Goal: Task Accomplishment & Management: Use online tool/utility

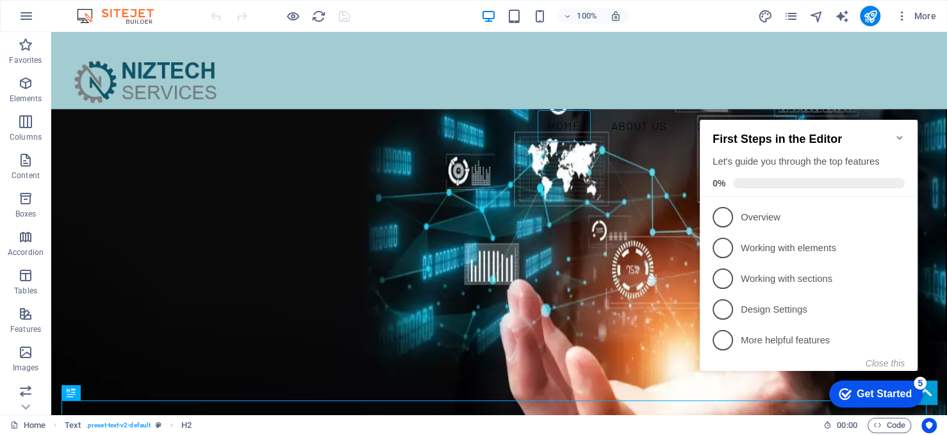
click at [901, 133] on icon "Minimize checklist" at bounding box center [899, 138] width 10 height 10
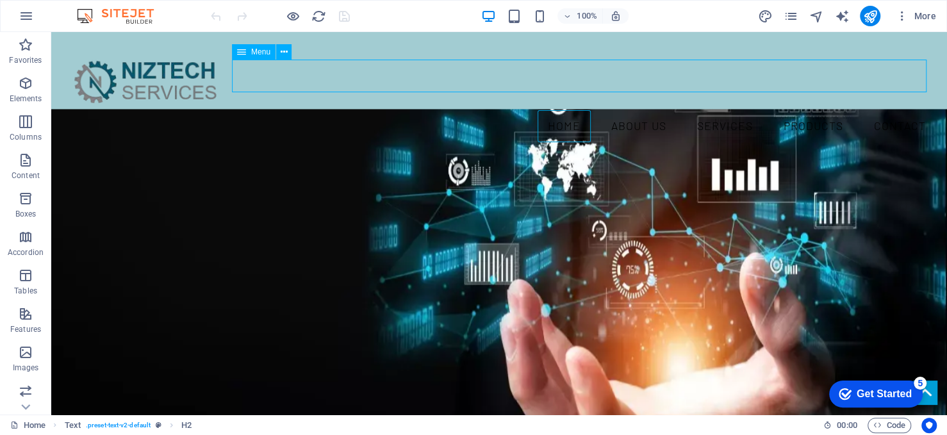
select select
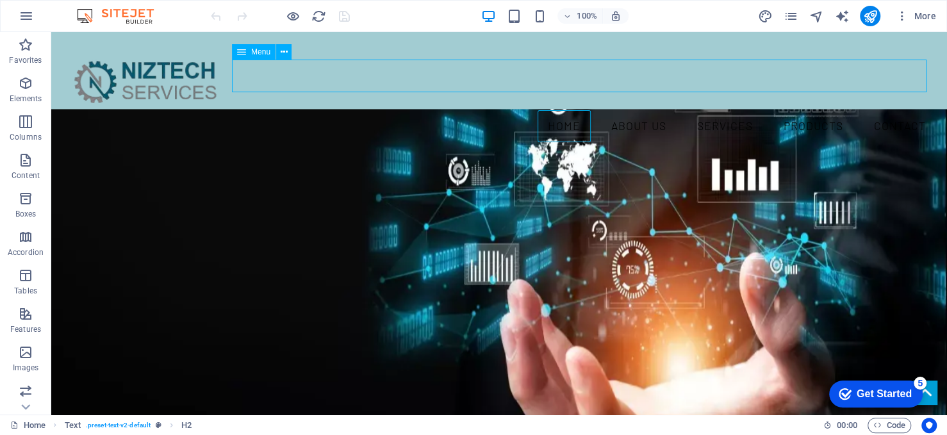
select select
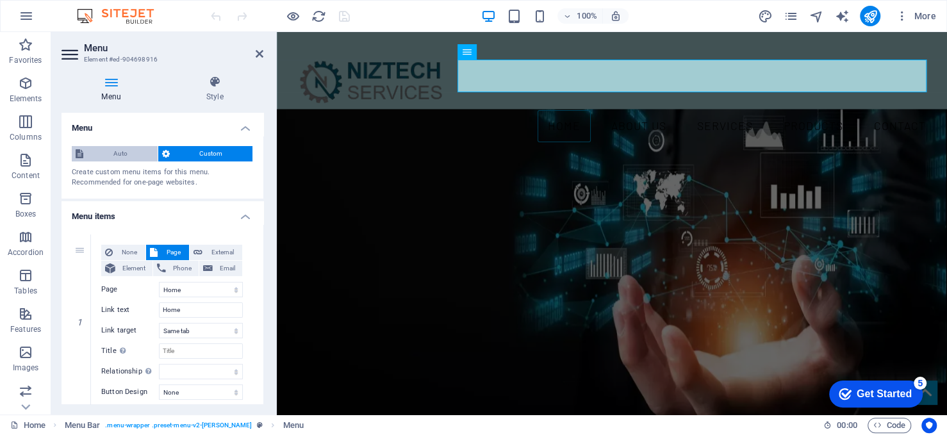
click at [126, 154] on span "Auto" at bounding box center [120, 153] width 67 height 15
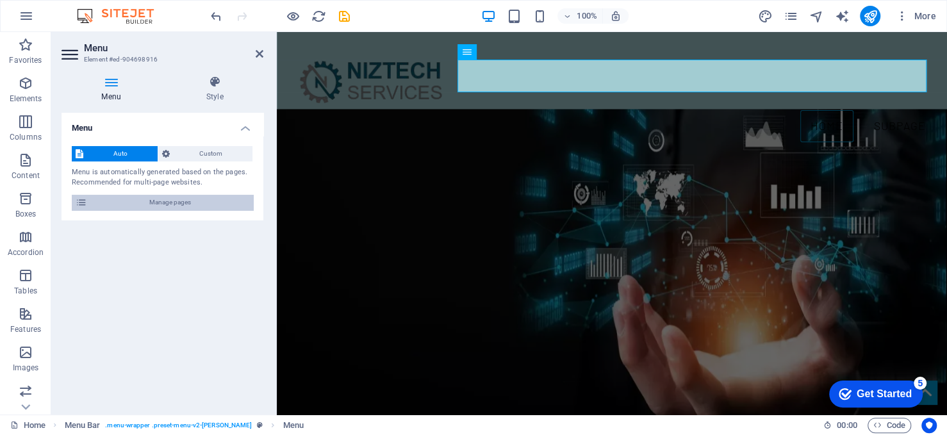
click at [171, 204] on span "Manage pages" at bounding box center [170, 202] width 158 height 15
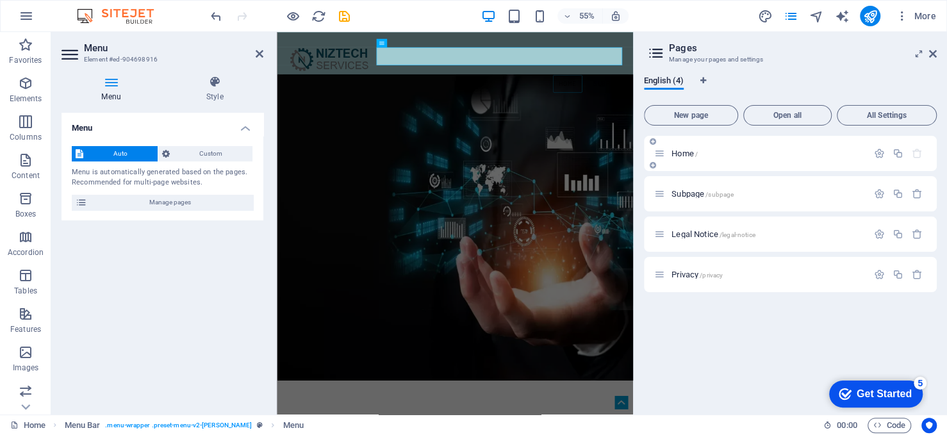
click at [761, 157] on p "Home /" at bounding box center [767, 153] width 192 height 8
click at [930, 53] on icon at bounding box center [933, 54] width 8 height 10
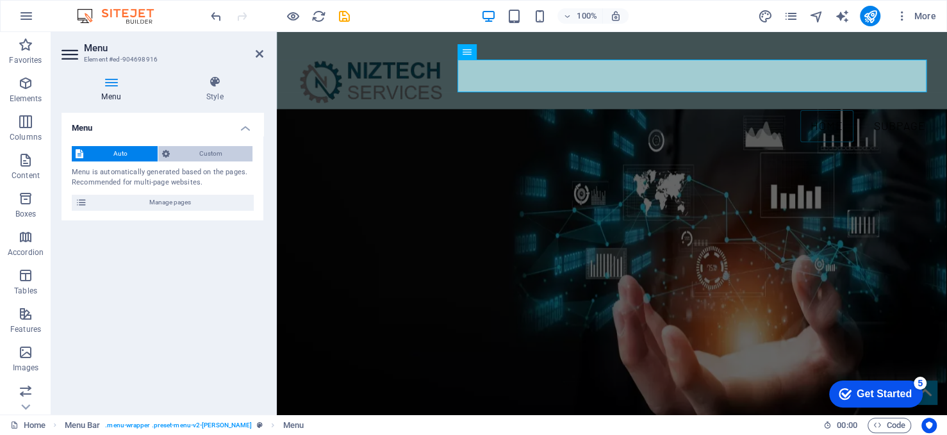
click at [206, 147] on span "Custom" at bounding box center [212, 153] width 76 height 15
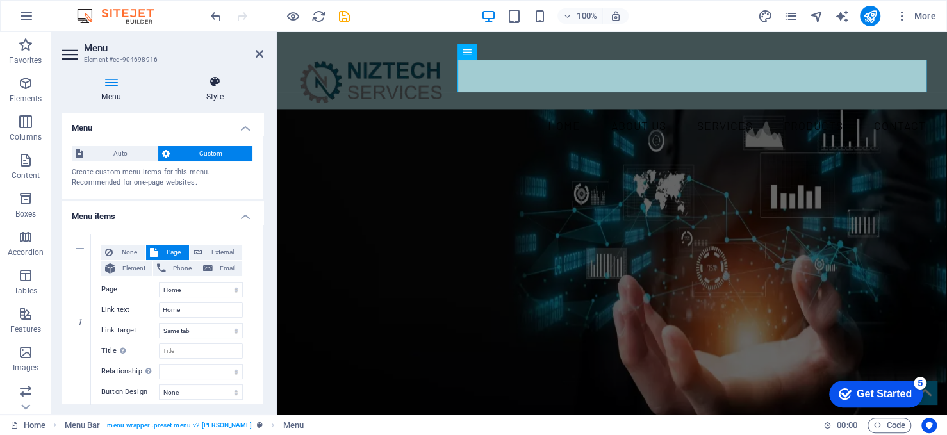
click at [230, 89] on h4 "Style" at bounding box center [214, 89] width 97 height 27
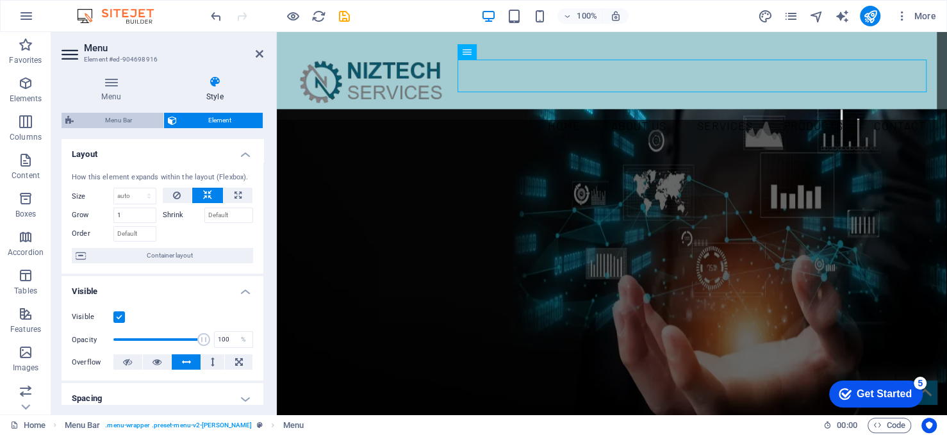
click at [127, 113] on span "Menu Bar" at bounding box center [119, 120] width 82 height 15
select select "rem"
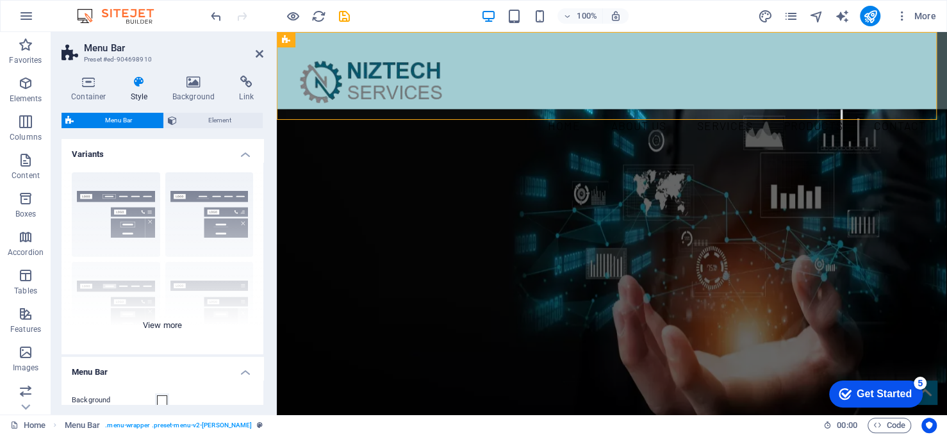
click at [130, 221] on div "Border Centered Default Fixed Loki Trigger Wide XXL" at bounding box center [163, 258] width 202 height 192
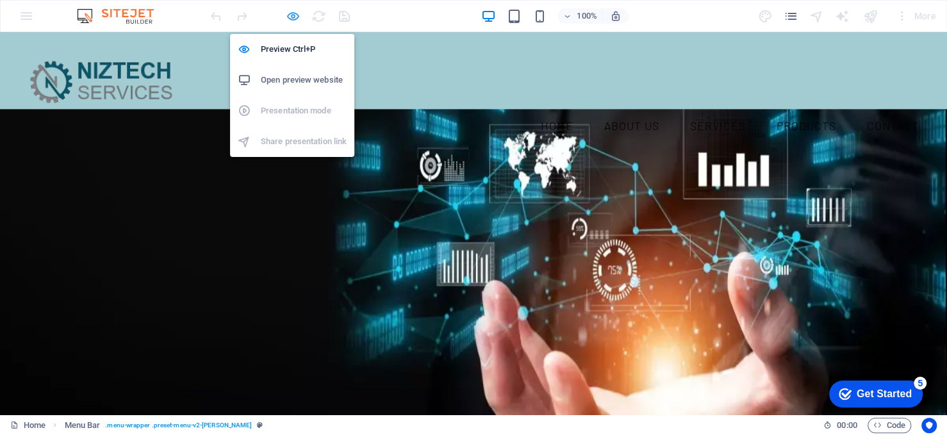
select select "rem"
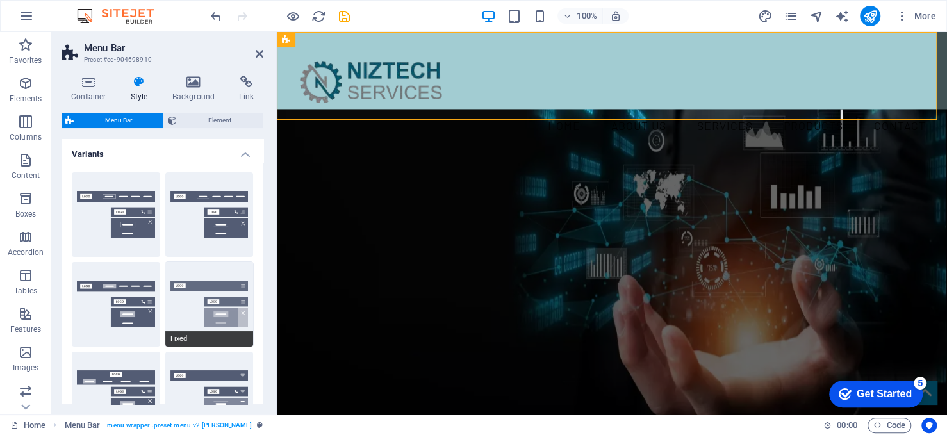
click at [206, 295] on button "Fixed" at bounding box center [209, 304] width 88 height 85
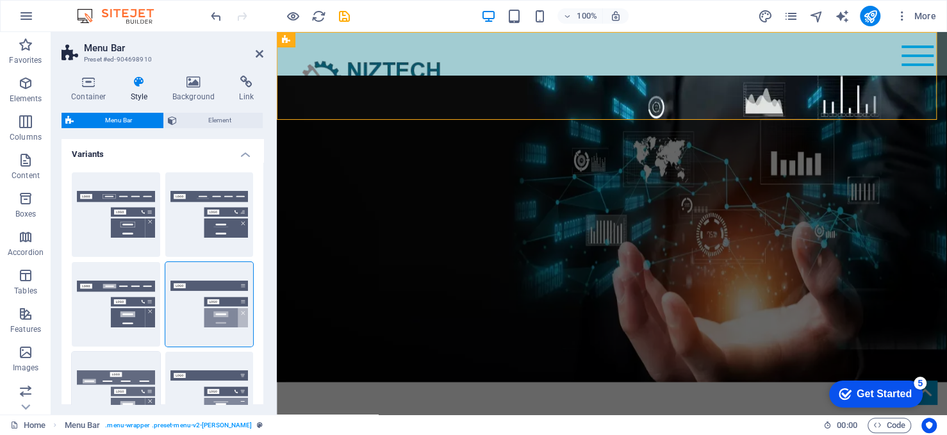
click at [135, 381] on button "Loki" at bounding box center [116, 394] width 88 height 85
type input "0"
select select "DISABLED_OPTION_VALUE"
type input "2"
type input "1"
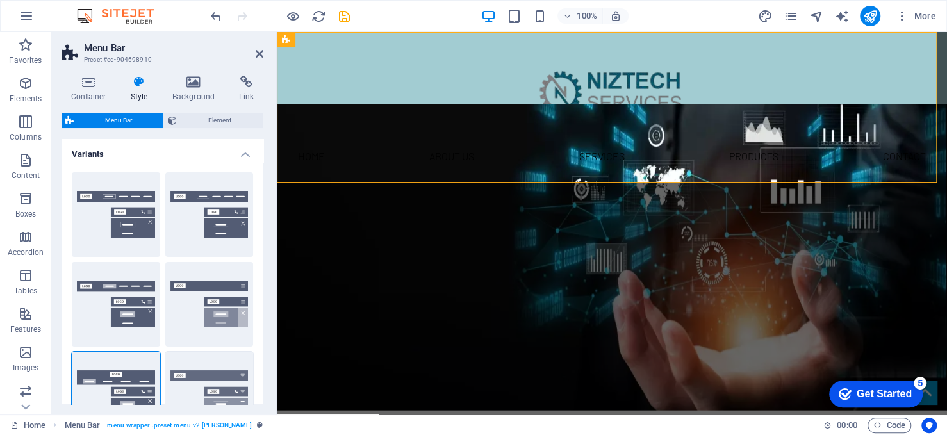
click at [215, 400] on button "Trigger" at bounding box center [209, 394] width 88 height 85
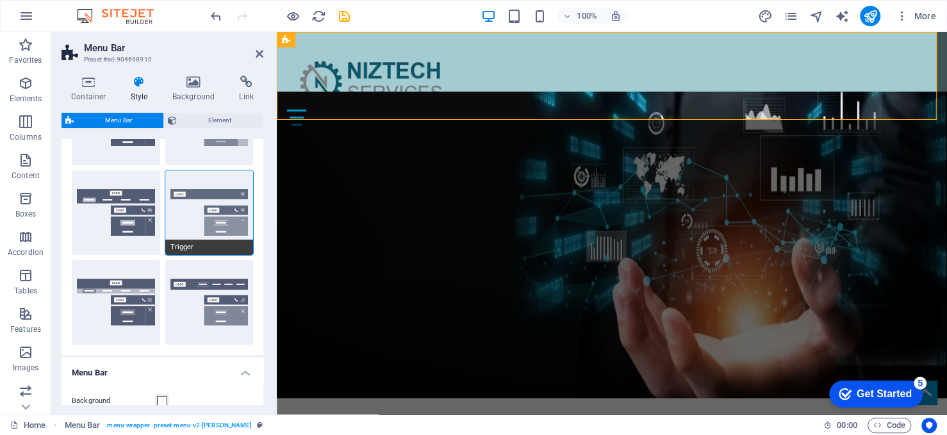
scroll to position [192, 0]
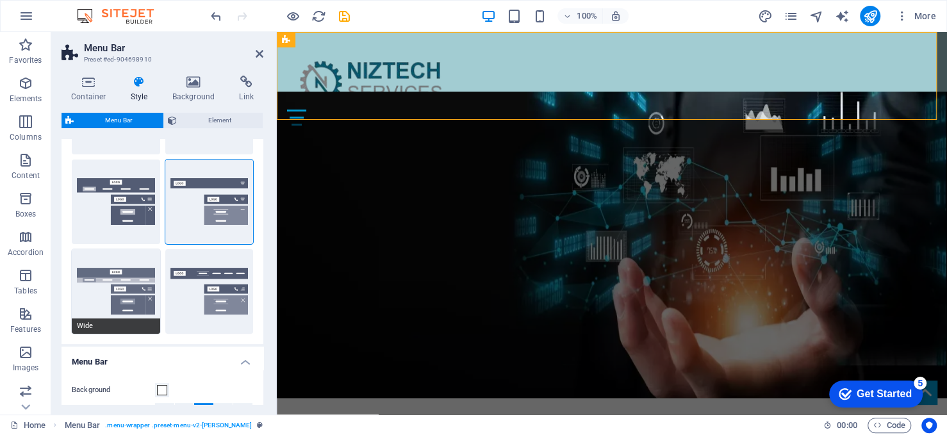
click at [147, 292] on button "Wide" at bounding box center [116, 291] width 88 height 85
type input "0"
type input "2"
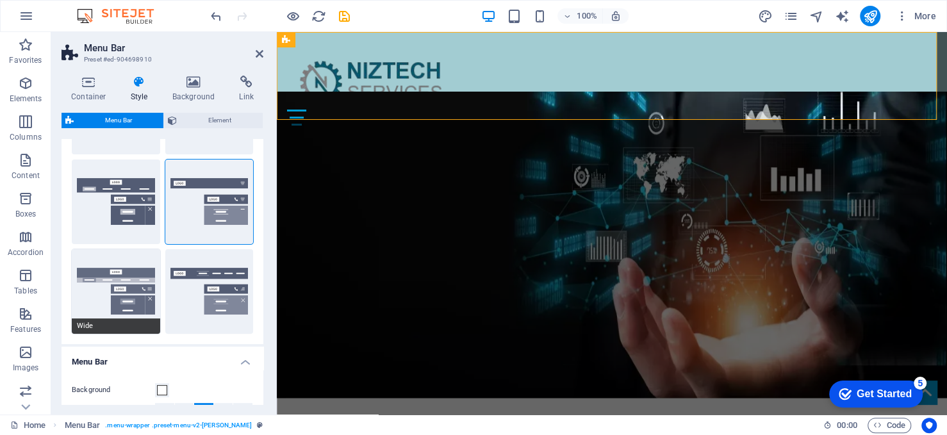
type input "2"
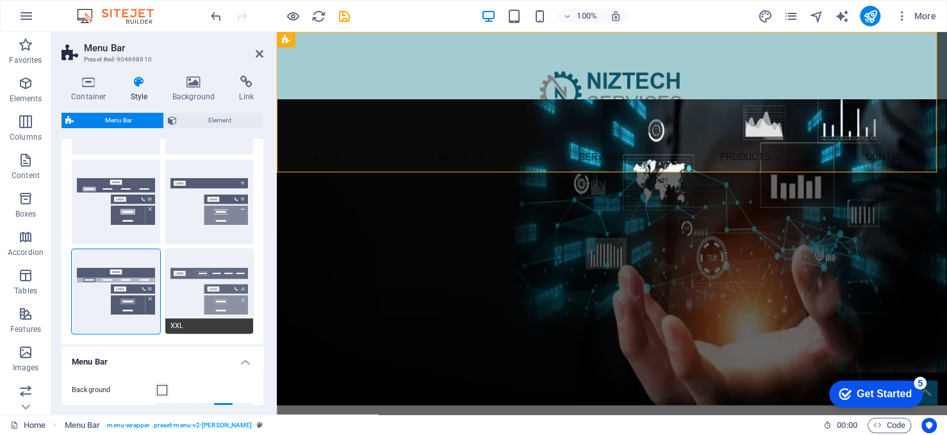
click at [217, 292] on button "XXL" at bounding box center [209, 291] width 88 height 85
type input "1"
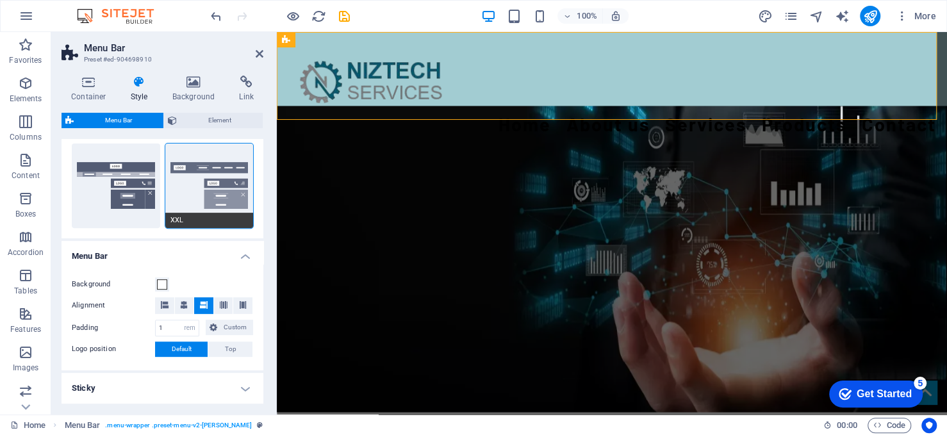
scroll to position [320, 0]
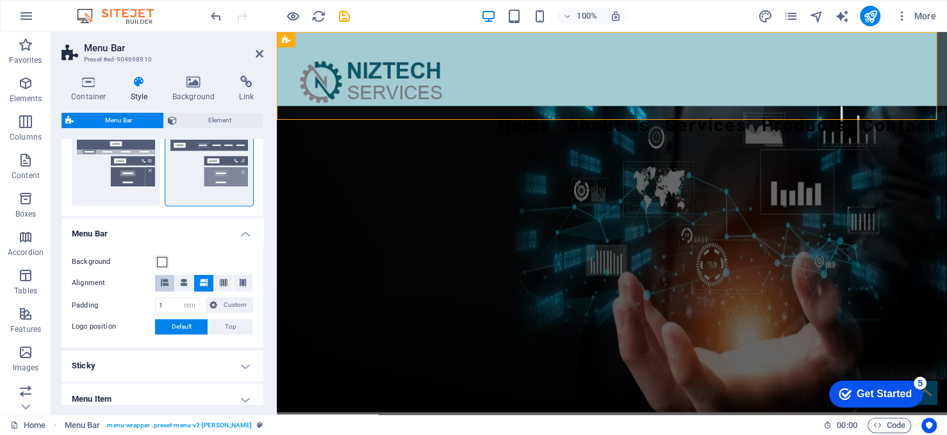
click at [161, 282] on icon at bounding box center [165, 283] width 8 height 8
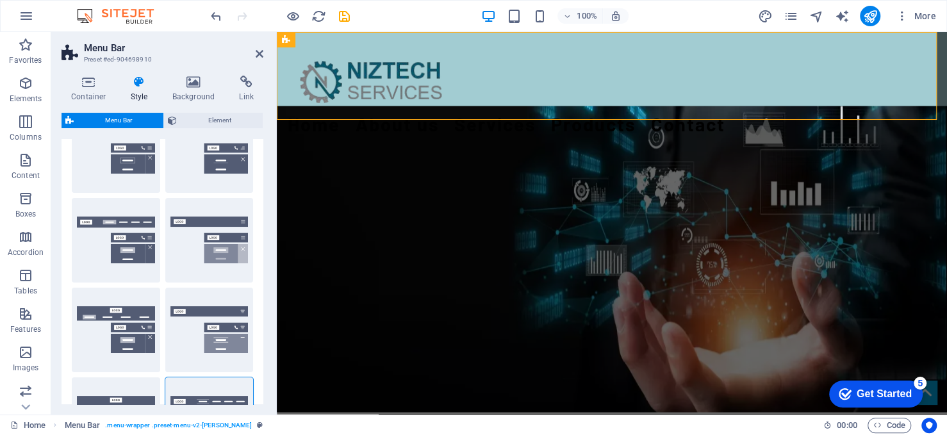
scroll to position [0, 0]
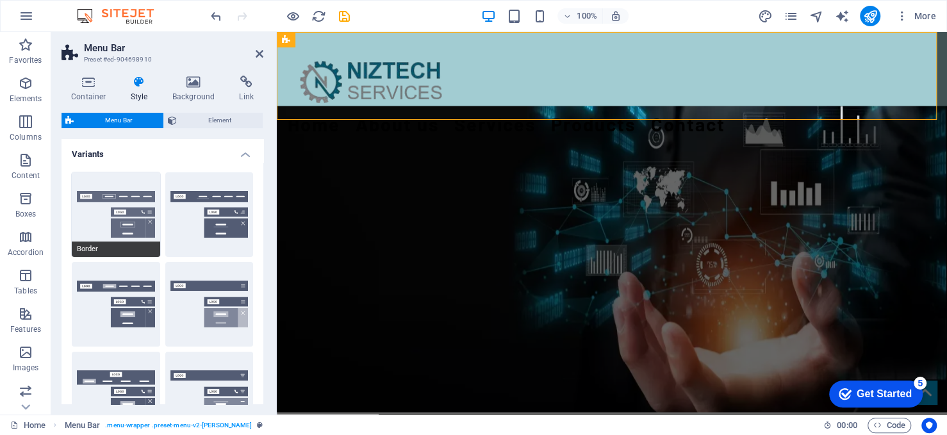
click at [117, 210] on button "Border" at bounding box center [116, 214] width 88 height 85
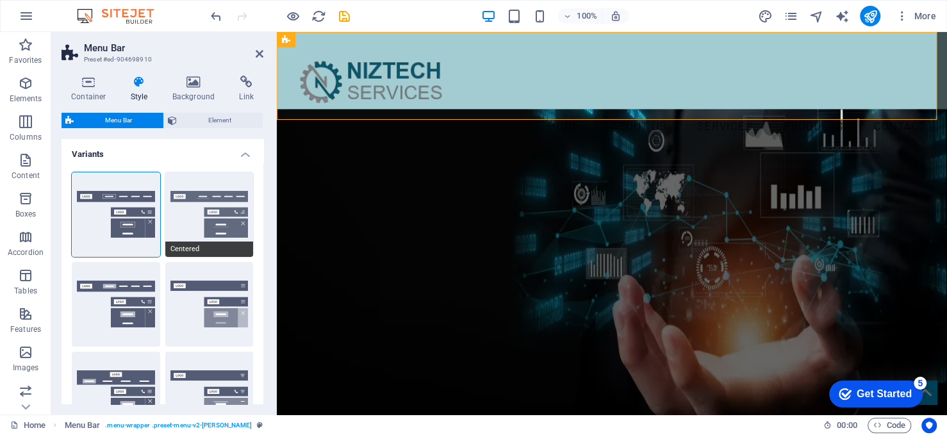
click at [211, 221] on button "Centered" at bounding box center [209, 214] width 88 height 85
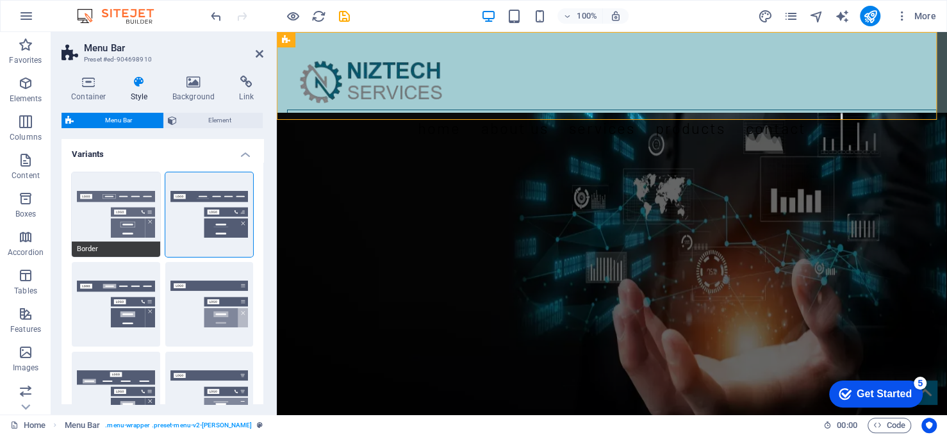
click at [136, 220] on button "Border" at bounding box center [116, 214] width 88 height 85
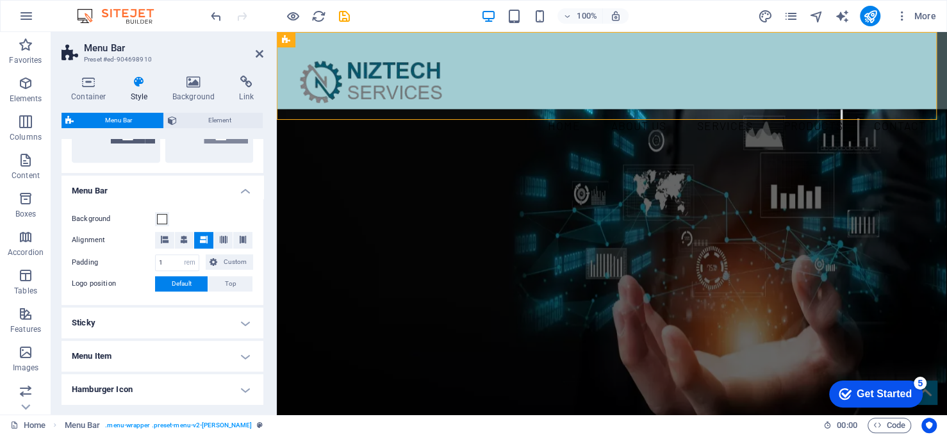
scroll to position [384, 0]
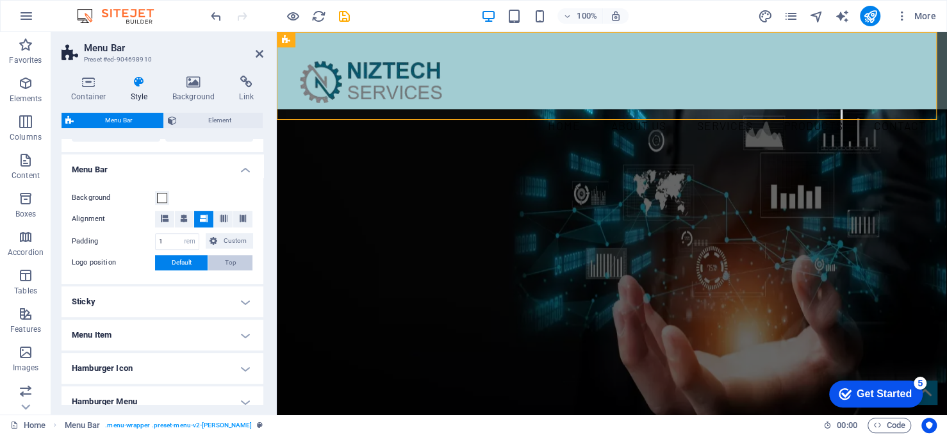
click at [222, 264] on button "Top" at bounding box center [230, 262] width 44 height 15
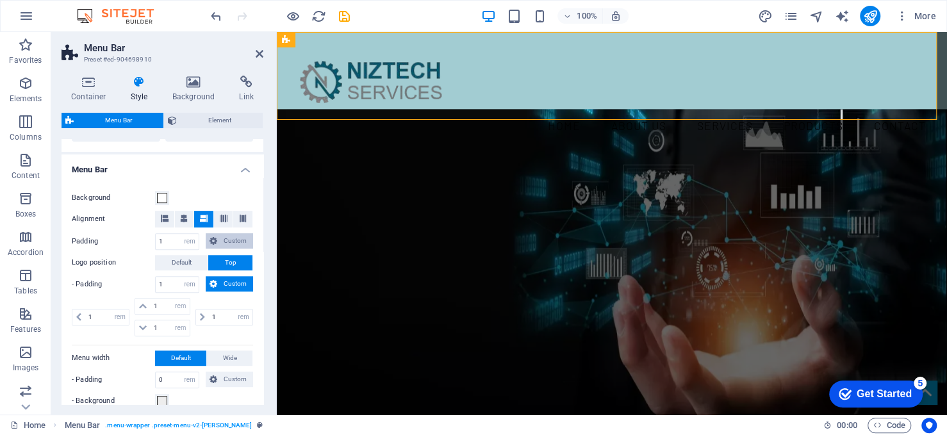
click at [225, 240] on span "Custom" at bounding box center [235, 240] width 28 height 15
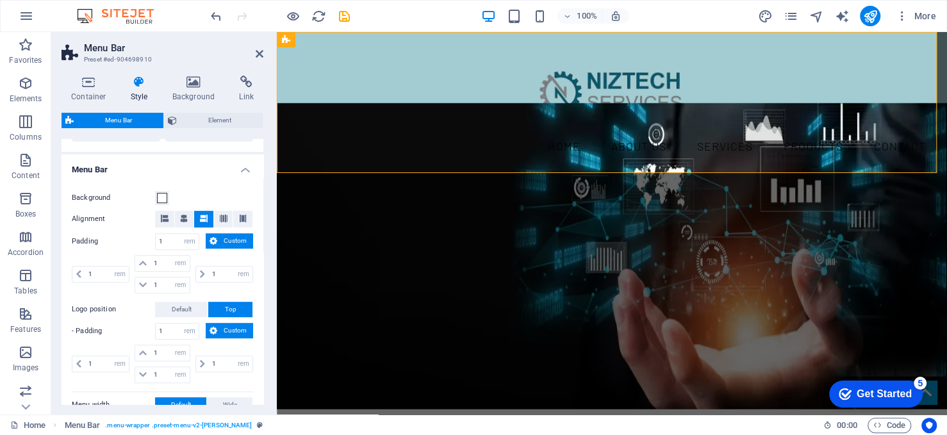
click at [225, 240] on span "Custom" at bounding box center [235, 240] width 28 height 15
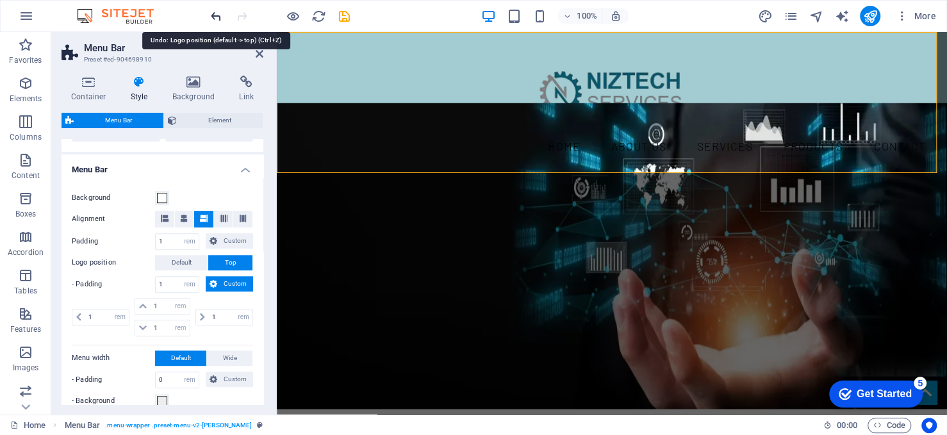
click at [0, 0] on icon "undo" at bounding box center [0, 0] width 0 height 0
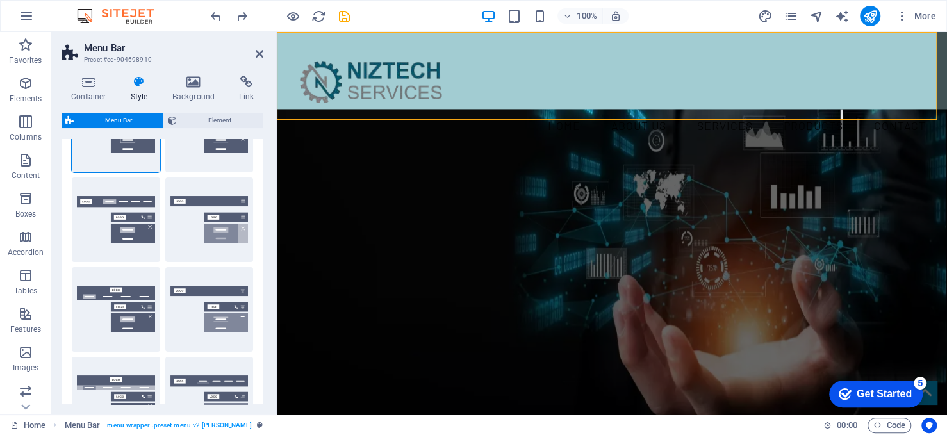
scroll to position [0, 0]
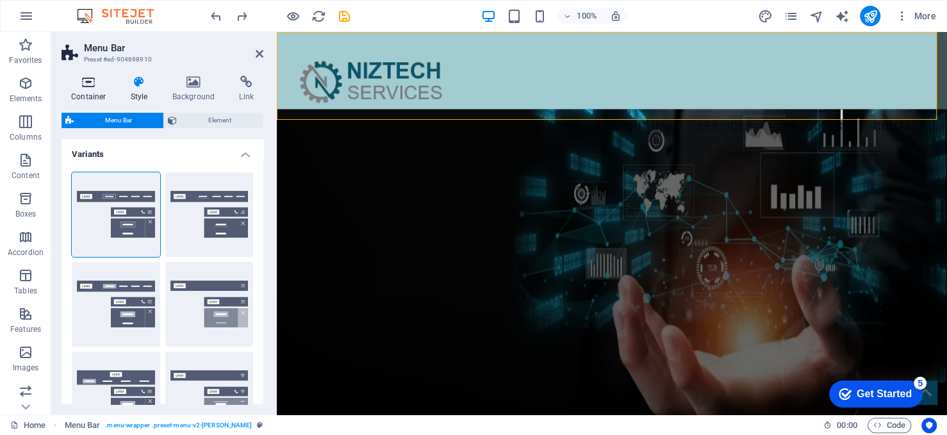
click at [83, 83] on icon at bounding box center [89, 82] width 54 height 13
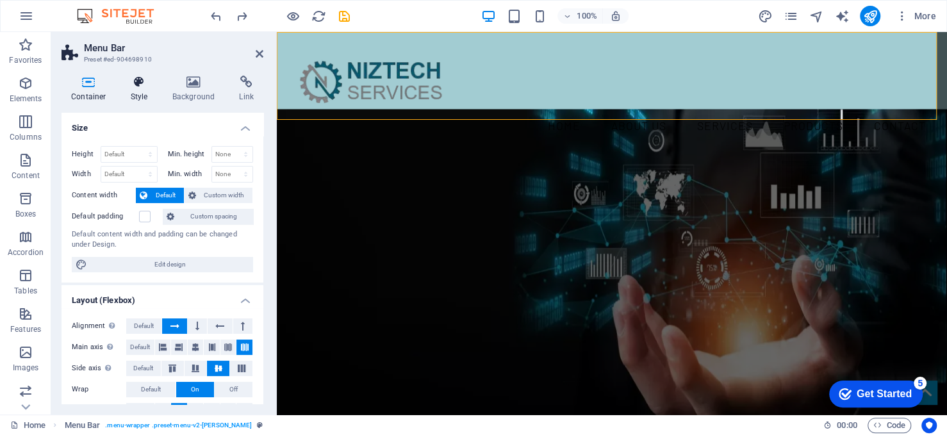
click at [136, 92] on h4 "Style" at bounding box center [142, 89] width 42 height 27
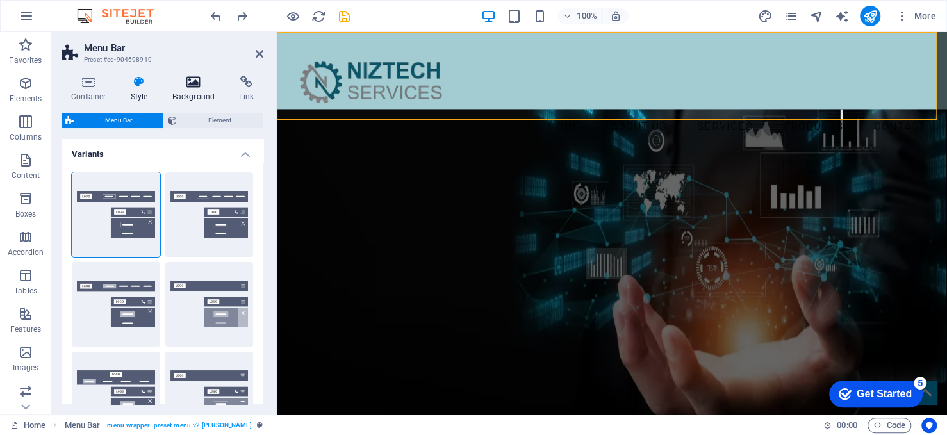
click at [179, 92] on h4 "Background" at bounding box center [196, 89] width 67 height 27
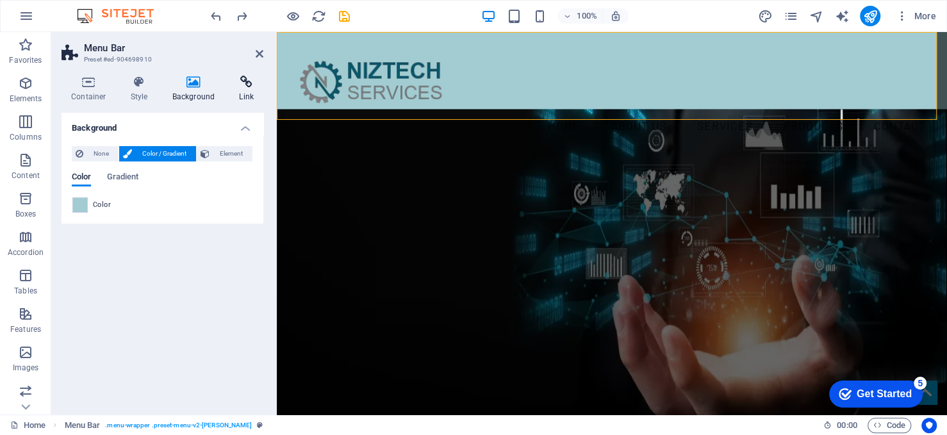
click at [249, 89] on h4 "Link" at bounding box center [246, 89] width 34 height 27
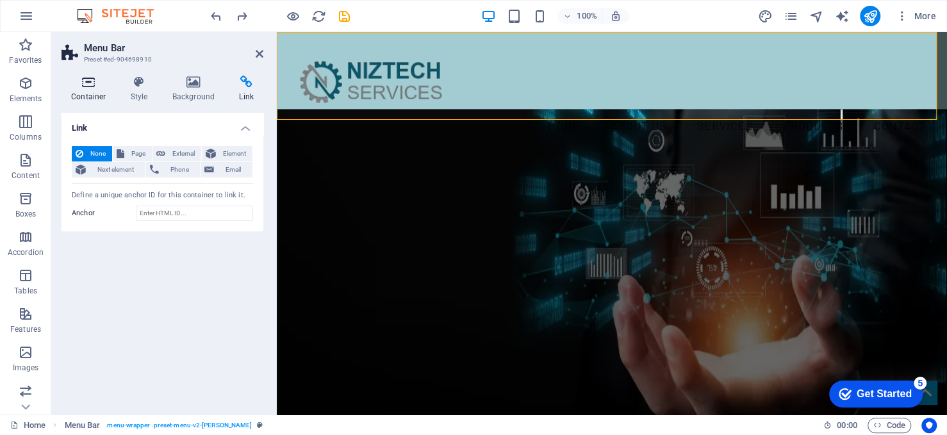
click at [82, 83] on icon at bounding box center [89, 82] width 54 height 13
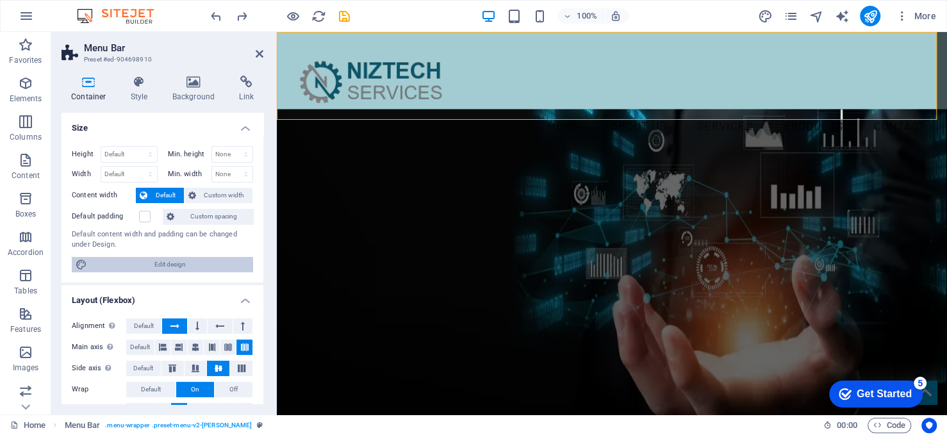
scroll to position [64, 0]
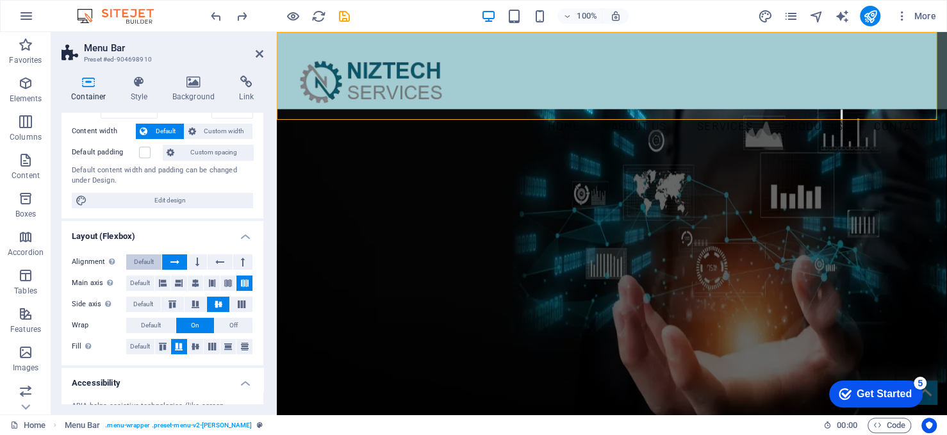
click at [144, 261] on span "Default" at bounding box center [144, 261] width 20 height 15
click at [156, 281] on button at bounding box center [163, 283] width 16 height 15
click at [163, 345] on icon at bounding box center [163, 346] width 8 height 15
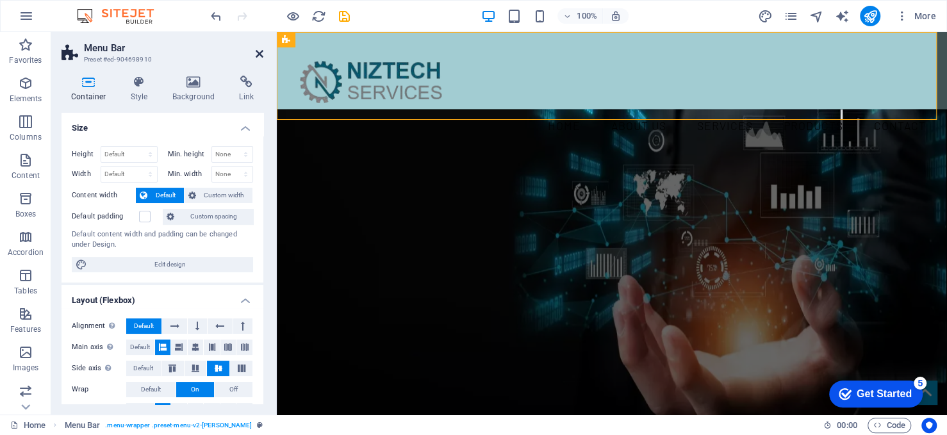
click at [263, 52] on icon at bounding box center [260, 54] width 8 height 10
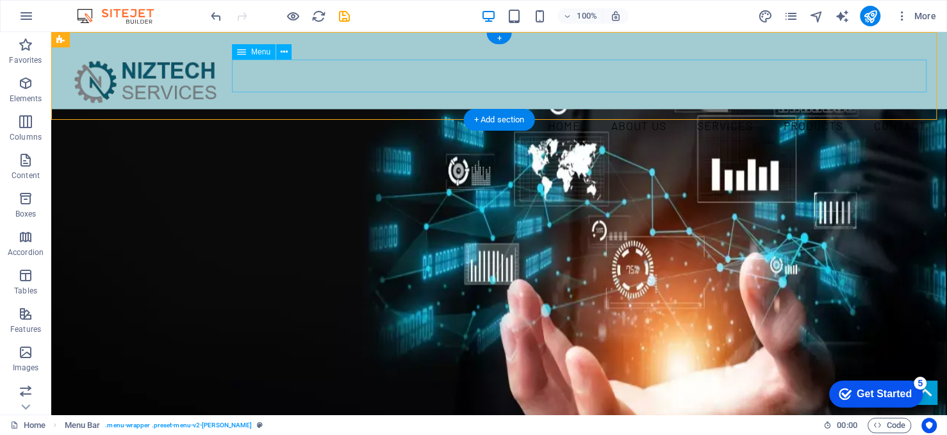
click at [508, 110] on nav "Home About us Services Products Contact" at bounding box center [499, 126] width 875 height 33
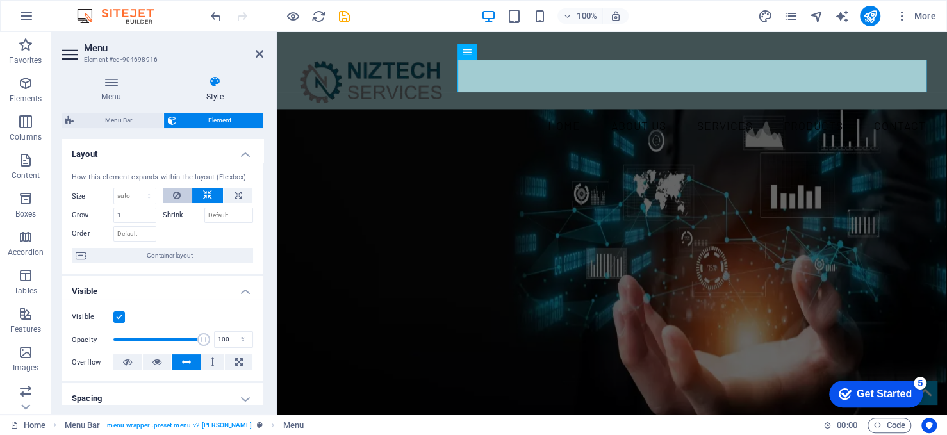
click at [179, 197] on icon at bounding box center [177, 195] width 8 height 15
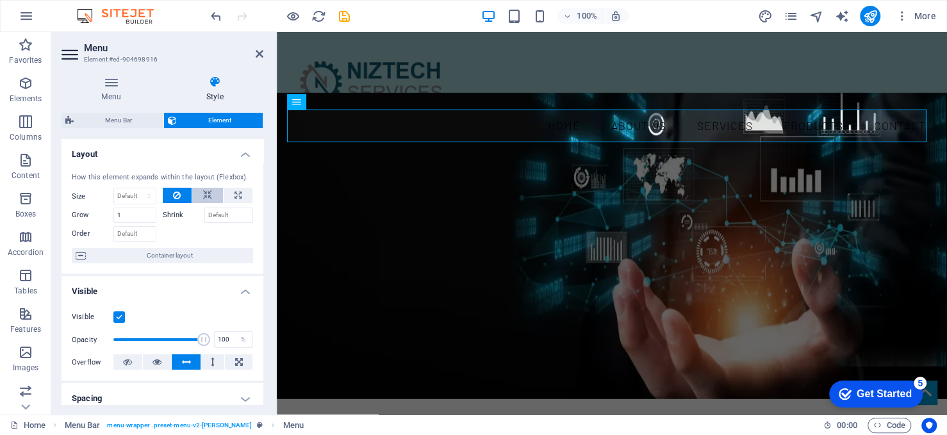
click at [203, 194] on icon at bounding box center [207, 195] width 9 height 15
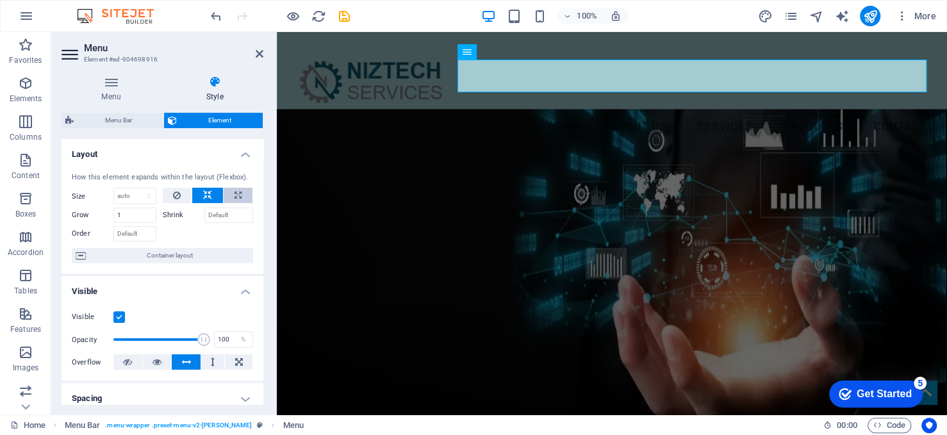
click at [237, 192] on icon at bounding box center [238, 195] width 7 height 15
type input "100"
select select "%"
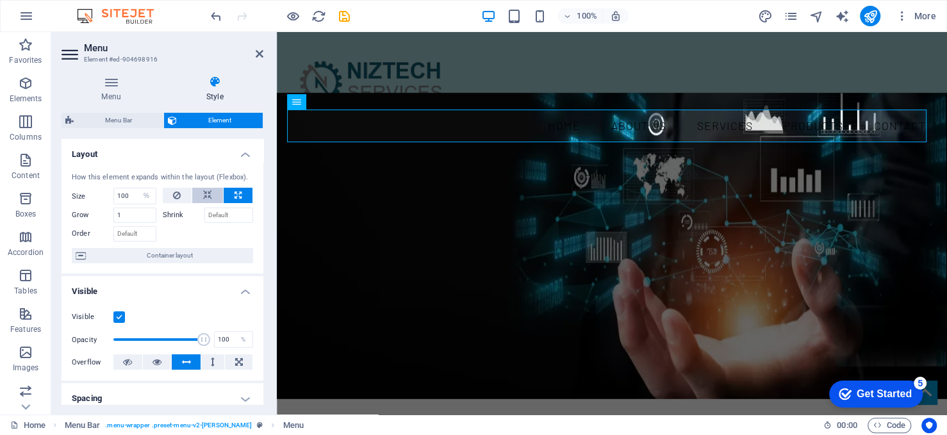
click at [208, 192] on icon at bounding box center [207, 195] width 9 height 15
select select "DISABLED_OPTION_VALUE"
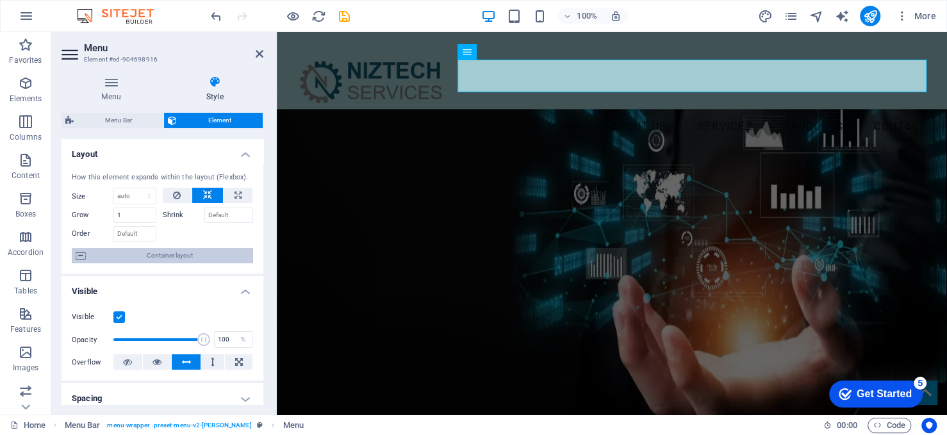
click at [180, 253] on span "Container layout" at bounding box center [170, 255] width 160 height 15
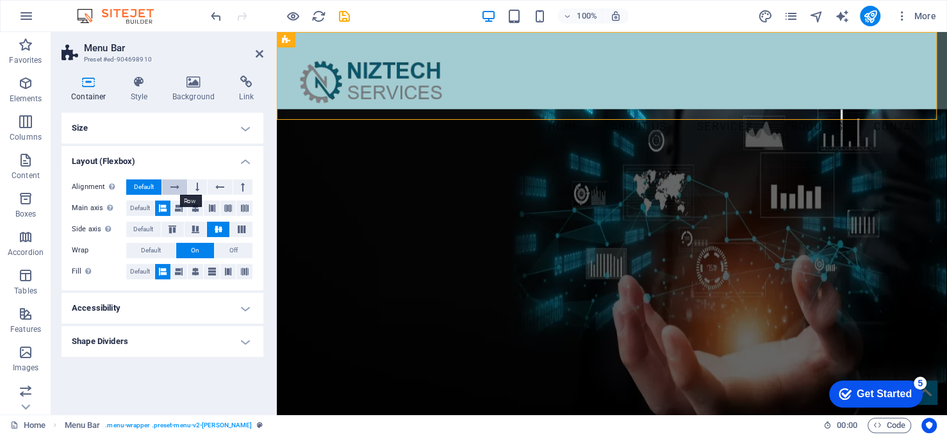
click at [173, 187] on icon at bounding box center [174, 186] width 9 height 15
click at [221, 186] on icon at bounding box center [219, 186] width 9 height 15
click at [174, 188] on icon at bounding box center [174, 186] width 9 height 15
click at [181, 207] on icon at bounding box center [179, 208] width 8 height 15
click at [167, 208] on button at bounding box center [163, 208] width 16 height 15
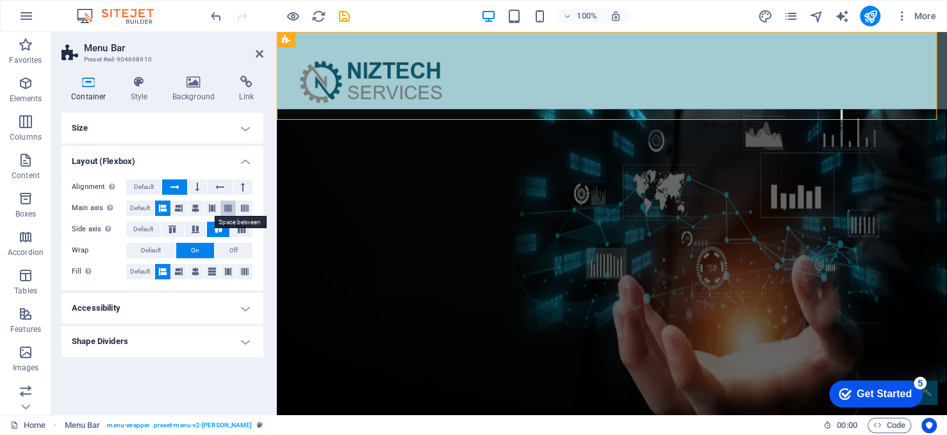
click at [226, 206] on icon at bounding box center [228, 208] width 8 height 15
click at [240, 206] on button at bounding box center [244, 208] width 16 height 15
click at [171, 208] on button at bounding box center [179, 208] width 16 height 15
click at [222, 249] on button "Off" at bounding box center [234, 250] width 38 height 15
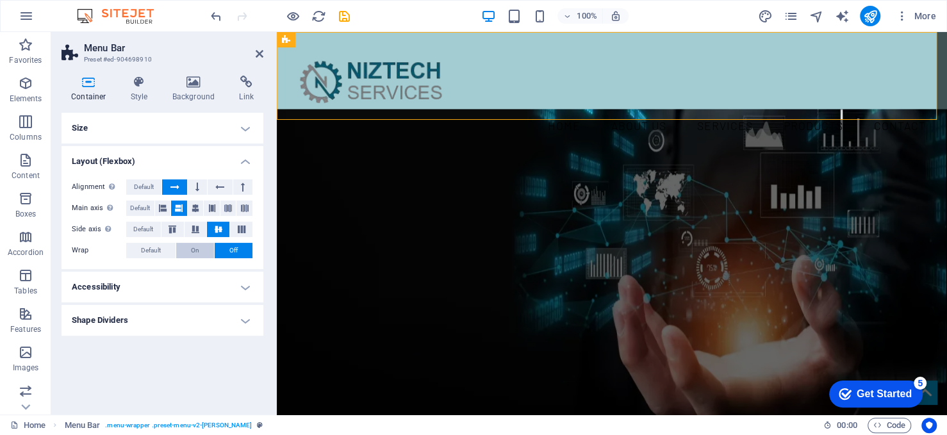
click at [198, 249] on span "On" at bounding box center [195, 250] width 8 height 15
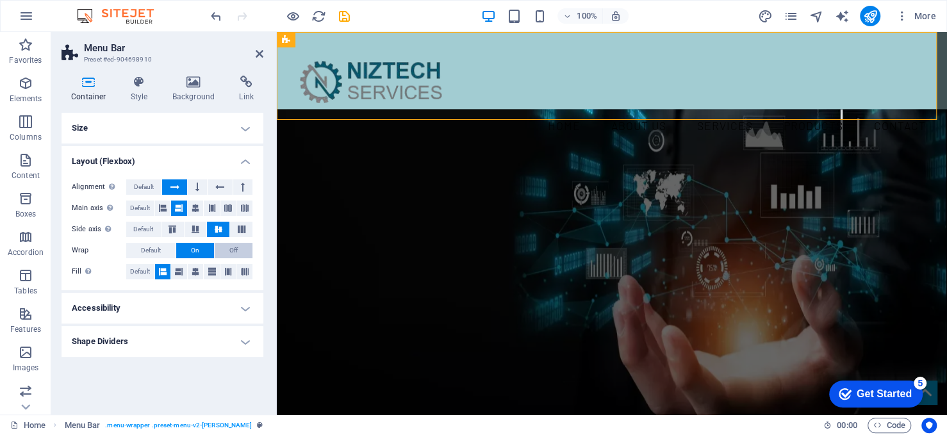
click at [243, 253] on button "Off" at bounding box center [234, 250] width 38 height 15
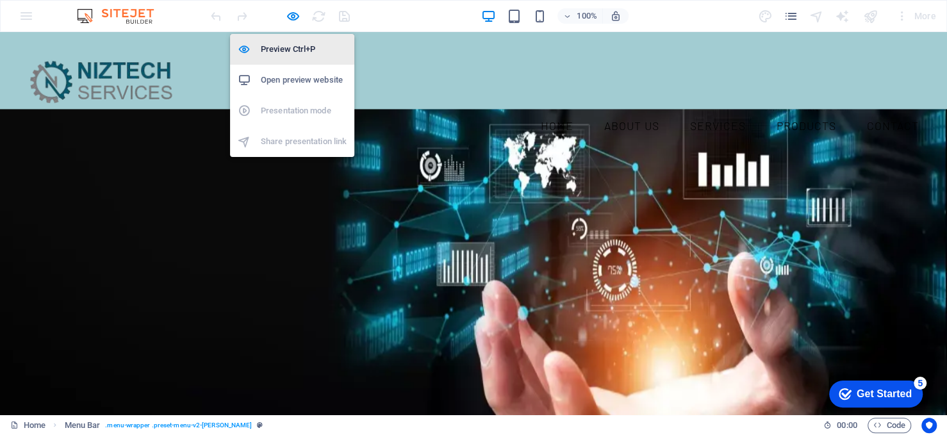
click at [297, 47] on h6 "Preview Ctrl+P" at bounding box center [304, 49] width 86 height 15
select select "rem"
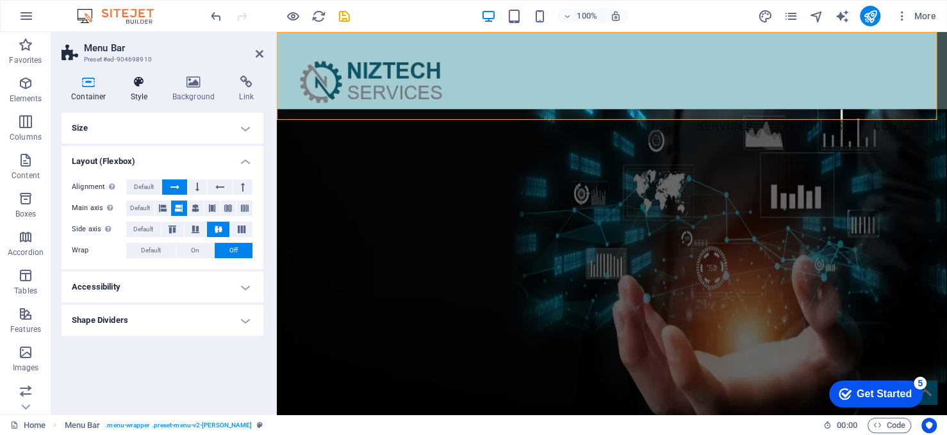
click at [148, 86] on icon at bounding box center [139, 82] width 37 height 13
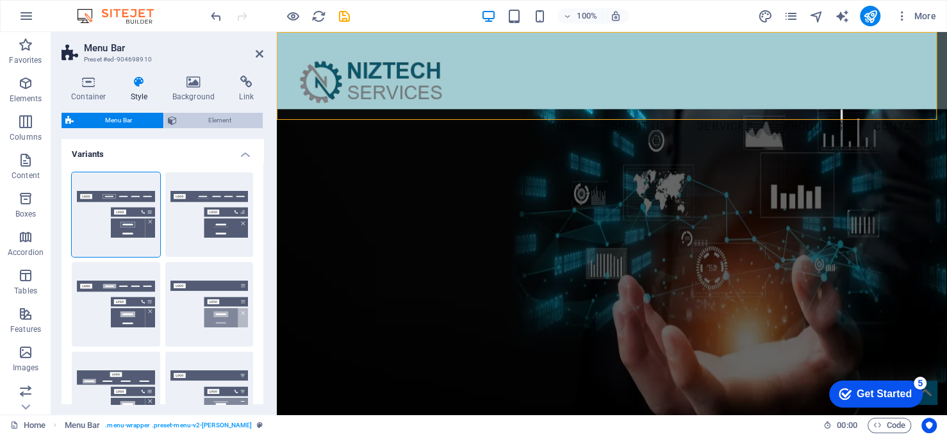
click at [170, 117] on icon at bounding box center [172, 120] width 9 height 15
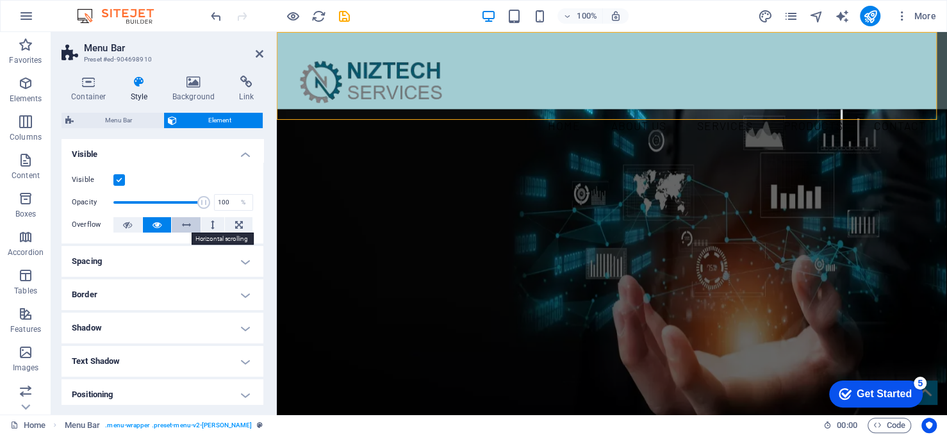
click at [179, 219] on button at bounding box center [186, 224] width 29 height 15
click at [121, 121] on span "Menu Bar" at bounding box center [119, 120] width 82 height 15
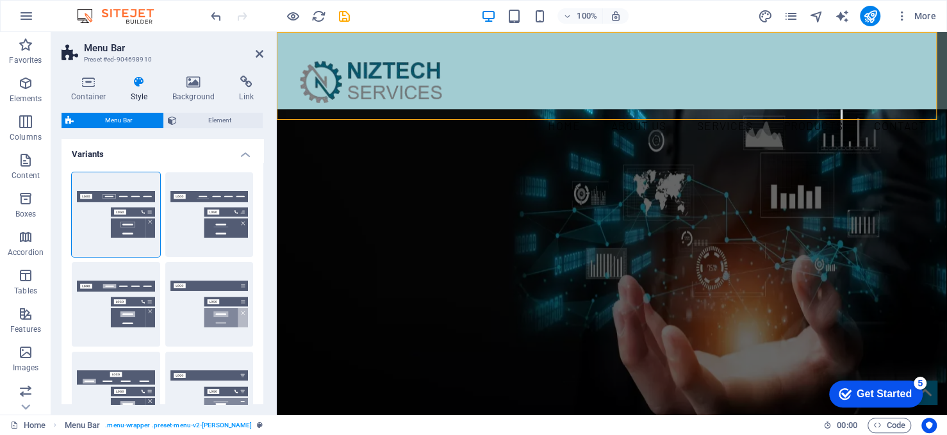
scroll to position [128, 0]
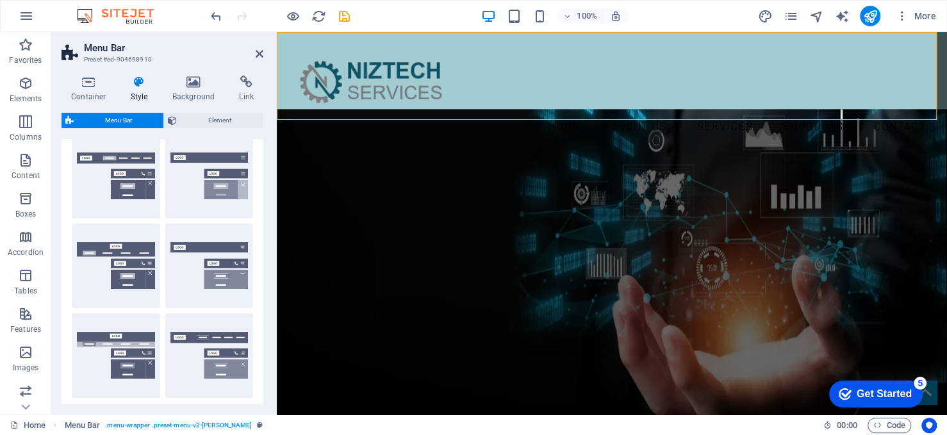
click at [103, 189] on div "Default" at bounding box center [116, 176] width 88 height 85
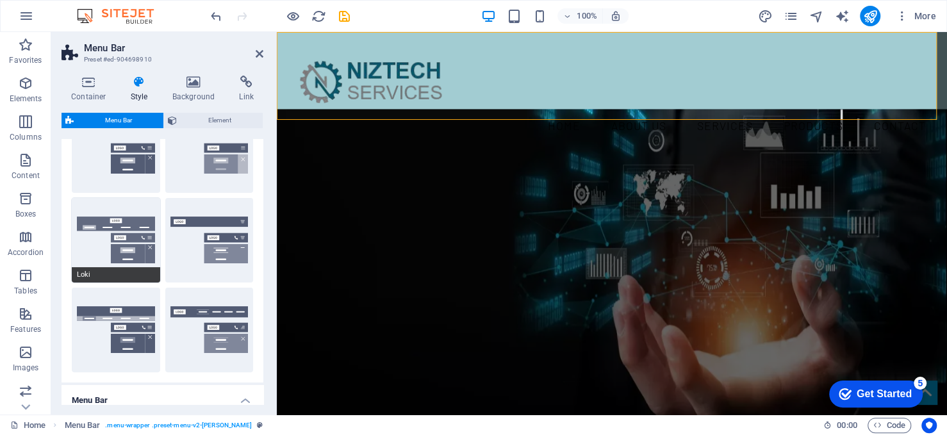
scroll to position [192, 0]
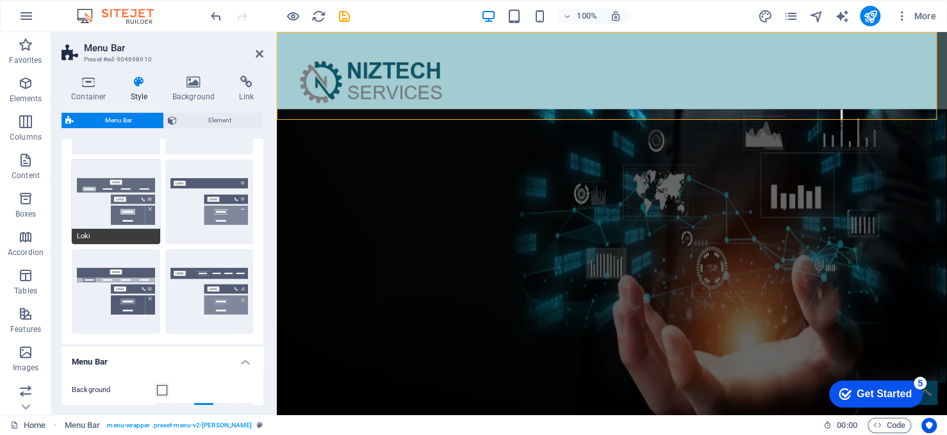
click at [110, 201] on button "Loki" at bounding box center [116, 202] width 88 height 85
type input "0"
select select "DISABLED_OPTION_VALUE"
type input "2"
type input "1"
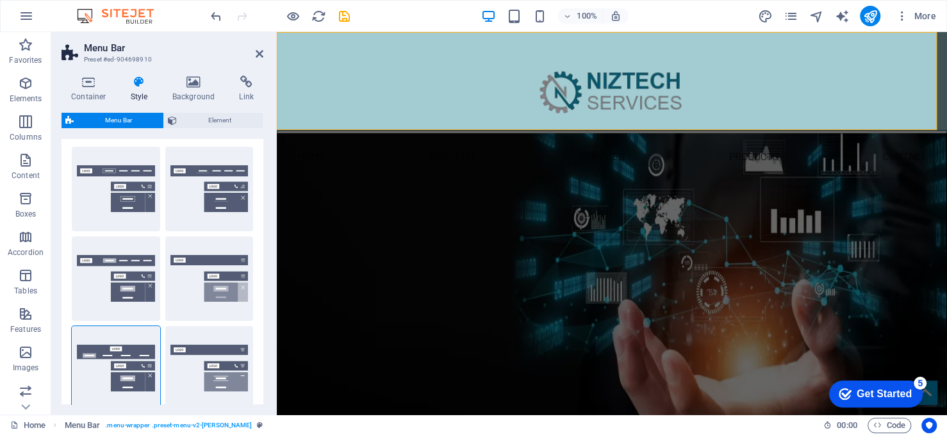
scroll to position [0, 0]
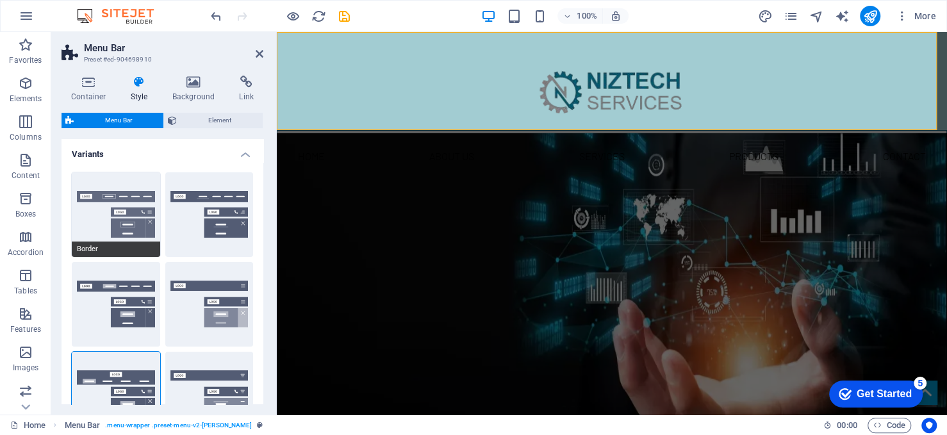
click at [110, 203] on button "Border" at bounding box center [116, 214] width 88 height 85
type input "1"
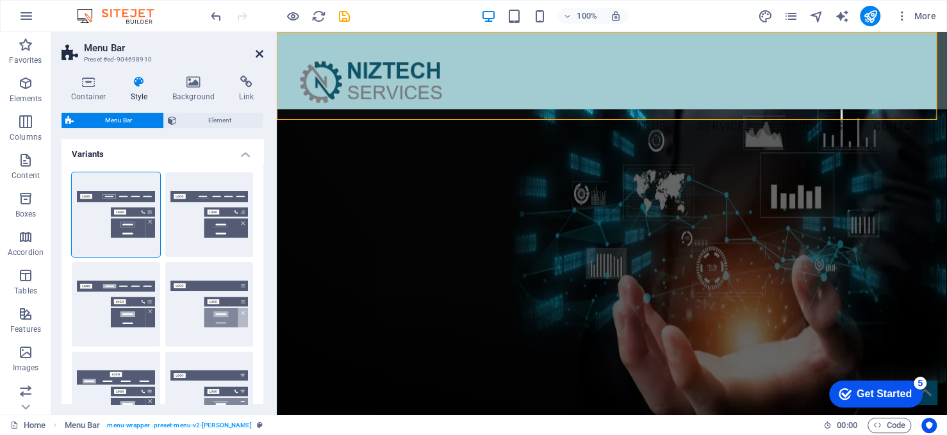
click at [263, 50] on icon at bounding box center [260, 54] width 8 height 10
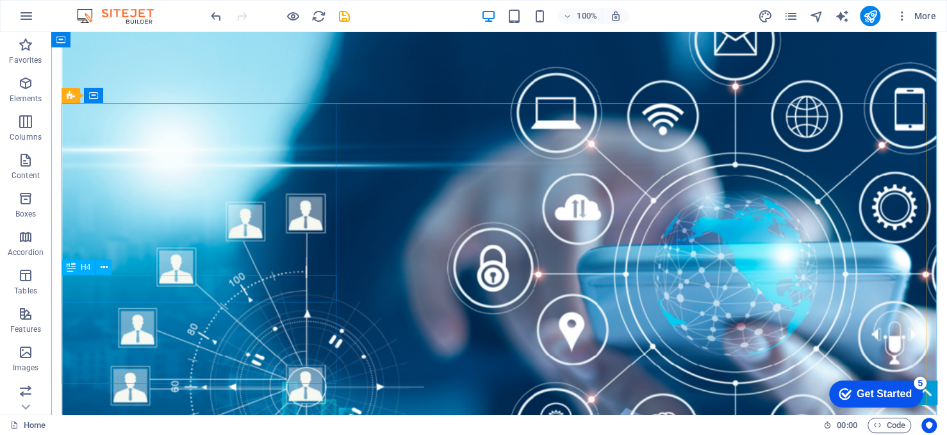
scroll to position [1602, 0]
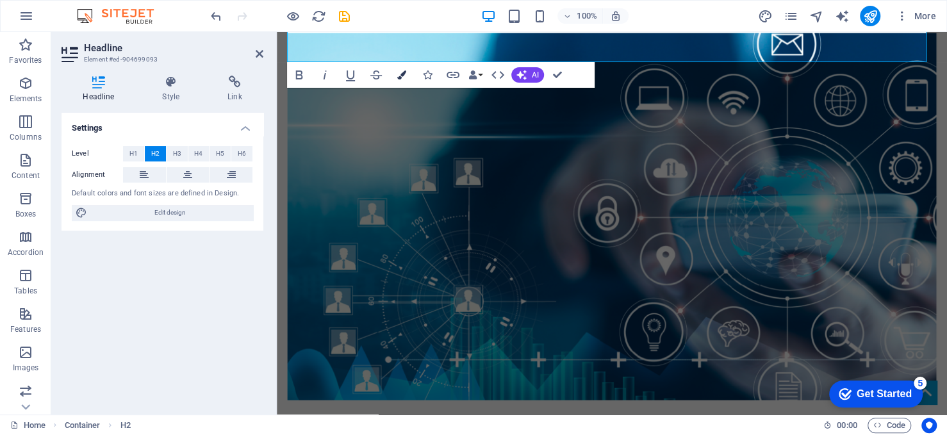
click at [407, 76] on button "Colors" at bounding box center [402, 75] width 24 height 26
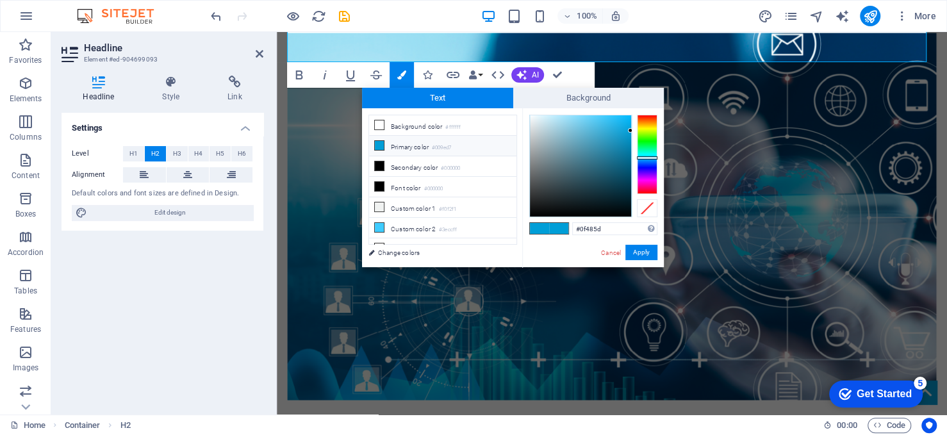
click at [614, 179] on div at bounding box center [580, 165] width 101 height 101
click at [618, 169] on div at bounding box center [580, 165] width 101 height 101
click at [621, 167] on div at bounding box center [580, 165] width 101 height 101
click at [620, 170] on div at bounding box center [580, 165] width 101 height 101
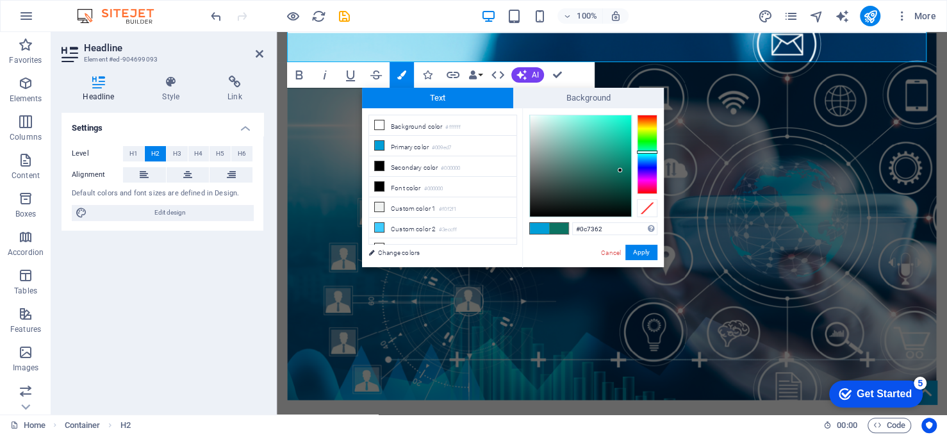
click at [643, 152] on div at bounding box center [647, 152] width 21 height 3
click at [607, 172] on div at bounding box center [580, 165] width 101 height 101
click at [630, 156] on div at bounding box center [580, 165] width 101 height 101
click at [619, 180] on div at bounding box center [580, 165] width 101 height 101
type input "#0a545b"
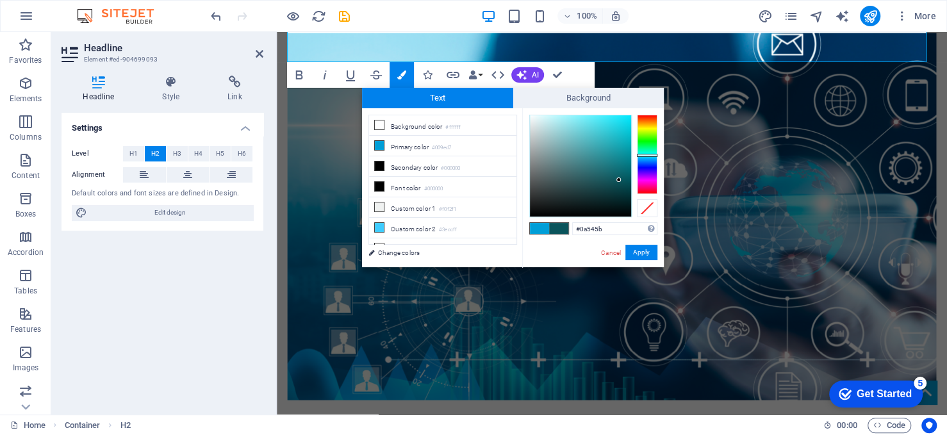
click at [645, 155] on div at bounding box center [647, 155] width 21 height 3
click at [638, 251] on button "Apply" at bounding box center [641, 252] width 32 height 15
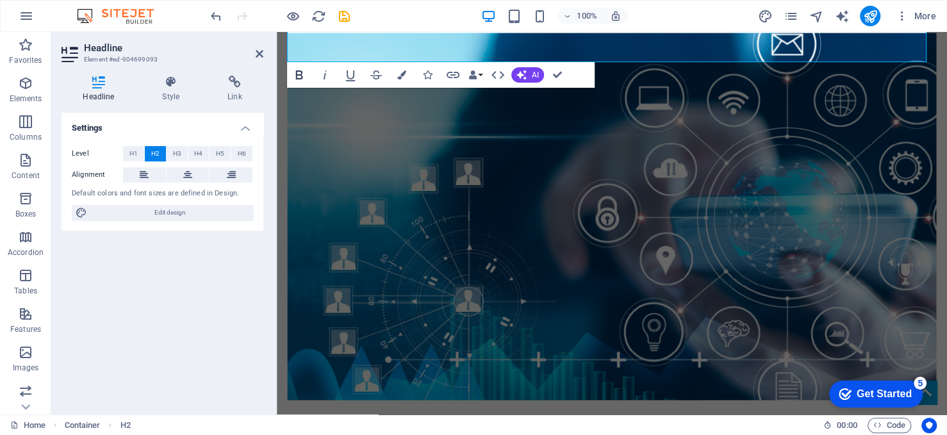
click at [301, 73] on icon "button" at bounding box center [299, 74] width 7 height 9
click at [231, 248] on div "Settings Level H1 H2 H3 H4 H5 H6 Alignment Default colors and font sizes are de…" at bounding box center [163, 259] width 202 height 292
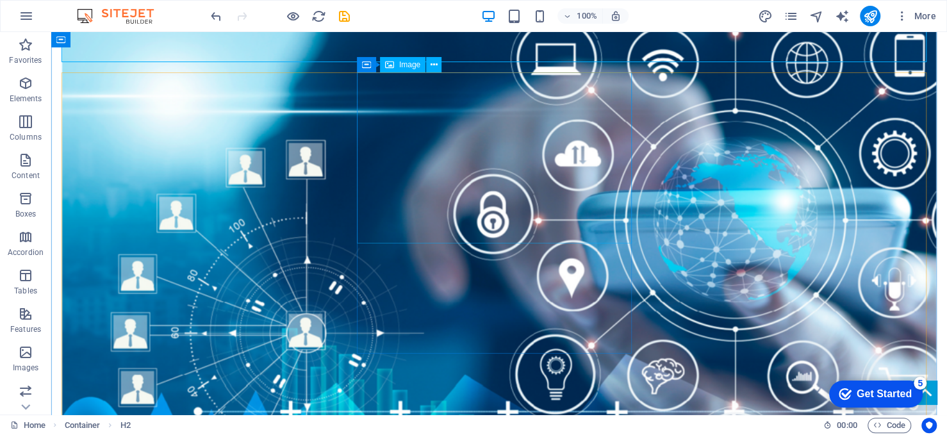
scroll to position [1632, 0]
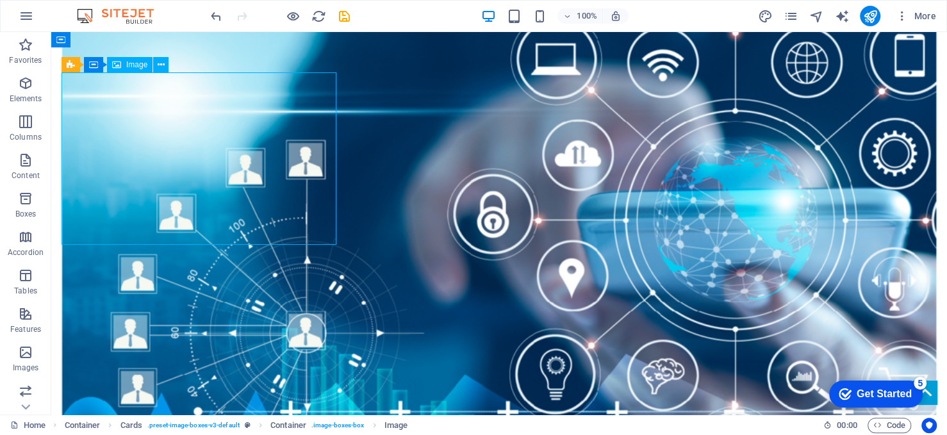
select select "%"
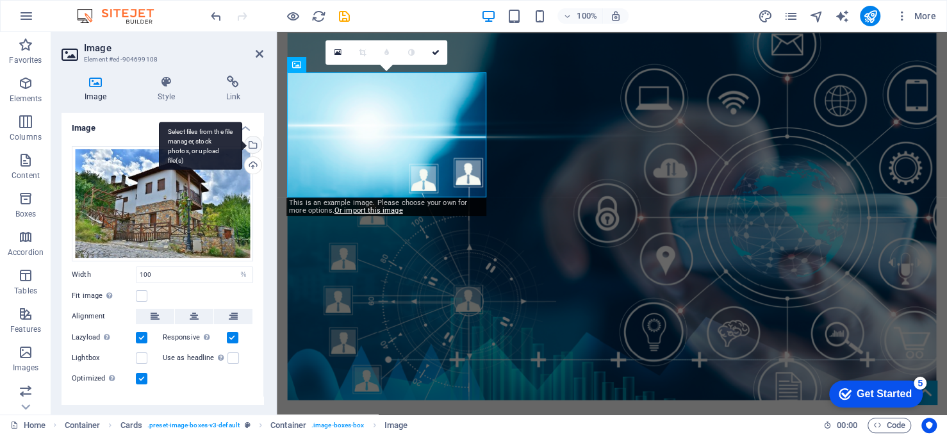
click at [253, 145] on div "Select files from the file manager, stock photos, or upload file(s)" at bounding box center [251, 145] width 19 height 19
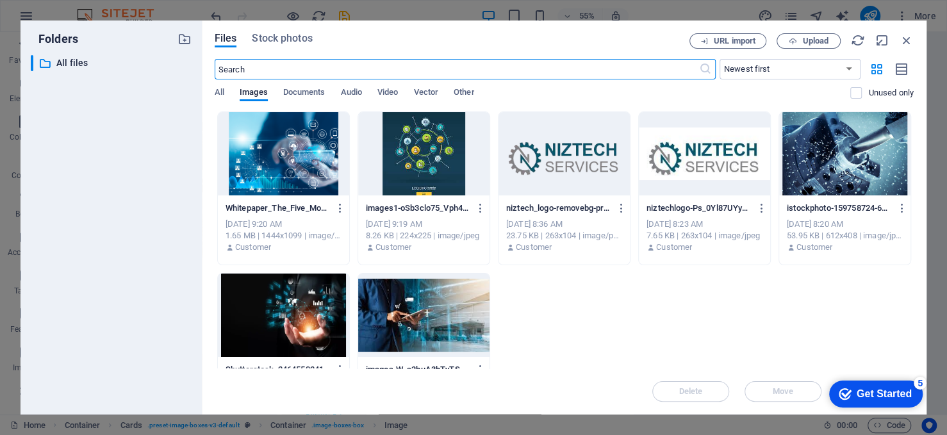
scroll to position [1832, 0]
click at [794, 38] on icon "button" at bounding box center [793, 41] width 8 height 8
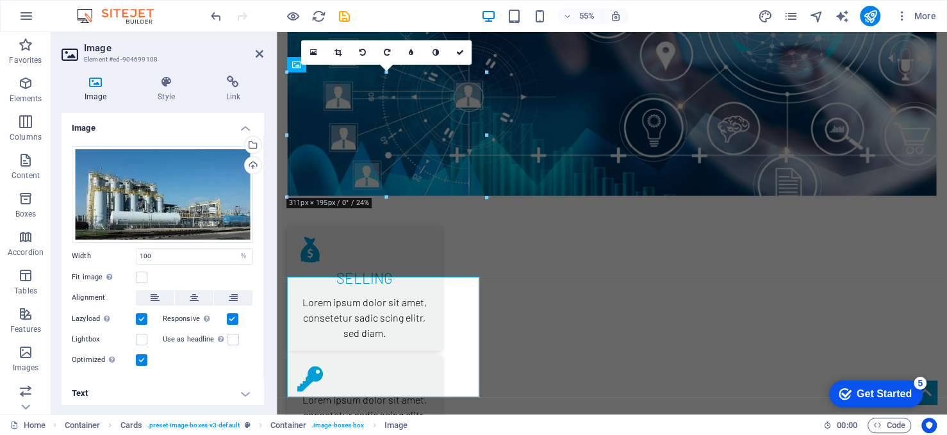
scroll to position [1627, 0]
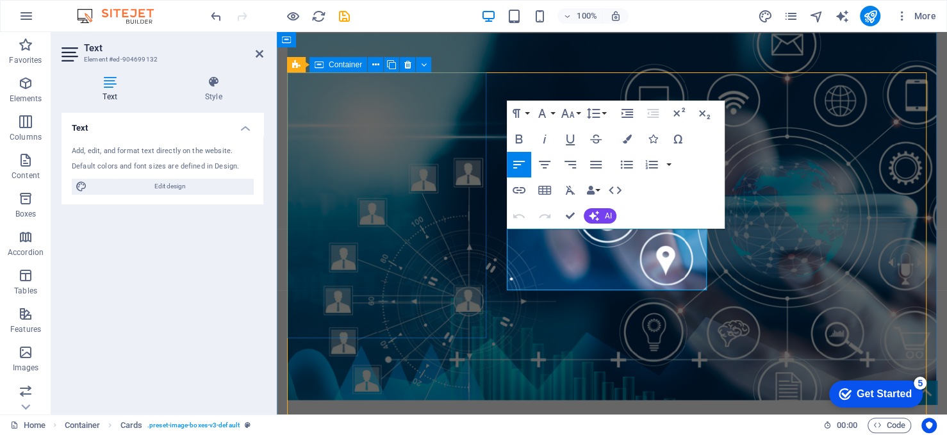
scroll to position [1679, 0]
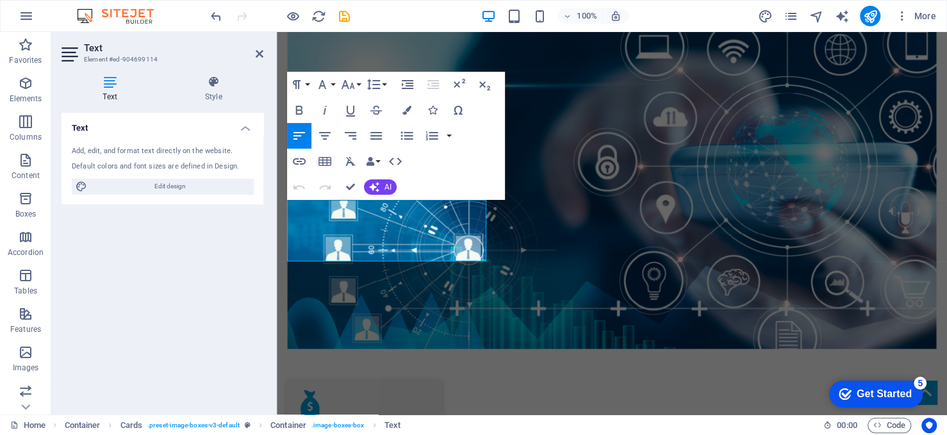
scroll to position [1674, 0]
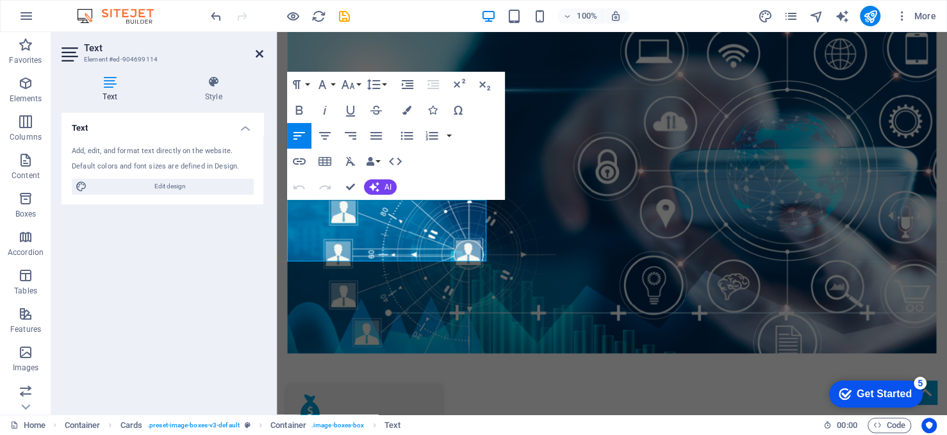
drag, startPoint x: 260, startPoint y: 54, endPoint x: 218, endPoint y: 54, distance: 42.3
click at [261, 54] on icon at bounding box center [260, 54] width 8 height 10
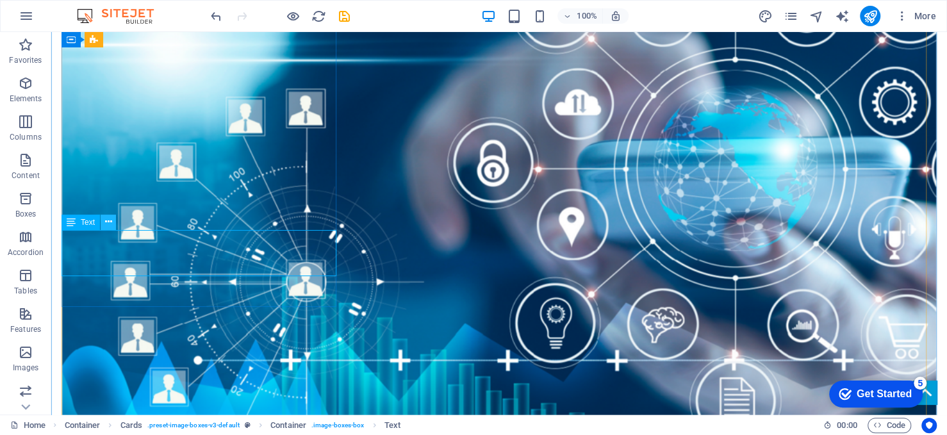
click at [110, 224] on icon at bounding box center [108, 221] width 7 height 13
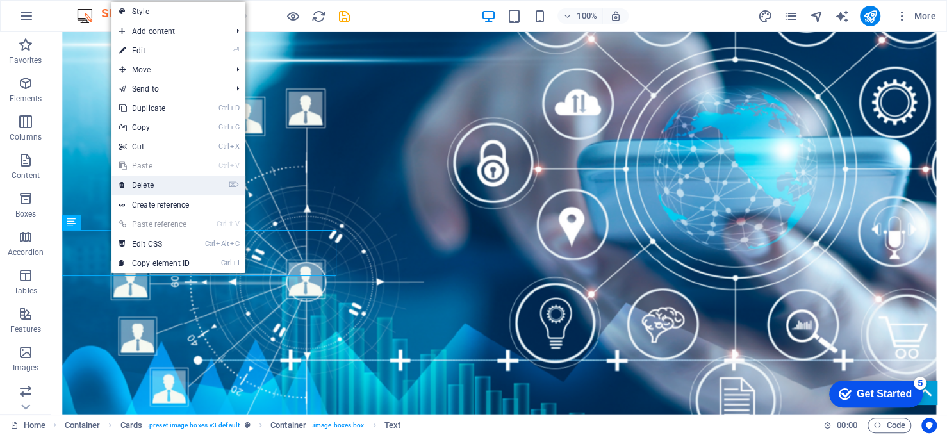
click at [156, 189] on link "⌦ Delete" at bounding box center [154, 185] width 86 height 19
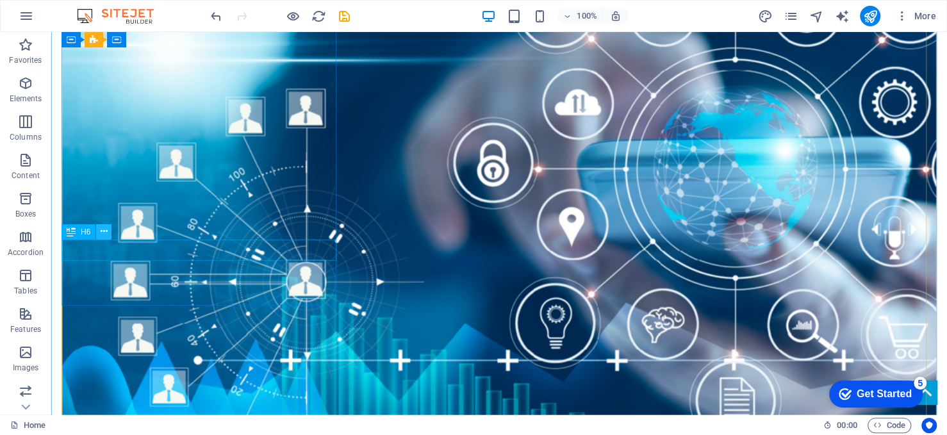
click at [102, 231] on icon at bounding box center [104, 231] width 7 height 13
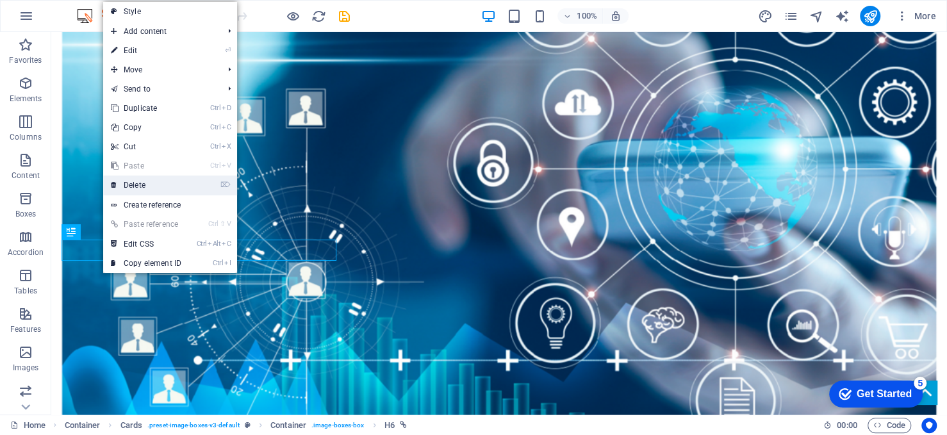
click at [129, 185] on link "⌦ Delete" at bounding box center [146, 185] width 86 height 19
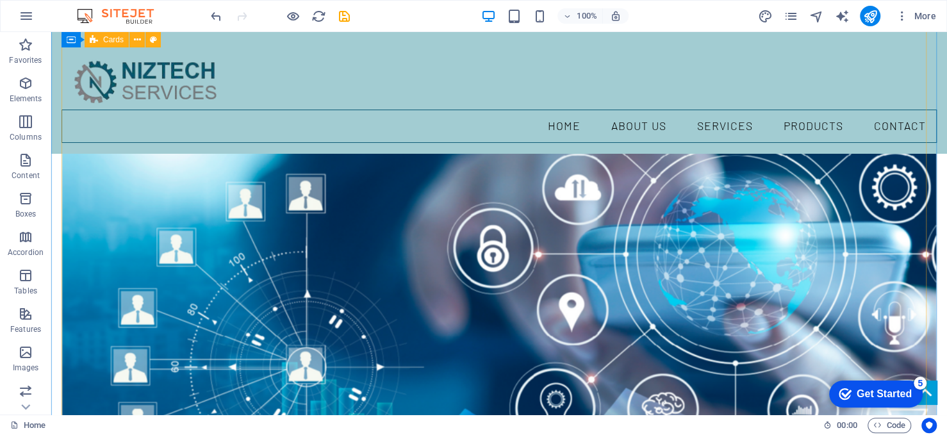
scroll to position [1551, 0]
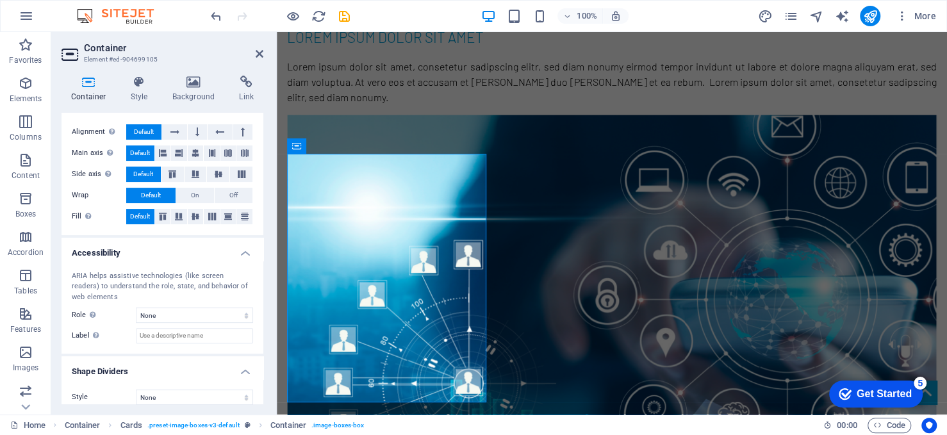
scroll to position [226, 0]
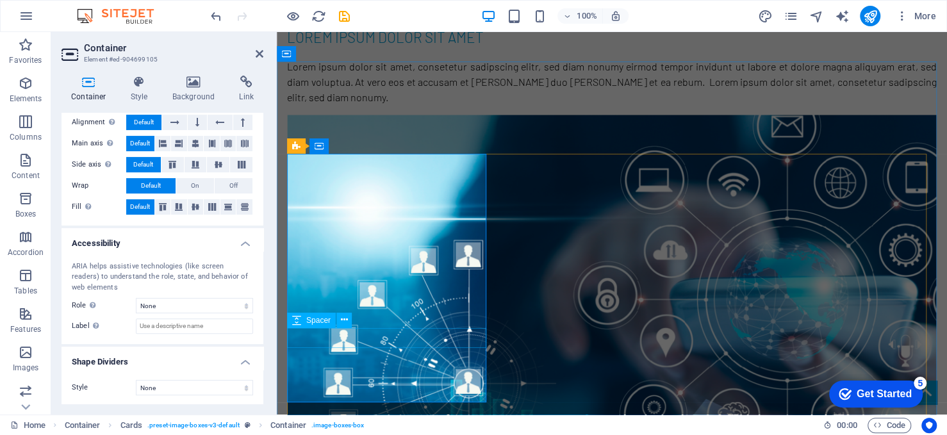
click at [345, 323] on icon at bounding box center [344, 319] width 7 height 13
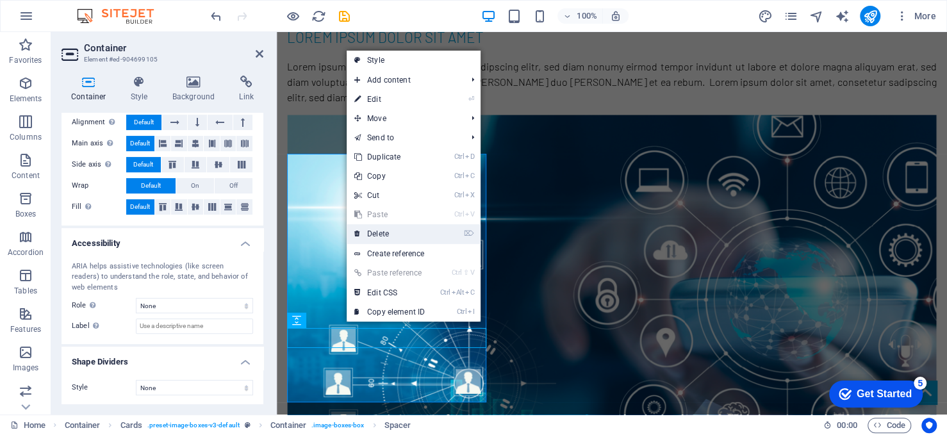
click at [400, 229] on link "⌦ Delete" at bounding box center [390, 233] width 86 height 19
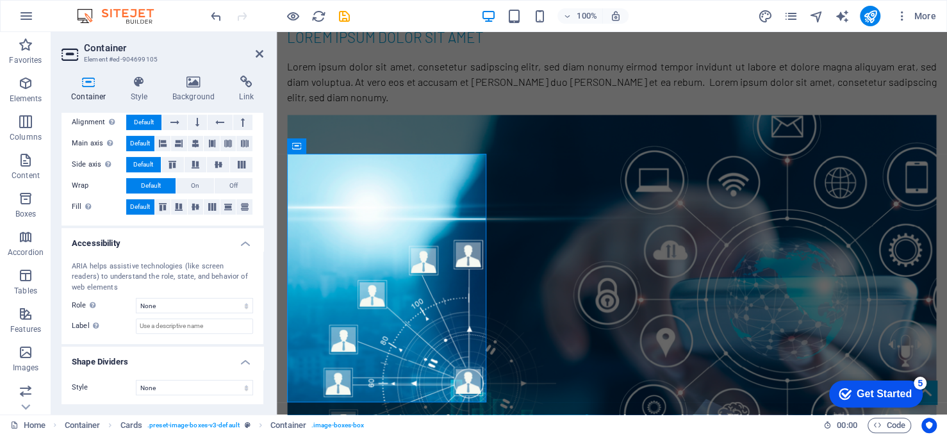
click at [86, 86] on icon at bounding box center [89, 82] width 54 height 13
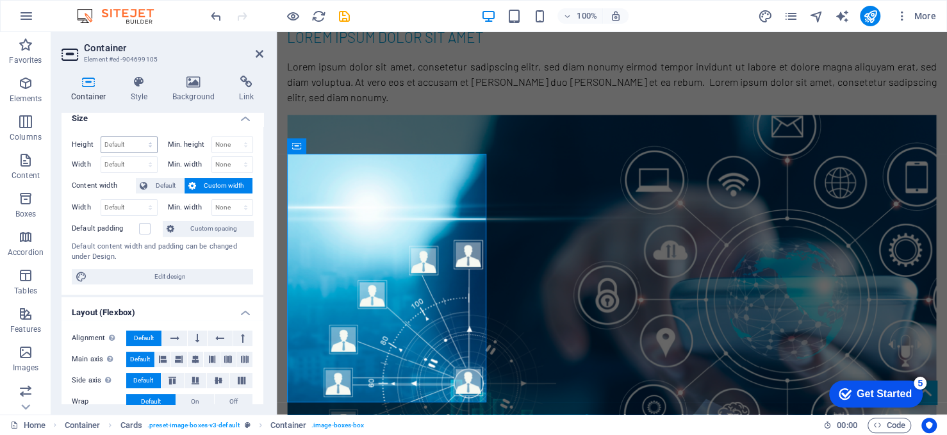
scroll to position [0, 0]
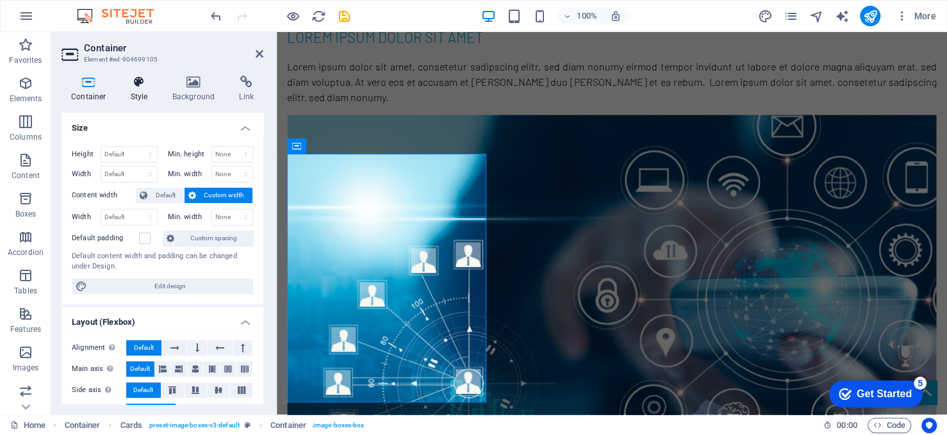
click at [144, 86] on icon at bounding box center [139, 82] width 37 height 13
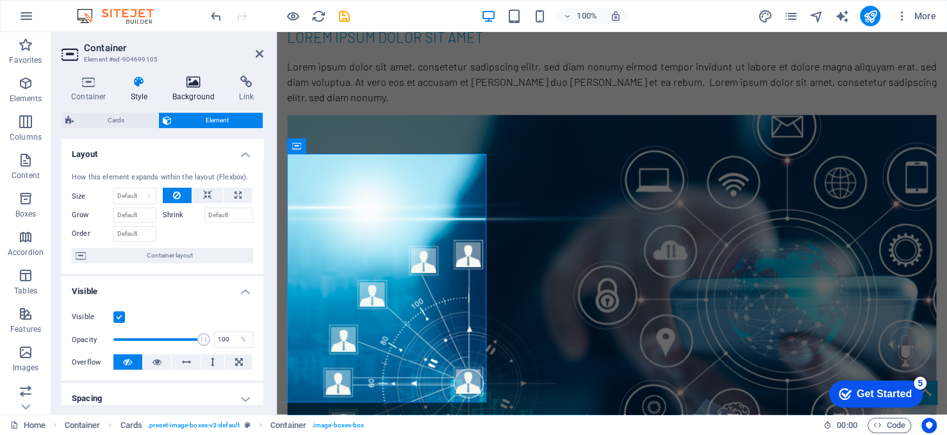
click at [191, 82] on icon at bounding box center [194, 82] width 62 height 13
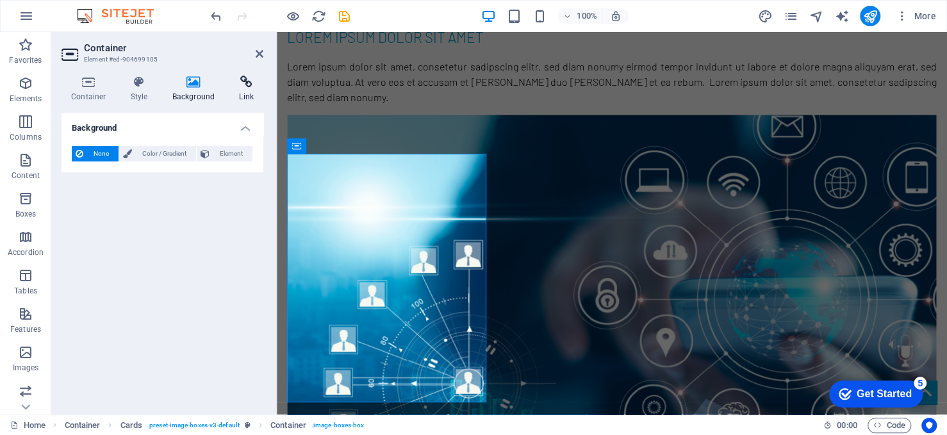
click at [245, 85] on icon at bounding box center [246, 82] width 34 height 13
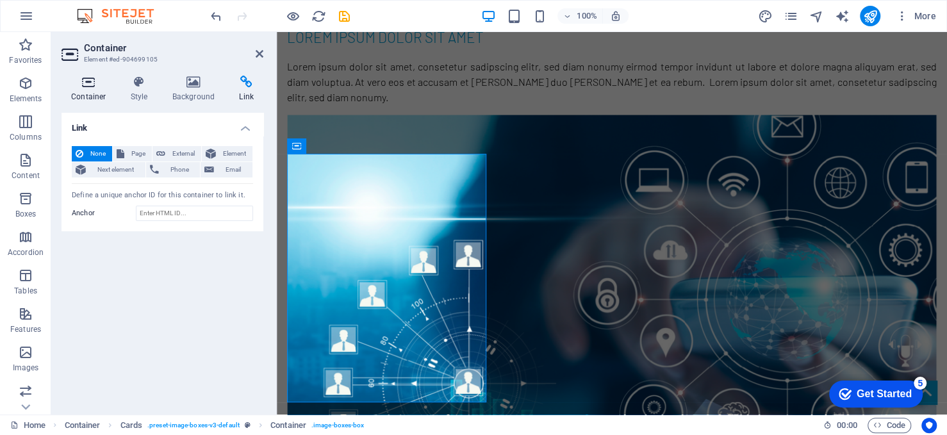
click at [81, 83] on icon at bounding box center [89, 82] width 54 height 13
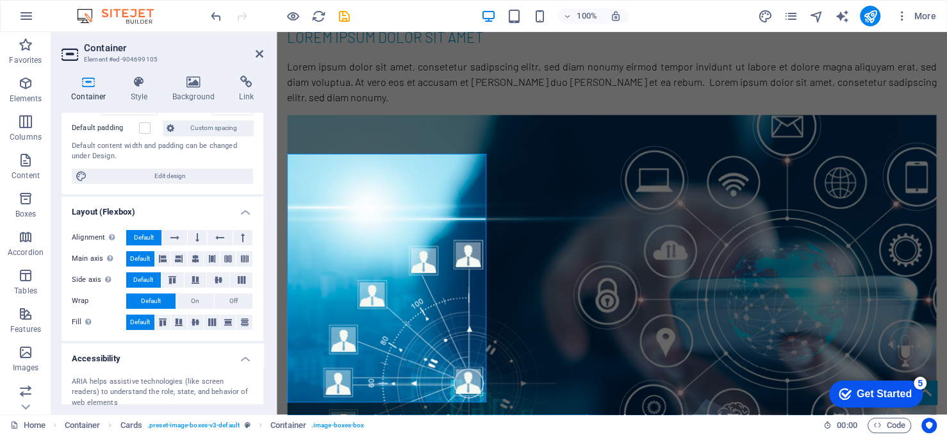
scroll to position [97, 0]
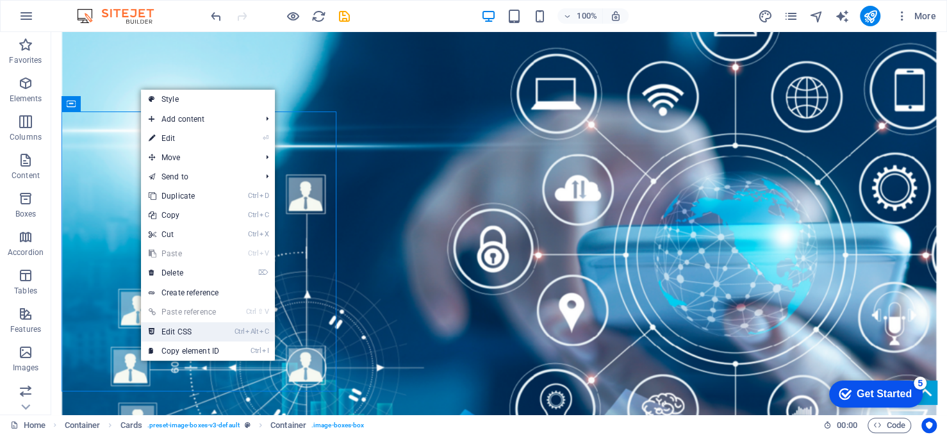
click at [162, 336] on link "Ctrl Alt C Edit CSS" at bounding box center [184, 331] width 86 height 19
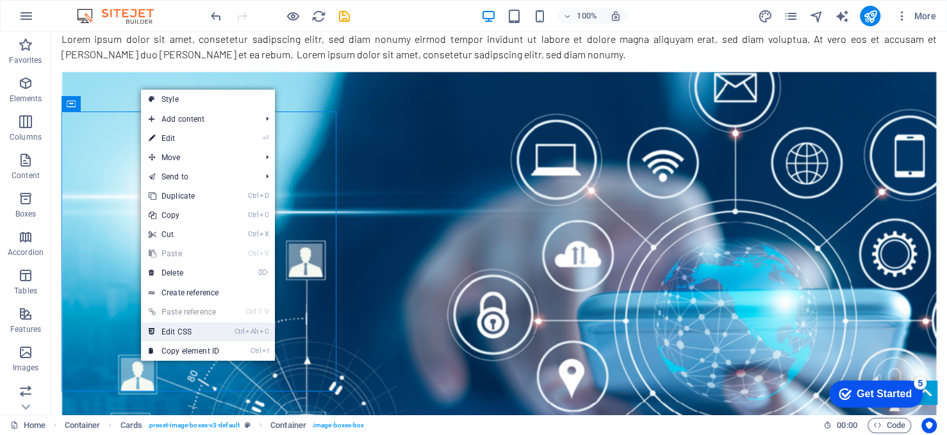
scroll to position [1631, 0]
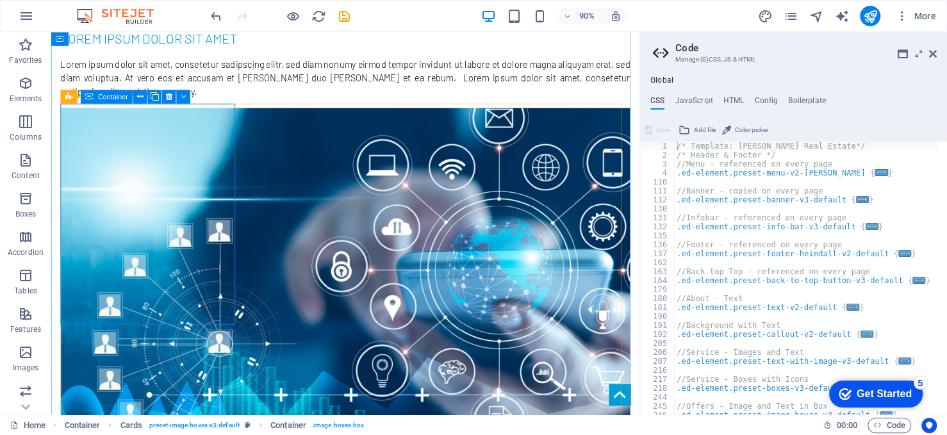
click at [933, 54] on icon at bounding box center [933, 54] width 8 height 10
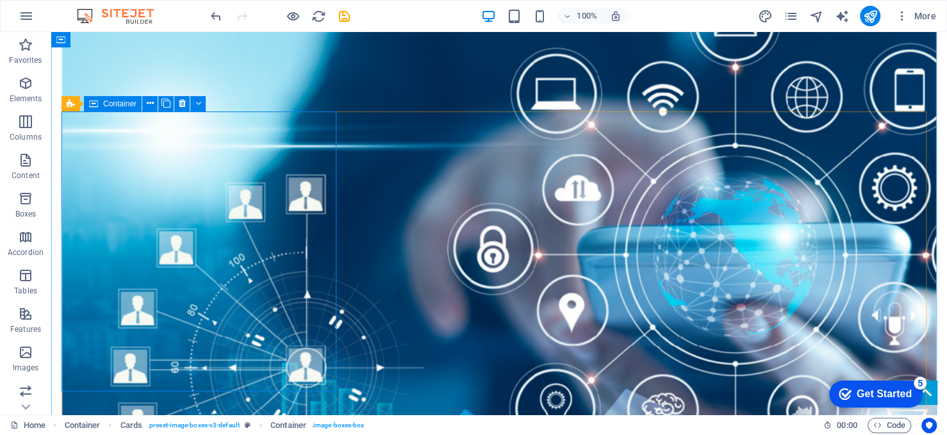
click at [95, 105] on icon at bounding box center [93, 103] width 9 height 15
click at [125, 106] on span "Container" at bounding box center [119, 104] width 33 height 8
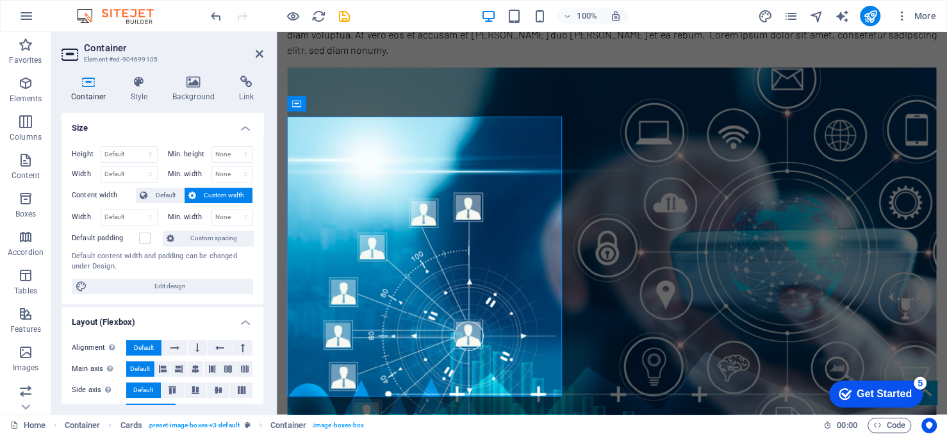
scroll to position [1588, 0]
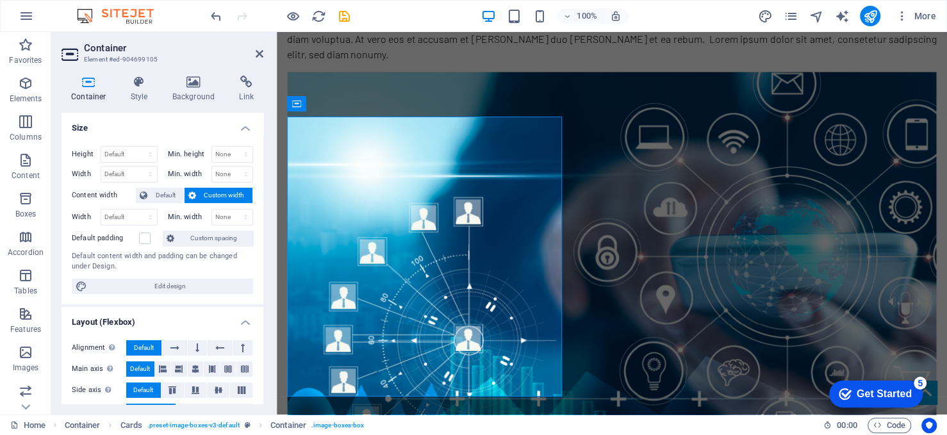
click at [125, 106] on div "Container Style Background Link Size Height Default px rem % vh vw Min. height …" at bounding box center [163, 240] width 202 height 329
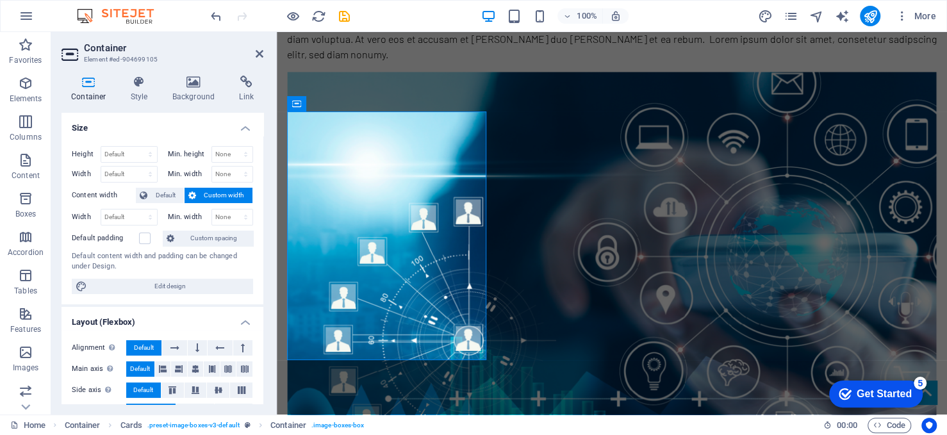
click at [240, 125] on h4 "Size" at bounding box center [163, 124] width 202 height 23
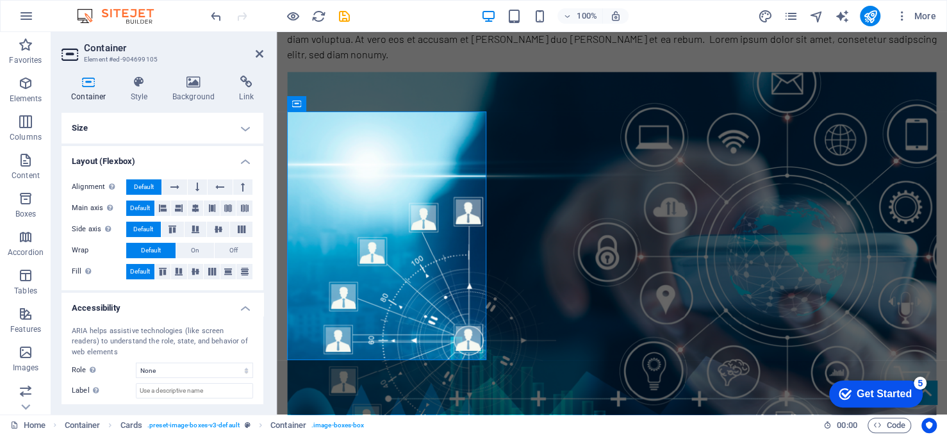
click at [92, 95] on h4 "Container" at bounding box center [92, 89] width 60 height 27
click at [238, 128] on h4 "Size" at bounding box center [163, 128] width 202 height 31
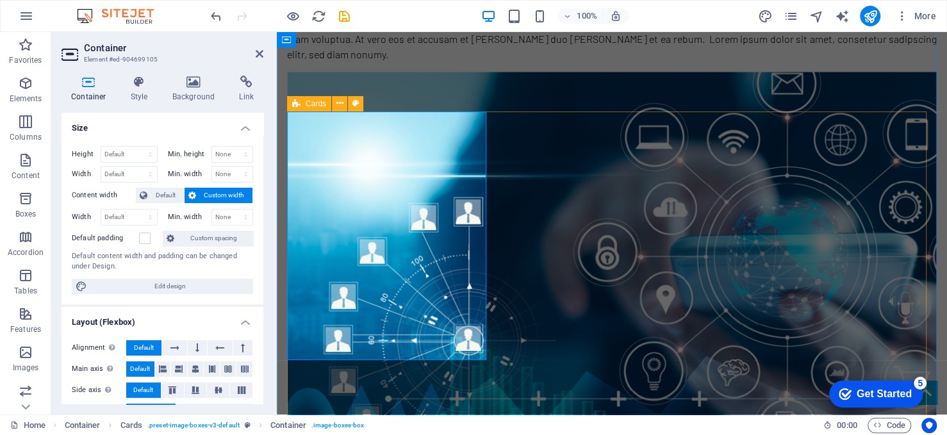
click at [300, 103] on div "Cards" at bounding box center [309, 103] width 44 height 15
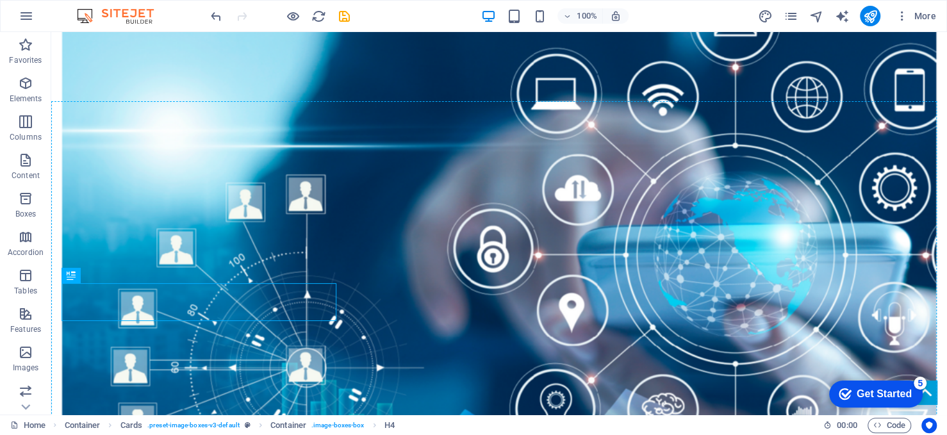
drag, startPoint x: 110, startPoint y: 299, endPoint x: 97, endPoint y: 337, distance: 40.5
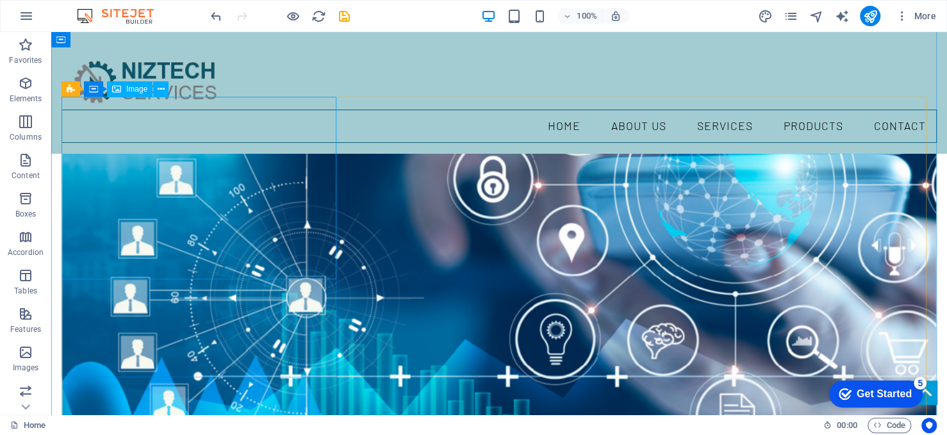
scroll to position [1608, 0]
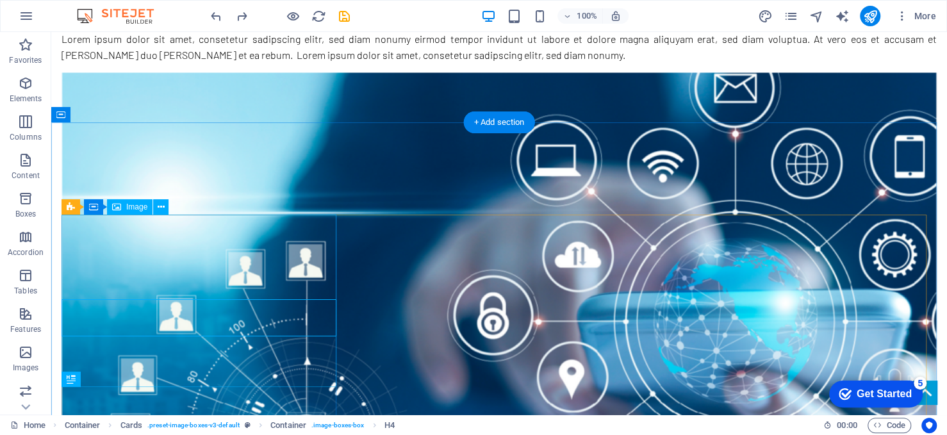
scroll to position [1543, 0]
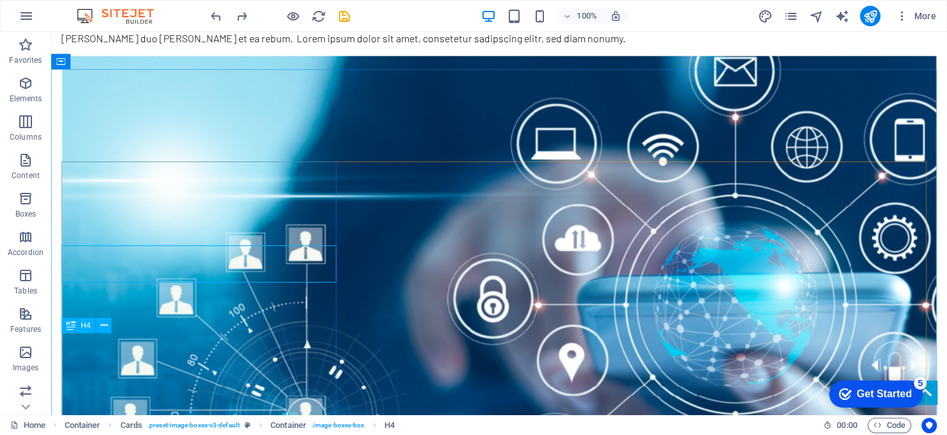
click at [74, 324] on icon at bounding box center [71, 325] width 9 height 15
click at [101, 324] on icon at bounding box center [104, 325] width 7 height 13
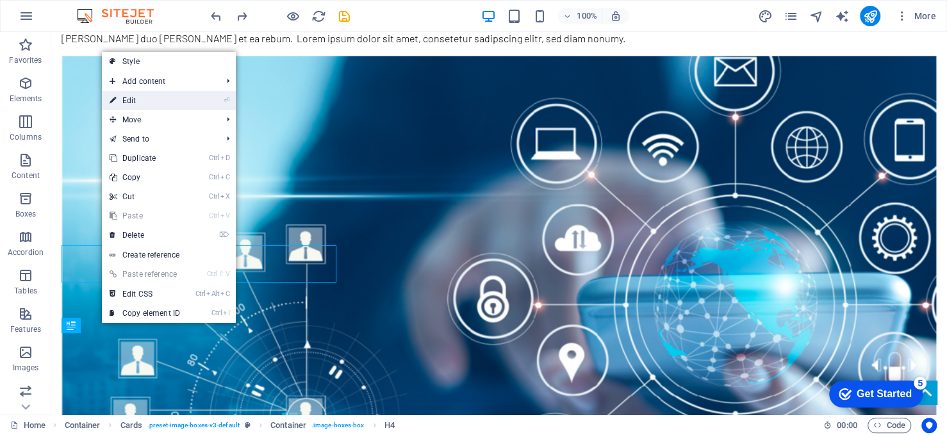
click at [173, 104] on link "⏎ Edit" at bounding box center [145, 100] width 86 height 19
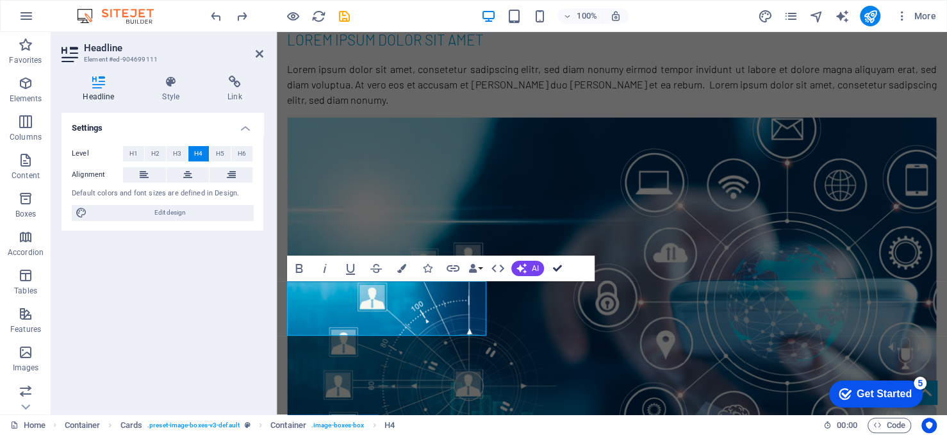
drag, startPoint x: 557, startPoint y: 268, endPoint x: 502, endPoint y: 236, distance: 64.1
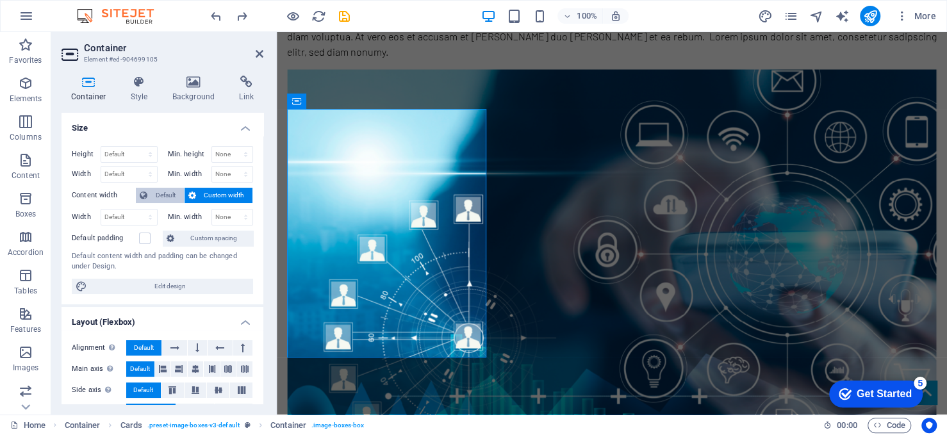
click at [169, 192] on span "Default" at bounding box center [165, 195] width 29 height 15
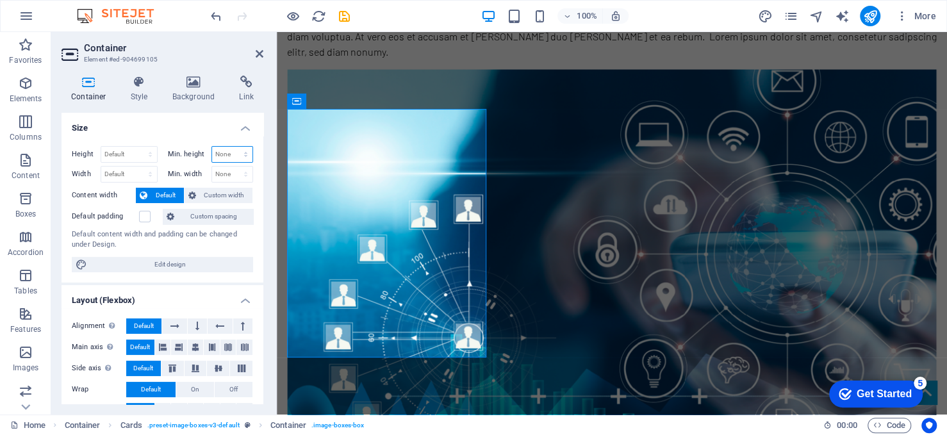
click at [245, 154] on select "None px rem % vh vw" at bounding box center [232, 154] width 41 height 15
select select "px"
click at [232, 147] on select "None px rem % vh vw" at bounding box center [232, 154] width 41 height 15
type input "0"
click at [243, 151] on select "None px rem % vh vw" at bounding box center [244, 154] width 18 height 15
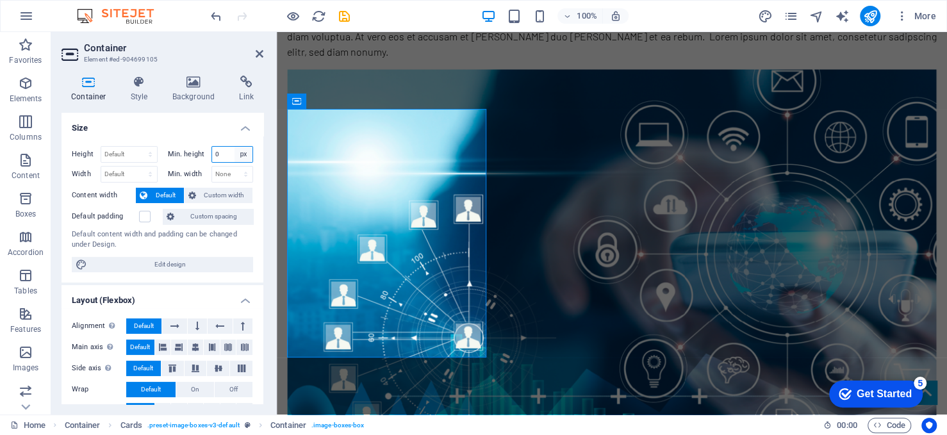
select select "br4sq1v129"
click at [235, 147] on select "None px rem % vh vw" at bounding box center [244, 154] width 18 height 15
select select "DISABLED_OPTION_VALUE"
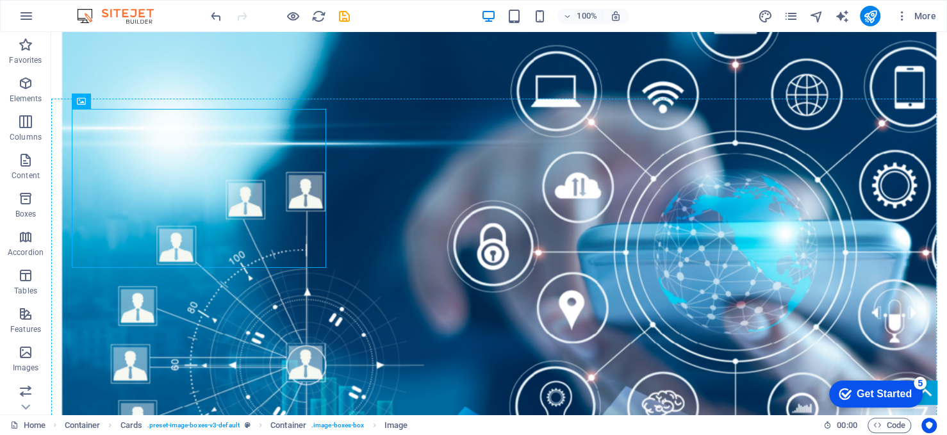
drag, startPoint x: 110, startPoint y: 195, endPoint x: 332, endPoint y: 279, distance: 237.4
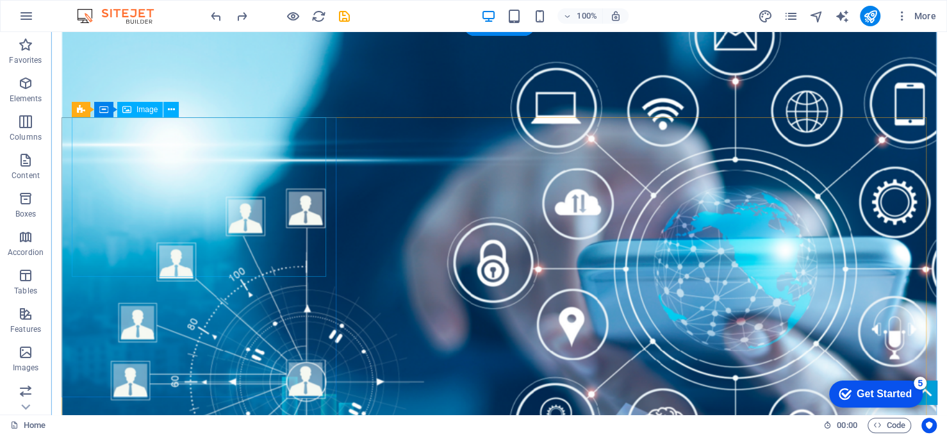
scroll to position [1601, 0]
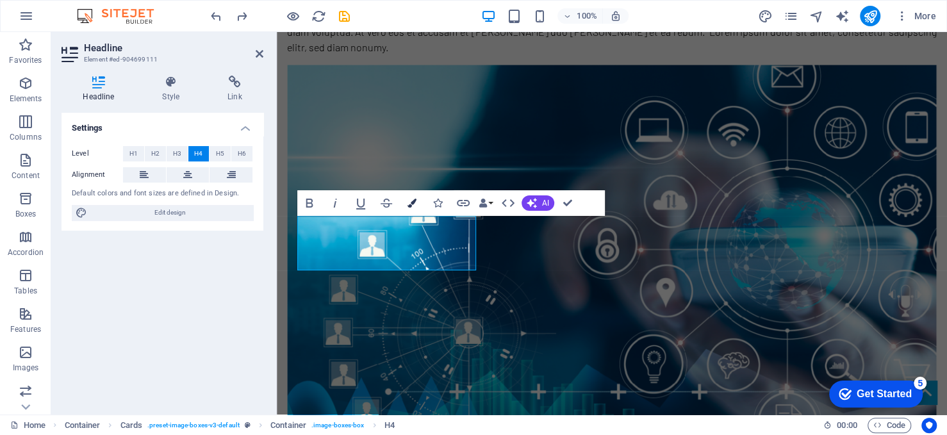
click at [411, 204] on icon "button" at bounding box center [411, 203] width 9 height 9
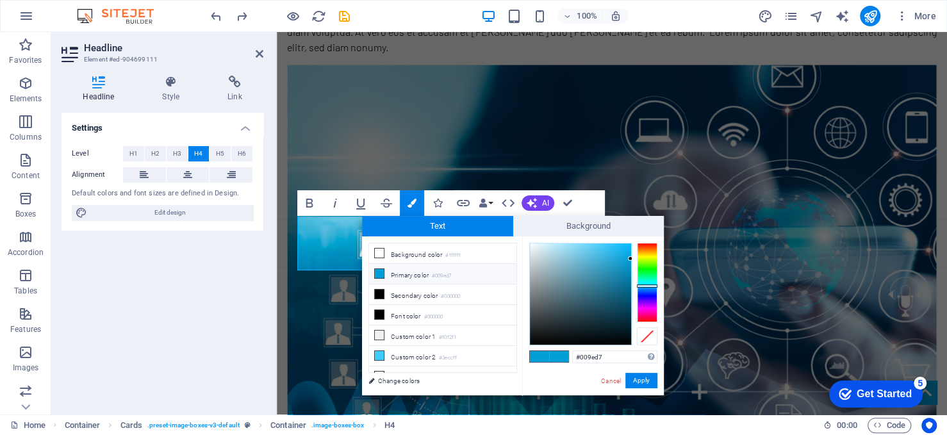
type input "#106280"
click at [618, 293] on div at bounding box center [580, 293] width 101 height 101
click at [645, 379] on button "Apply" at bounding box center [641, 380] width 32 height 15
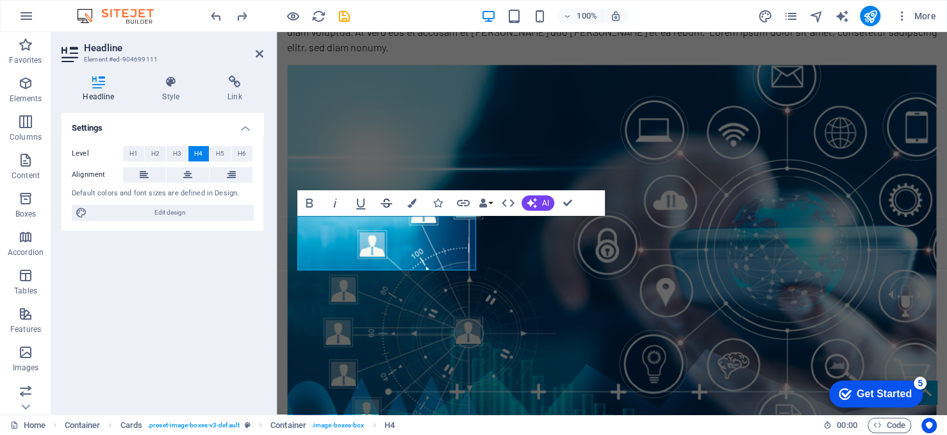
click at [388, 202] on icon "button" at bounding box center [386, 202] width 15 height 15
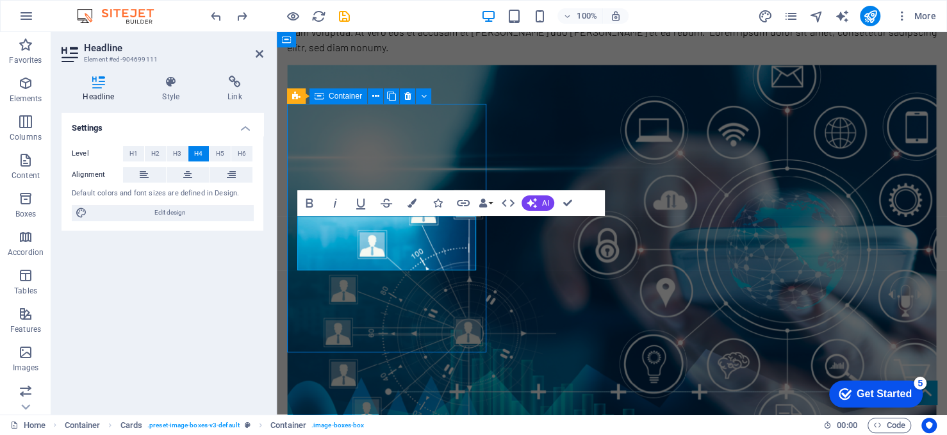
scroll to position [1601, 0]
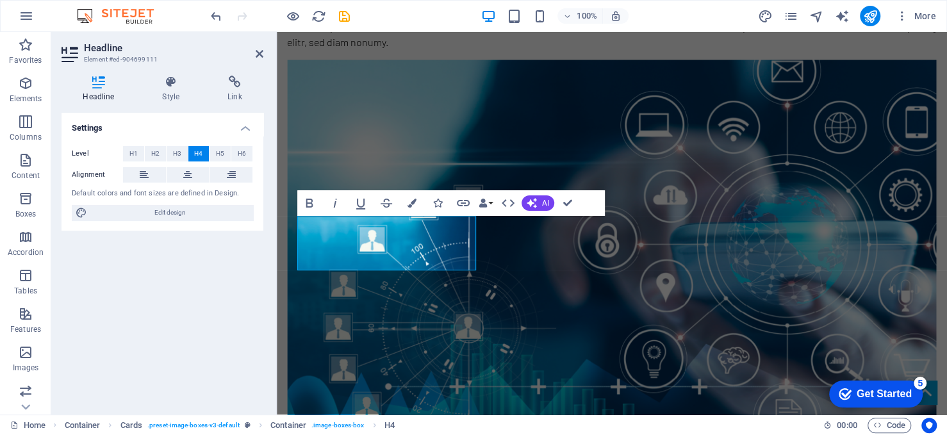
scroll to position [1595, 0]
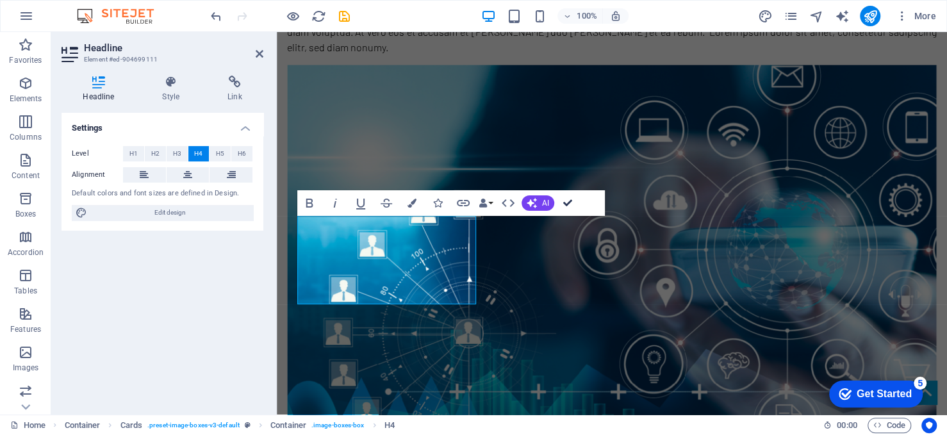
scroll to position [1648, 0]
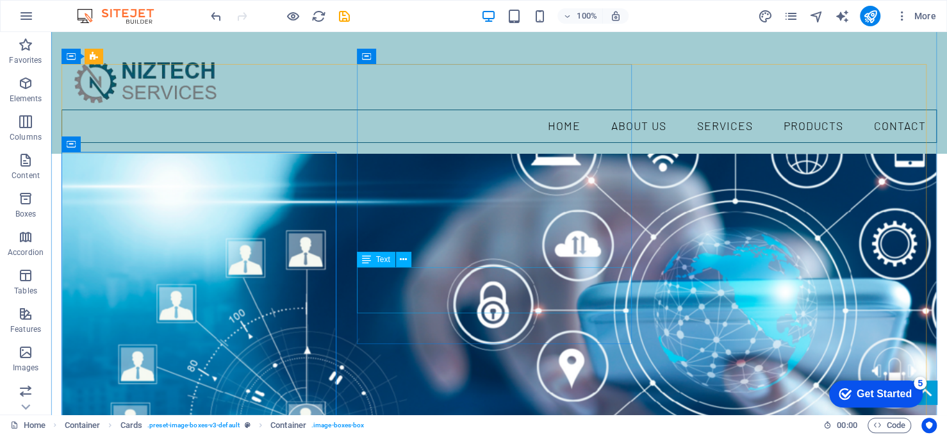
scroll to position [1456, 0]
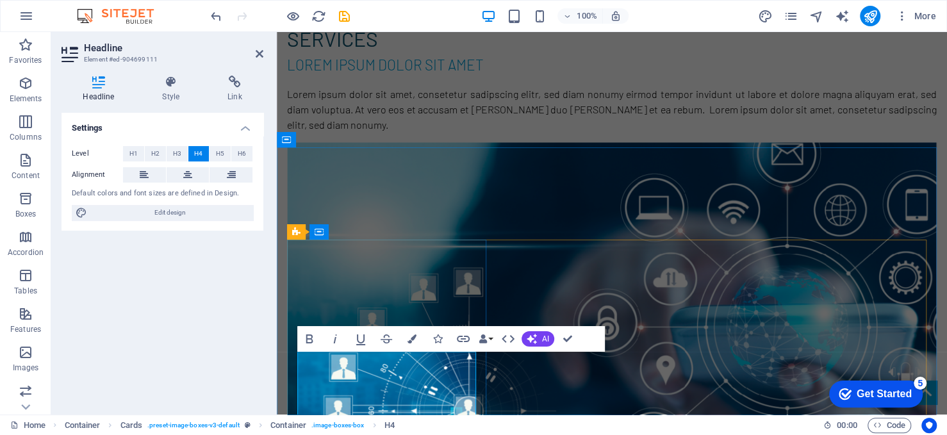
scroll to position [1520, 0]
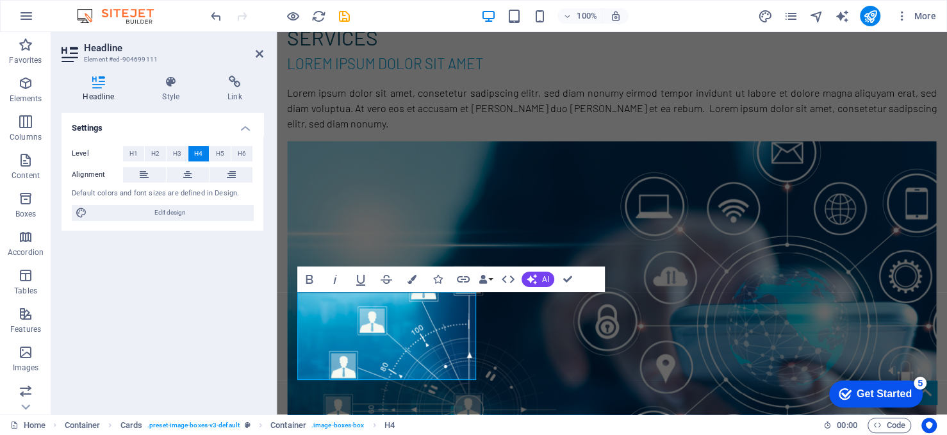
scroll to position [1572, 0]
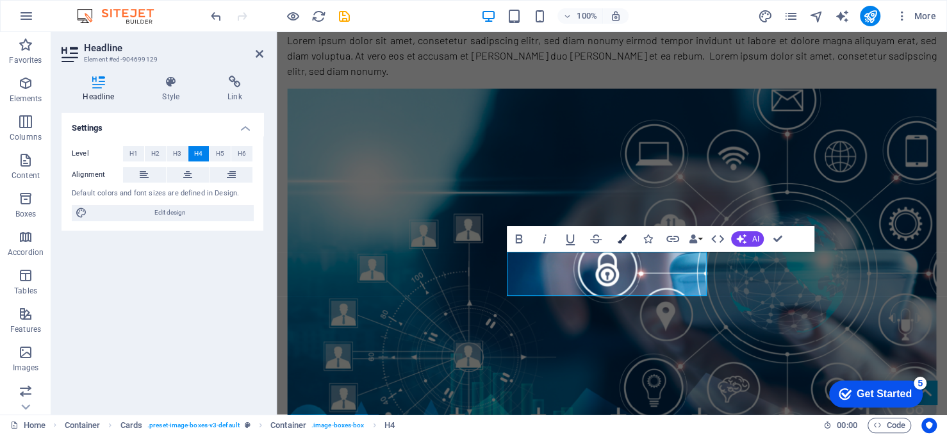
click at [623, 242] on icon "button" at bounding box center [621, 239] width 9 height 9
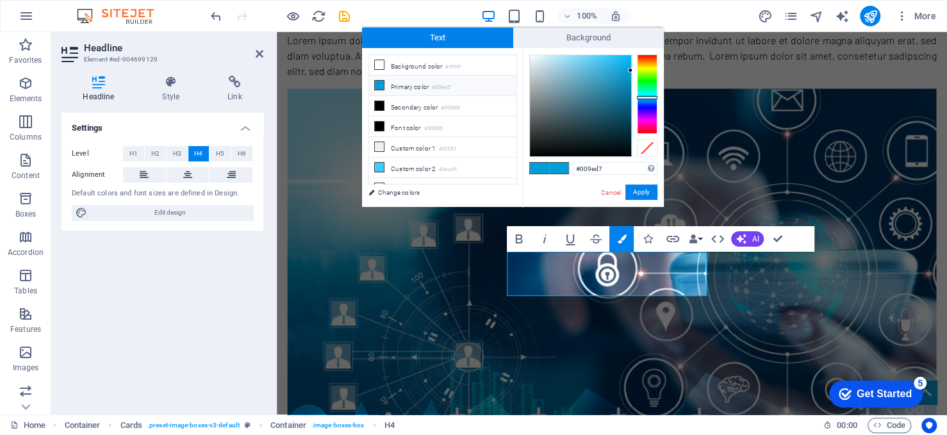
type input "#16576f"
click at [611, 112] on div at bounding box center [580, 105] width 101 height 101
click at [633, 195] on button "Apply" at bounding box center [641, 192] width 32 height 15
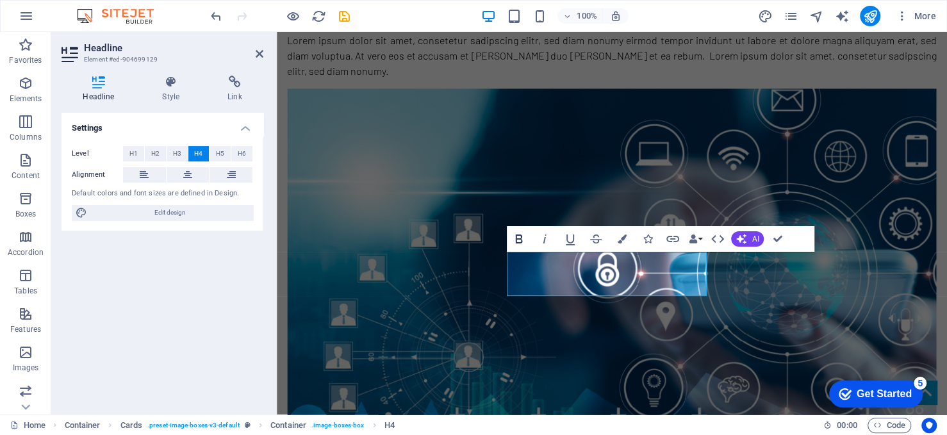
click at [515, 240] on icon "button" at bounding box center [518, 238] width 15 height 15
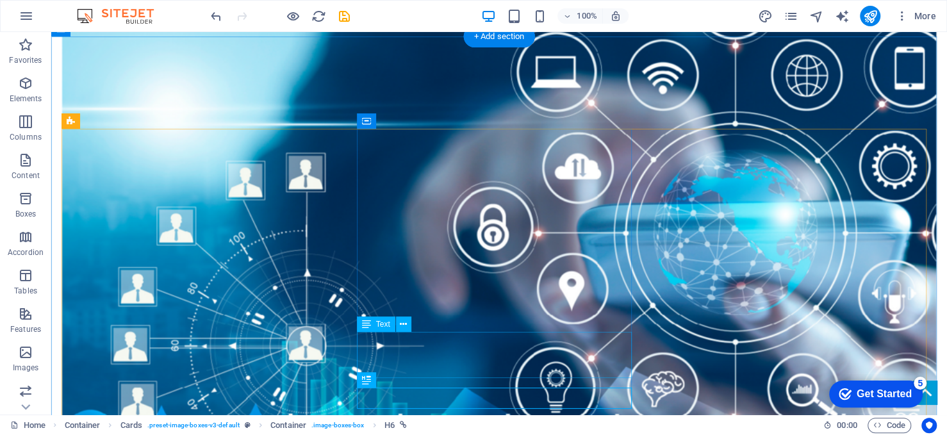
scroll to position [1636, 0]
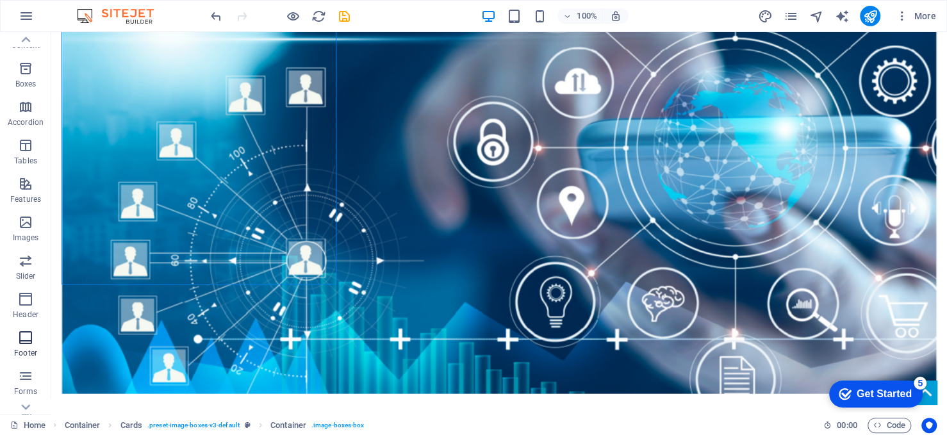
scroll to position [194, 0]
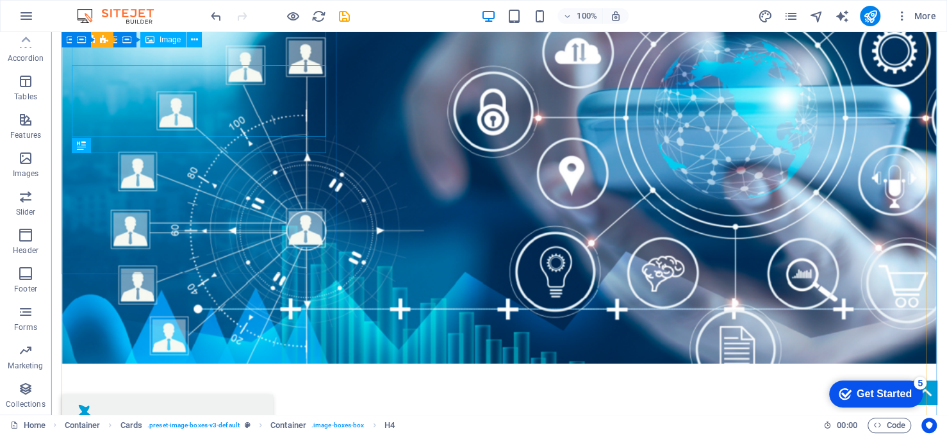
scroll to position [1747, 0]
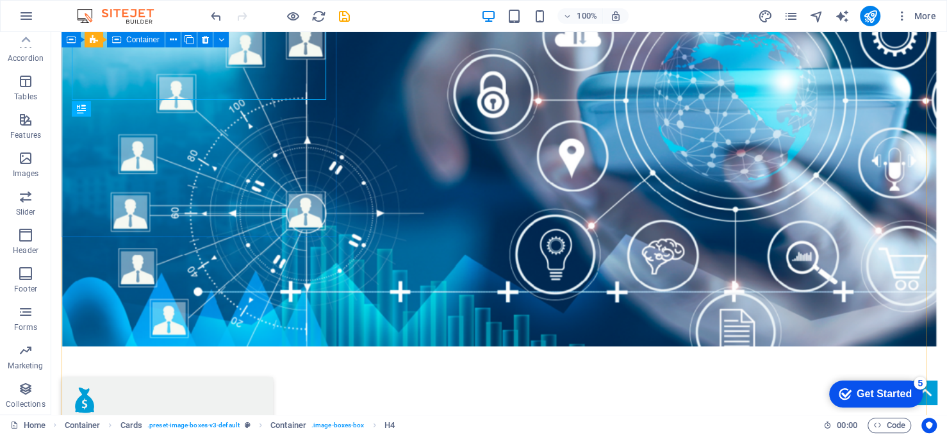
click at [134, 42] on span "Container" at bounding box center [142, 40] width 33 height 8
click at [138, 40] on span "Container" at bounding box center [142, 40] width 33 height 8
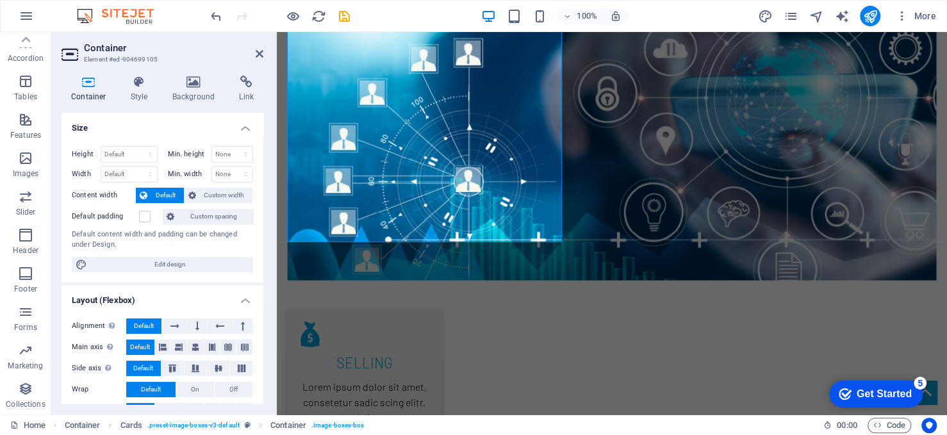
scroll to position [1743, 0]
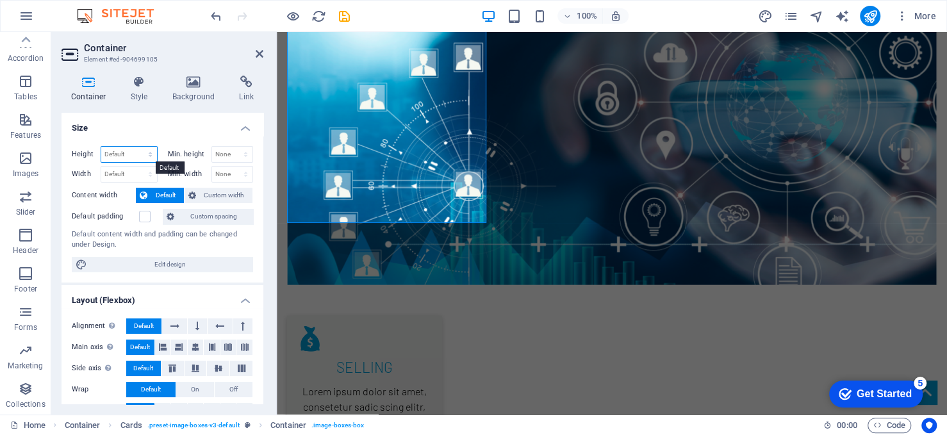
click at [143, 154] on select "Default px rem % vh vw" at bounding box center [129, 154] width 56 height 15
click at [126, 172] on select "Default px rem % em vh vw" at bounding box center [129, 174] width 56 height 15
click at [126, 161] on div "Default px rem % vh vw" at bounding box center [129, 154] width 57 height 17
click at [142, 213] on label at bounding box center [145, 217] width 12 height 12
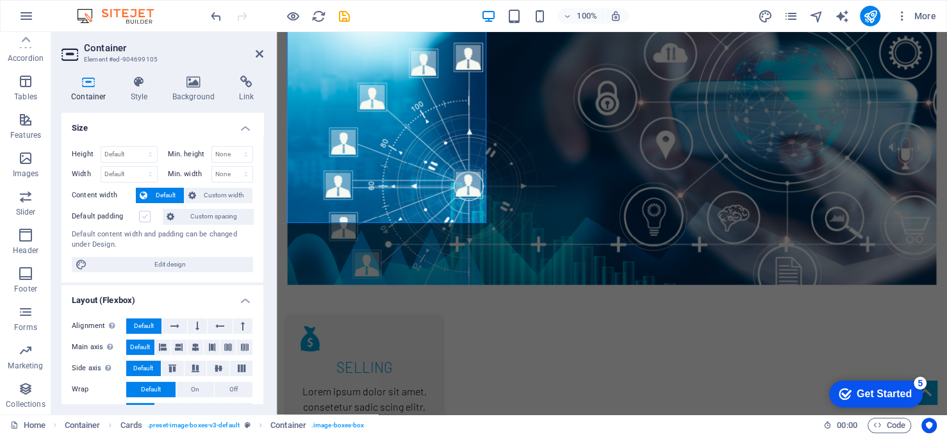
click at [0, 0] on input "Default padding" at bounding box center [0, 0] width 0 height 0
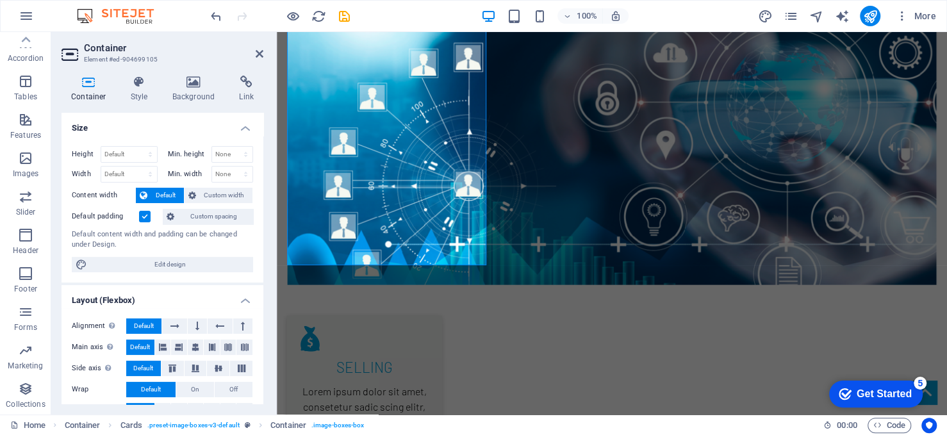
click at [143, 213] on label at bounding box center [145, 217] width 12 height 12
click at [0, 0] on input "Default padding" at bounding box center [0, 0] width 0 height 0
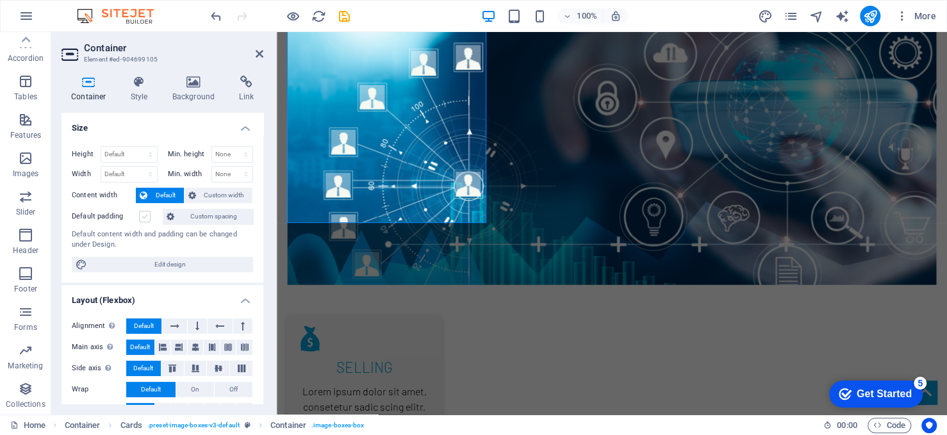
click at [143, 213] on label at bounding box center [145, 217] width 12 height 12
click at [0, 0] on input "Default padding" at bounding box center [0, 0] width 0 height 0
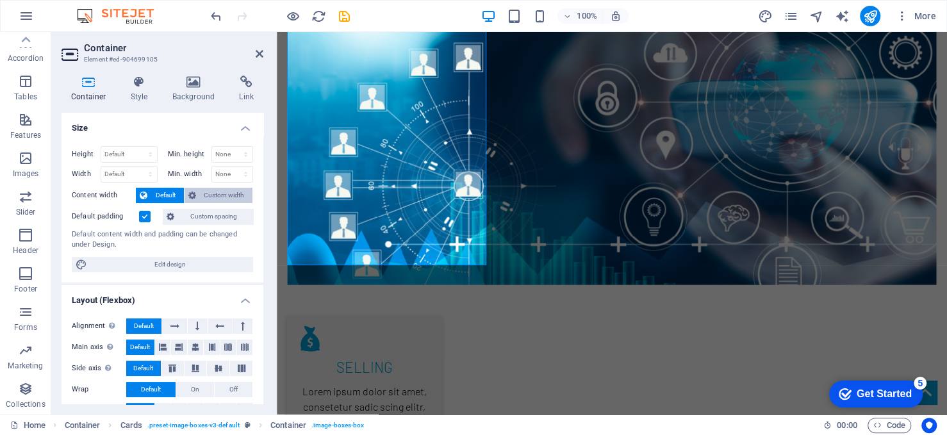
click at [202, 195] on span "Custom width" at bounding box center [224, 195] width 49 height 15
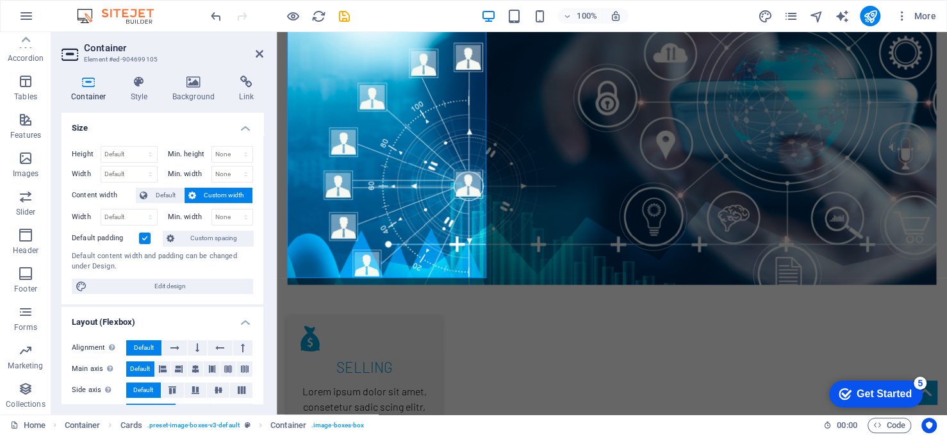
click at [202, 195] on span "Custom width" at bounding box center [224, 195] width 49 height 15
click at [134, 213] on select "Default px rem % em vh vw" at bounding box center [129, 217] width 56 height 15
select select "px"
click at [137, 210] on select "Default px rem % em vh vw" at bounding box center [129, 217] width 56 height 15
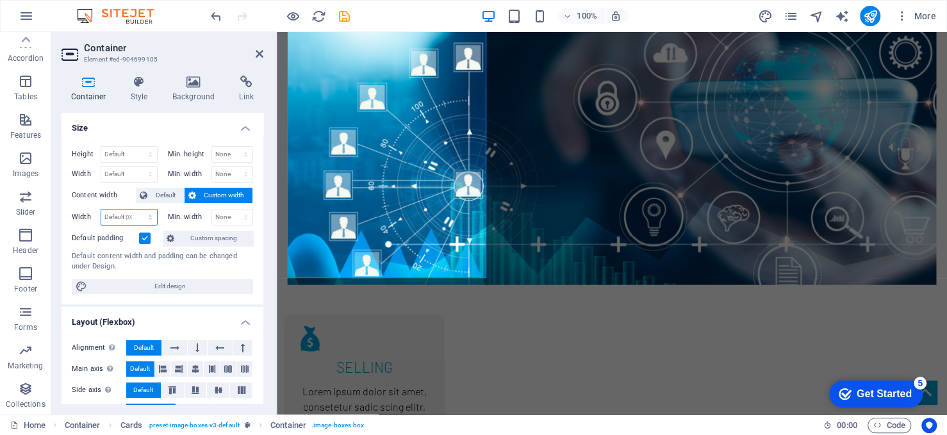
type input "311"
click at [147, 217] on select "Default px rem % em vh vw" at bounding box center [148, 217] width 18 height 15
select select "rem"
click at [139, 210] on select "Default px rem % em vh vw" at bounding box center [148, 217] width 18 height 15
type input "19.4375"
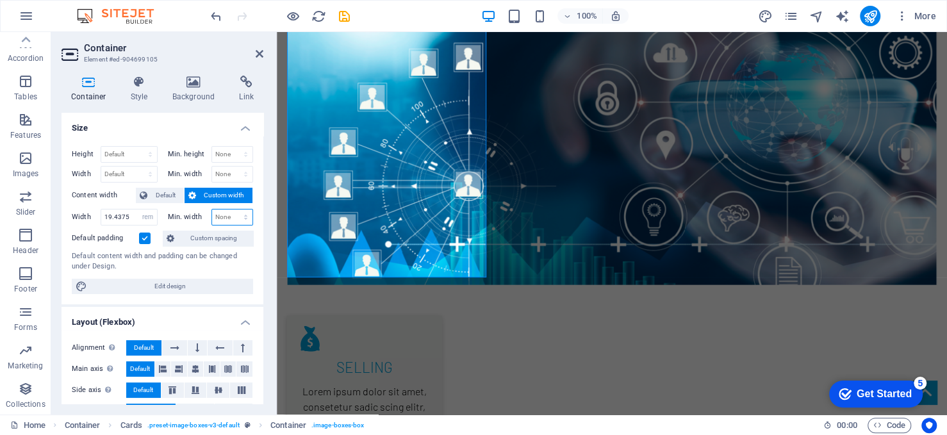
click at [227, 217] on select "None px rem % vh vw" at bounding box center [232, 217] width 41 height 15
click at [142, 234] on label at bounding box center [145, 239] width 12 height 12
click at [0, 0] on input "Default padding" at bounding box center [0, 0] width 0 height 0
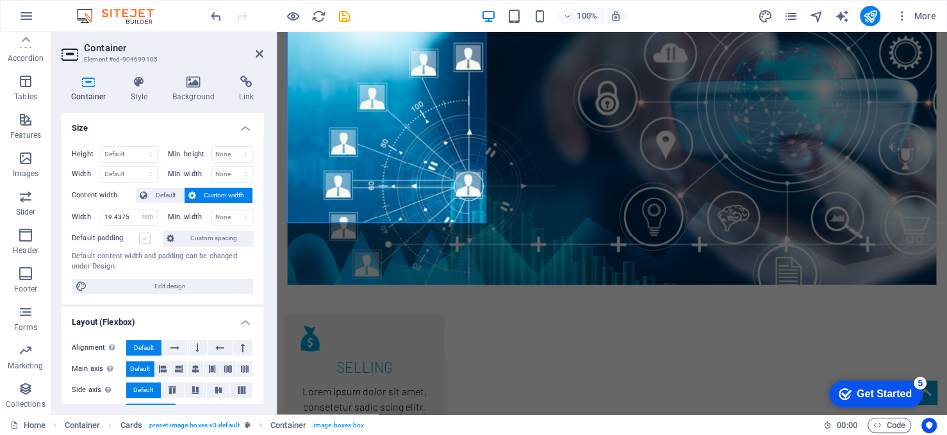
click at [142, 234] on label at bounding box center [145, 239] width 12 height 12
click at [0, 0] on input "Default padding" at bounding box center [0, 0] width 0 height 0
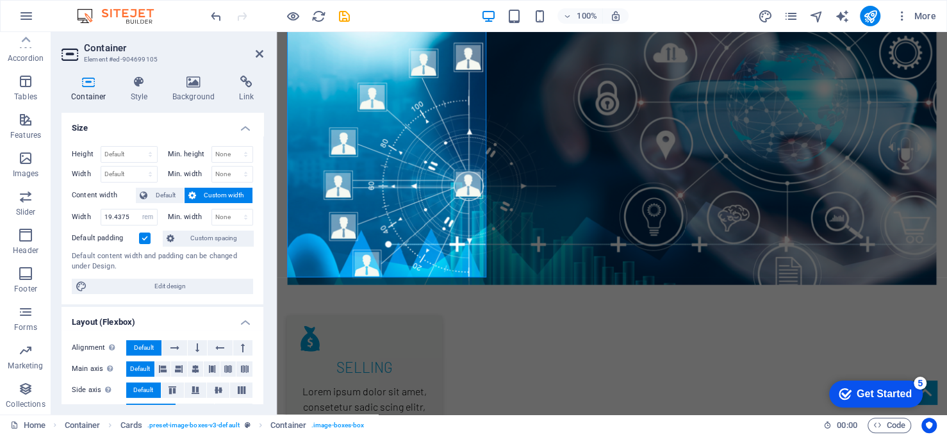
click at [142, 234] on label at bounding box center [145, 239] width 12 height 12
click at [0, 0] on input "Default padding" at bounding box center [0, 0] width 0 height 0
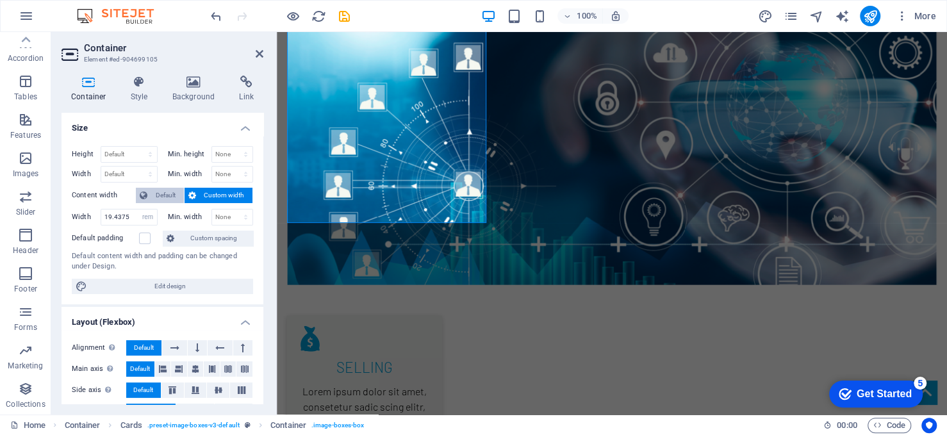
click at [158, 194] on span "Default" at bounding box center [165, 195] width 29 height 15
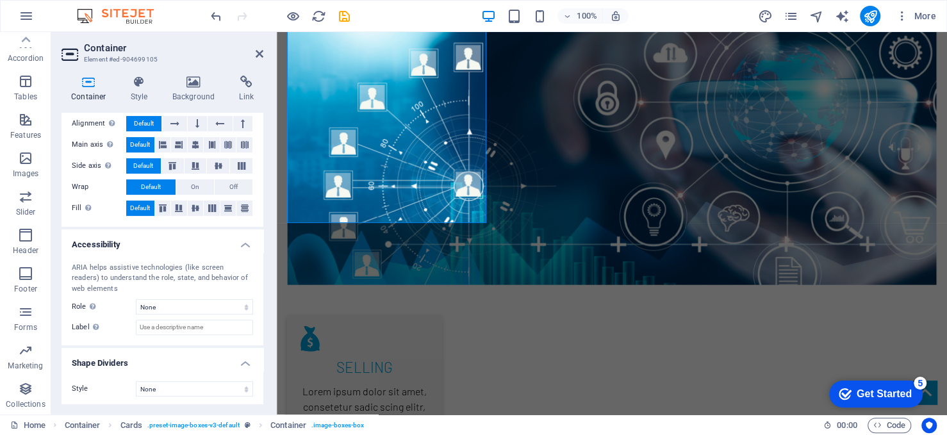
scroll to position [204, 0]
click at [228, 376] on div "Style None Triangle Square Diagonal Polygon 1 Polygon 2 Zigzag Multiple Zigzags…" at bounding box center [163, 388] width 202 height 36
click at [226, 383] on select "None Triangle Square Diagonal Polygon 1 Polygon 2 Zigzag Multiple Zigzags Waves…" at bounding box center [194, 387] width 117 height 15
click at [136, 380] on select "None Triangle Square Diagonal Polygon 1 Polygon 2 Zigzag Multiple Zigzags Waves…" at bounding box center [194, 387] width 117 height 15
click at [217, 389] on select "None Triangle Square Diagonal Polygon 1 Polygon 2 Zigzag Multiple Zigzags Waves…" at bounding box center [194, 387] width 117 height 15
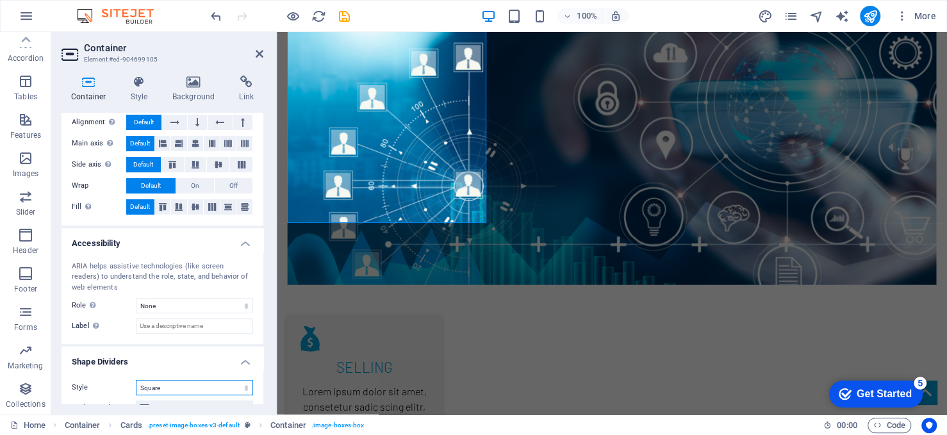
select select "none"
click at [136, 380] on select "None Triangle Square Diagonal Polygon 1 Polygon 2 Zigzag Multiple Zigzags Waves…" at bounding box center [194, 387] width 117 height 15
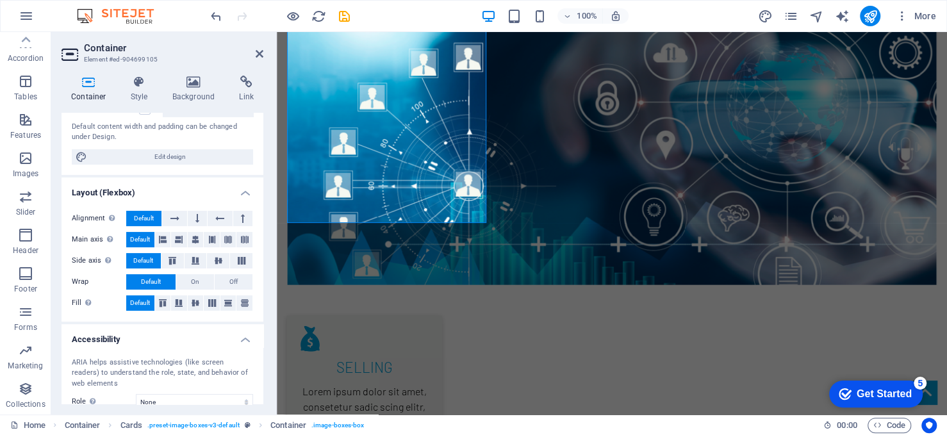
scroll to position [0, 0]
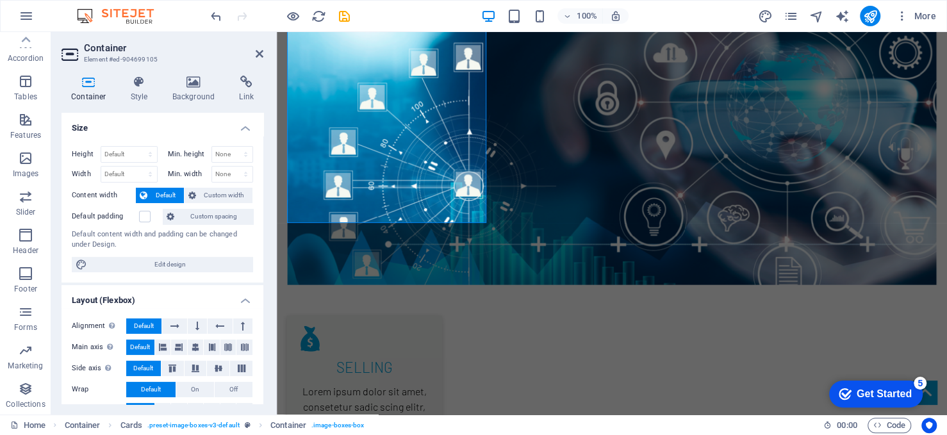
click at [193, 153] on label "Min. height" at bounding box center [190, 154] width 44 height 7
click at [219, 154] on select "None px rem % vh vw" at bounding box center [232, 154] width 41 height 15
select select "%"
click at [232, 147] on select "None px rem % vh vw" at bounding box center [232, 154] width 41 height 15
type input "100"
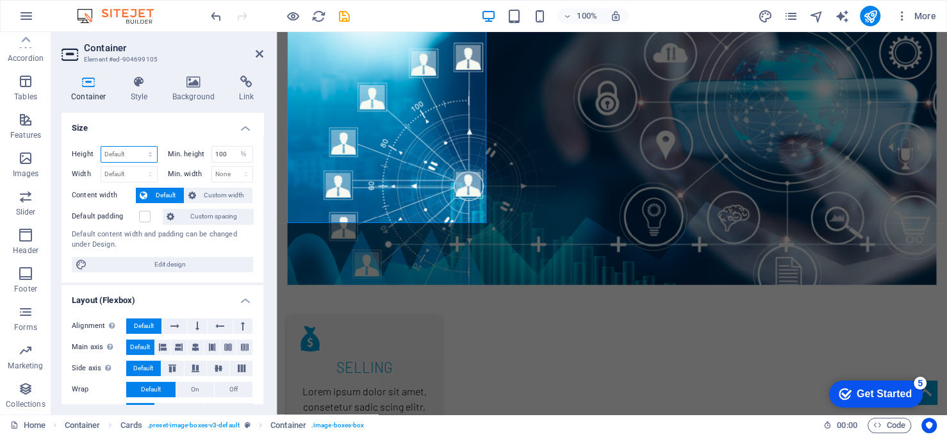
click at [131, 156] on select "Default px rem % vh vw" at bounding box center [129, 154] width 56 height 15
select select "%"
click at [137, 147] on select "Default px rem % vh vw" at bounding box center [129, 154] width 56 height 15
type input "100"
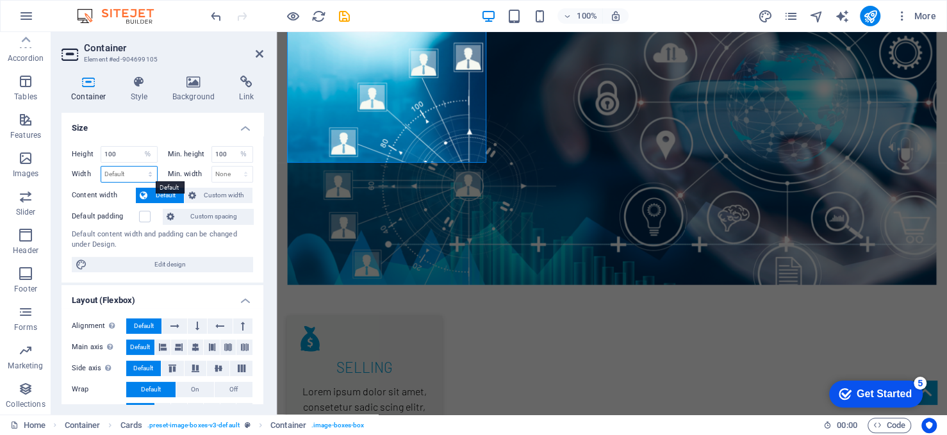
click at [132, 173] on select "Default px rem % em vh vw" at bounding box center [129, 174] width 56 height 15
select select "%"
click at [137, 167] on select "Default px rem % em vh vw" at bounding box center [129, 174] width 56 height 15
type input "30.19"
click at [227, 174] on select "None px rem % vh vw" at bounding box center [232, 174] width 41 height 15
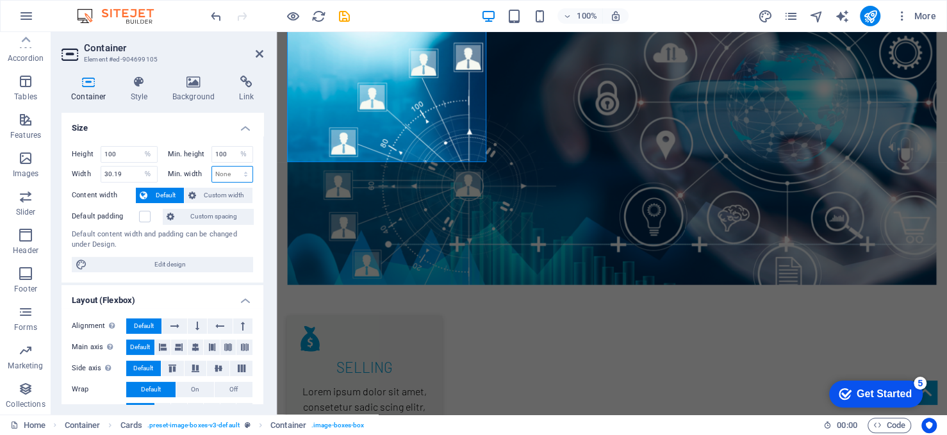
select select "%"
click at [232, 167] on select "None px rem % vh vw" at bounding box center [232, 174] width 41 height 15
type input "100"
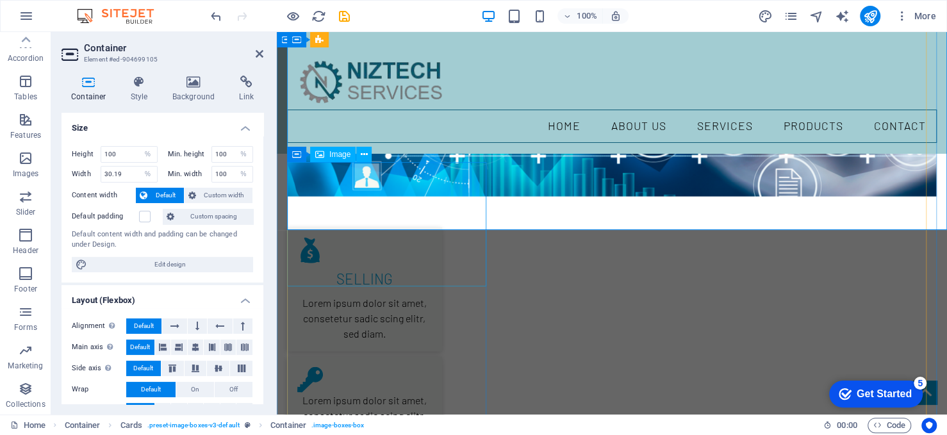
scroll to position [1743, 0]
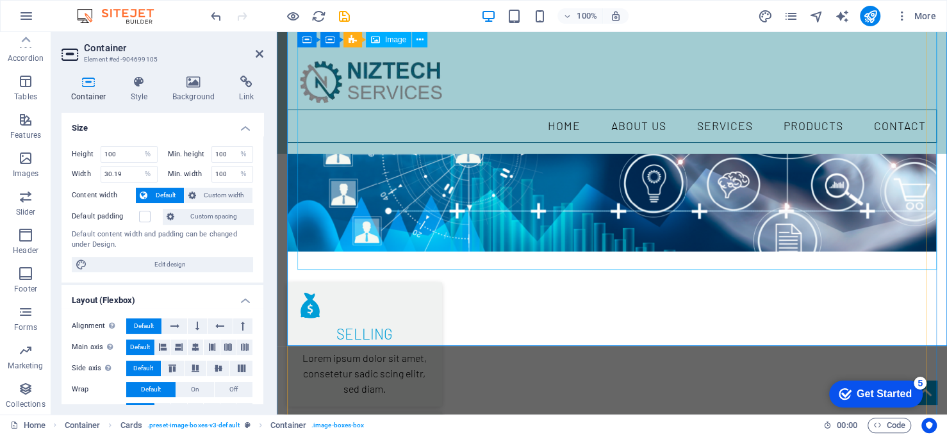
select select "DISABLED_OPTION_VALUE"
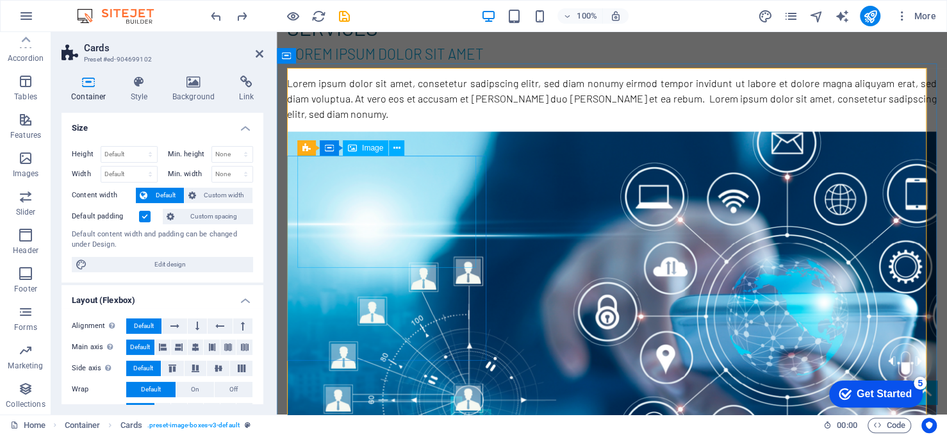
scroll to position [1551, 0]
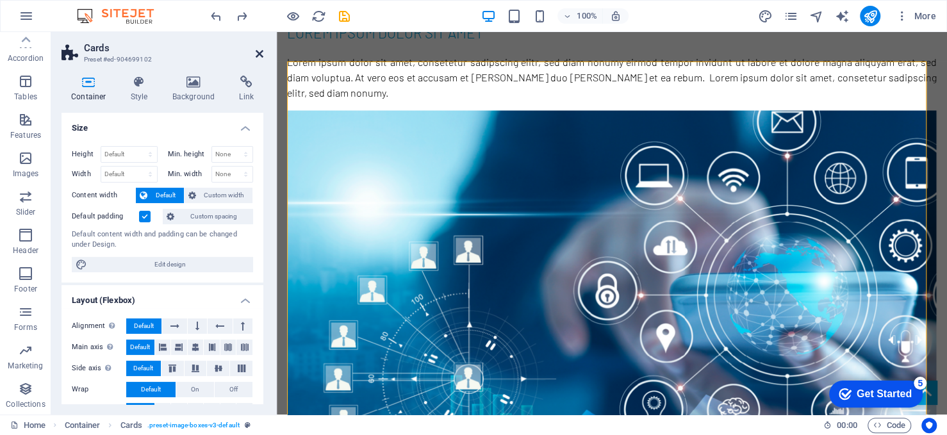
click at [259, 53] on icon at bounding box center [260, 54] width 8 height 10
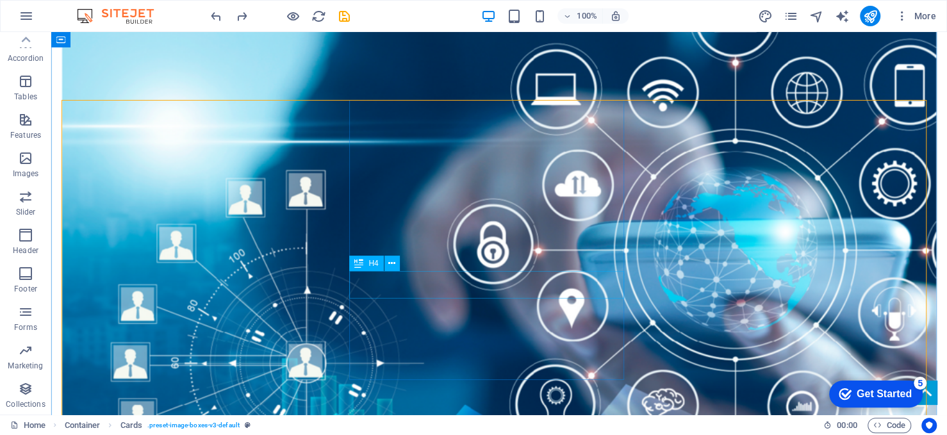
scroll to position [1615, 0]
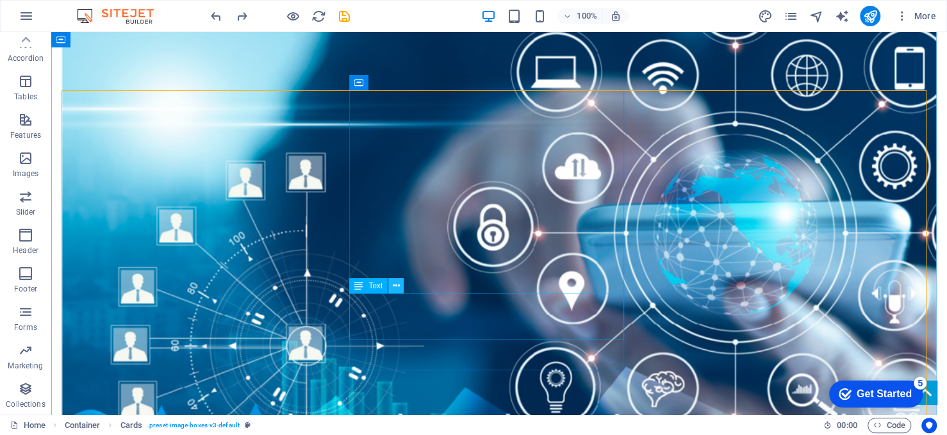
click at [395, 283] on icon at bounding box center [396, 285] width 7 height 13
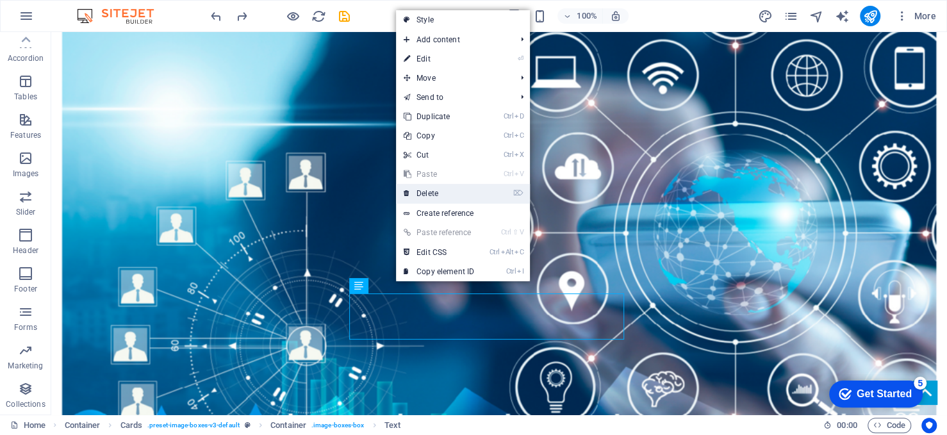
click at [440, 195] on link "⌦ Delete" at bounding box center [439, 193] width 86 height 19
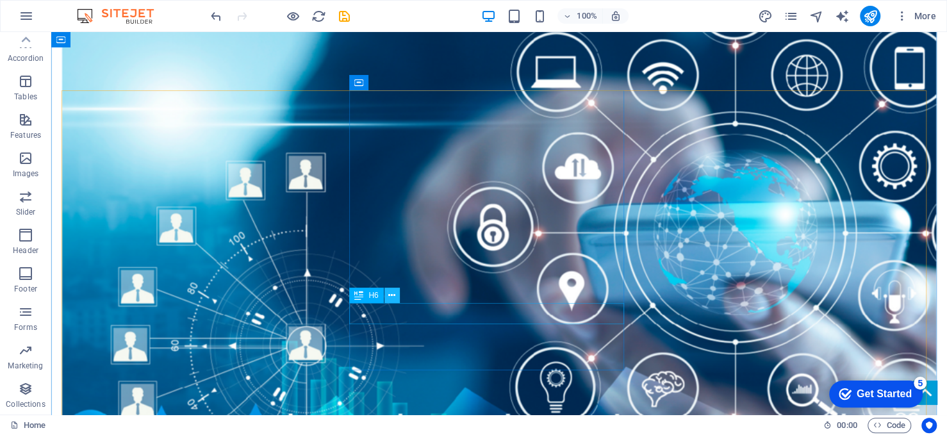
click at [393, 298] on icon at bounding box center [391, 295] width 7 height 13
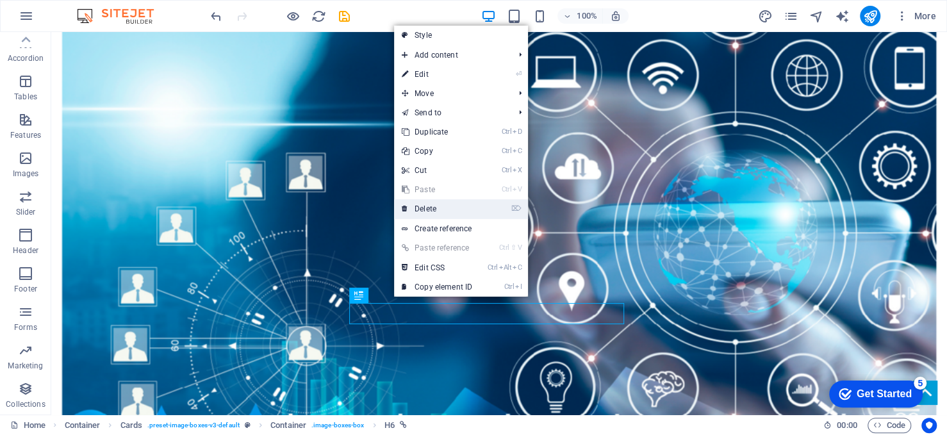
click at [434, 206] on link "⌦ Delete" at bounding box center [437, 208] width 86 height 19
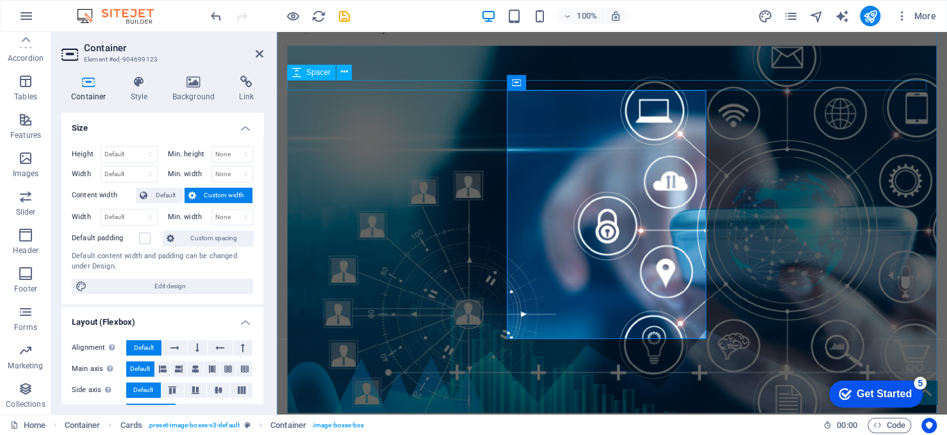
scroll to position [1609, 0]
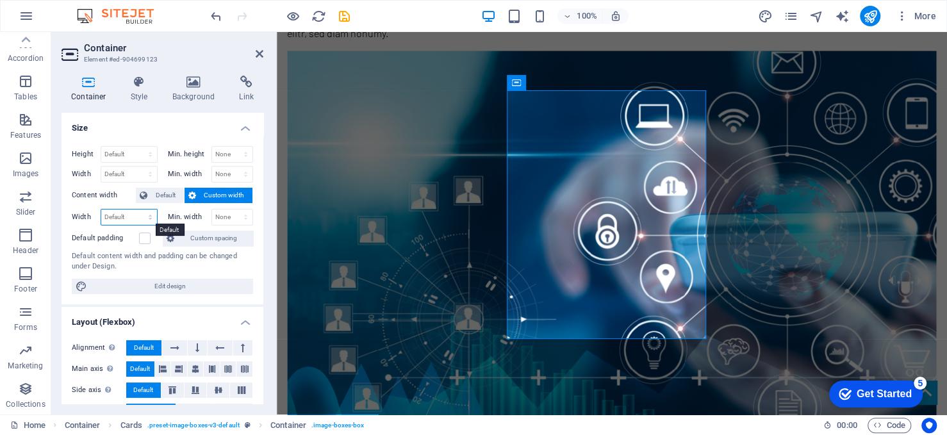
click at [147, 215] on select "Default px rem % em vh vw" at bounding box center [129, 217] width 56 height 15
click at [149, 154] on select "Default px rem % vh vw" at bounding box center [129, 154] width 56 height 15
select select "%"
click at [137, 147] on select "Default px rem % vh vw" at bounding box center [129, 154] width 56 height 15
type input "100"
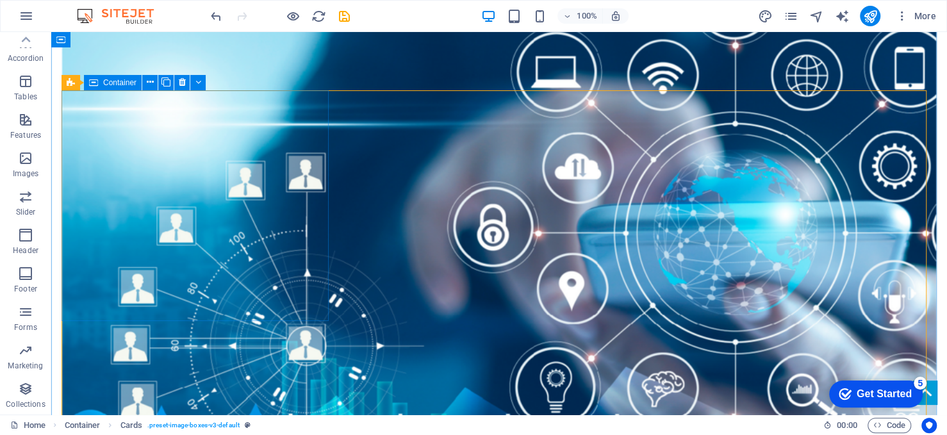
drag, startPoint x: 318, startPoint y: 305, endPoint x: 299, endPoint y: 315, distance: 22.4
drag, startPoint x: 235, startPoint y: 321, endPoint x: 242, endPoint y: 301, distance: 21.1
click at [78, 84] on div "Cards" at bounding box center [84, 82] width 44 height 15
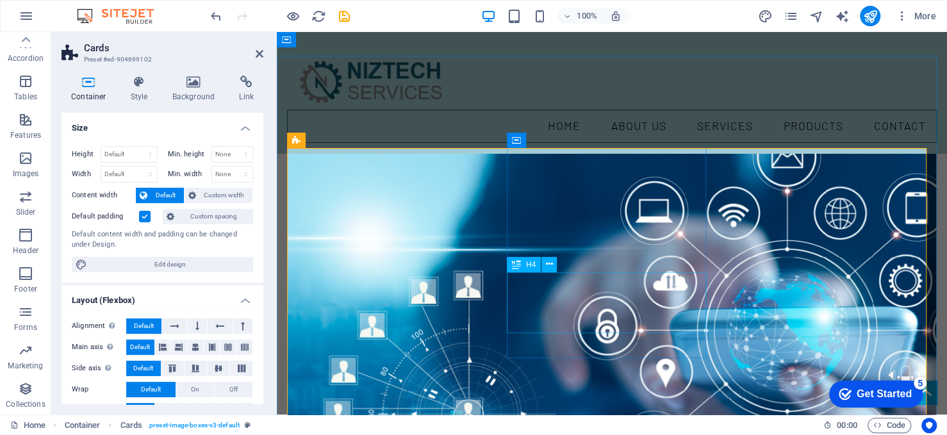
scroll to position [1464, 0]
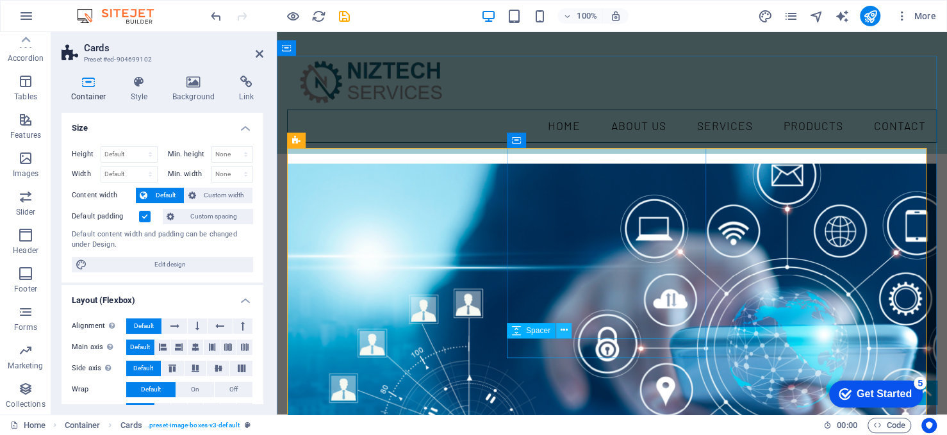
click at [559, 329] on button at bounding box center [563, 330] width 15 height 15
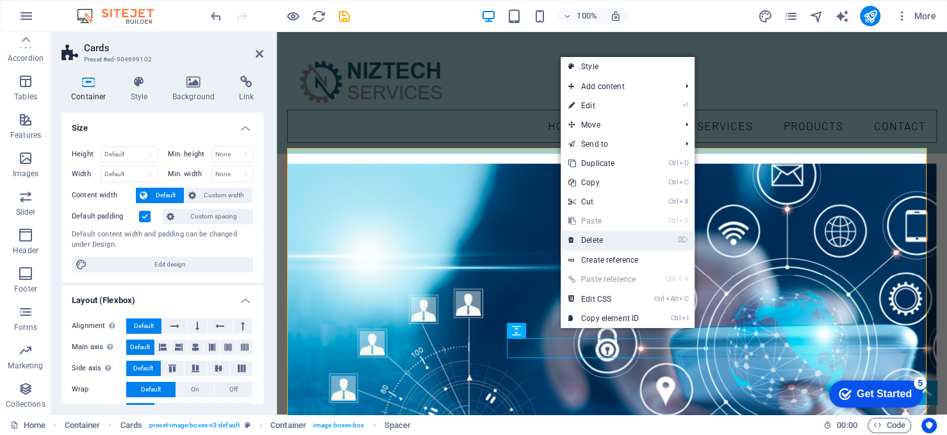
click at [605, 235] on link "⌦ Delete" at bounding box center [604, 240] width 86 height 19
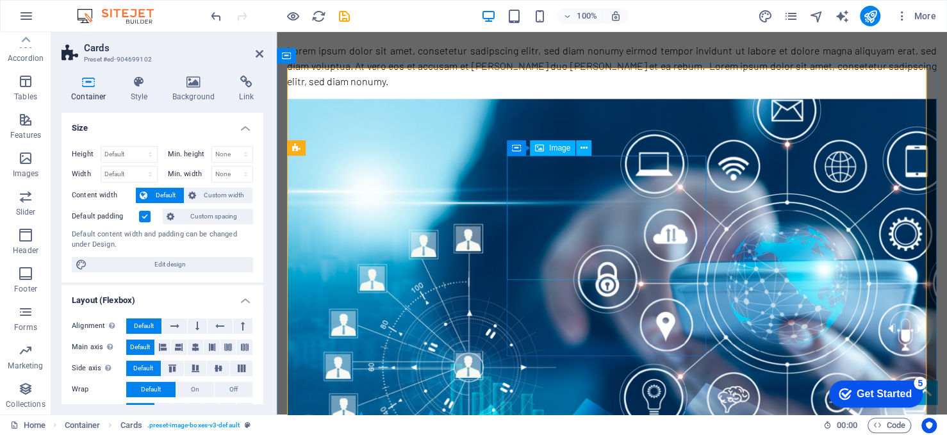
scroll to position [1592, 0]
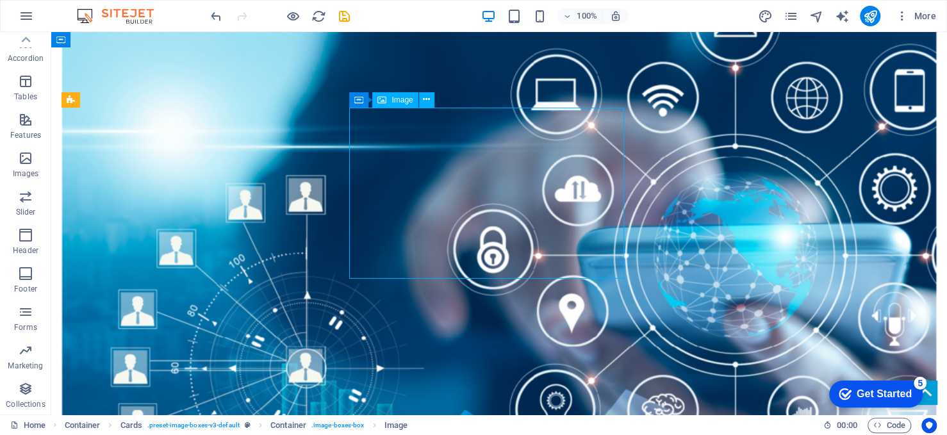
scroll to position [1597, 0]
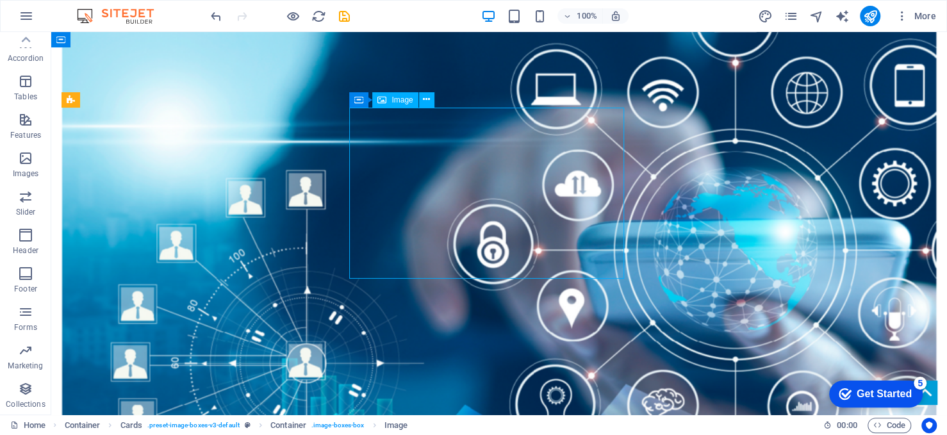
drag, startPoint x: 338, startPoint y: 202, endPoint x: 438, endPoint y: 202, distance: 99.3
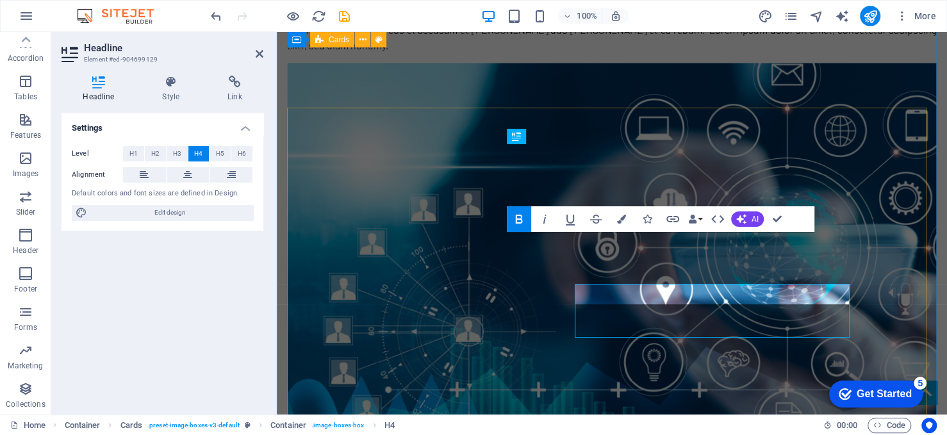
scroll to position [1592, 0]
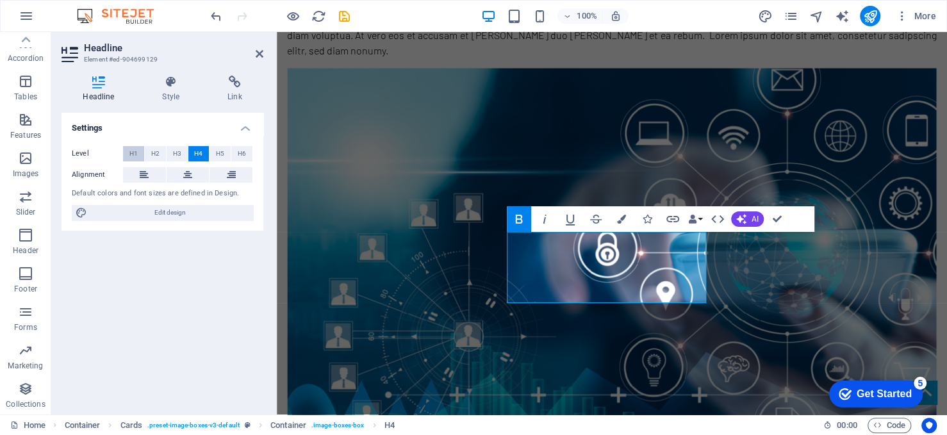
click at [135, 154] on span "H1" at bounding box center [133, 153] width 8 height 15
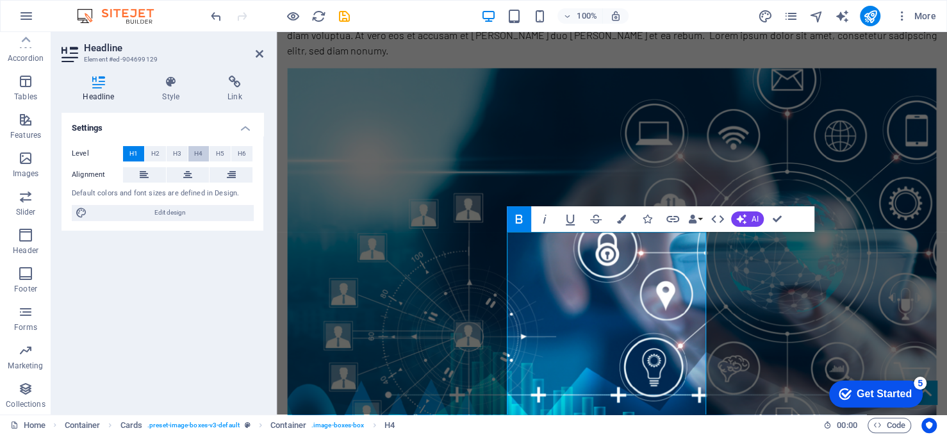
click at [188, 155] on button "H4" at bounding box center [198, 153] width 21 height 15
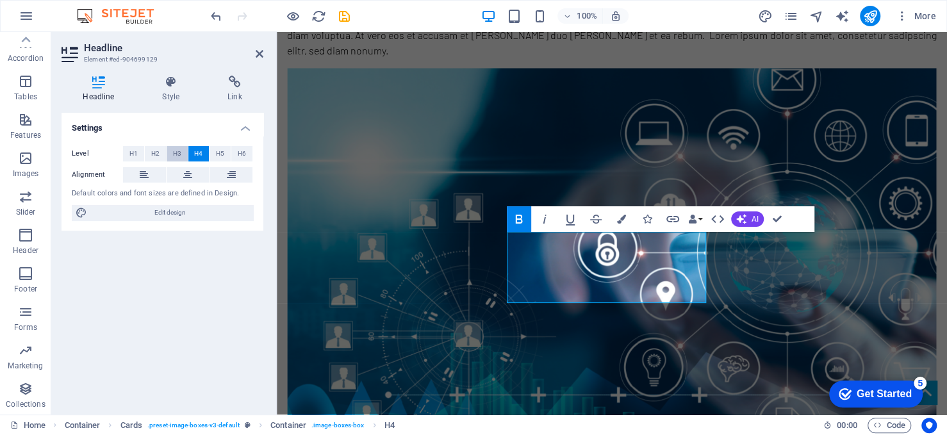
click at [174, 152] on span "H3" at bounding box center [177, 153] width 8 height 15
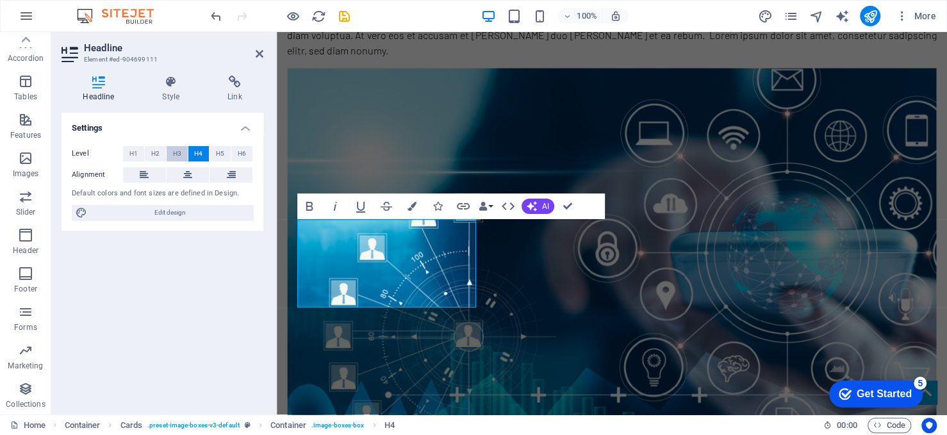
click at [179, 153] on span "H3" at bounding box center [177, 153] width 8 height 15
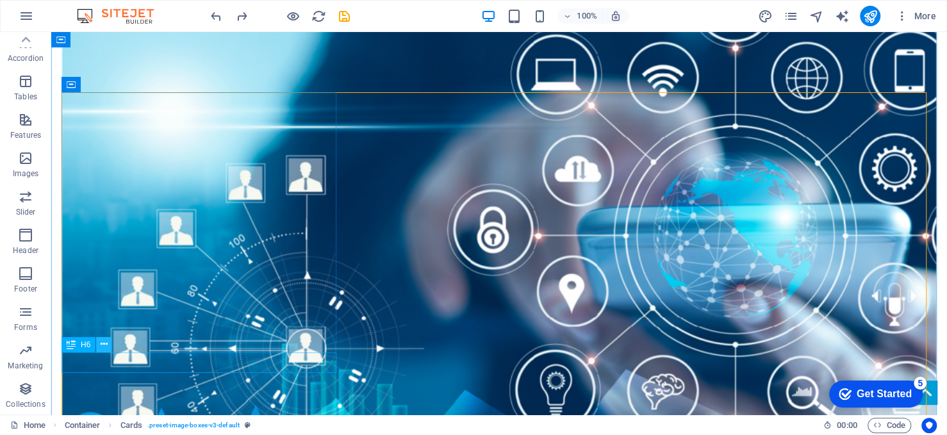
click at [105, 342] on icon at bounding box center [104, 344] width 7 height 13
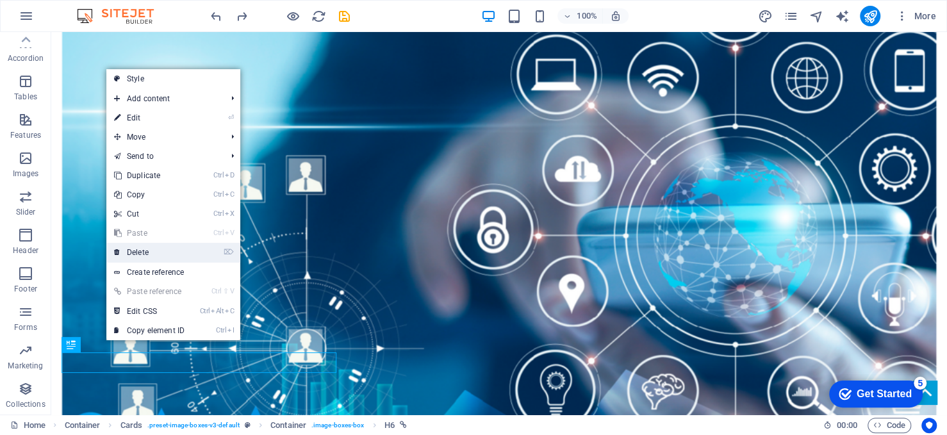
click at [150, 249] on link "⌦ Delete" at bounding box center [149, 252] width 86 height 19
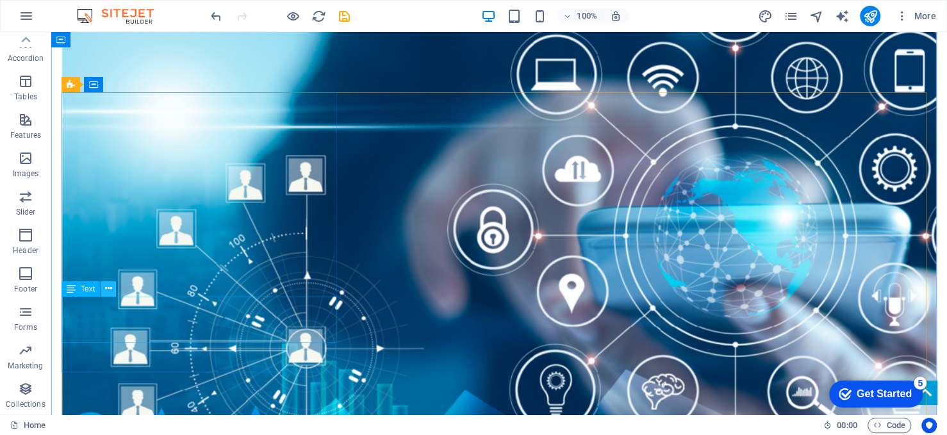
click at [110, 286] on icon at bounding box center [108, 288] width 7 height 13
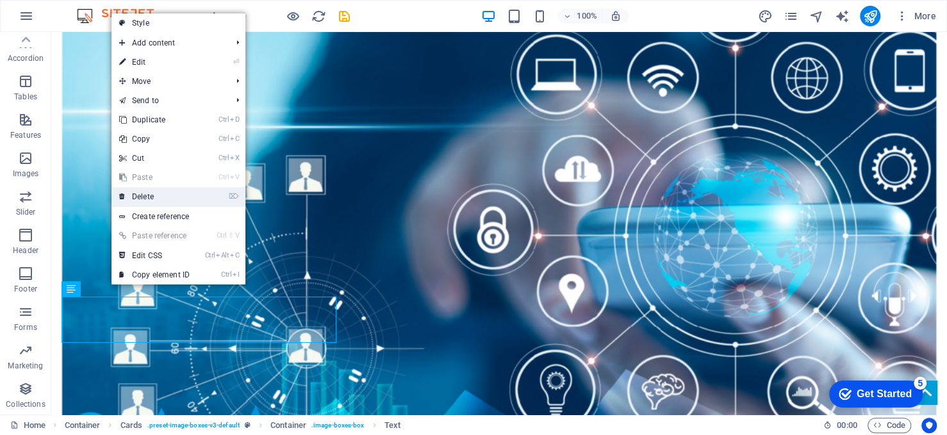
click at [144, 202] on link "⌦ Delete" at bounding box center [154, 196] width 86 height 19
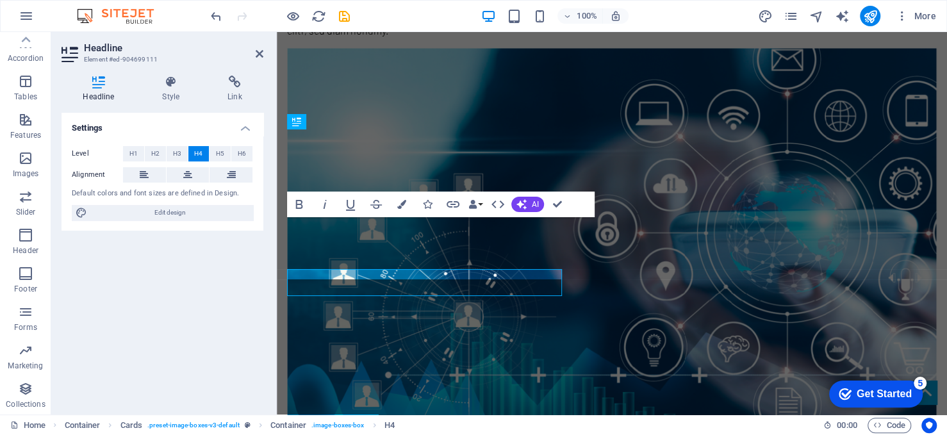
scroll to position [1608, 0]
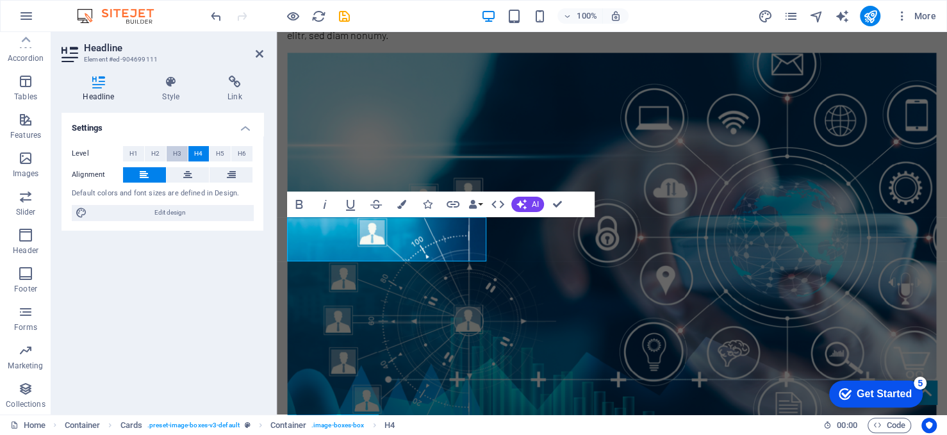
click at [180, 149] on span "H3" at bounding box center [177, 153] width 8 height 15
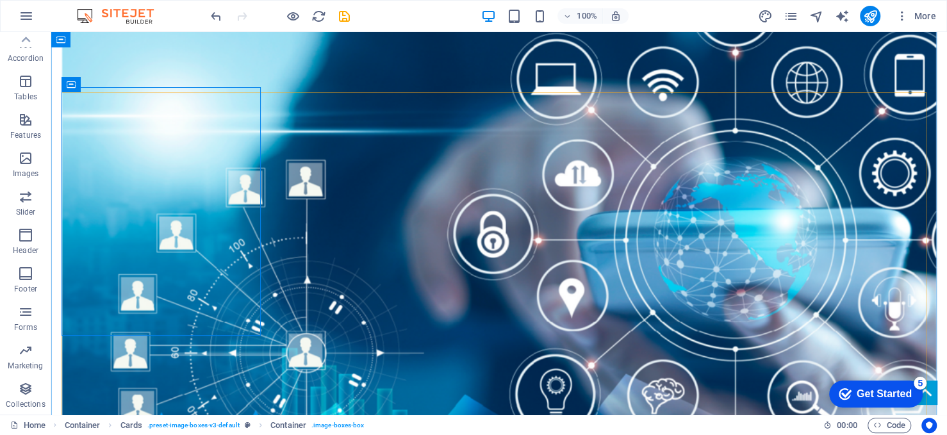
scroll to position [1612, 0]
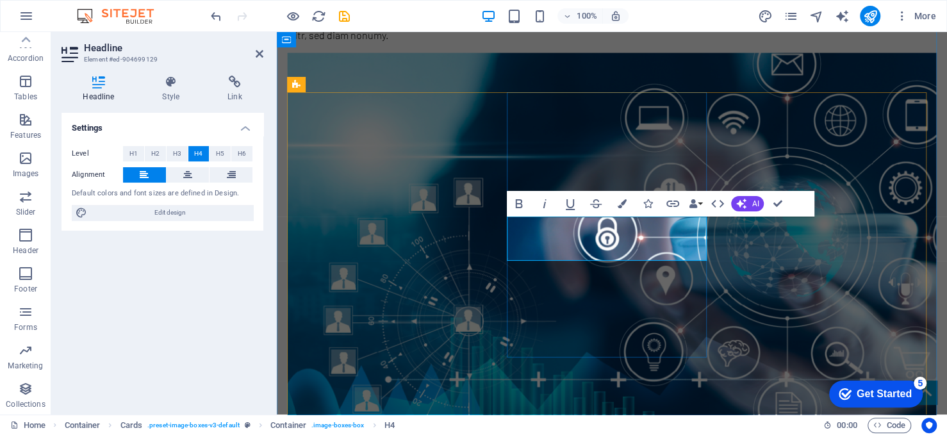
drag, startPoint x: 584, startPoint y: 252, endPoint x: 659, endPoint y: 238, distance: 76.3
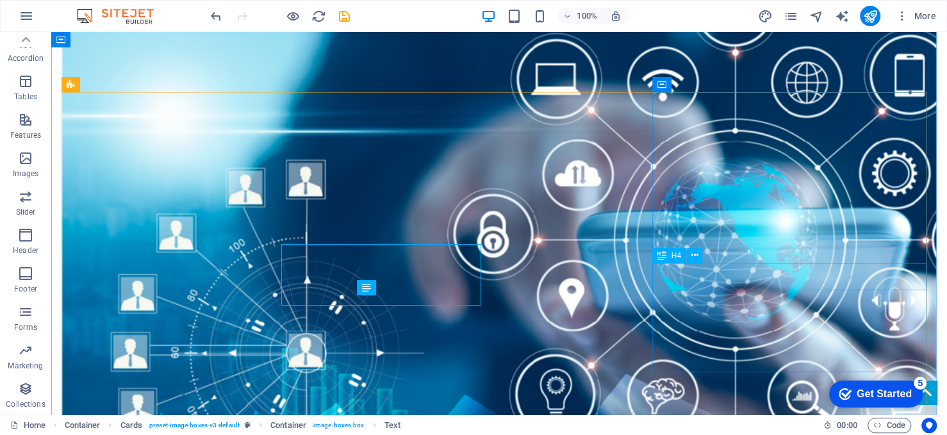
scroll to position [1612, 0]
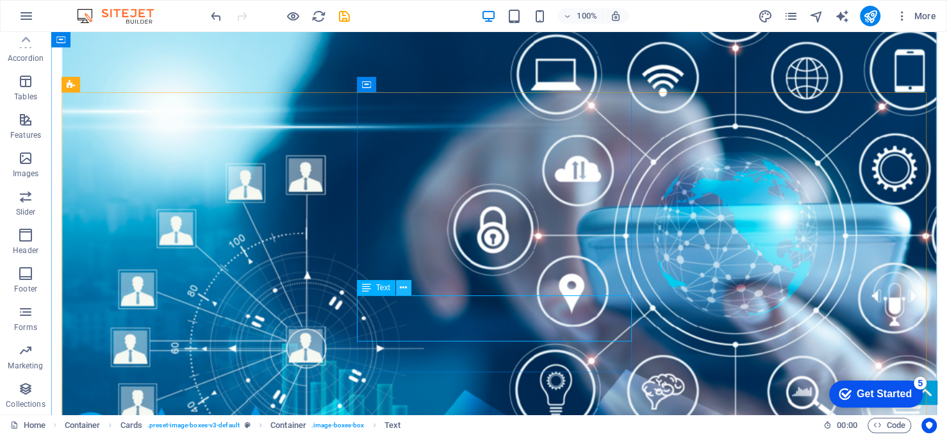
click at [400, 290] on icon at bounding box center [403, 287] width 7 height 13
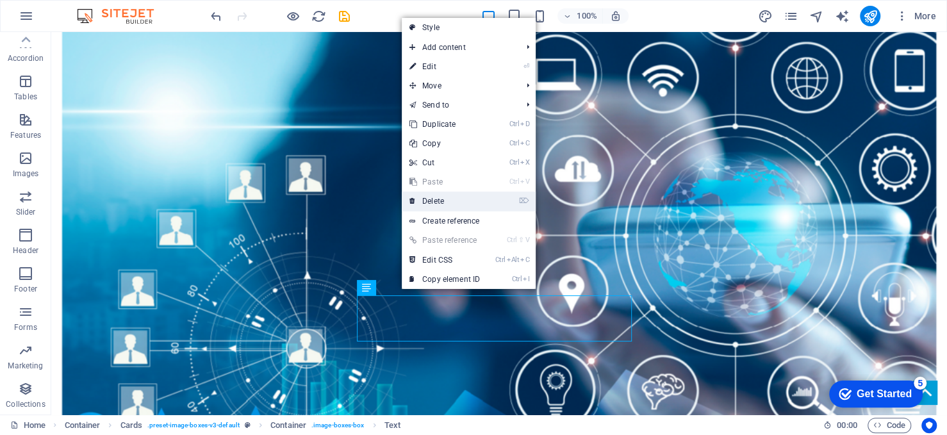
click at [440, 204] on link "⌦ Delete" at bounding box center [445, 201] width 86 height 19
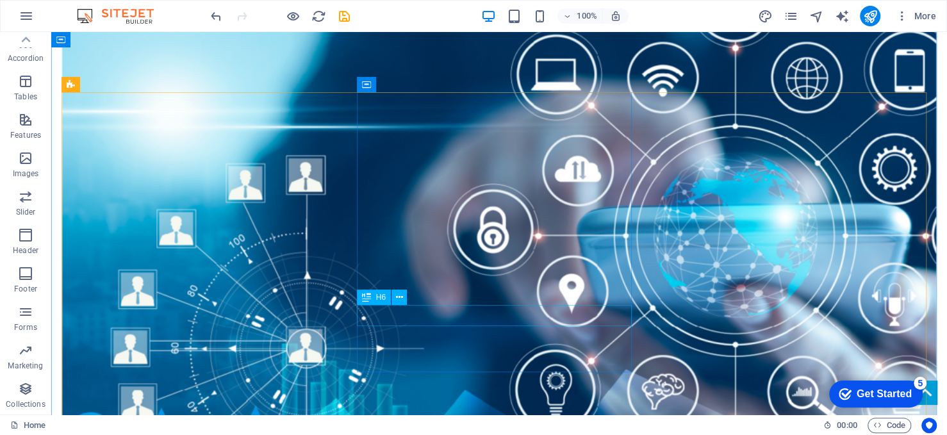
click at [404, 300] on button at bounding box center [398, 297] width 15 height 15
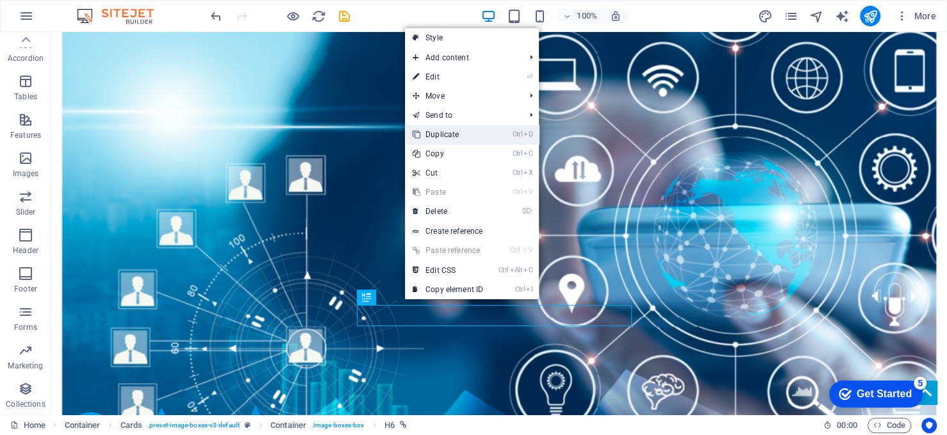
click at [459, 131] on link "Ctrl D Duplicate" at bounding box center [448, 134] width 86 height 19
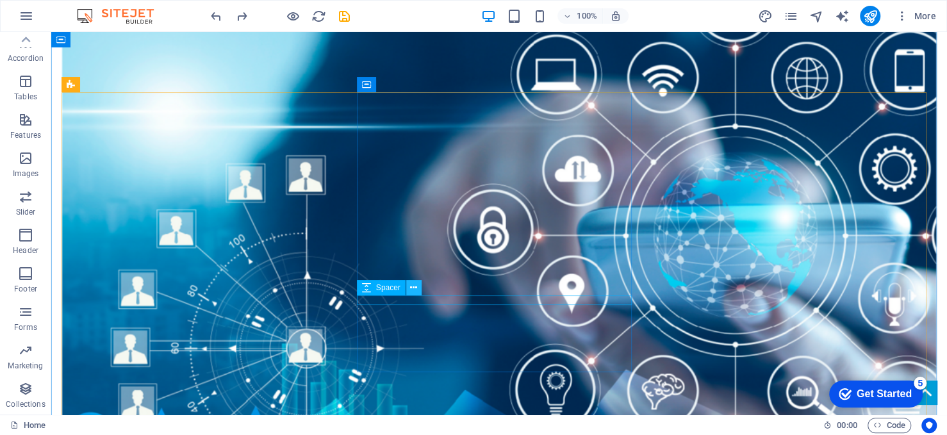
click at [406, 293] on button at bounding box center [413, 287] width 15 height 15
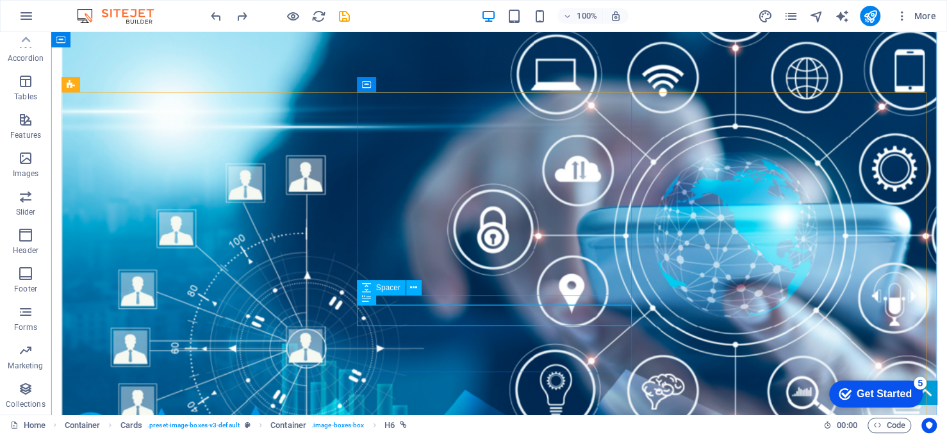
click at [403, 296] on div "Spacer" at bounding box center [393, 288] width 73 height 16
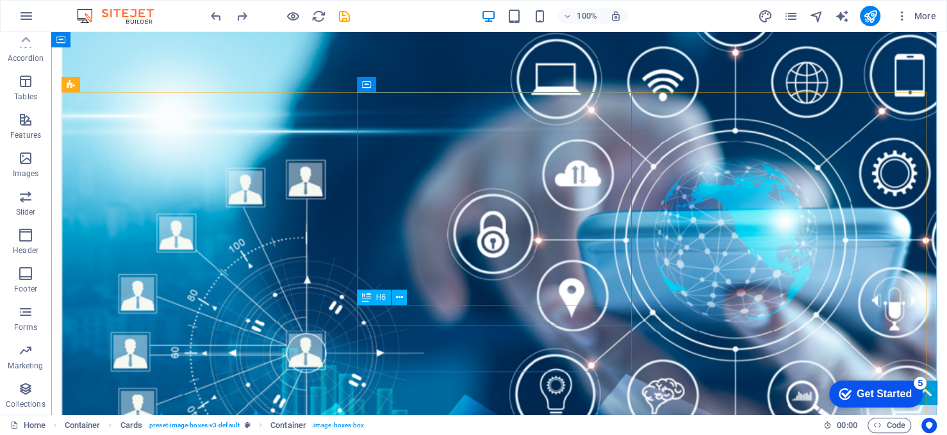
scroll to position [1612, 0]
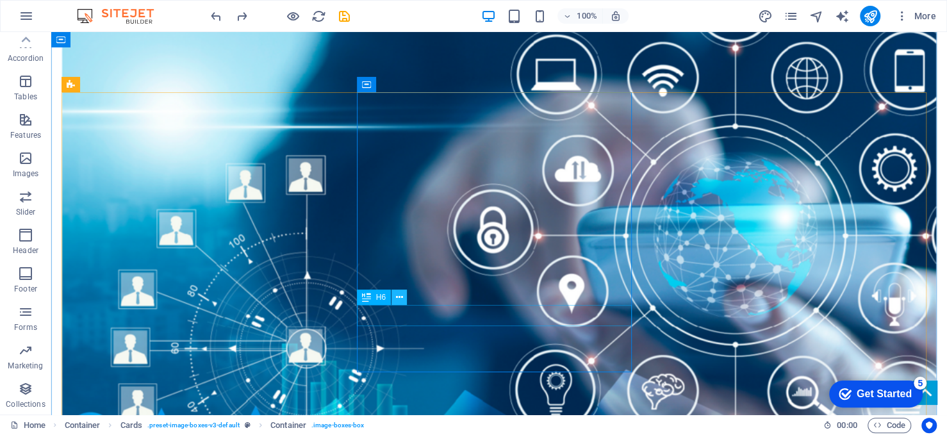
click at [401, 299] on icon at bounding box center [399, 297] width 7 height 13
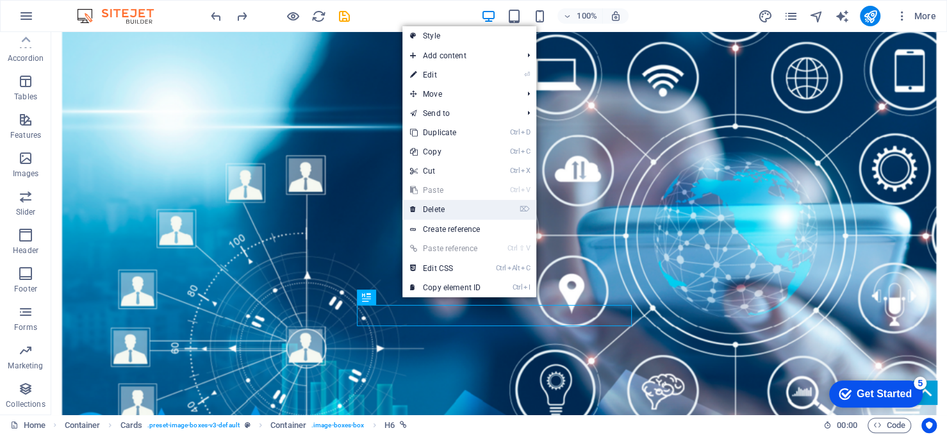
click at [452, 208] on link "⌦ Delete" at bounding box center [445, 209] width 86 height 19
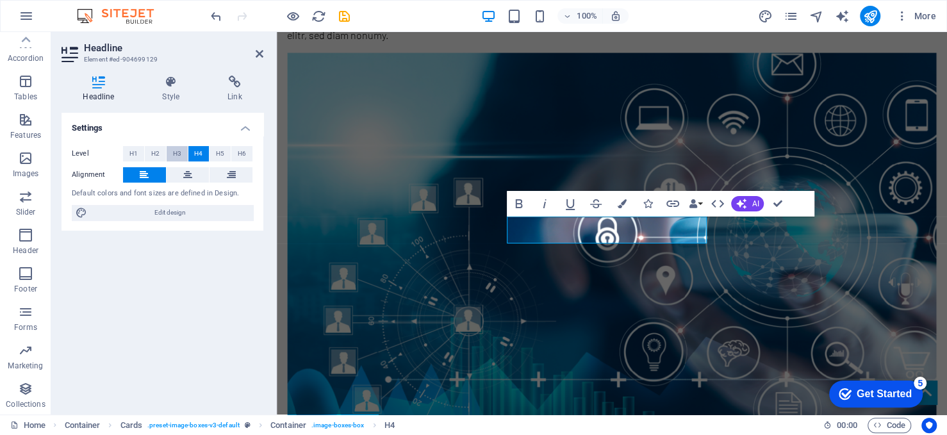
click at [181, 154] on span "H3" at bounding box center [177, 153] width 8 height 15
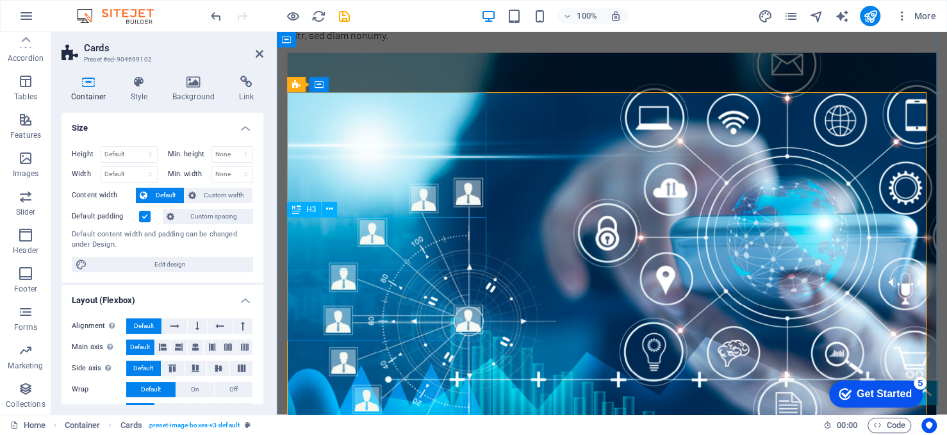
drag, startPoint x: 582, startPoint y: 354, endPoint x: 584, endPoint y: 200, distance: 153.8
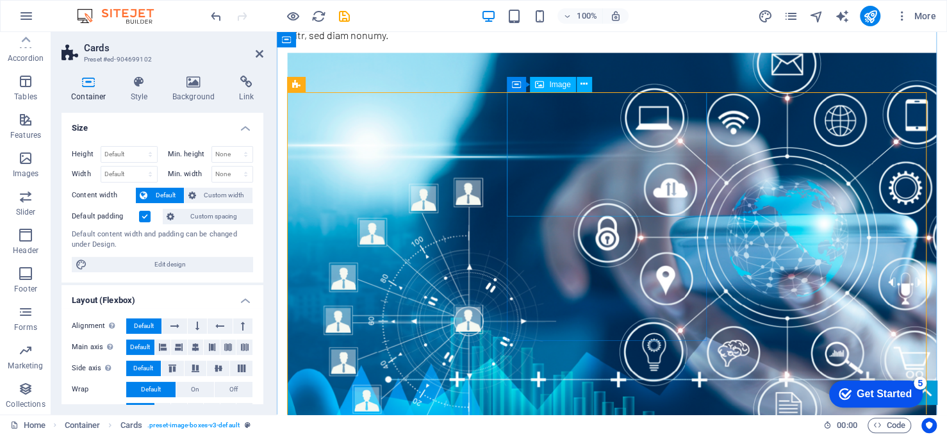
select select "%"
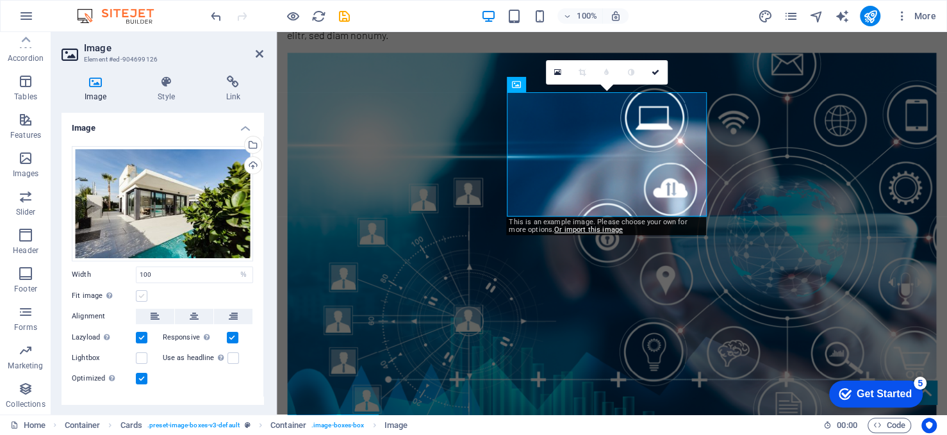
click at [141, 290] on label at bounding box center [142, 296] width 12 height 12
click at [0, 0] on input "Fit image Automatically fit image to a fixed width and height" at bounding box center [0, 0] width 0 height 0
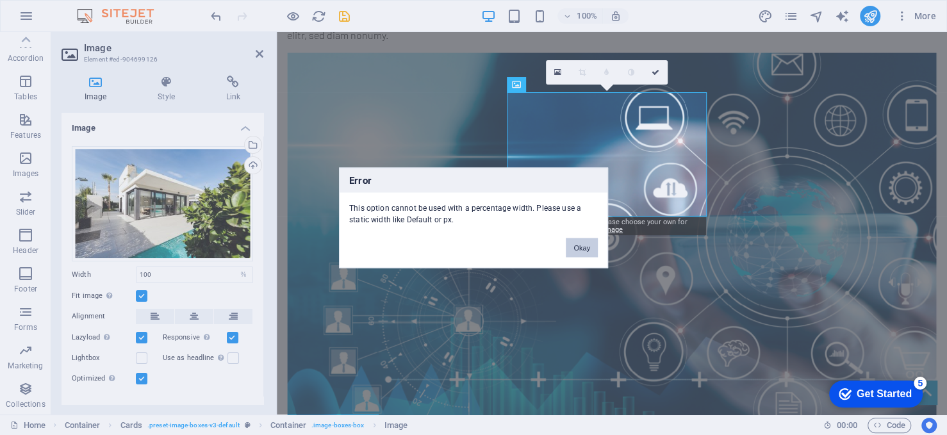
click at [587, 251] on button "Okay" at bounding box center [582, 247] width 32 height 19
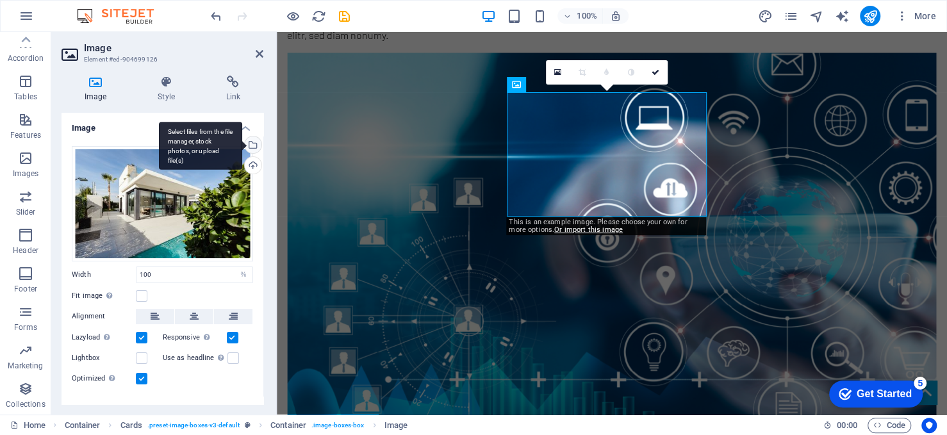
click at [254, 145] on div "Select files from the file manager, stock photos, or upload file(s)" at bounding box center [251, 145] width 19 height 19
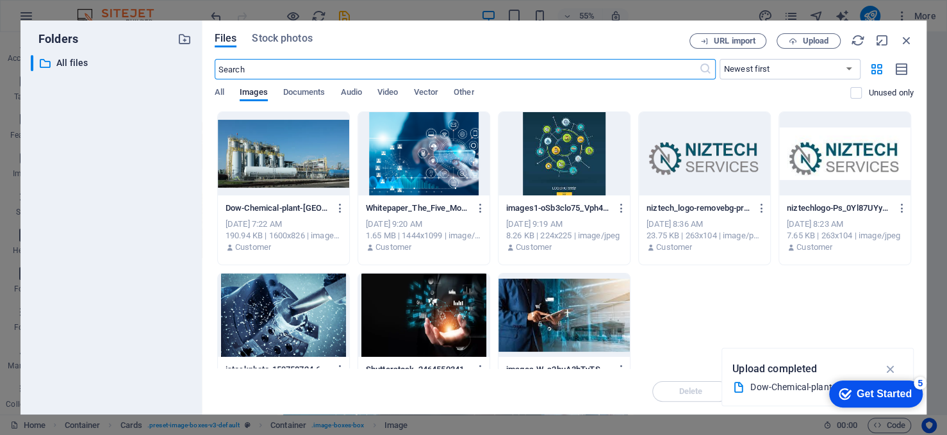
scroll to position [1812, 0]
click at [798, 38] on span "Upload" at bounding box center [808, 41] width 53 height 8
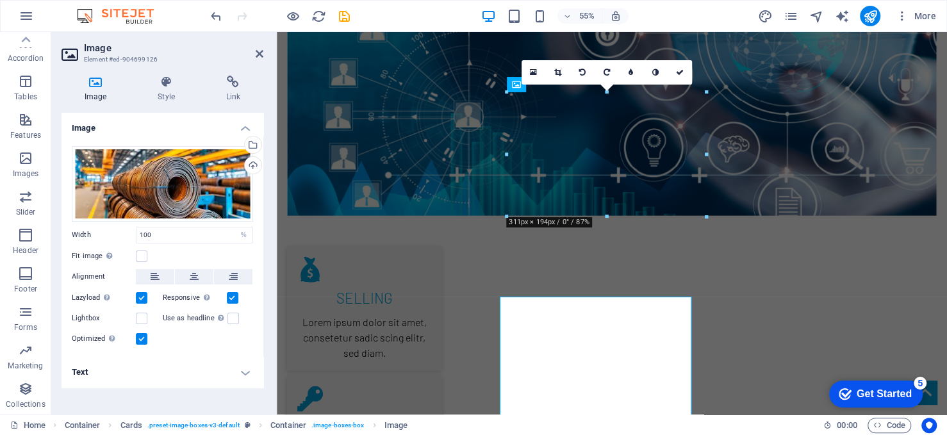
scroll to position [1608, 0]
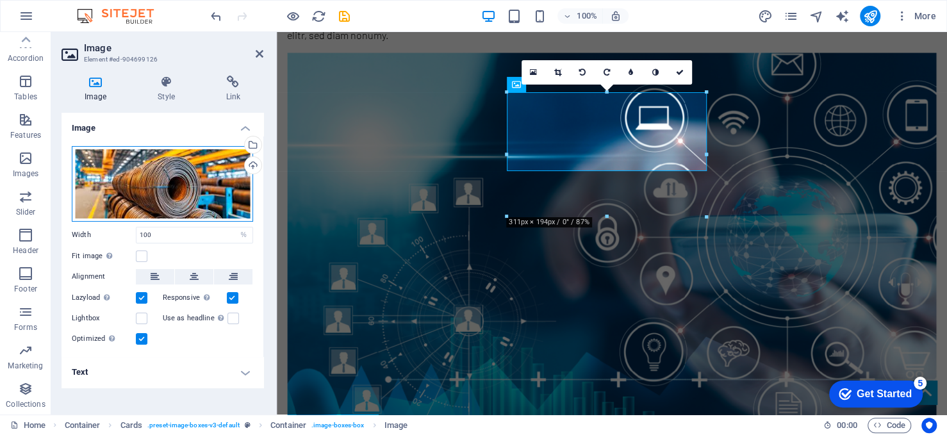
click at [144, 196] on div "Drag files here, click to choose files or select files from Files or our free s…" at bounding box center [162, 184] width 181 height 76
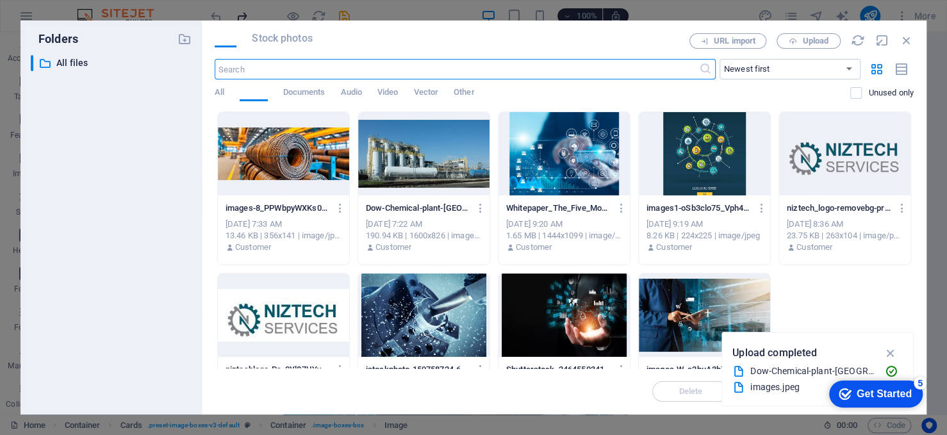
scroll to position [1812, 0]
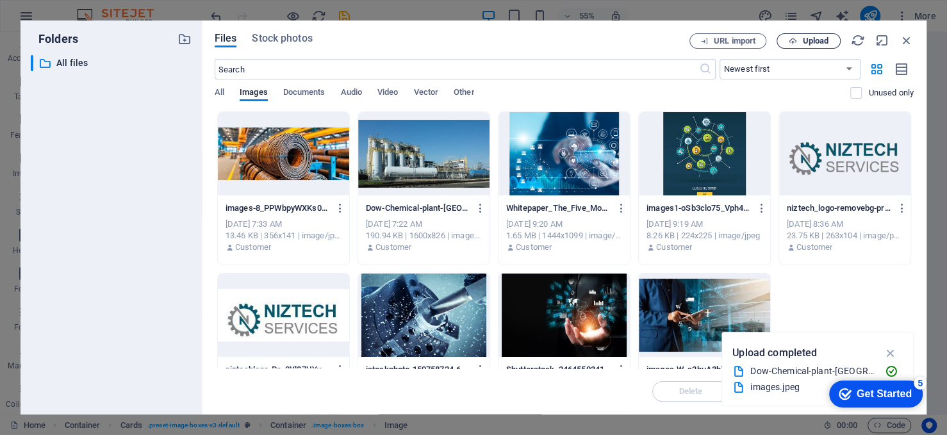
click at [811, 40] on span "Upload" at bounding box center [815, 41] width 26 height 8
click at [814, 41] on span "Upload" at bounding box center [815, 41] width 26 height 8
click at [816, 34] on button "Upload" at bounding box center [809, 40] width 64 height 15
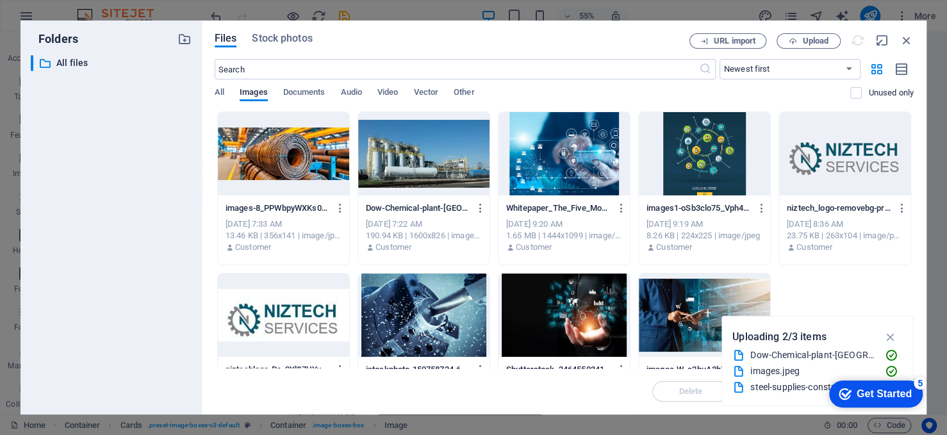
scroll to position [1608, 0]
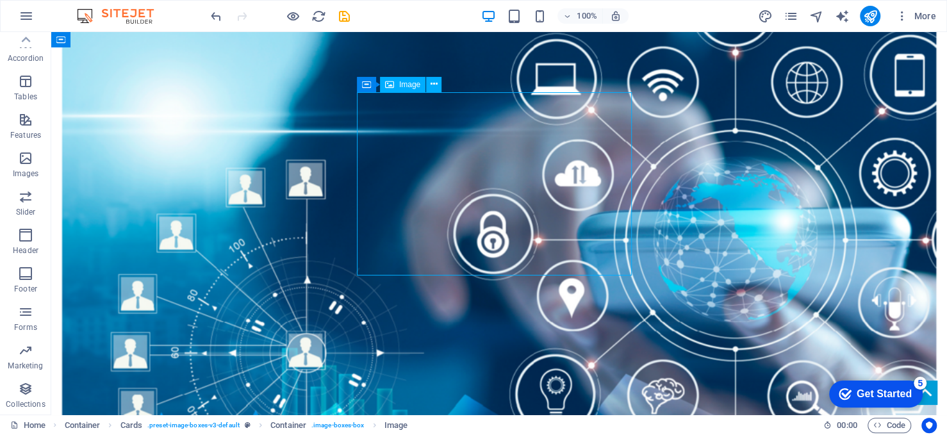
select select "%"
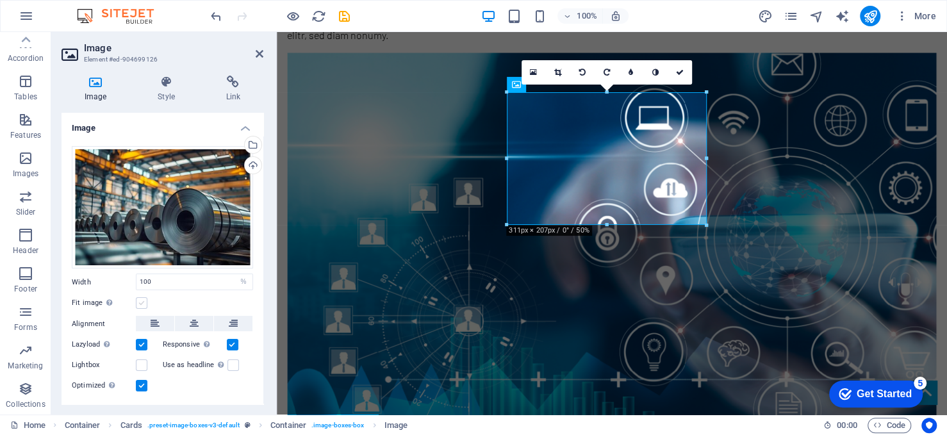
click at [136, 300] on label at bounding box center [142, 303] width 12 height 12
click at [0, 0] on input "Fit image Automatically fit image to a fixed width and height" at bounding box center [0, 0] width 0 height 0
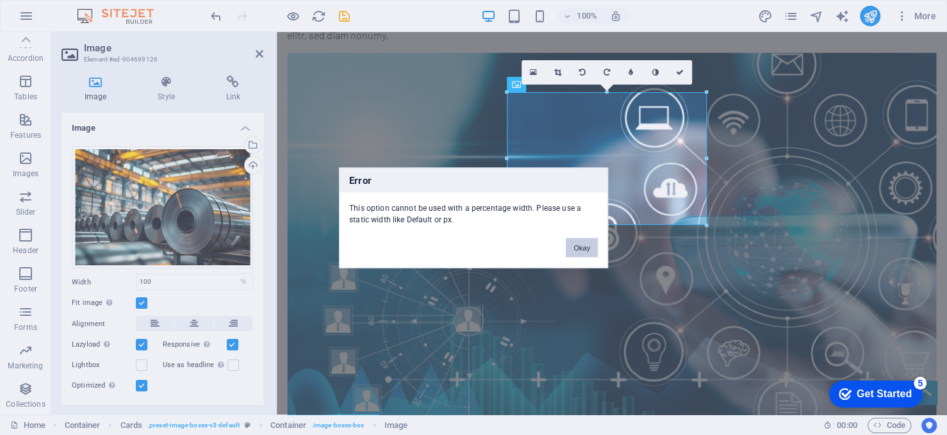
click at [590, 247] on button "Okay" at bounding box center [582, 247] width 32 height 19
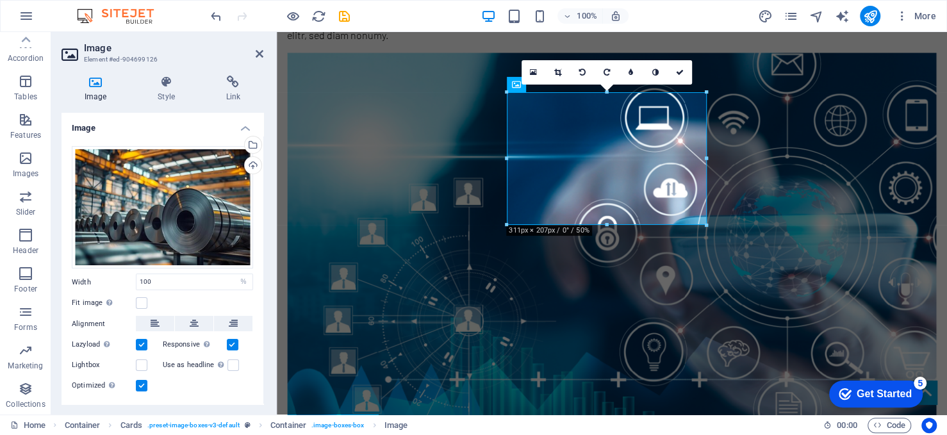
click at [607, 225] on div at bounding box center [606, 225] width 199 height 4
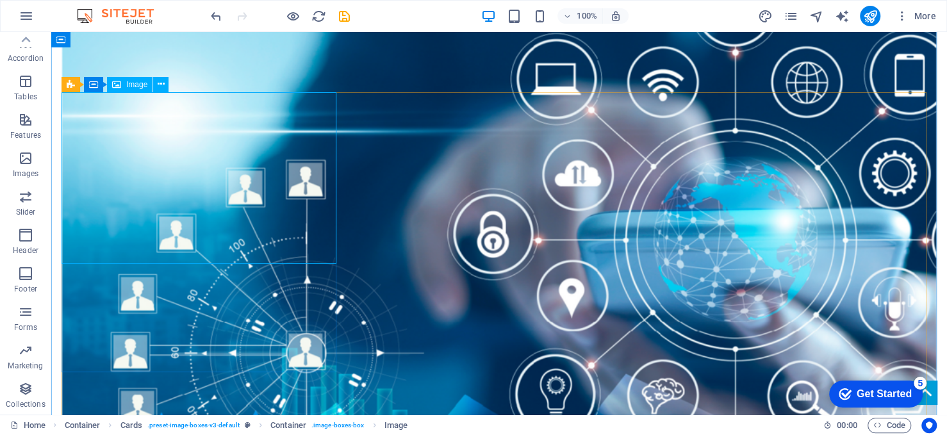
select select "%"
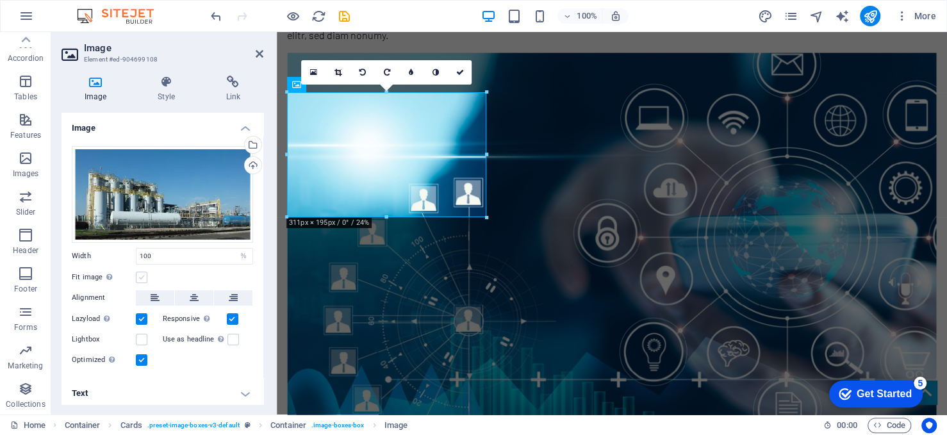
click at [142, 277] on label at bounding box center [142, 278] width 12 height 12
click at [0, 0] on input "Fit image Automatically fit image to a fixed width and height" at bounding box center [0, 0] width 0 height 0
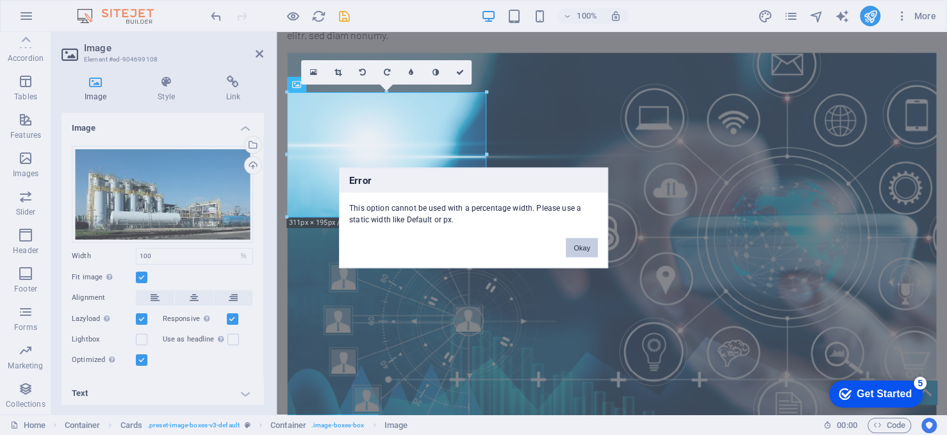
click at [577, 245] on button "Okay" at bounding box center [582, 247] width 32 height 19
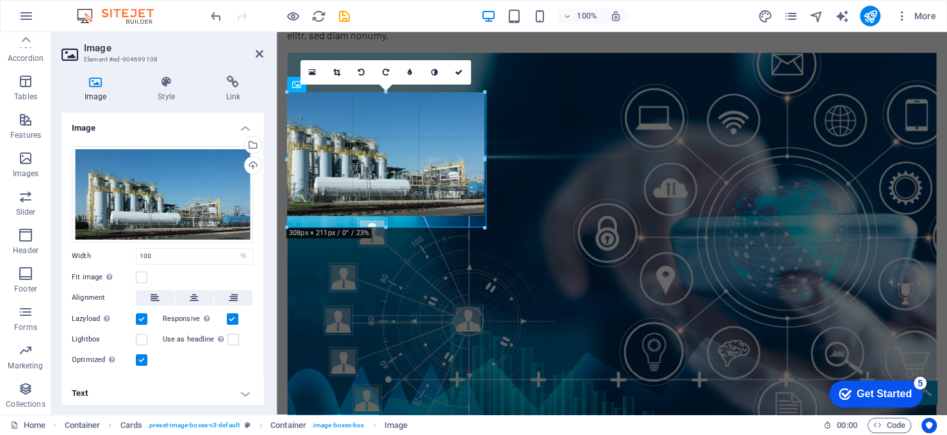
drag, startPoint x: 386, startPoint y: 215, endPoint x: 467, endPoint y: 226, distance: 81.4
type input "308"
select select "px"
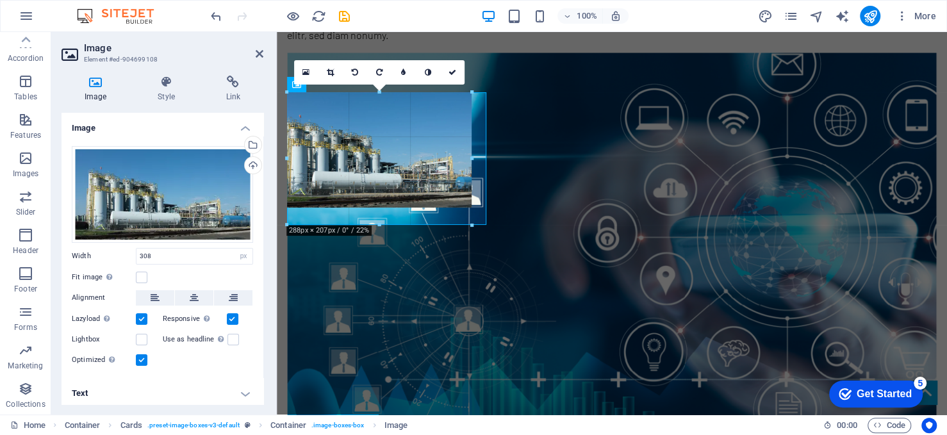
drag, startPoint x: 386, startPoint y: 216, endPoint x: 391, endPoint y: 229, distance: 14.4
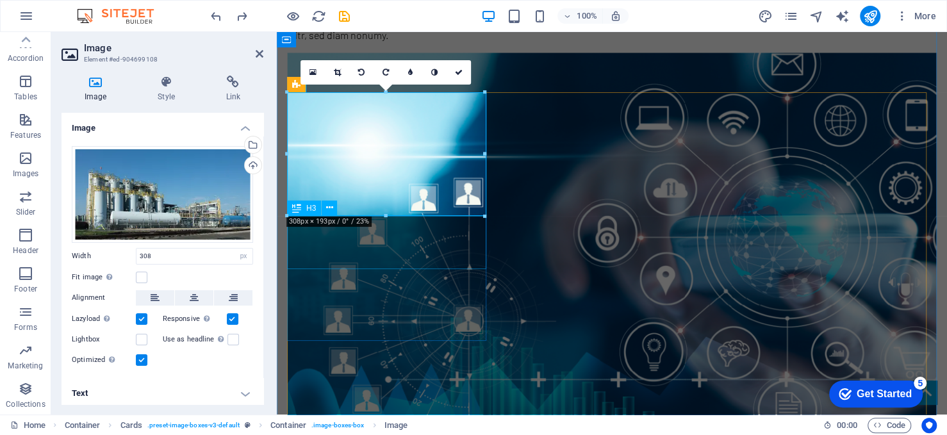
type input "100"
select select "%"
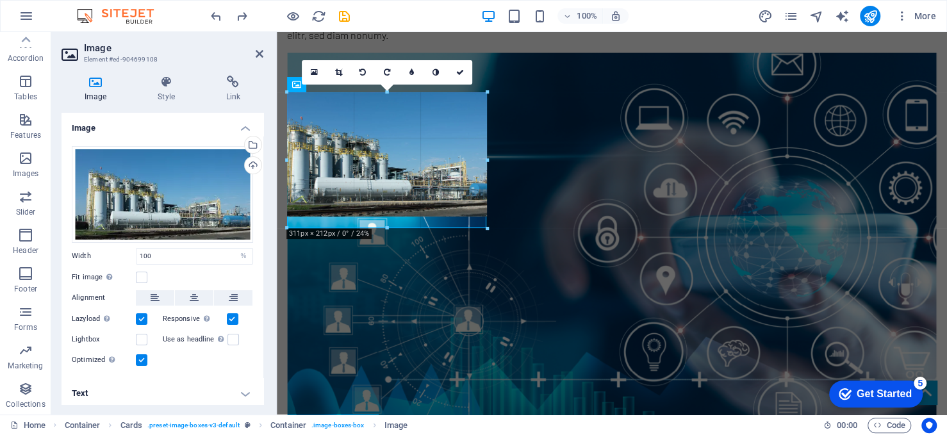
drag, startPoint x: 387, startPoint y: 215, endPoint x: 383, endPoint y: 226, distance: 11.6
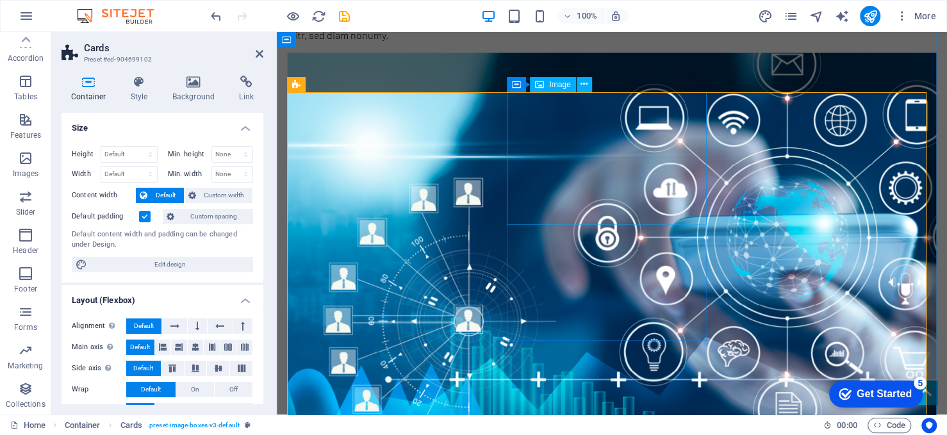
select select "%"
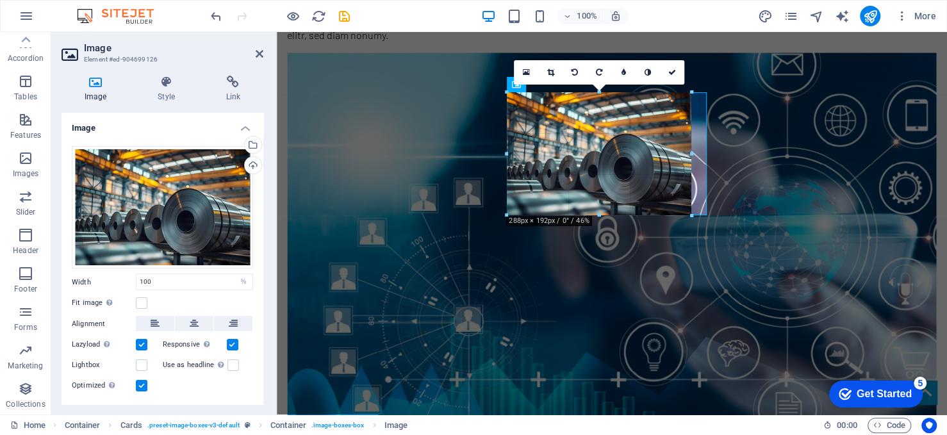
drag, startPoint x: 606, startPoint y: 223, endPoint x: 362, endPoint y: 158, distance: 252.5
type input "288"
select select "px"
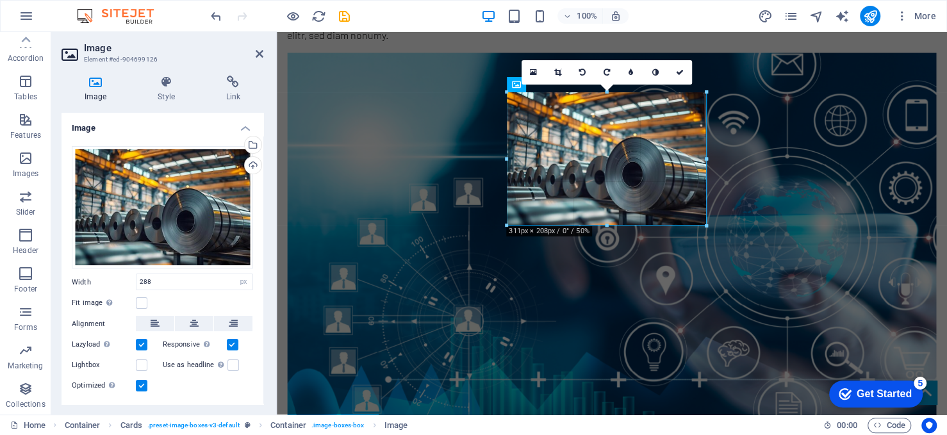
drag, startPoint x: 692, startPoint y: 153, endPoint x: 711, endPoint y: 152, distance: 18.6
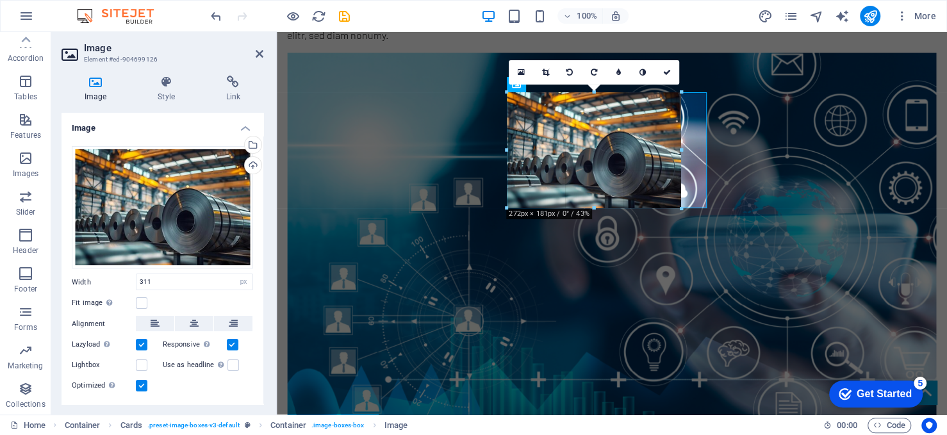
drag, startPoint x: 507, startPoint y: 94, endPoint x: 535, endPoint y: 119, distance: 37.7
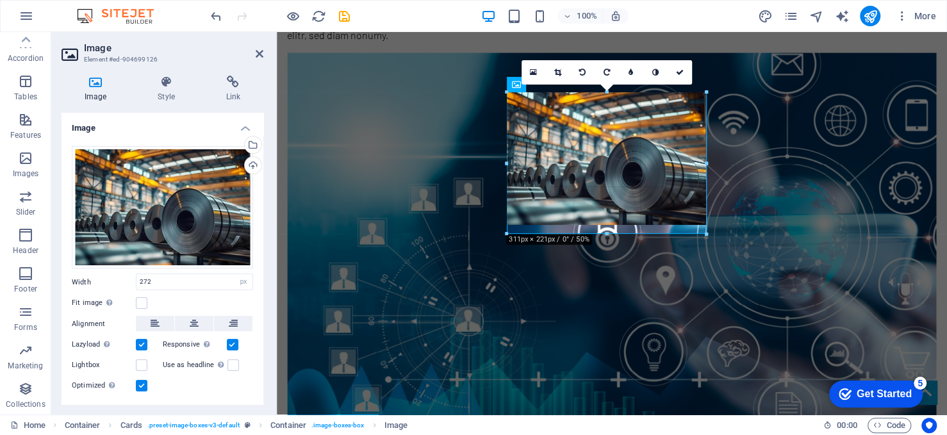
drag, startPoint x: 680, startPoint y: 146, endPoint x: 391, endPoint y: 160, distance: 289.3
type input "311"
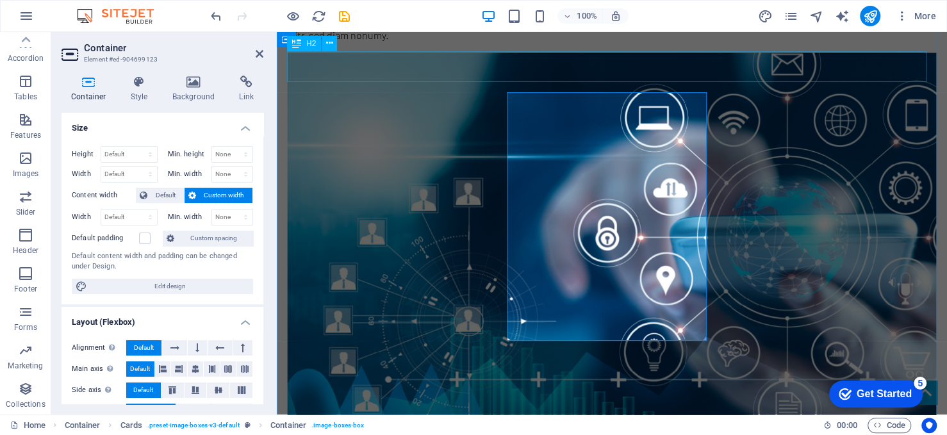
drag, startPoint x: 666, startPoint y: 49, endPoint x: 884, endPoint y: 64, distance: 219.0
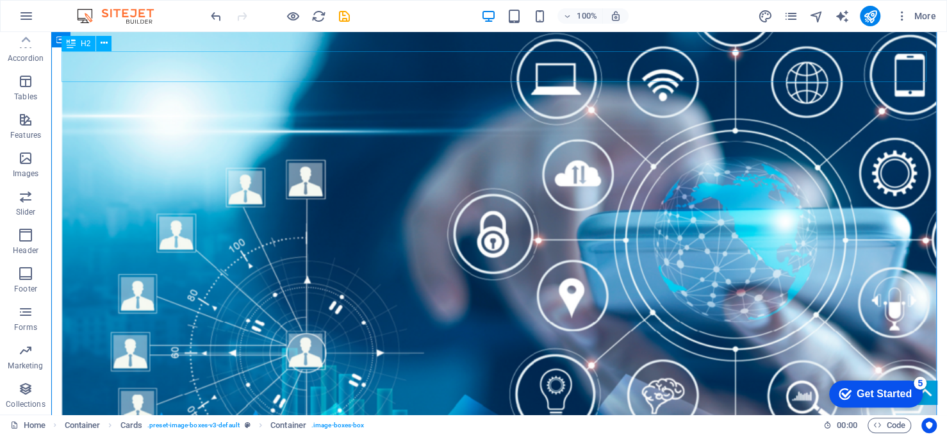
scroll to position [1612, 0]
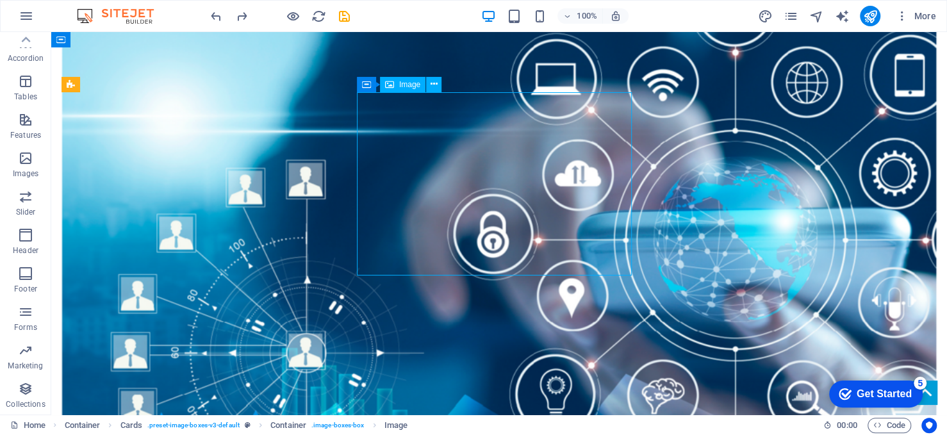
select select "%"
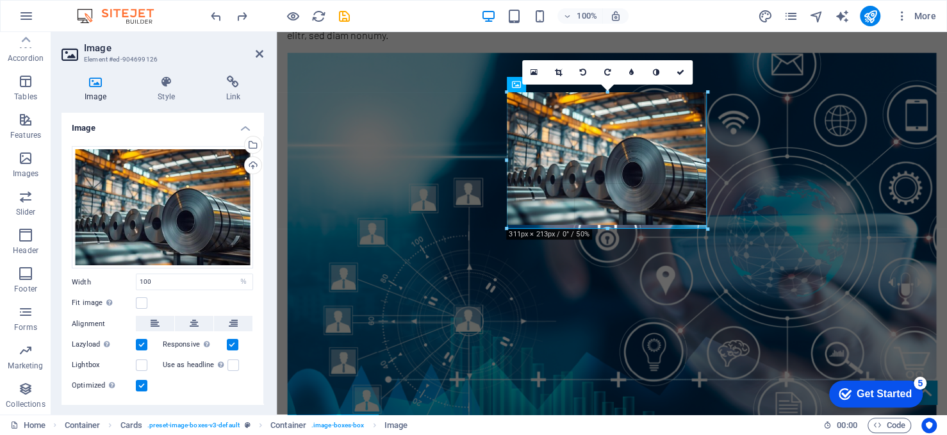
drag, startPoint x: 608, startPoint y: 226, endPoint x: 602, endPoint y: 230, distance: 6.9
type input "302"
select select "px"
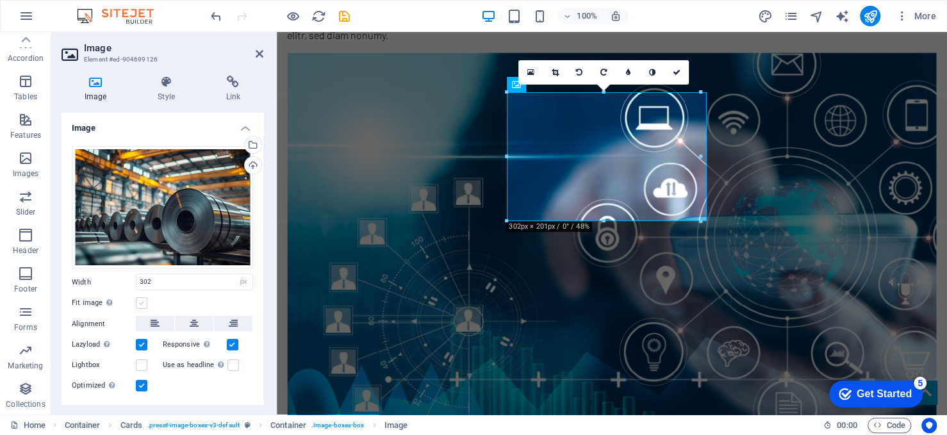
click at [137, 298] on label at bounding box center [142, 303] width 12 height 12
click at [0, 0] on input "Fit image Automatically fit image to a fixed width and height" at bounding box center [0, 0] width 0 height 0
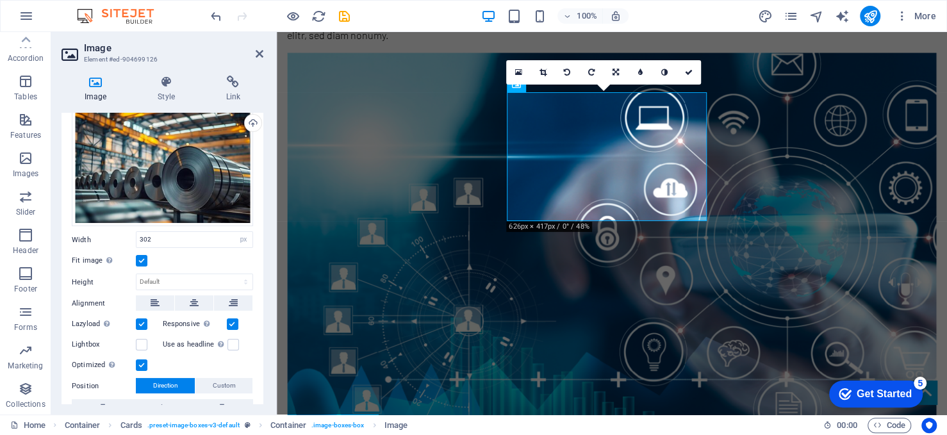
scroll to position [0, 0]
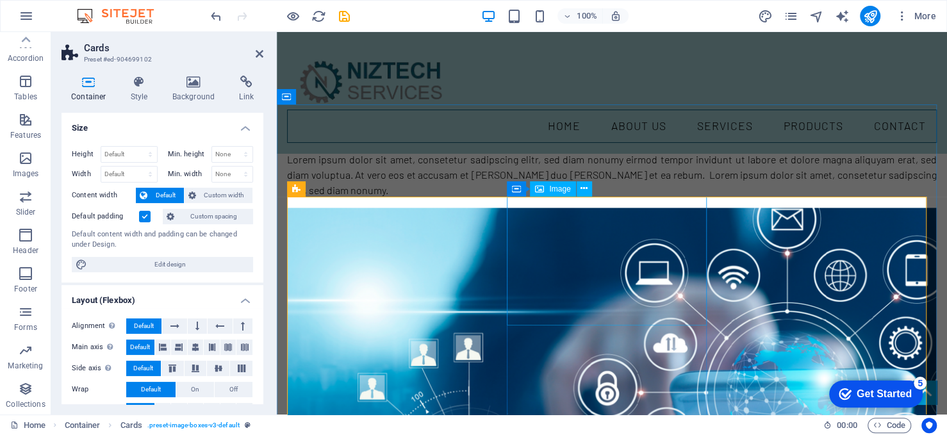
scroll to position [1415, 0]
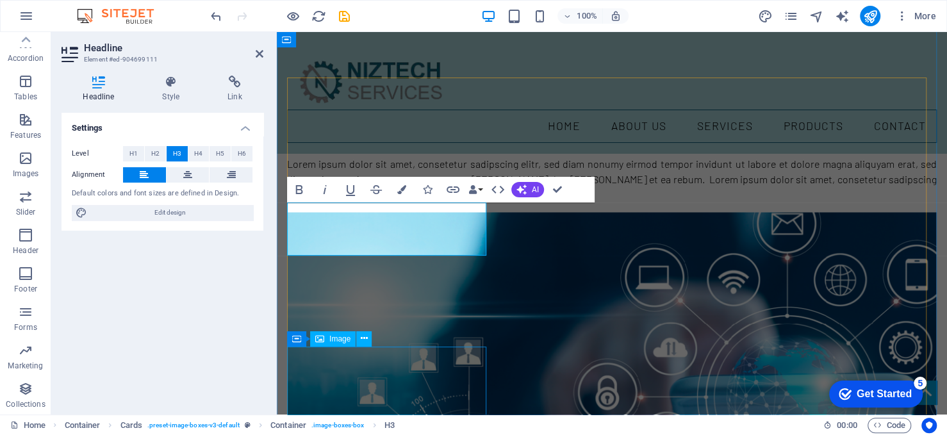
scroll to position [1622, 0]
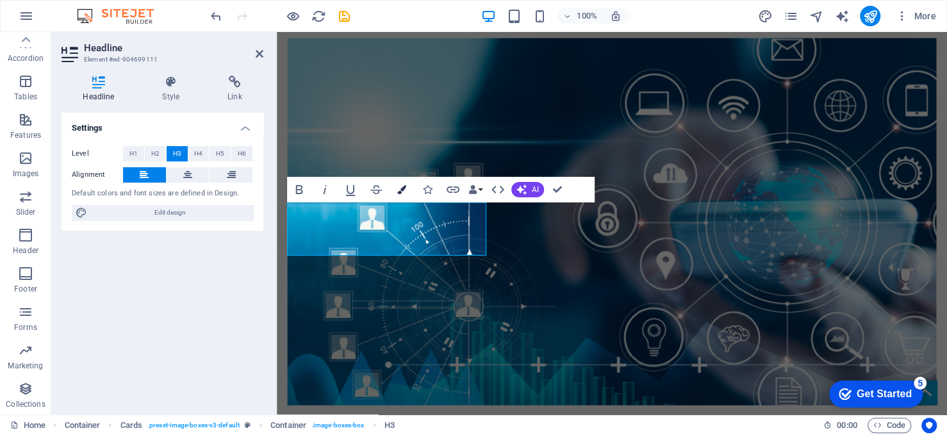
click at [399, 188] on icon "button" at bounding box center [401, 189] width 9 height 9
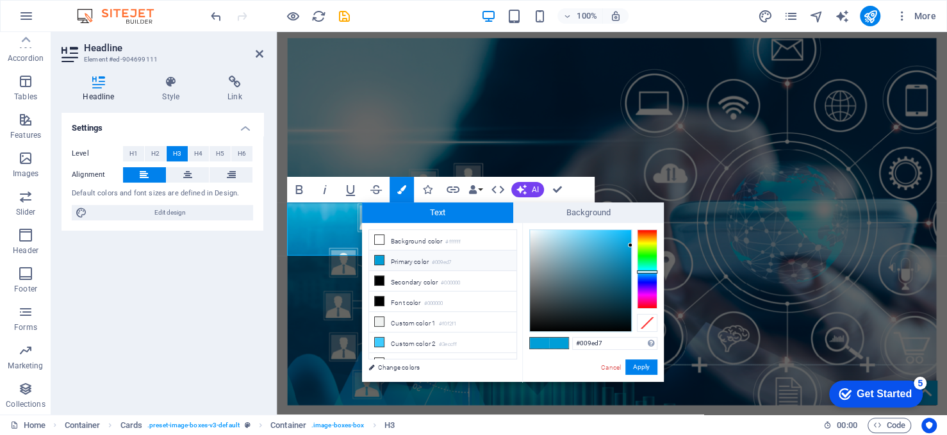
type input "#1c6681"
click at [609, 279] on div at bounding box center [580, 280] width 101 height 101
drag, startPoint x: 612, startPoint y: 340, endPoint x: 564, endPoint y: 342, distance: 48.1
click at [564, 342] on div "#1c6681 Supported formats #0852ed rgb(8, 82, 237) rgba(8, 82, 237, 90%) hsv(221…" at bounding box center [593, 395] width 142 height 345
click at [641, 364] on button "Apply" at bounding box center [641, 366] width 32 height 15
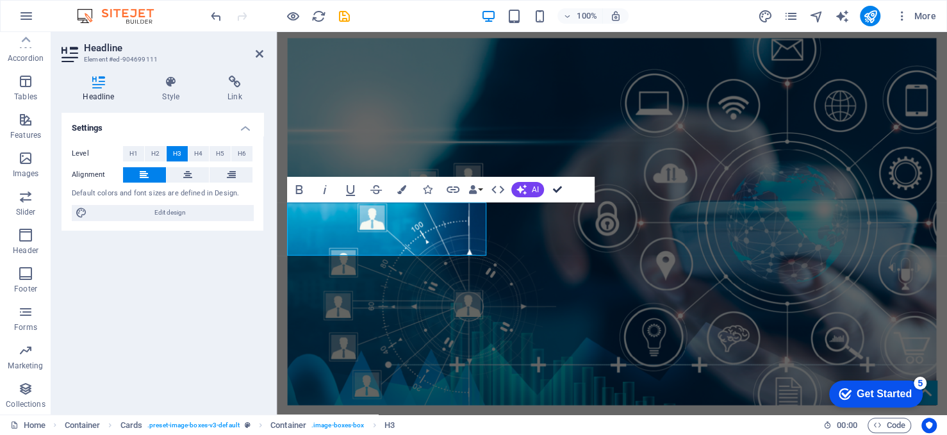
drag, startPoint x: 552, startPoint y: 185, endPoint x: 508, endPoint y: 174, distance: 45.5
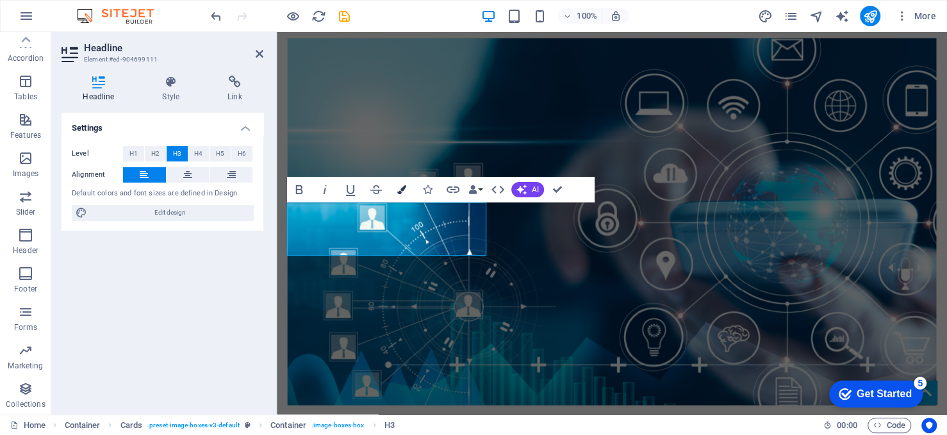
click at [402, 190] on icon "button" at bounding box center [401, 189] width 9 height 9
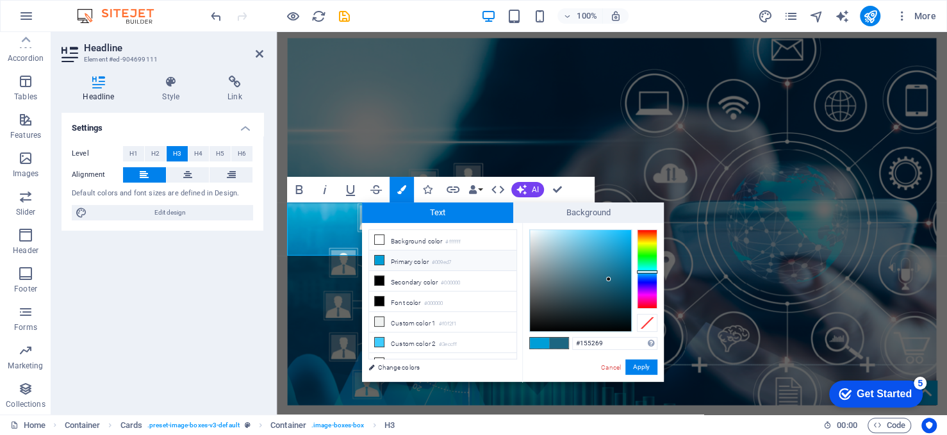
click at [609, 289] on div at bounding box center [580, 280] width 101 height 101
click at [620, 276] on div at bounding box center [580, 280] width 101 height 101
click at [613, 272] on div at bounding box center [580, 280] width 101 height 101
type input "#185f79"
click at [611, 283] on div at bounding box center [580, 280] width 101 height 101
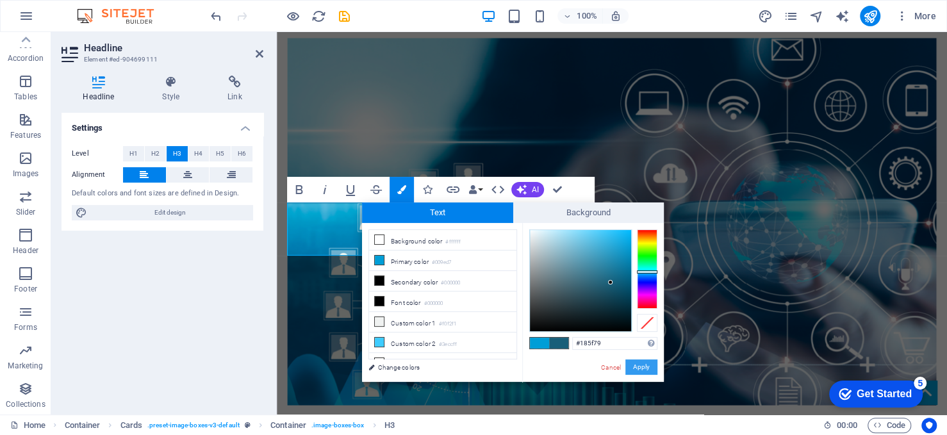
click at [635, 365] on button "Apply" at bounding box center [641, 366] width 32 height 15
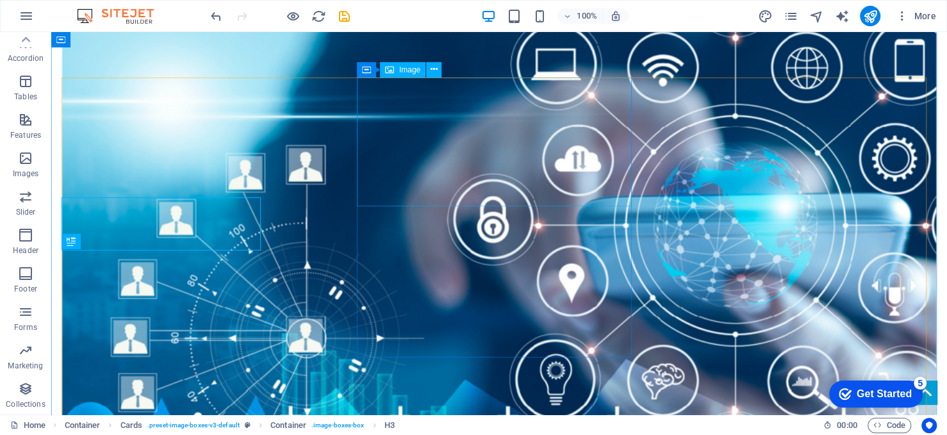
scroll to position [1627, 0]
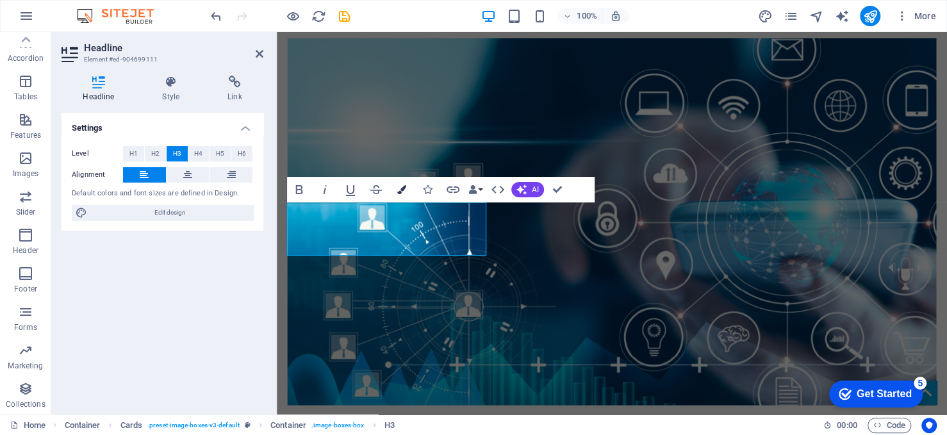
click at [402, 185] on icon "button" at bounding box center [401, 189] width 9 height 9
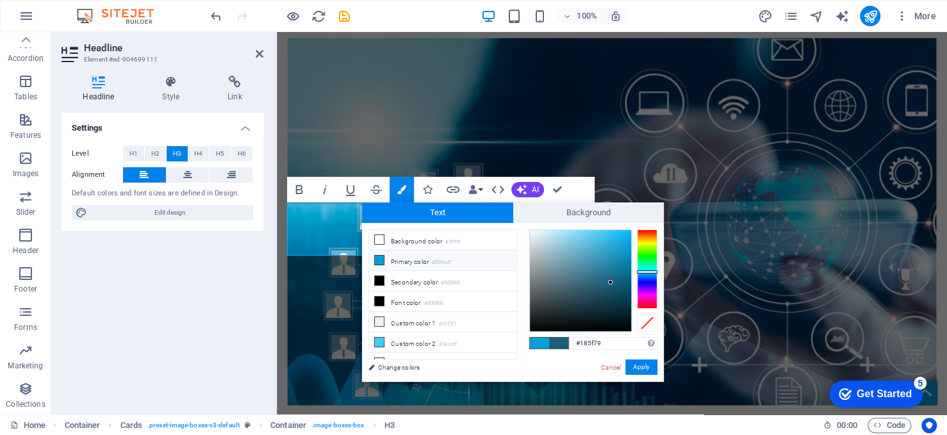
type input "#1e566a"
click at [602, 288] on div at bounding box center [580, 280] width 101 height 101
click at [597, 339] on input "#1e566a" at bounding box center [614, 343] width 85 height 13
click at [637, 366] on button "Apply" at bounding box center [641, 366] width 32 height 15
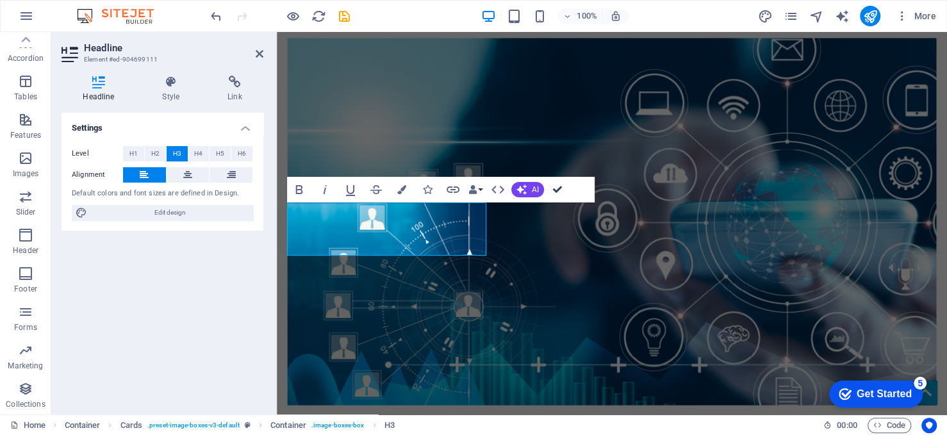
scroll to position [1627, 0]
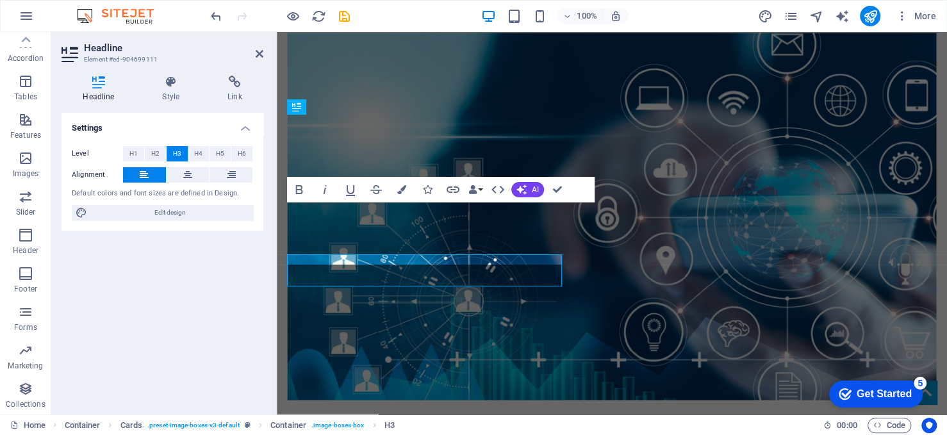
scroll to position [1622, 0]
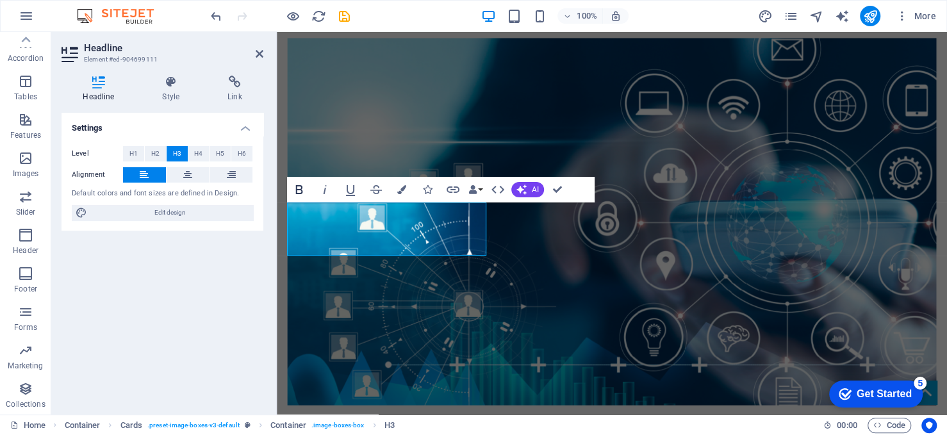
click at [301, 193] on icon "button" at bounding box center [299, 189] width 15 height 15
drag, startPoint x: 559, startPoint y: 192, endPoint x: 507, endPoint y: 160, distance: 61.9
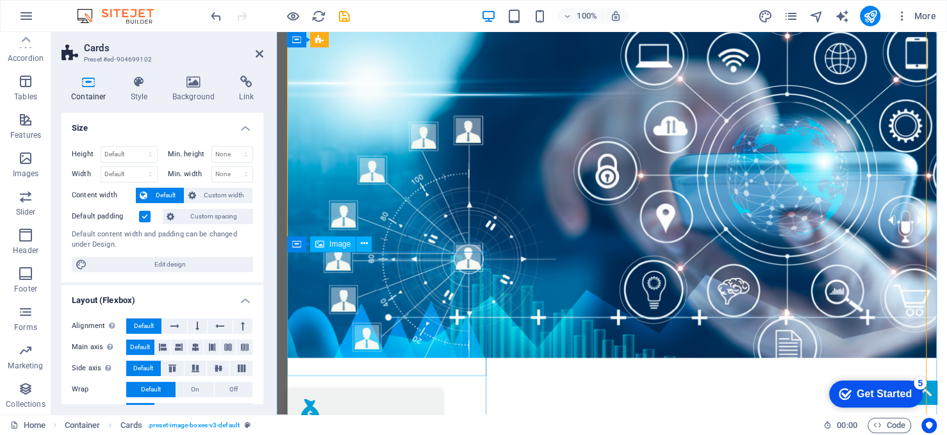
scroll to position [1717, 0]
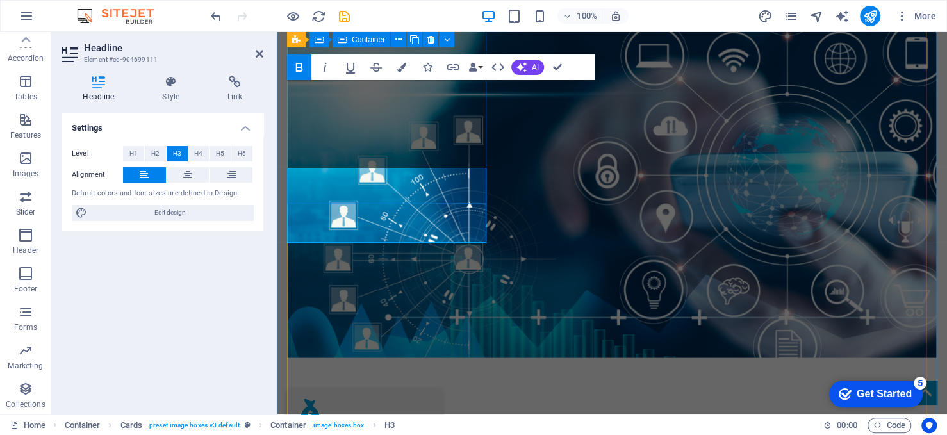
scroll to position [1653, 0]
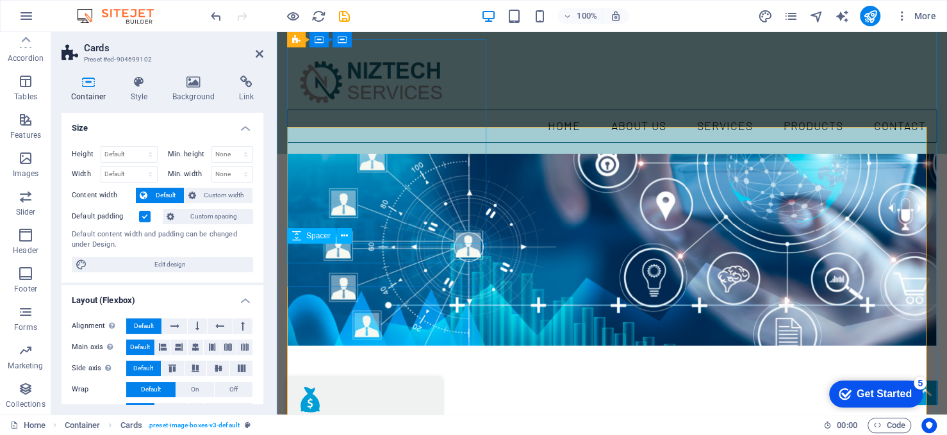
scroll to position [1572, 0]
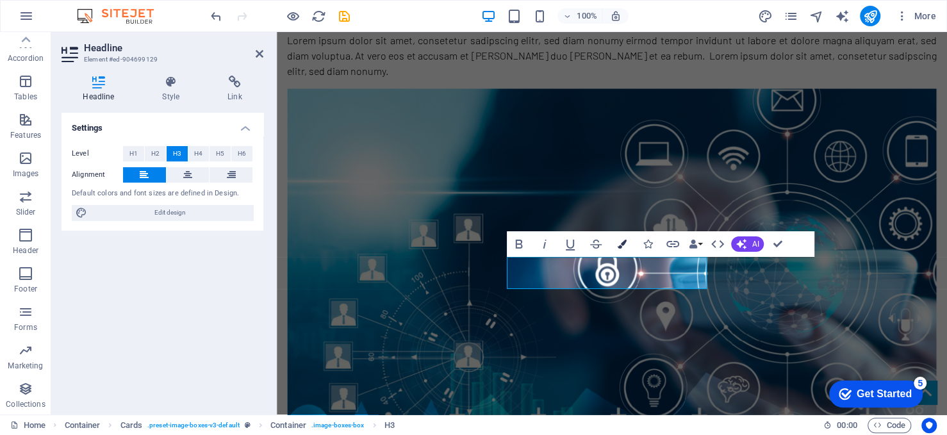
click at [623, 245] on icon "button" at bounding box center [621, 244] width 9 height 9
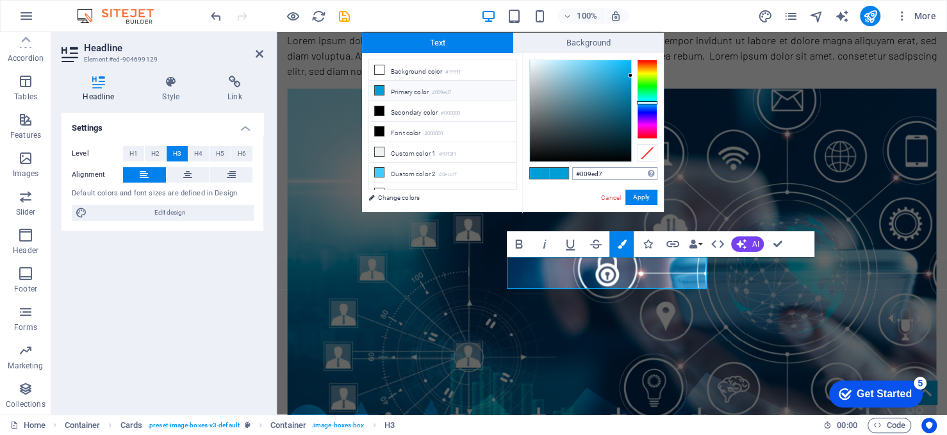
click at [615, 177] on input "#009ed7" at bounding box center [614, 173] width 85 height 13
click at [615, 176] on input "#009ed7" at bounding box center [614, 173] width 85 height 13
type input "#1e566a"
click at [634, 195] on button "Apply" at bounding box center [641, 197] width 32 height 15
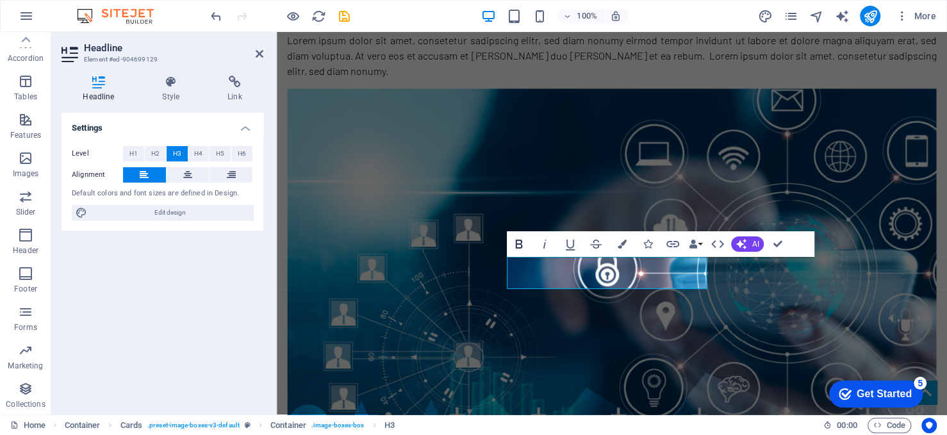
click at [514, 243] on icon "button" at bounding box center [518, 243] width 15 height 15
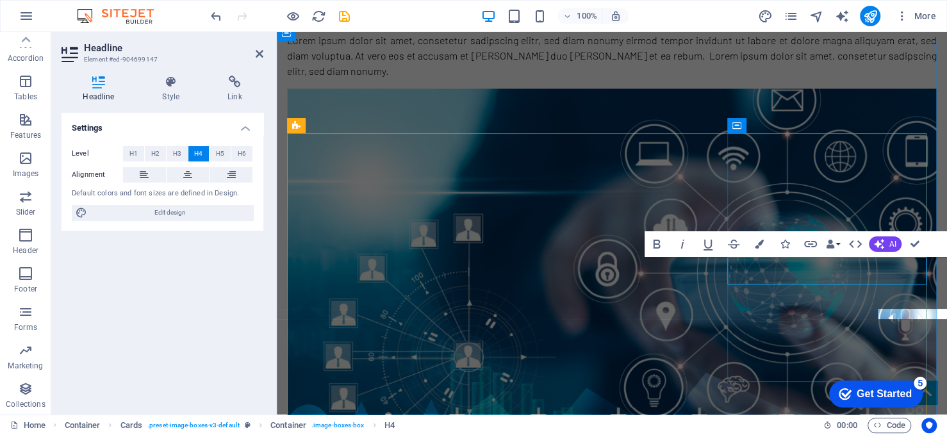
scroll to position [1567, 0]
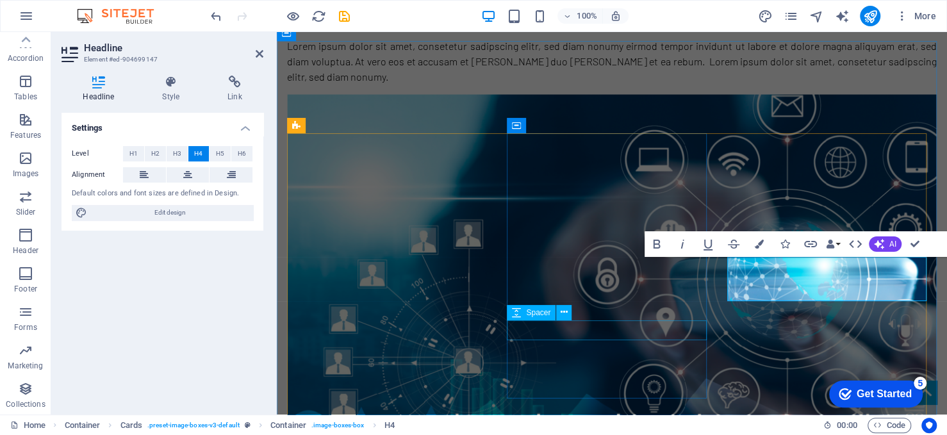
select select "px"
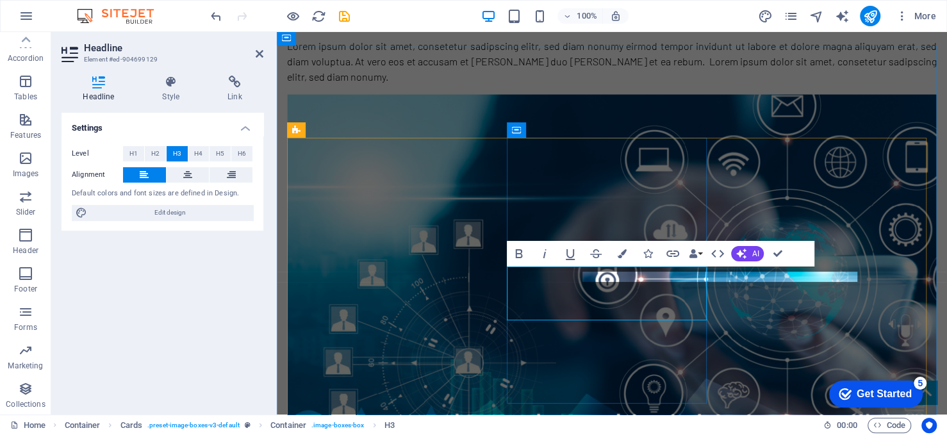
scroll to position [1561, 0]
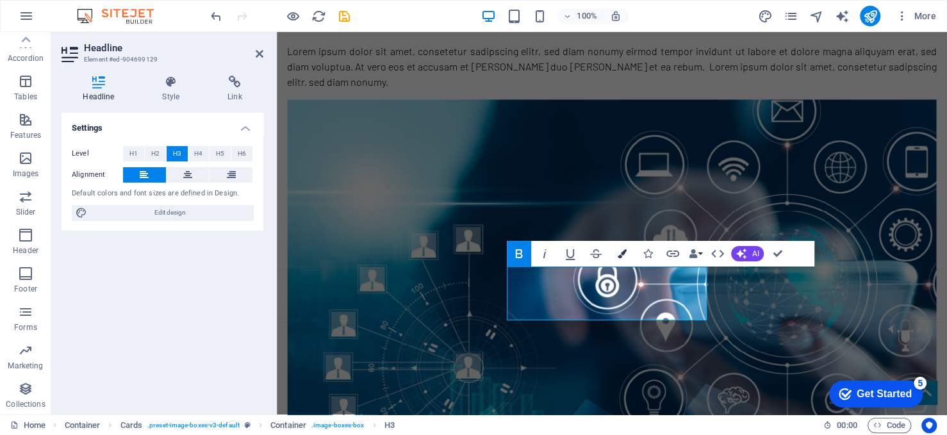
click at [623, 255] on icon "button" at bounding box center [621, 253] width 9 height 9
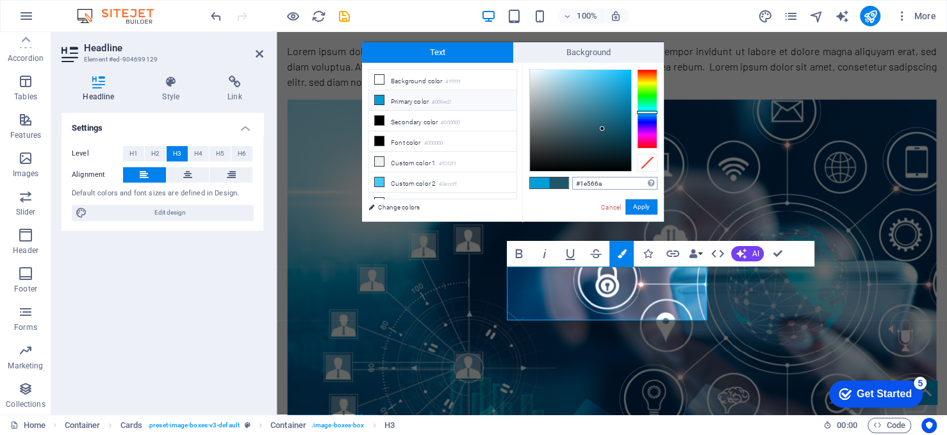
click at [593, 185] on input "#1e566a" at bounding box center [614, 183] width 85 height 13
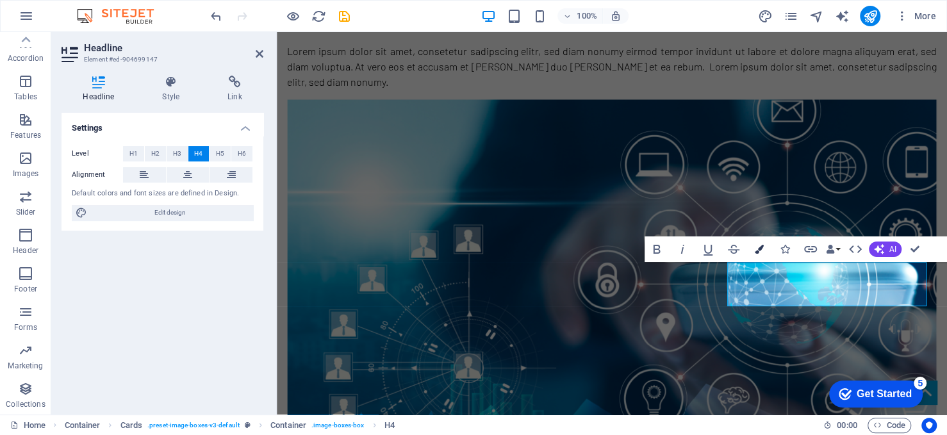
click at [757, 245] on icon "button" at bounding box center [759, 249] width 9 height 9
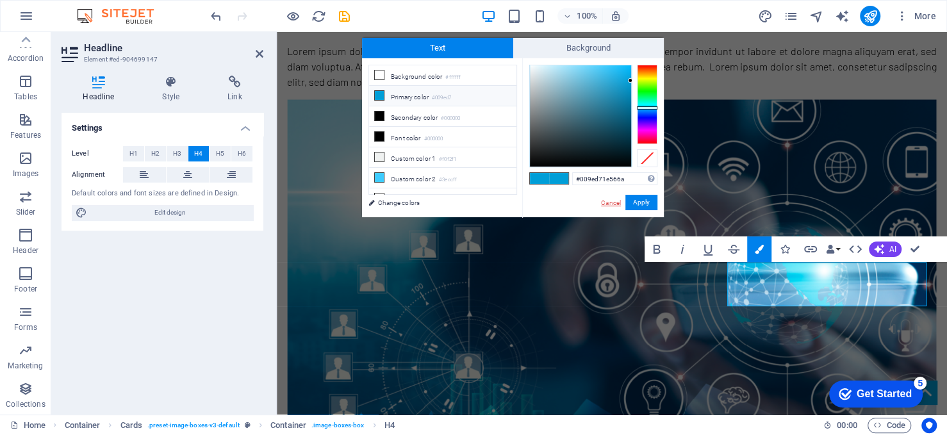
drag, startPoint x: 618, startPoint y: 199, endPoint x: 339, endPoint y: 170, distance: 280.3
click at [618, 199] on link "Cancel" at bounding box center [611, 203] width 22 height 10
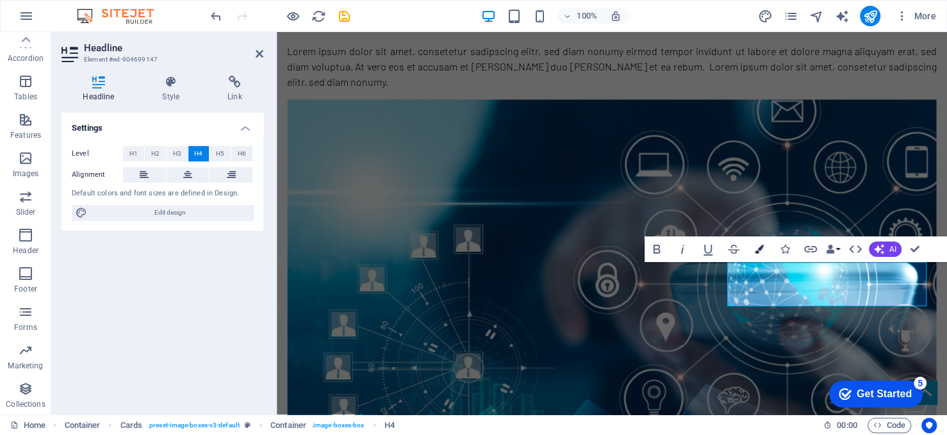
click at [761, 249] on icon "button" at bounding box center [759, 249] width 9 height 9
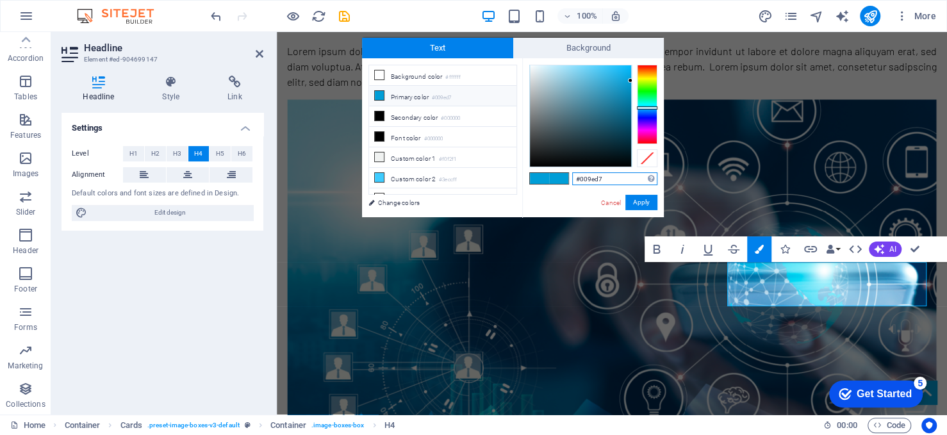
click at [609, 177] on input "#009ed7" at bounding box center [614, 178] width 85 height 13
paste input "1e566a"
type input "#1e566a"
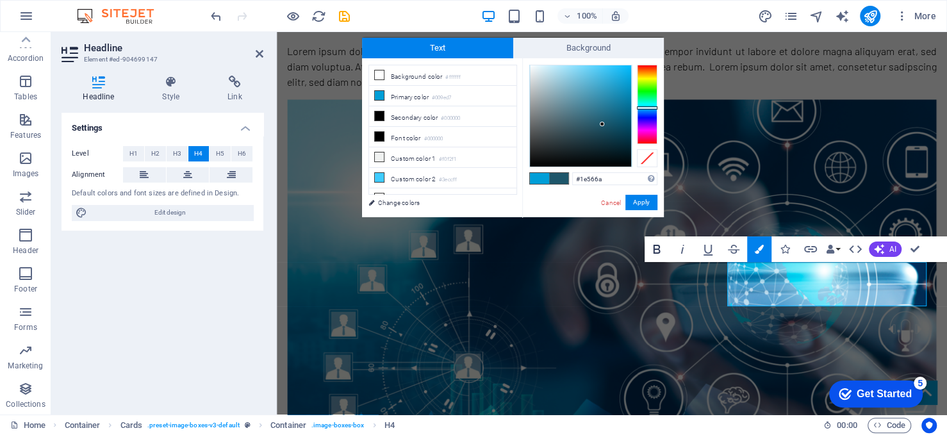
click at [654, 245] on icon "button" at bounding box center [656, 249] width 7 height 9
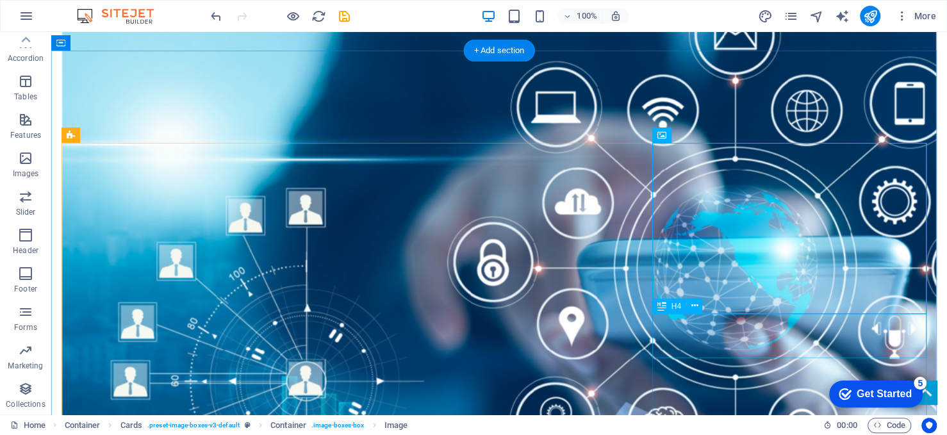
scroll to position [1690, 0]
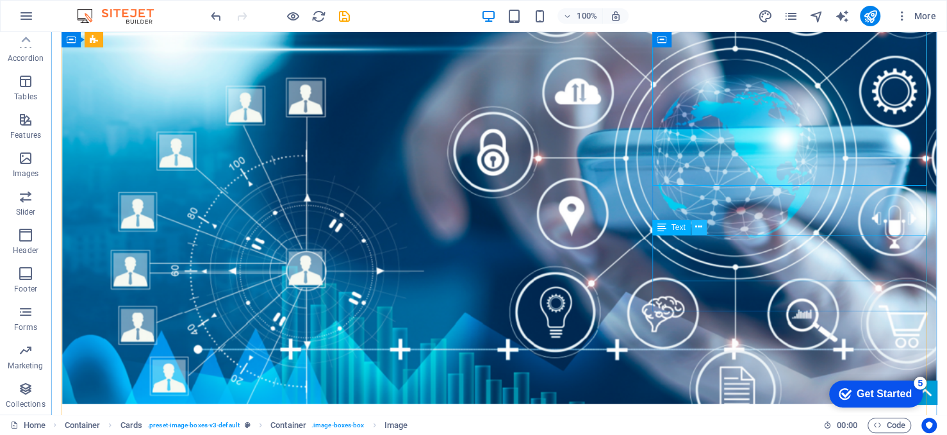
click at [700, 229] on icon at bounding box center [698, 226] width 7 height 13
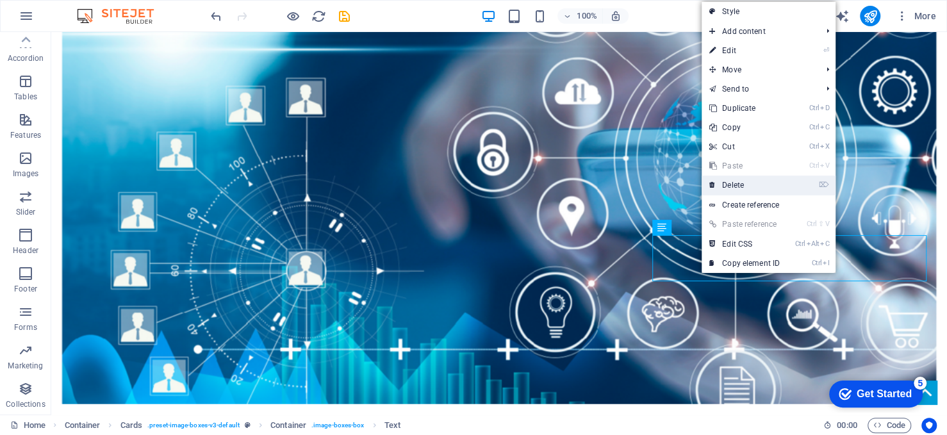
click at [745, 189] on link "⌦ Delete" at bounding box center [745, 185] width 86 height 19
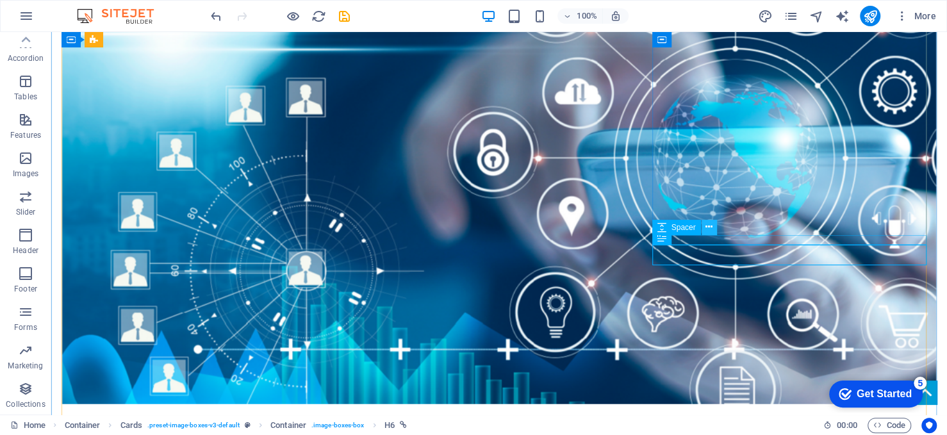
click at [706, 229] on icon at bounding box center [708, 226] width 7 height 13
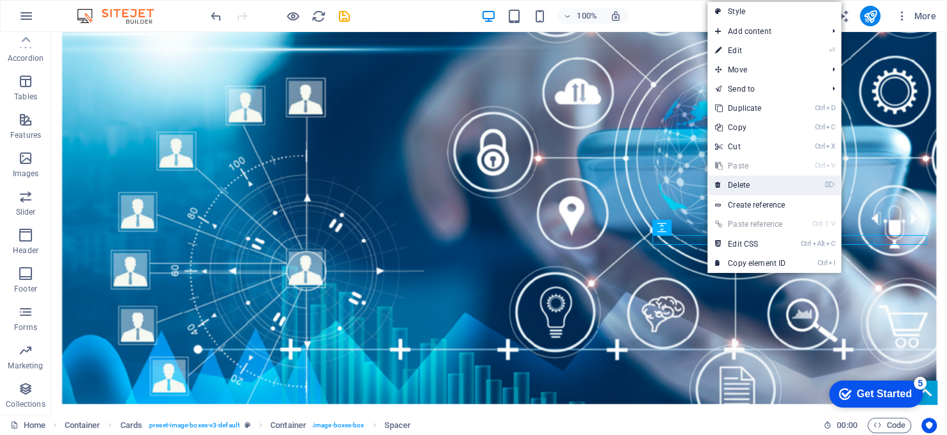
click at [752, 181] on link "⌦ Delete" at bounding box center [750, 185] width 86 height 19
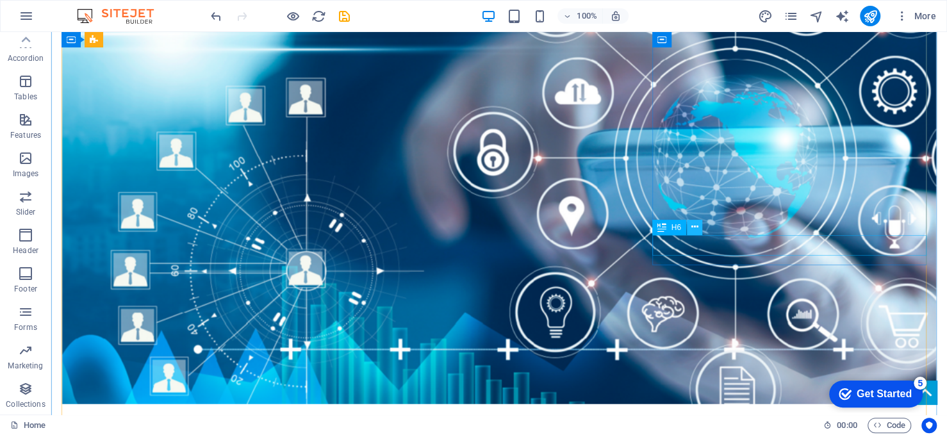
click at [694, 227] on icon at bounding box center [694, 226] width 7 height 13
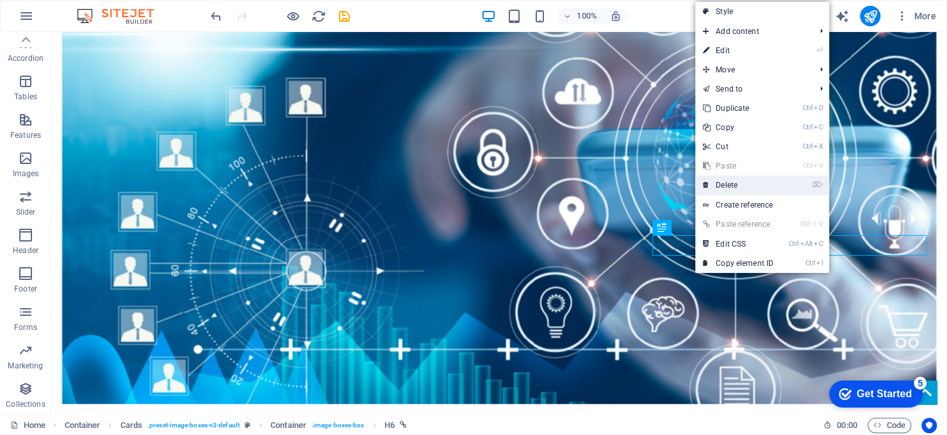
click at [734, 183] on link "⌦ Delete" at bounding box center [738, 185] width 86 height 19
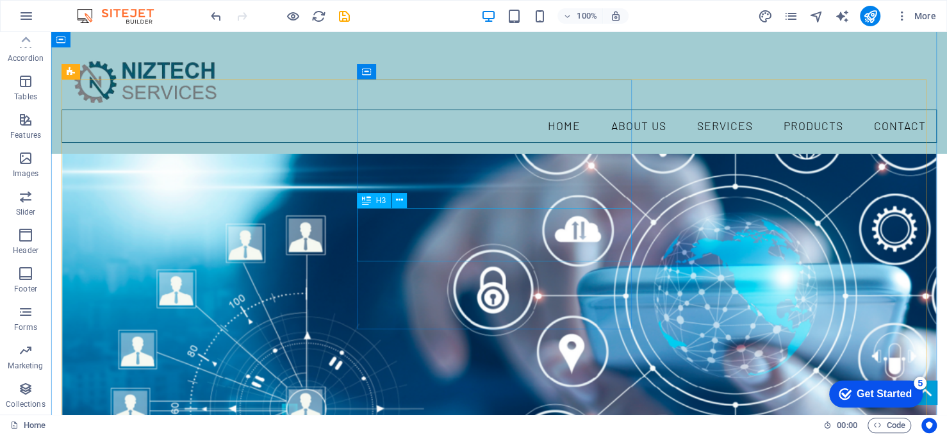
scroll to position [1497, 0]
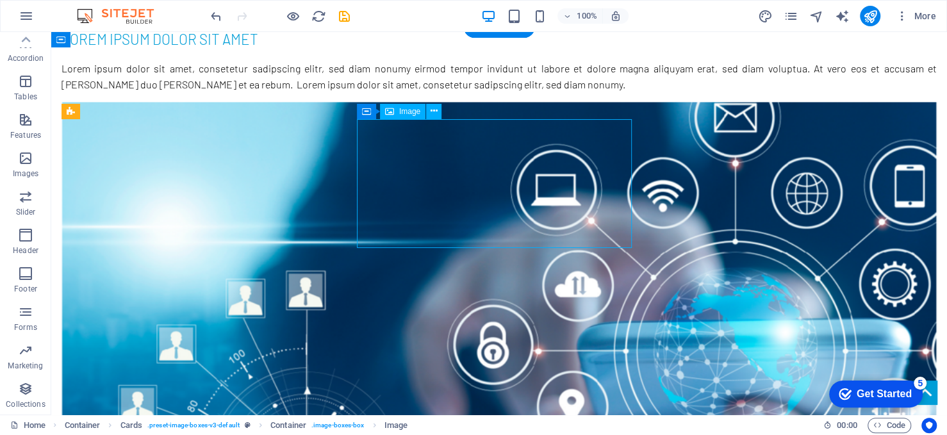
scroll to position [1493, 0]
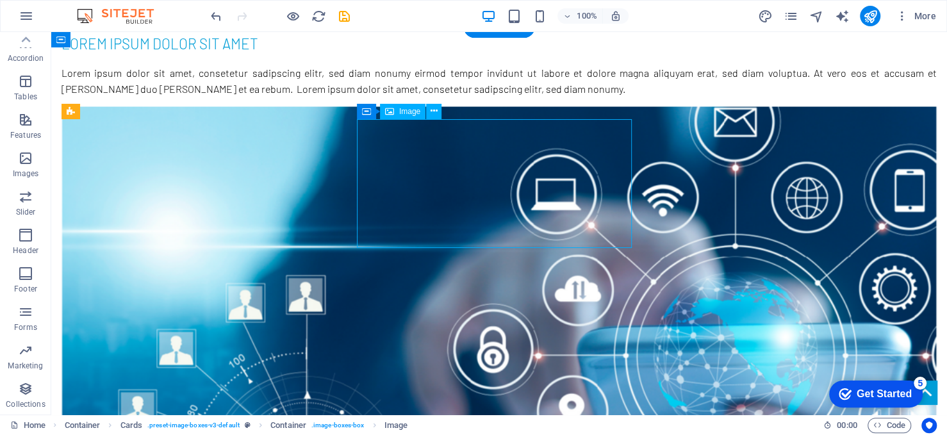
select select "px"
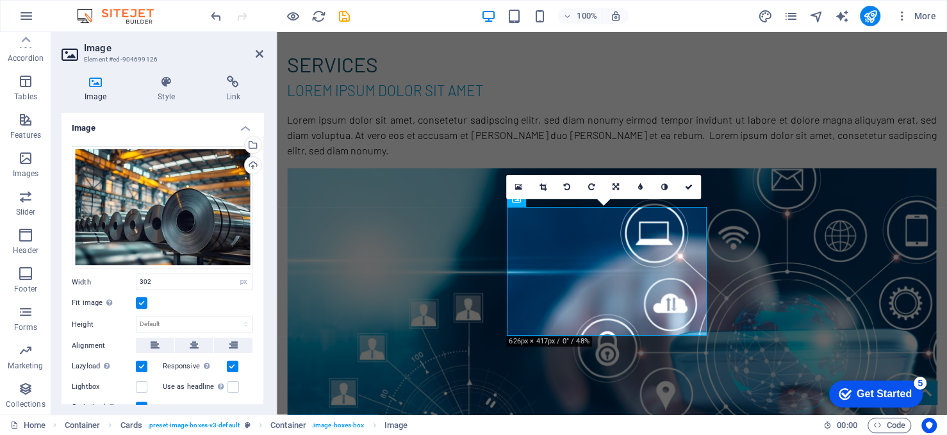
click at [143, 297] on label at bounding box center [142, 303] width 12 height 12
click at [0, 0] on input "Fit image Automatically fit image to a fixed width and height" at bounding box center [0, 0] width 0 height 0
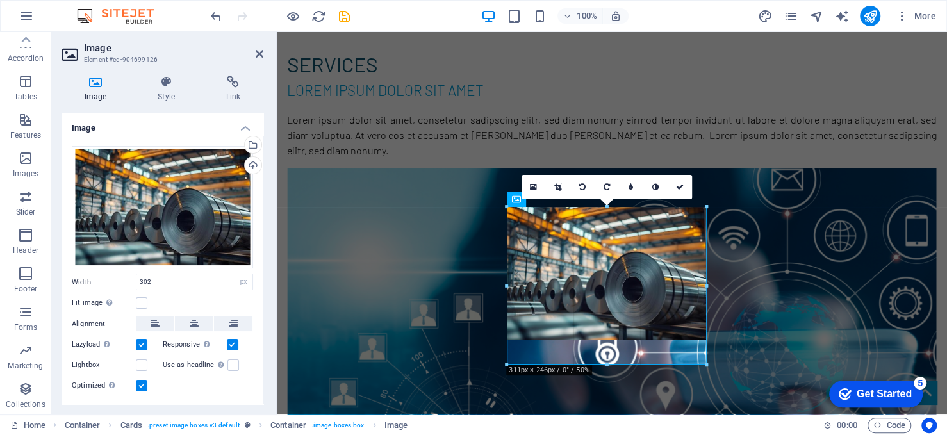
drag, startPoint x: 700, startPoint y: 272, endPoint x: 714, endPoint y: 270, distance: 13.6
type input "311"
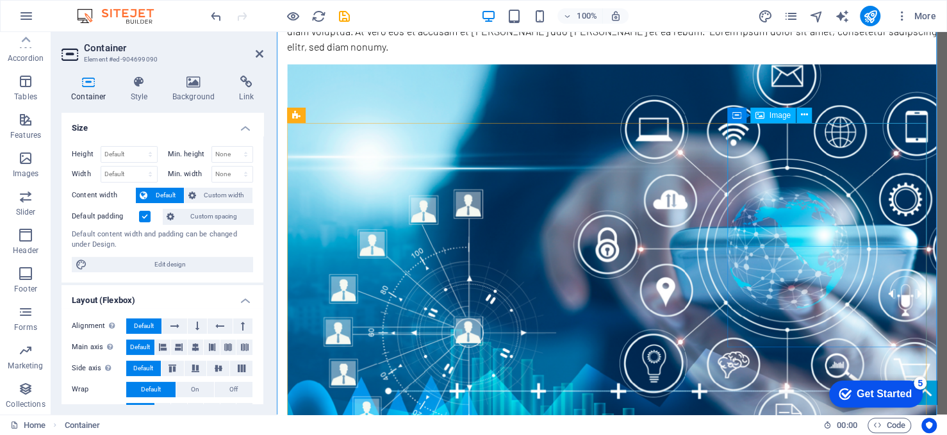
scroll to position [1616, 0]
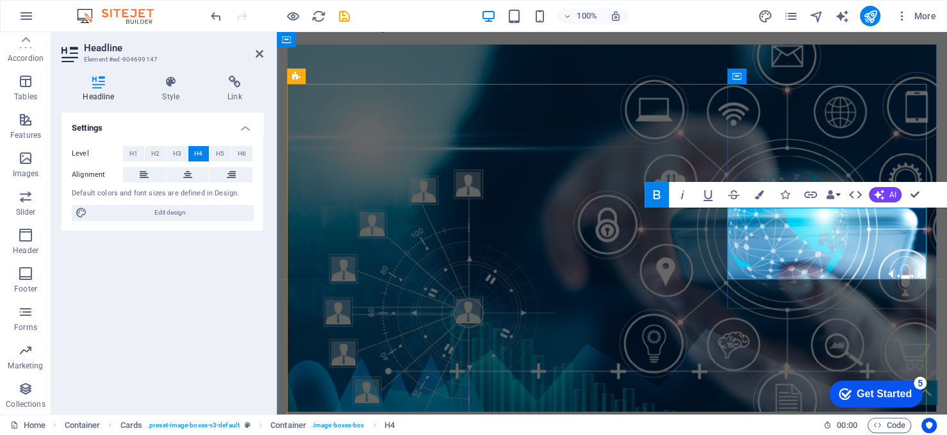
click at [660, 195] on icon "button" at bounding box center [656, 194] width 15 height 15
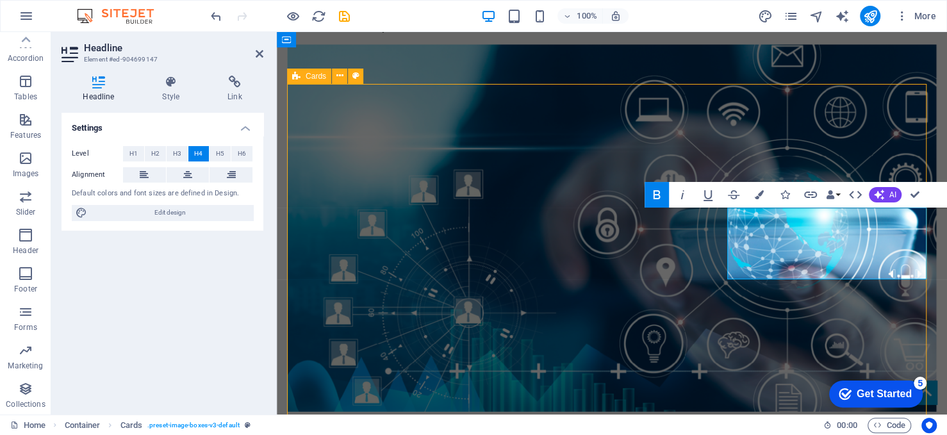
scroll to position [1668, 0]
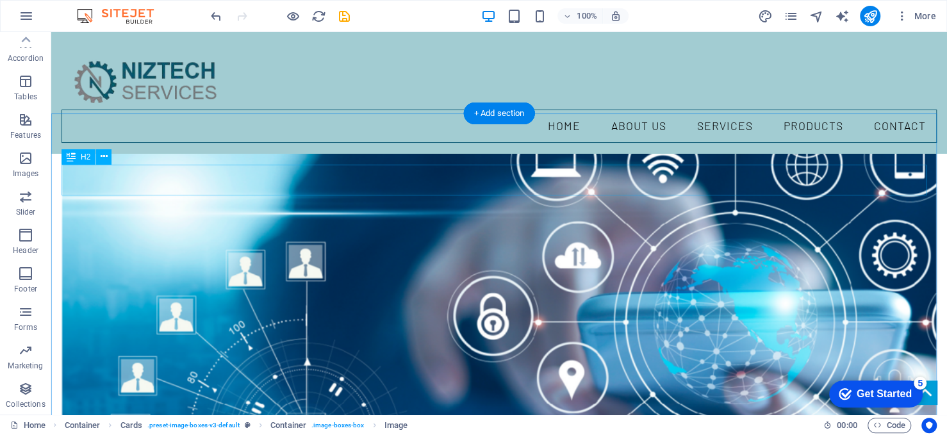
scroll to position [1412, 0]
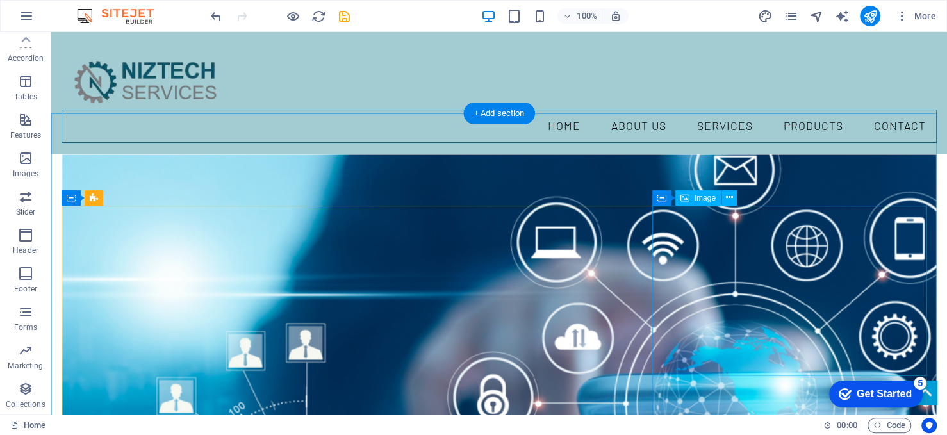
select select "%"
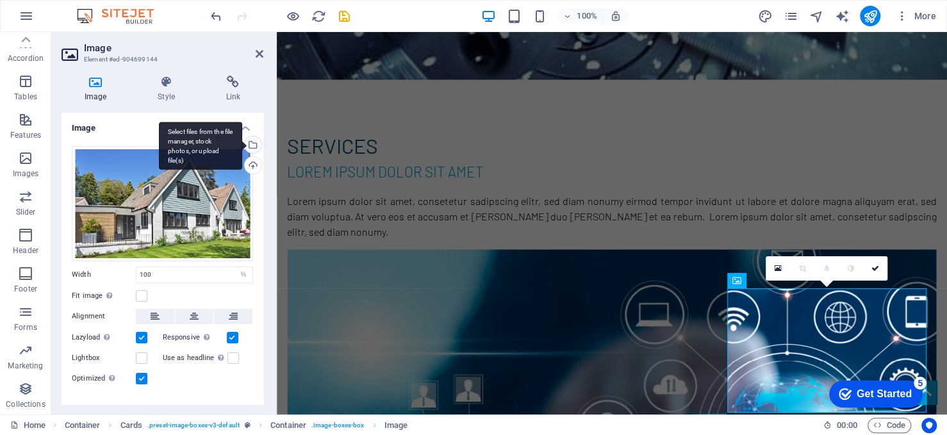
click at [242, 140] on div "Select files from the file manager, stock photos, or upload file(s)" at bounding box center [200, 146] width 83 height 48
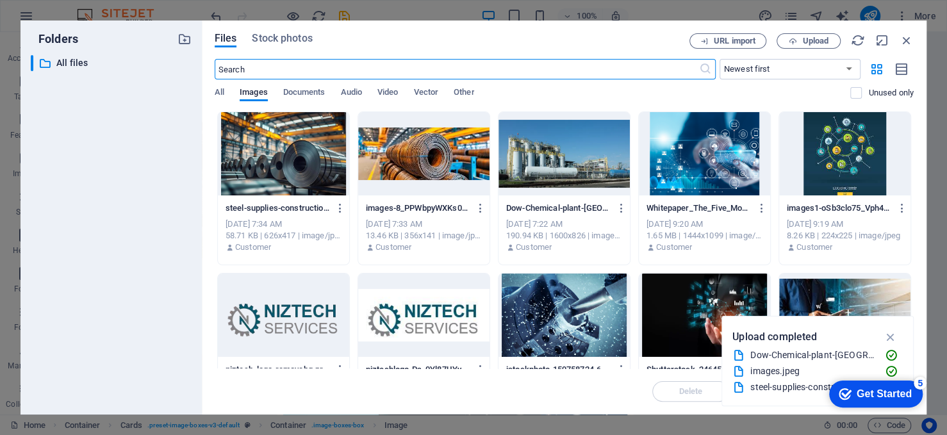
scroll to position [1621, 0]
click at [793, 44] on button "Upload" at bounding box center [809, 40] width 64 height 15
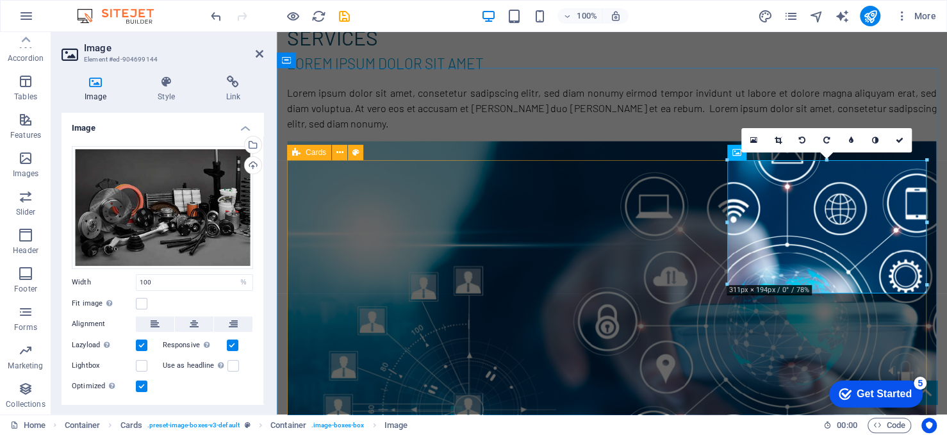
scroll to position [1540, 0]
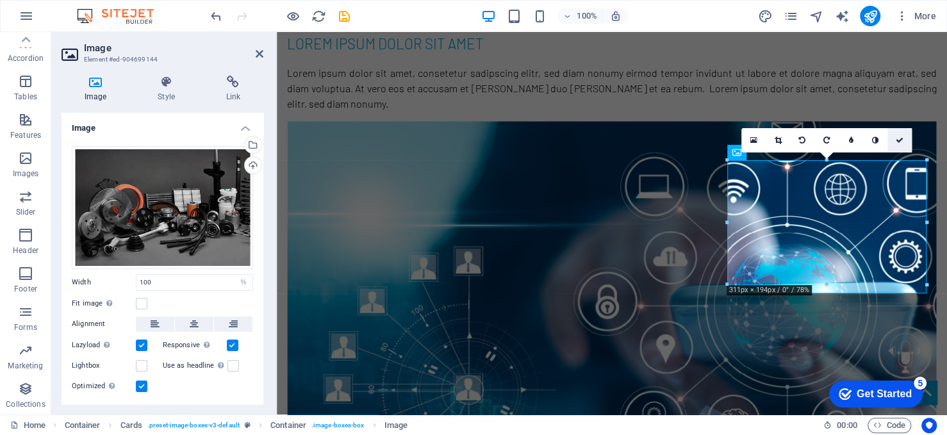
click at [899, 138] on icon at bounding box center [900, 140] width 8 height 8
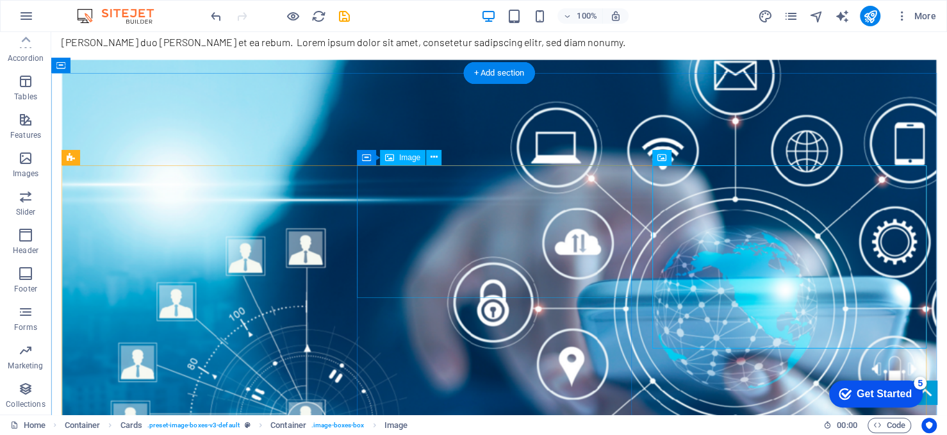
select select "px"
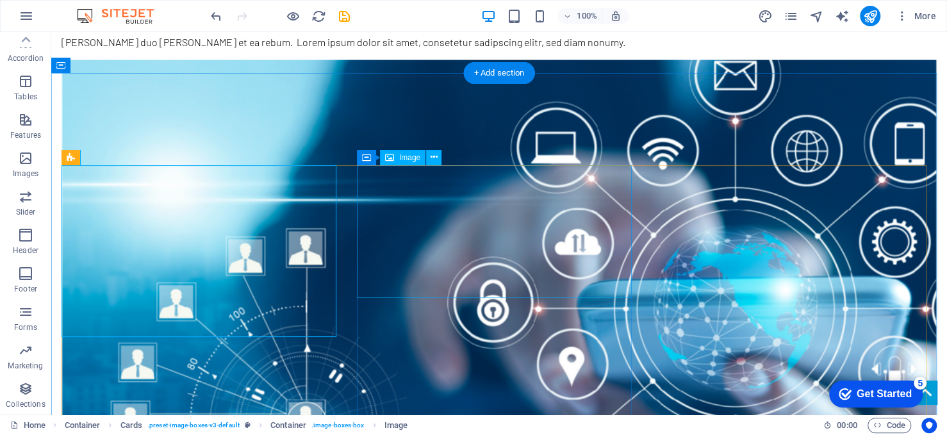
select select "px"
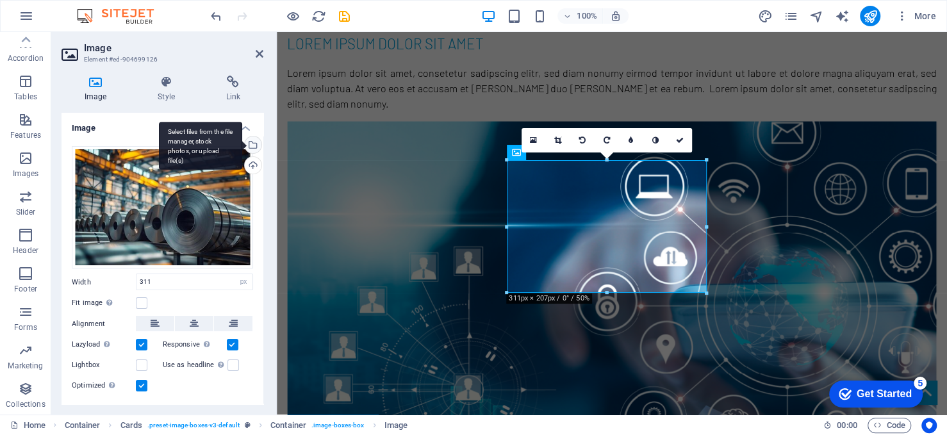
click at [249, 145] on div "Select files from the file manager, stock photos, or upload file(s)" at bounding box center [251, 145] width 19 height 19
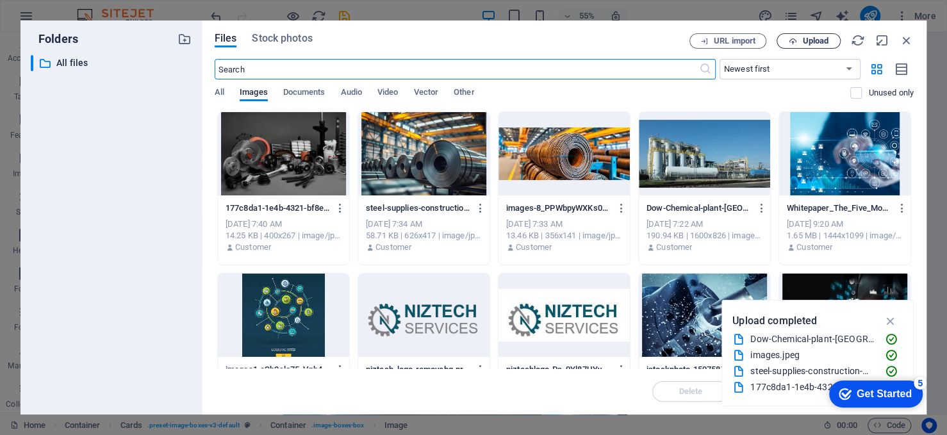
click at [821, 37] on span "Upload" at bounding box center [815, 41] width 26 height 8
click at [818, 38] on span "Upload" at bounding box center [815, 41] width 26 height 8
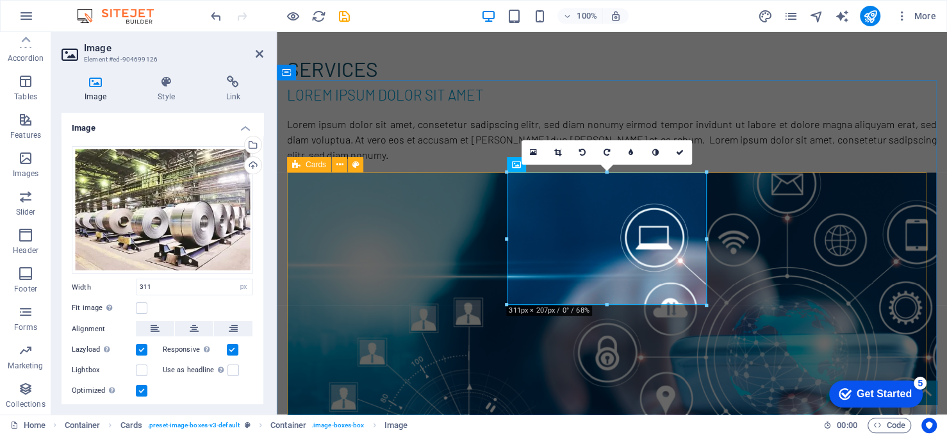
scroll to position [1527, 0]
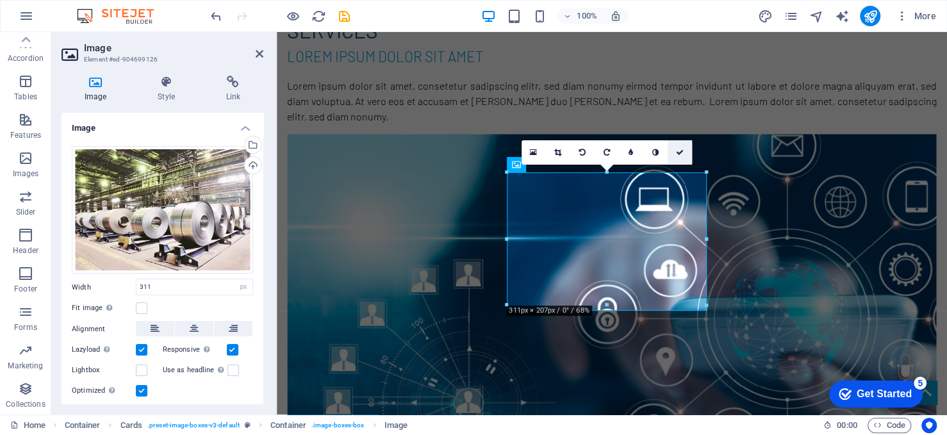
click at [681, 151] on icon at bounding box center [680, 153] width 8 height 8
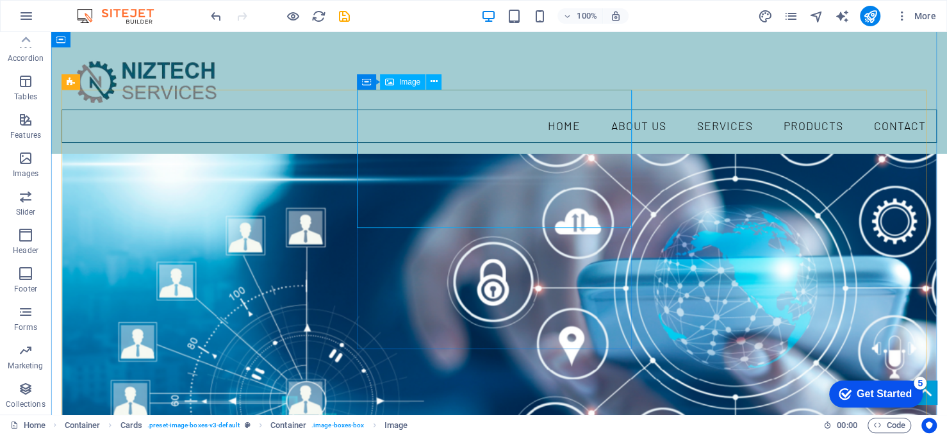
select select "px"
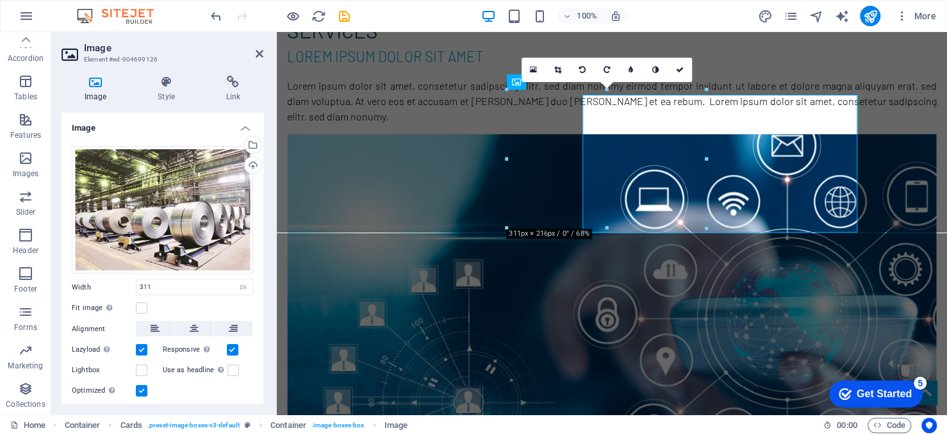
scroll to position [1522, 0]
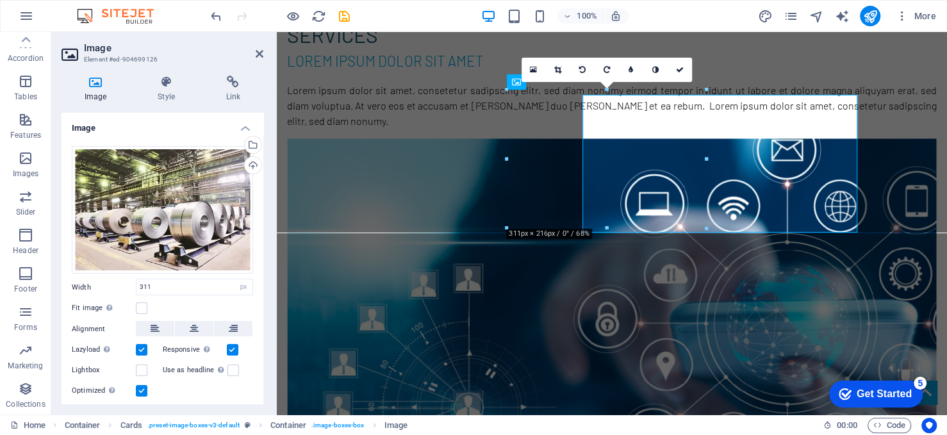
click at [505, 186] on div at bounding box center [507, 159] width 4 height 138
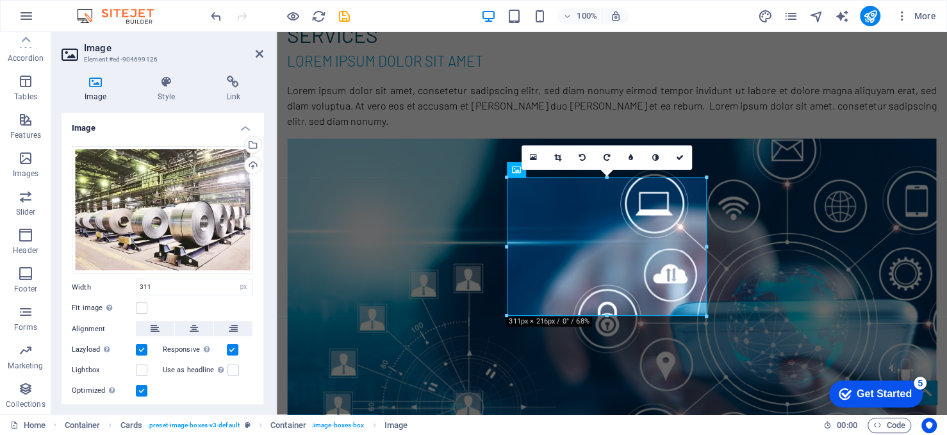
click at [131, 308] on label "Fit image Automatically fit image to a fixed width and height" at bounding box center [104, 307] width 64 height 15
click at [0, 0] on input "Fit image Automatically fit image to a fixed width and height" at bounding box center [0, 0] width 0 height 0
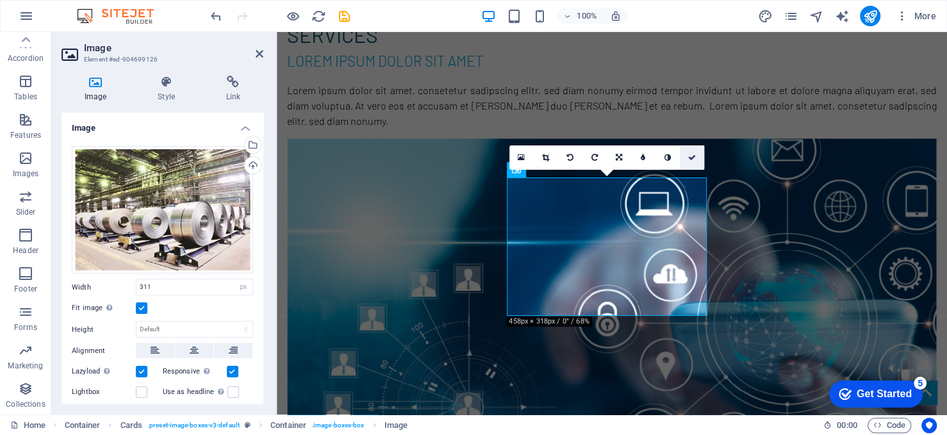
click at [688, 159] on icon at bounding box center [692, 158] width 8 height 8
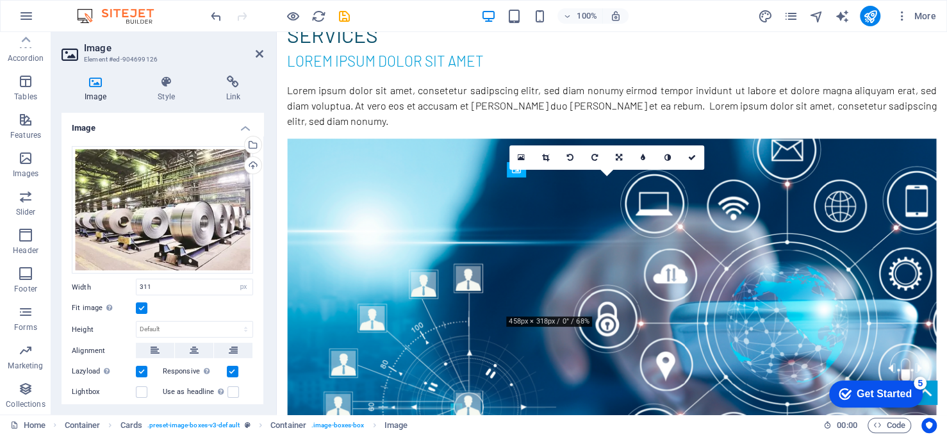
drag, startPoint x: 675, startPoint y: 293, endPoint x: 698, endPoint y: 336, distance: 49.6
click at [161, 284] on input "311" at bounding box center [194, 286] width 116 height 15
click at [243, 285] on select "Default auto px rem % em vh vw" at bounding box center [244, 286] width 18 height 15
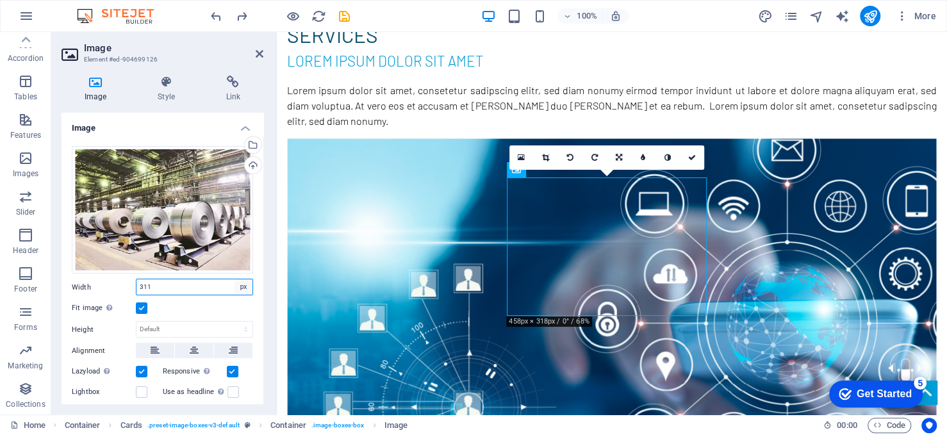
select select "%"
click at [235, 279] on select "Default auto px rem % em vh vw" at bounding box center [244, 286] width 18 height 15
type input "100"
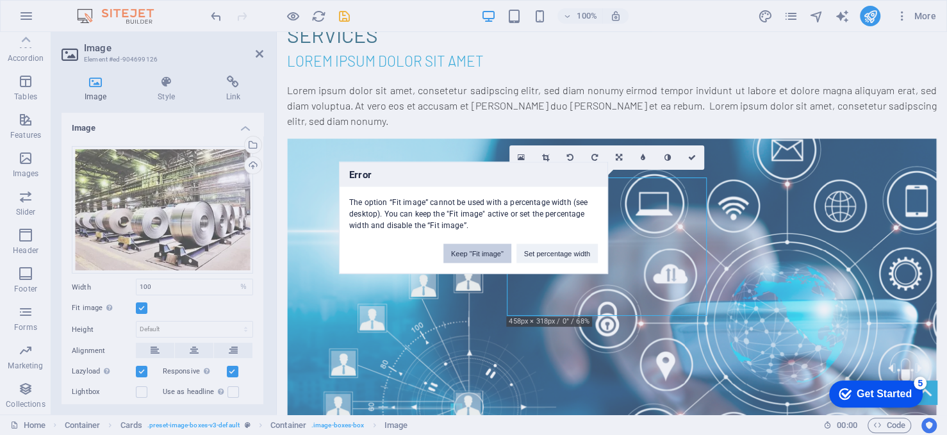
click at [491, 253] on button "Keep "Fit image"" at bounding box center [477, 252] width 68 height 19
select select "DISABLED_OPTION_VALUE"
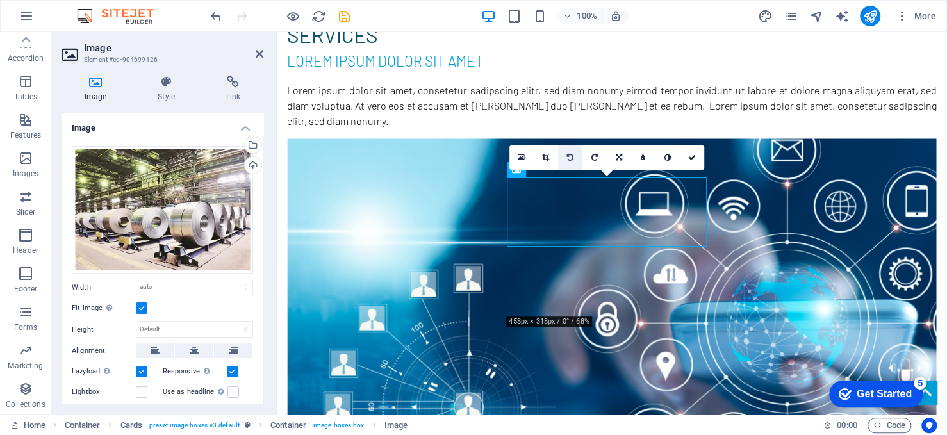
click at [570, 156] on icon at bounding box center [570, 158] width 6 height 8
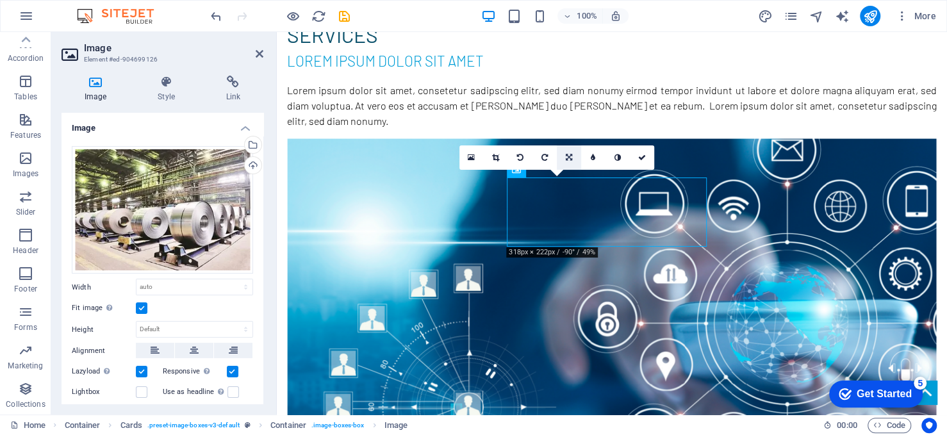
click at [567, 157] on div "16:10 16:9 4:3 1:1 1:2 0" at bounding box center [556, 157] width 195 height 24
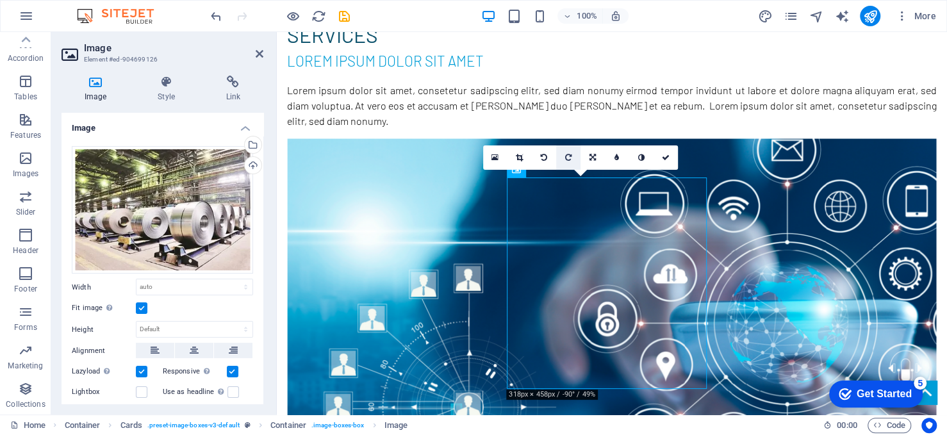
click at [567, 157] on icon at bounding box center [568, 158] width 6 height 8
click at [595, 159] on icon at bounding box center [592, 158] width 6 height 8
click at [619, 159] on icon at bounding box center [617, 158] width 6 height 8
click at [620, 159] on link at bounding box center [617, 157] width 24 height 24
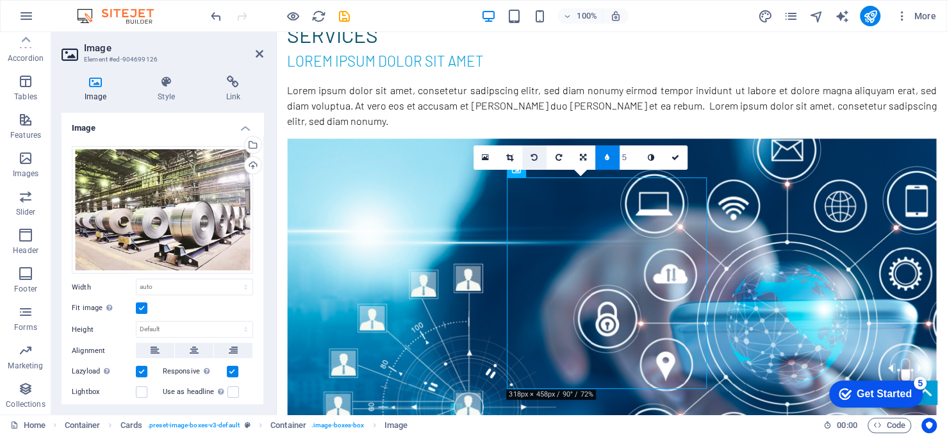
click at [536, 155] on icon at bounding box center [534, 158] width 6 height 8
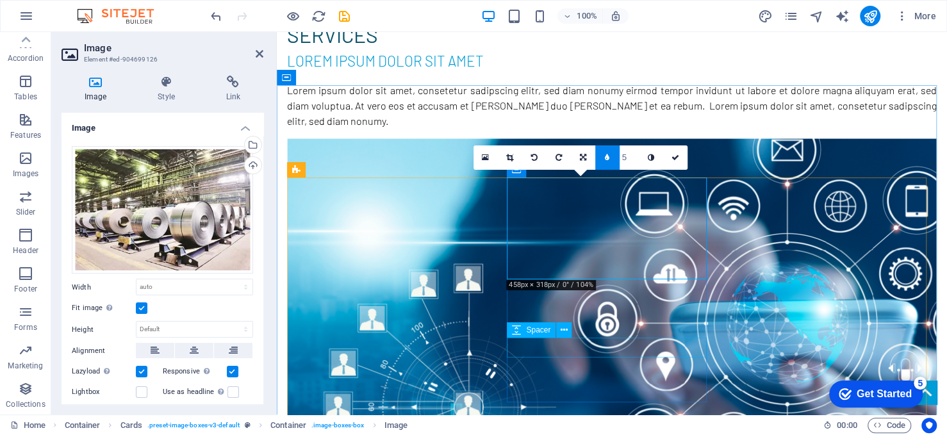
drag, startPoint x: 604, startPoint y: 346, endPoint x: 611, endPoint y: 332, distance: 15.5
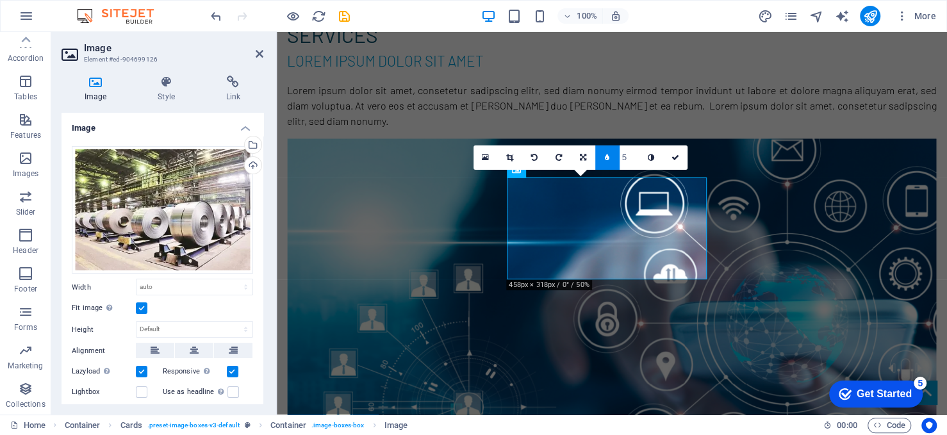
click at [604, 154] on link at bounding box center [607, 157] width 24 height 24
click at [140, 306] on label at bounding box center [142, 308] width 12 height 12
click at [0, 0] on input "Fit image Automatically fit image to a fixed width and height" at bounding box center [0, 0] width 0 height 0
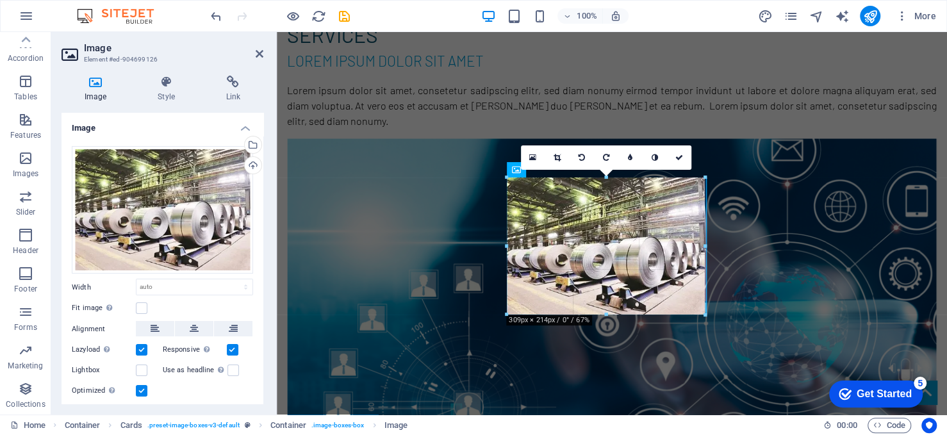
drag, startPoint x: 652, startPoint y: 229, endPoint x: 705, endPoint y: 228, distance: 53.2
type input "309"
select select "px"
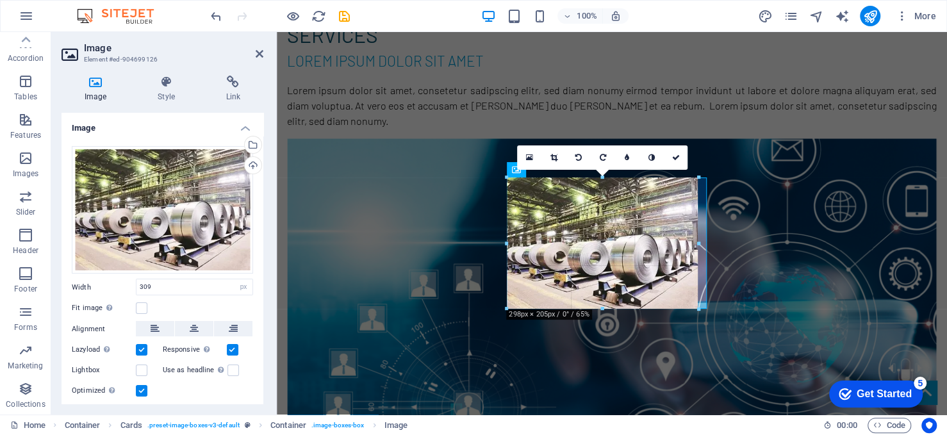
drag, startPoint x: 605, startPoint y: 314, endPoint x: 452, endPoint y: 206, distance: 186.7
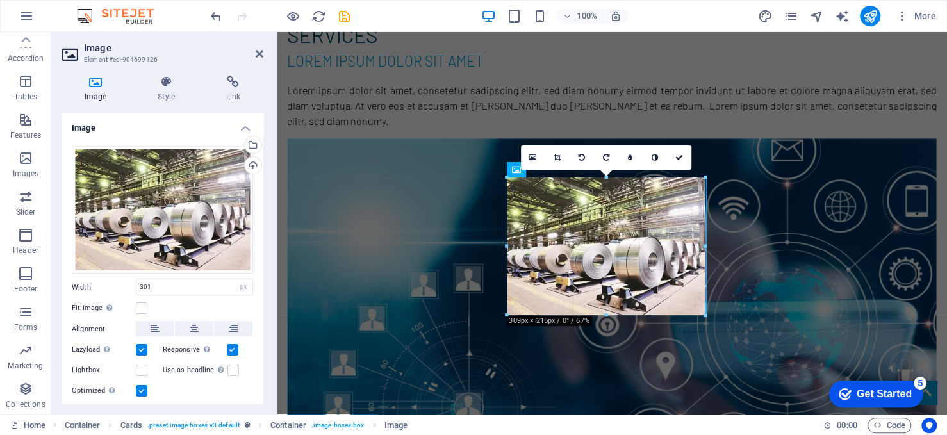
drag, startPoint x: 698, startPoint y: 240, endPoint x: 460, endPoint y: 78, distance: 288.2
type input "309"
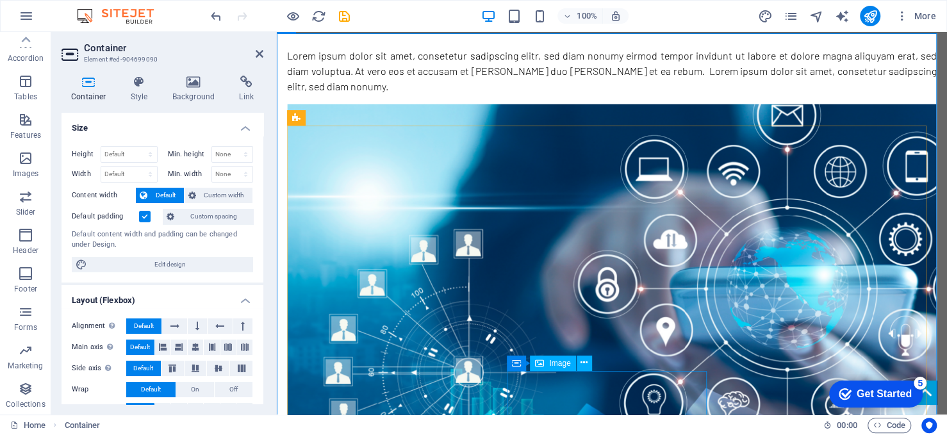
scroll to position [1581, 0]
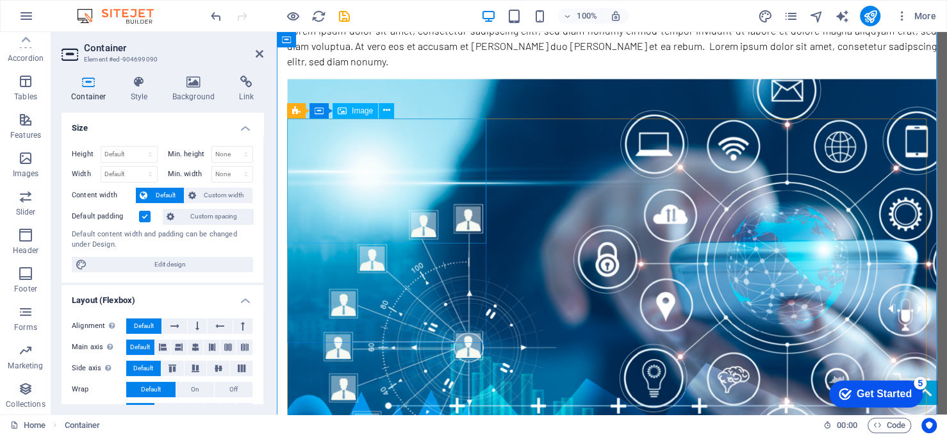
select select "%"
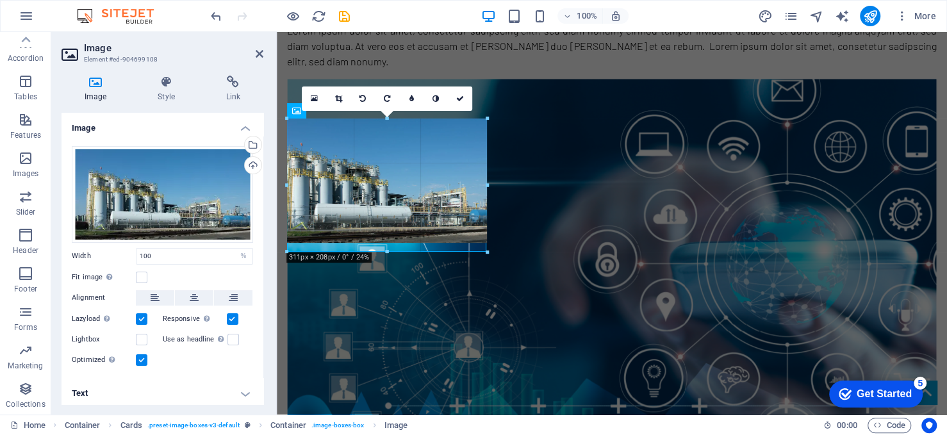
drag, startPoint x: 386, startPoint y: 243, endPoint x: 386, endPoint y: 251, distance: 8.3
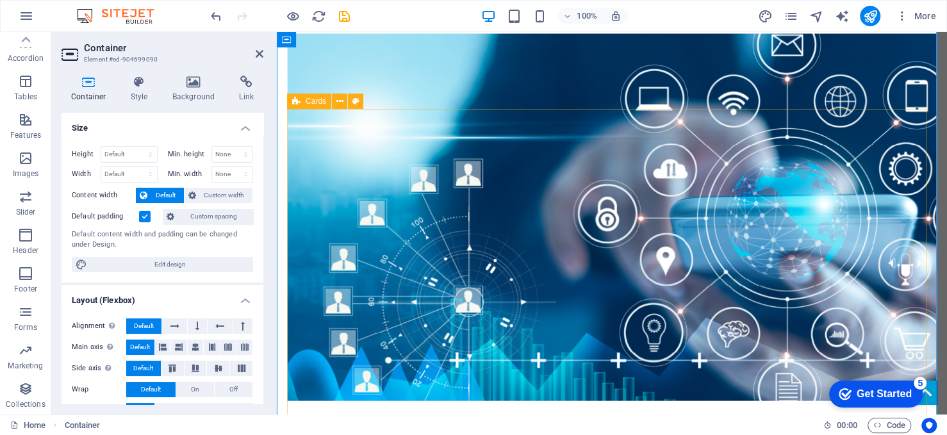
scroll to position [1645, 0]
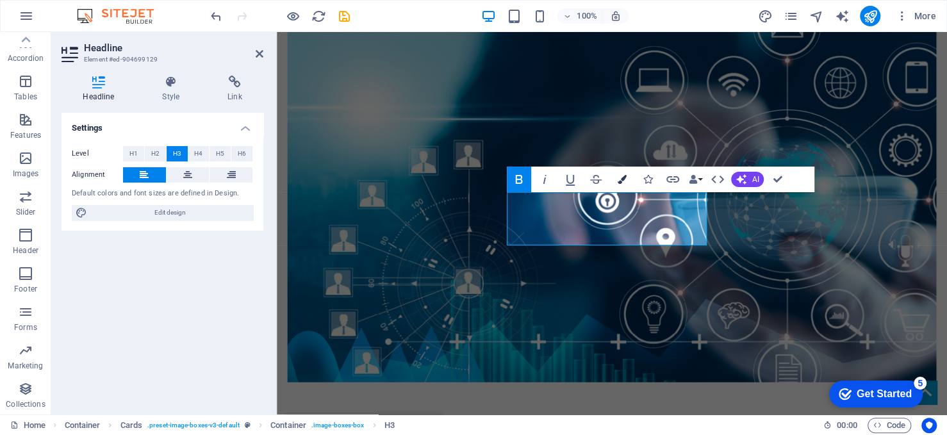
click at [619, 179] on icon "button" at bounding box center [621, 179] width 9 height 9
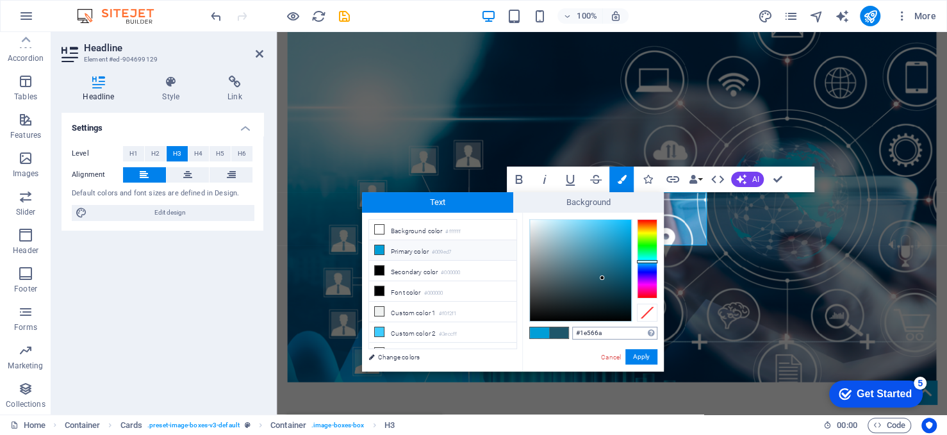
click at [597, 336] on input "#1e566a" at bounding box center [614, 333] width 85 height 13
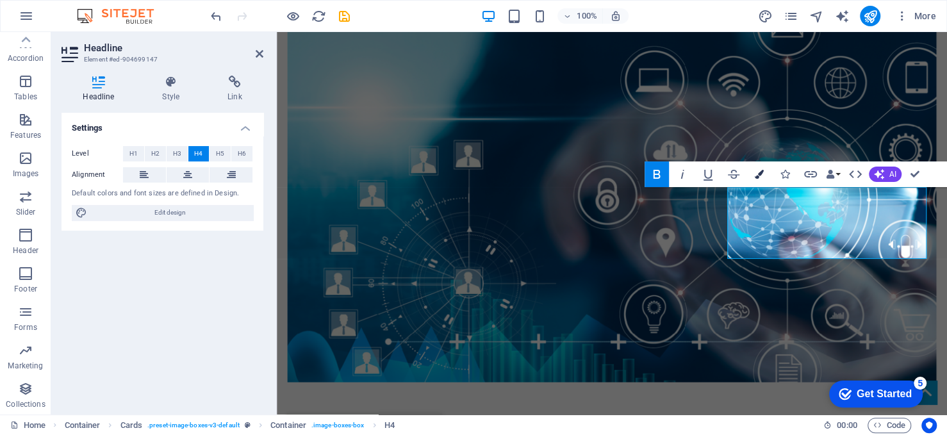
click at [762, 174] on icon "button" at bounding box center [759, 174] width 9 height 9
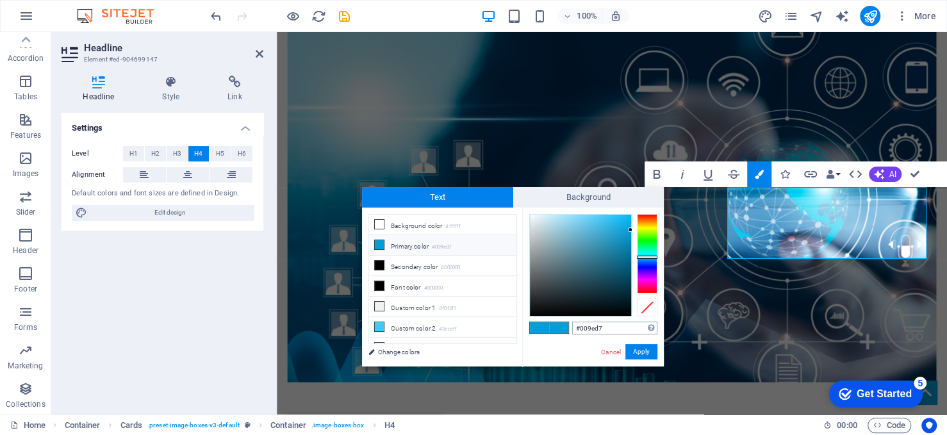
click at [620, 329] on input "#009ed7" at bounding box center [614, 328] width 85 height 13
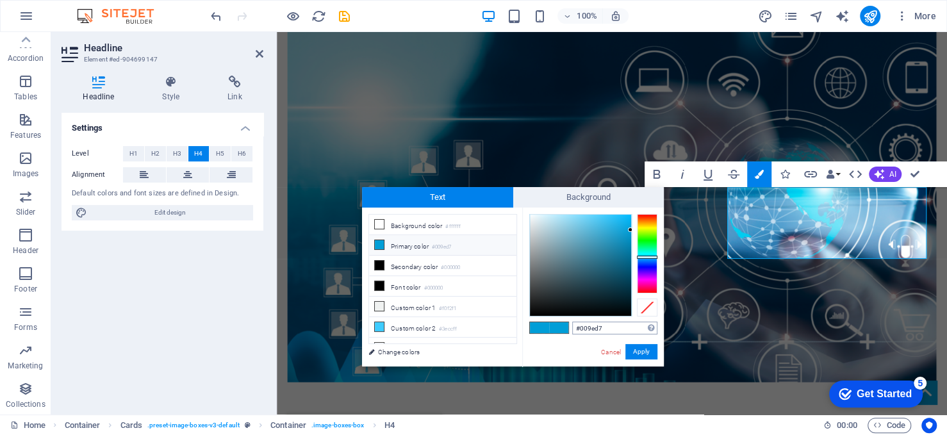
click at [620, 329] on input "#009ed7" at bounding box center [614, 328] width 85 height 13
click at [618, 354] on link "Cancel" at bounding box center [611, 352] width 22 height 10
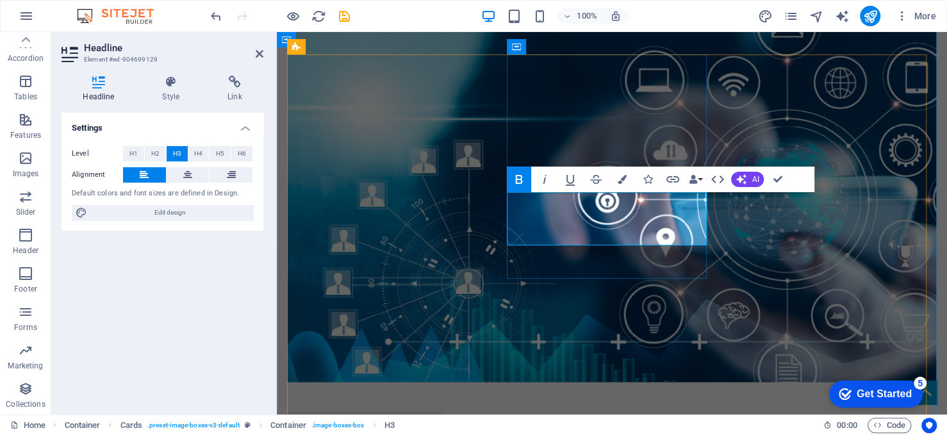
click at [621, 177] on icon "button" at bounding box center [621, 179] width 9 height 9
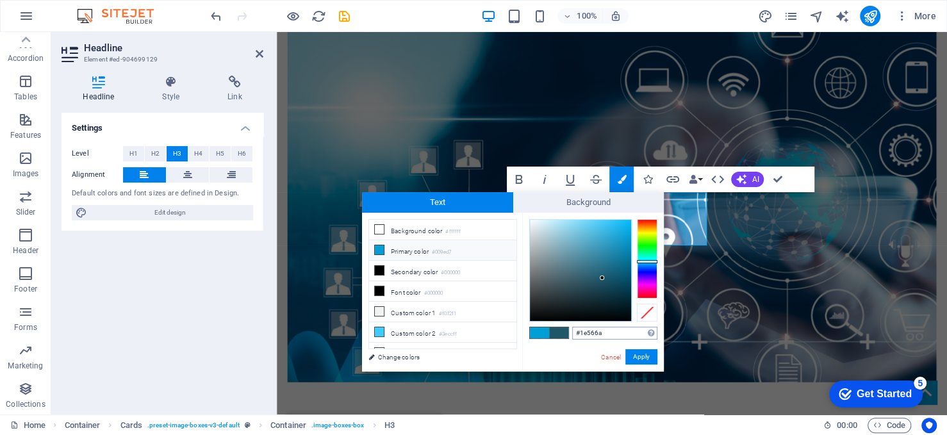
click at [587, 331] on input "#1e566a" at bounding box center [614, 333] width 85 height 13
click at [632, 356] on button "Apply" at bounding box center [641, 356] width 32 height 15
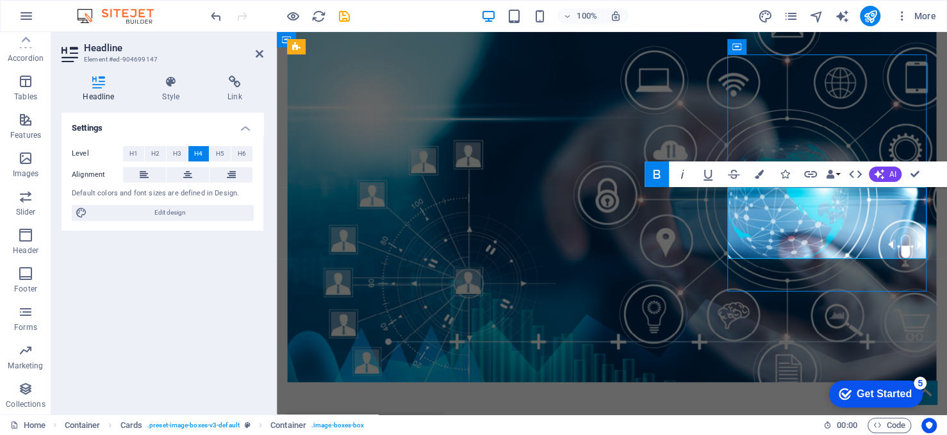
scroll to position [1700, 0]
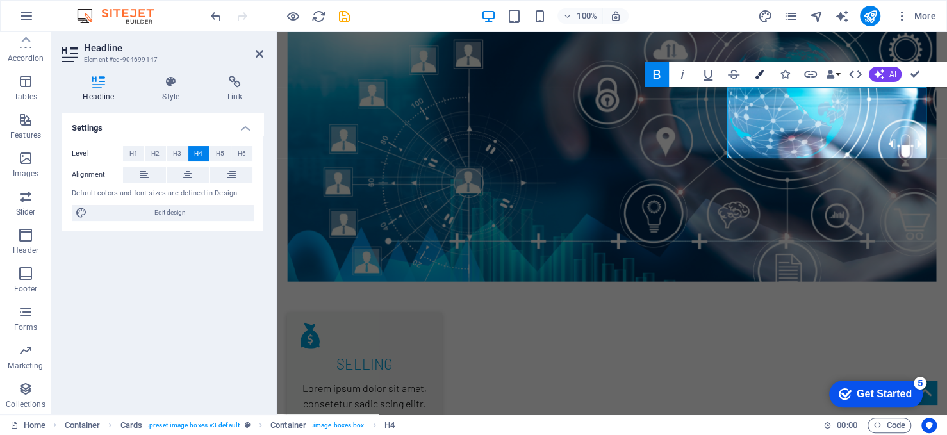
click at [761, 74] on icon "button" at bounding box center [759, 74] width 9 height 9
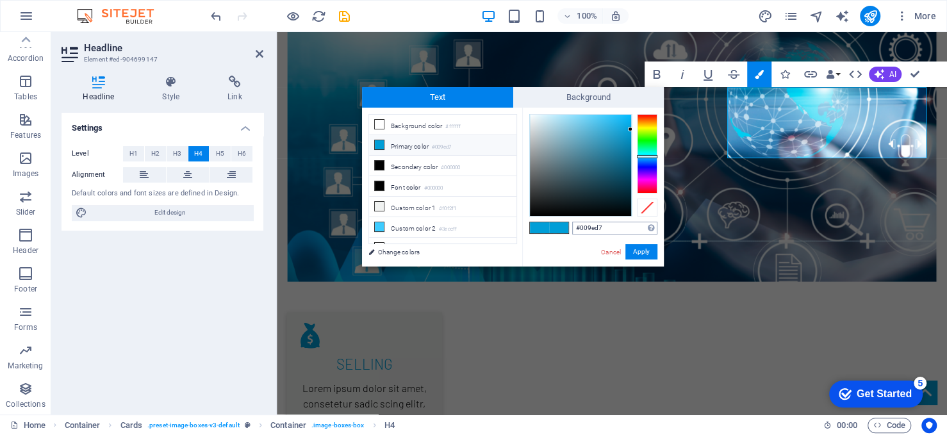
click at [611, 227] on input "#009ed7" at bounding box center [614, 228] width 85 height 13
type input "#1e566a"
click at [638, 250] on button "Apply" at bounding box center [641, 251] width 32 height 15
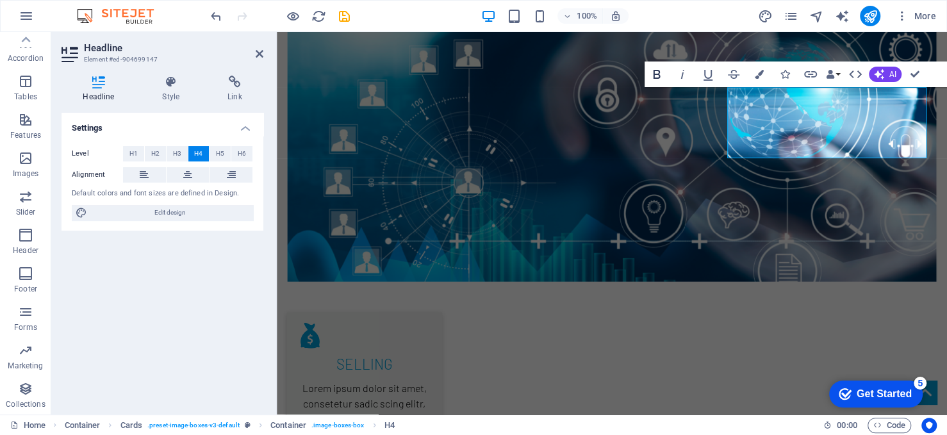
click at [657, 67] on icon "button" at bounding box center [656, 74] width 15 height 15
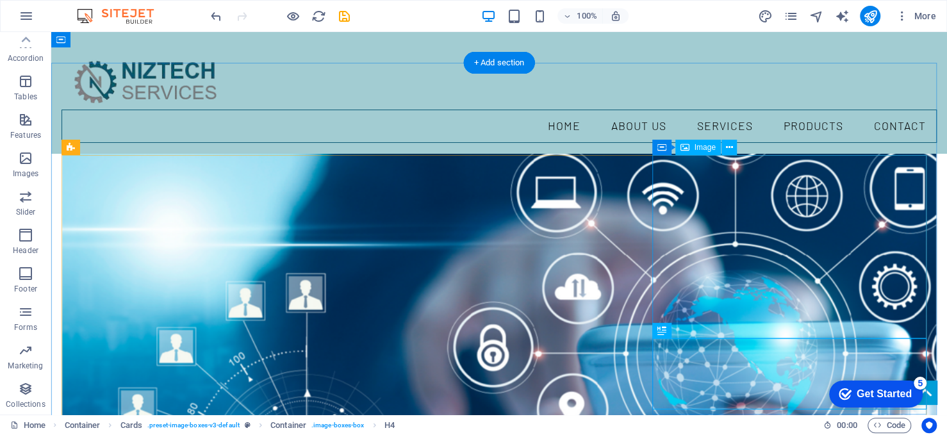
scroll to position [1431, 0]
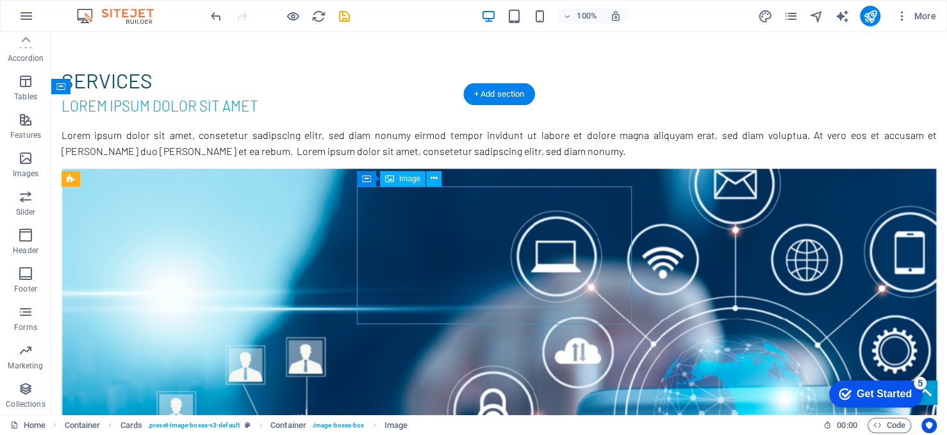
select select "px"
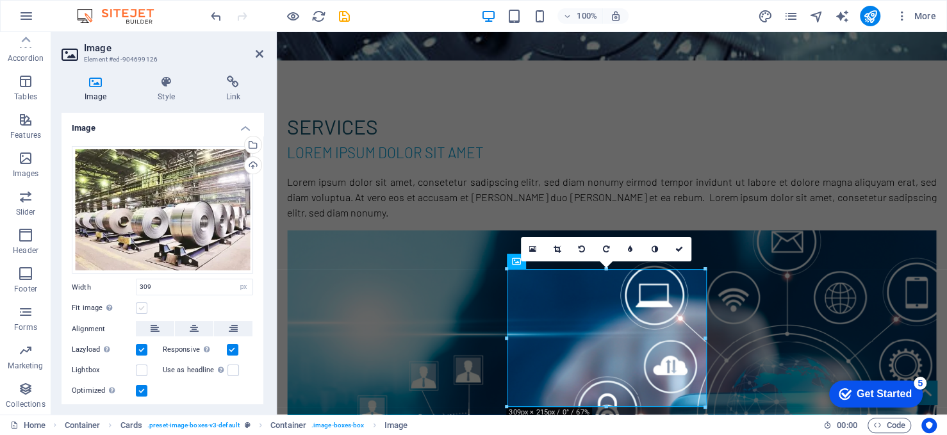
click at [144, 304] on label at bounding box center [142, 308] width 12 height 12
click at [0, 0] on input "Fit image Automatically fit image to a fixed width and height" at bounding box center [0, 0] width 0 height 0
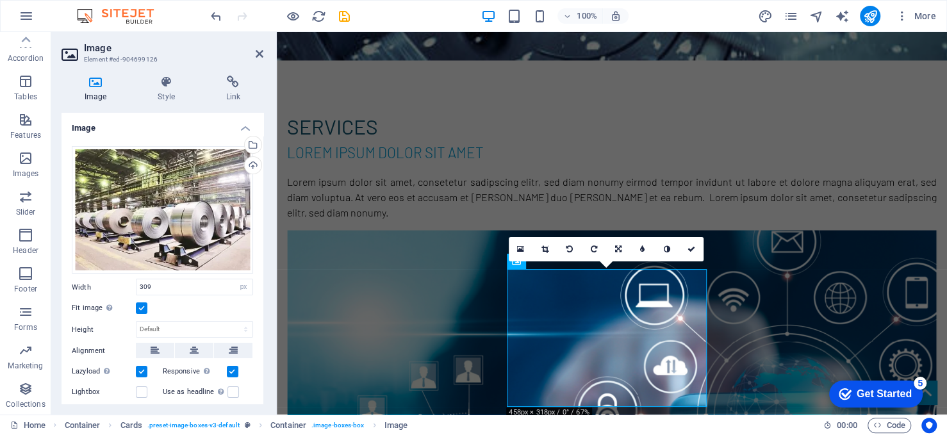
click at [144, 304] on label at bounding box center [142, 308] width 12 height 12
click at [0, 0] on input "Fit image Automatically fit image to a fixed width and height" at bounding box center [0, 0] width 0 height 0
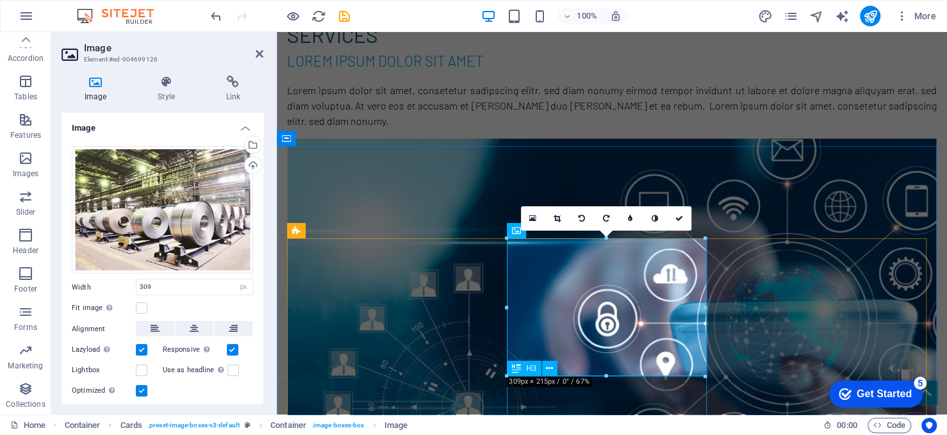
scroll to position [1559, 0]
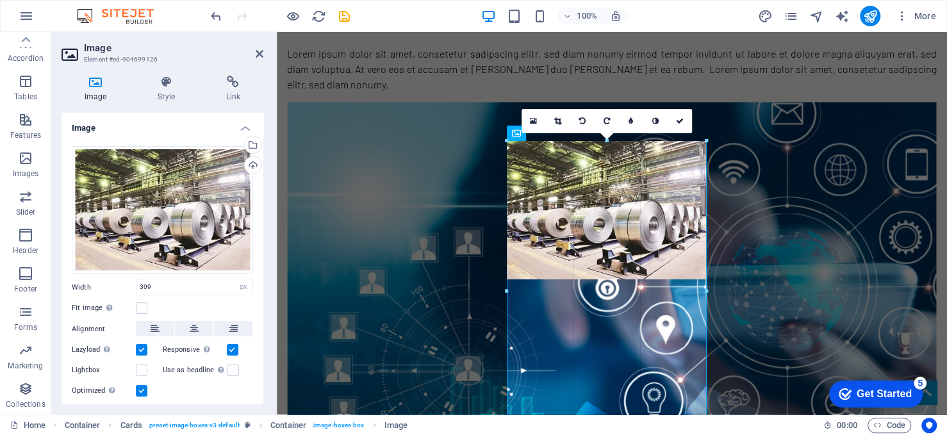
drag, startPoint x: 703, startPoint y: 280, endPoint x: 710, endPoint y: 271, distance: 11.4
type input "311"
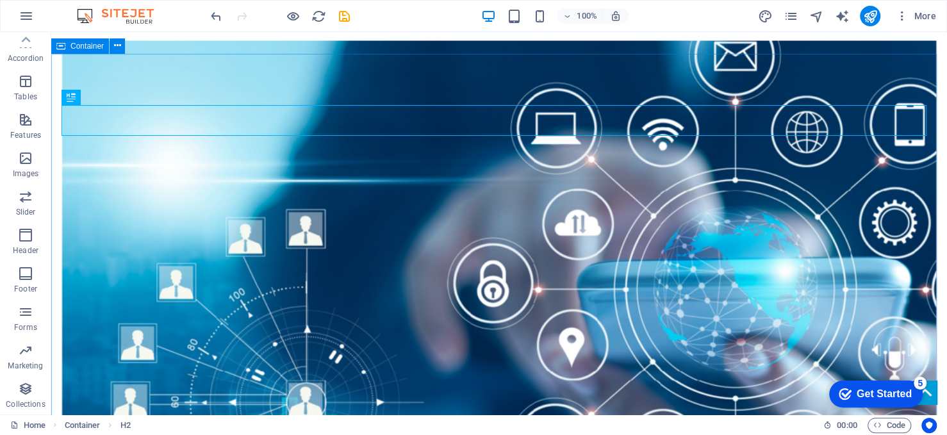
drag, startPoint x: 539, startPoint y: 65, endPoint x: 764, endPoint y: 65, distance: 224.3
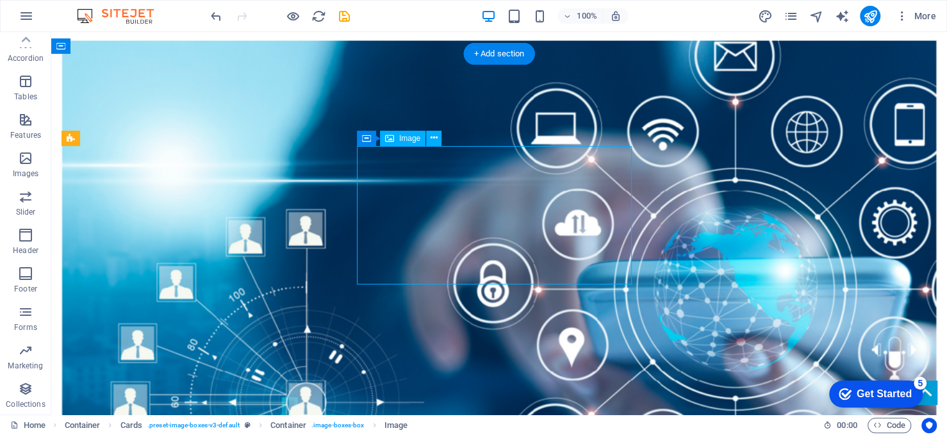
select select "px"
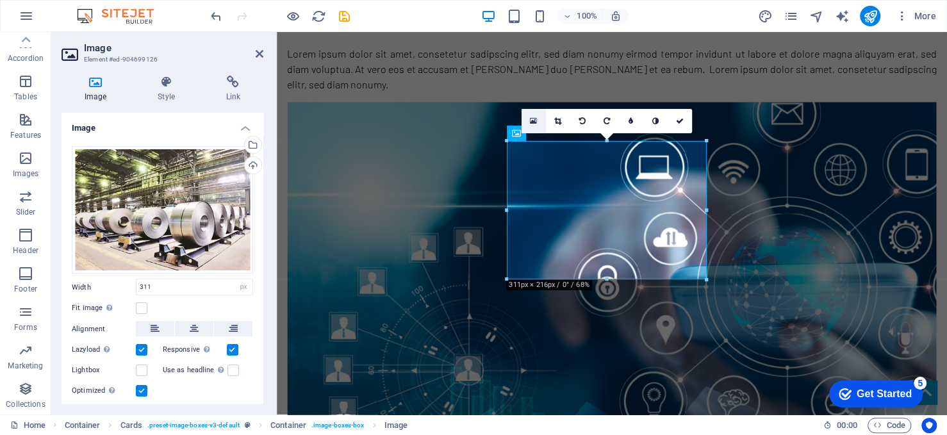
click at [536, 119] on icon at bounding box center [533, 121] width 7 height 9
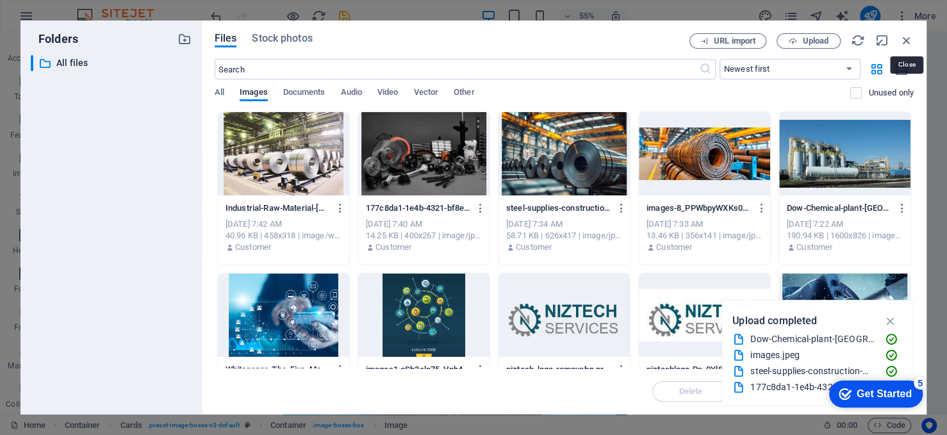
click at [901, 40] on icon "button" at bounding box center [907, 40] width 14 height 14
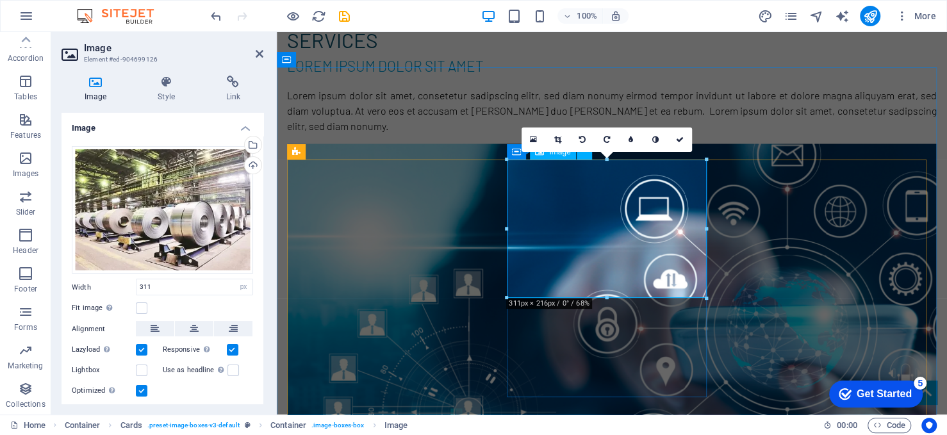
scroll to position [1546, 0]
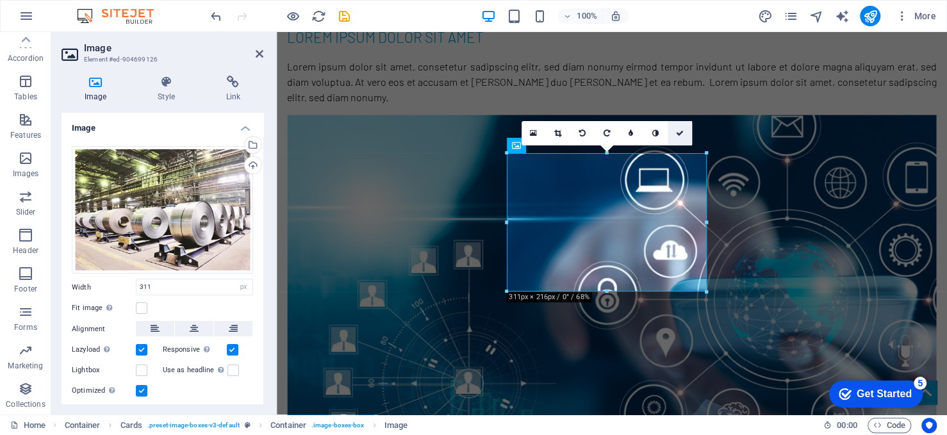
click at [679, 129] on icon at bounding box center [680, 133] width 8 height 8
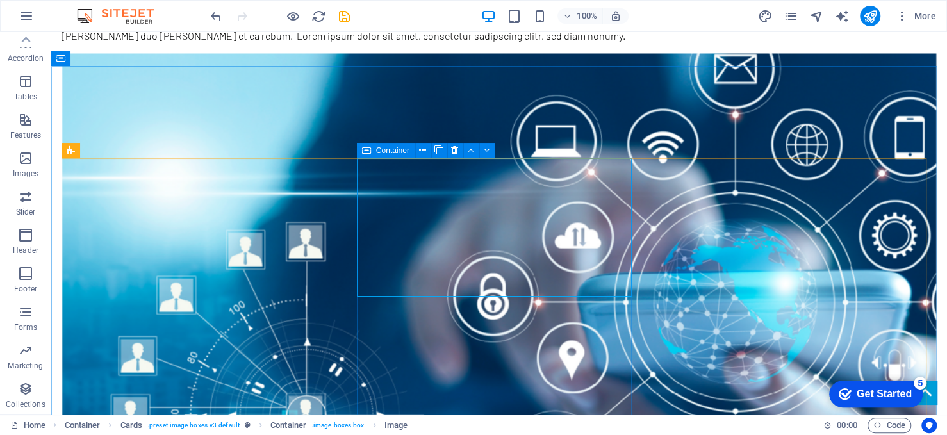
click at [394, 148] on span "Container" at bounding box center [392, 151] width 33 height 8
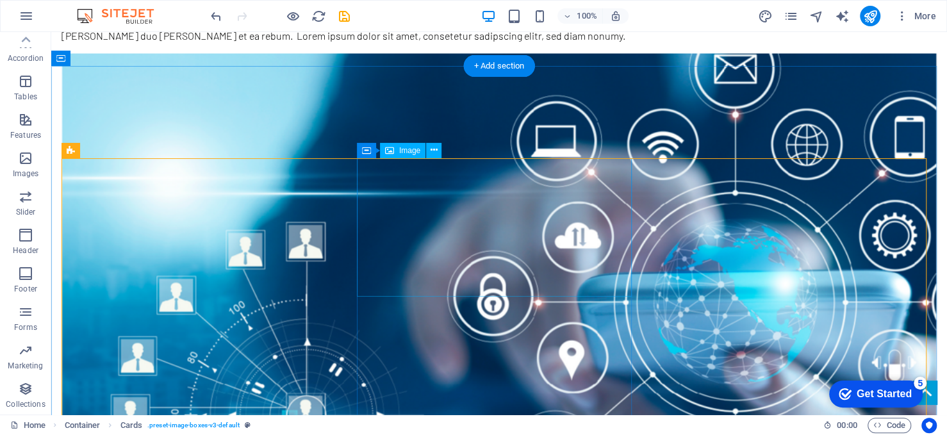
select select "px"
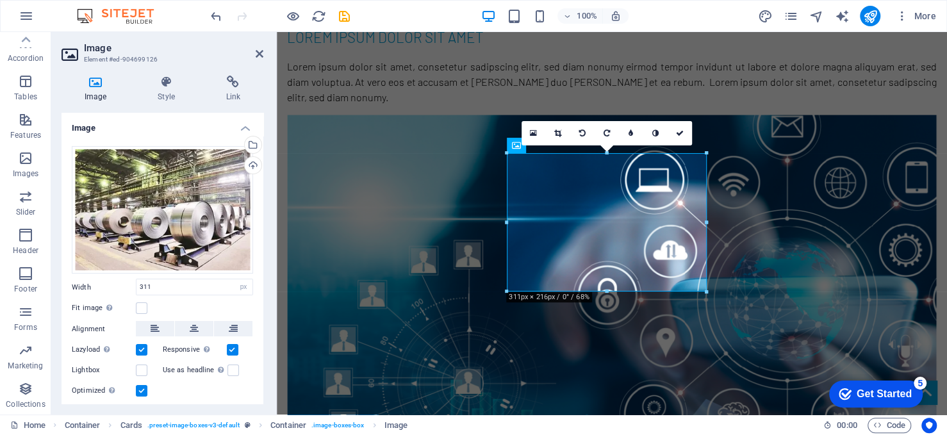
click at [145, 345] on label at bounding box center [142, 350] width 12 height 12
click at [0, 0] on input "Lazyload Loading images after the page loads improves page speed." at bounding box center [0, 0] width 0 height 0
click at [236, 350] on div "Responsive Automatically load retina image and smartphone optimized sizes." at bounding box center [208, 349] width 91 height 15
click at [231, 350] on label at bounding box center [233, 350] width 12 height 12
click at [0, 0] on input "Responsive Automatically load retina image and smartphone optimized sizes." at bounding box center [0, 0] width 0 height 0
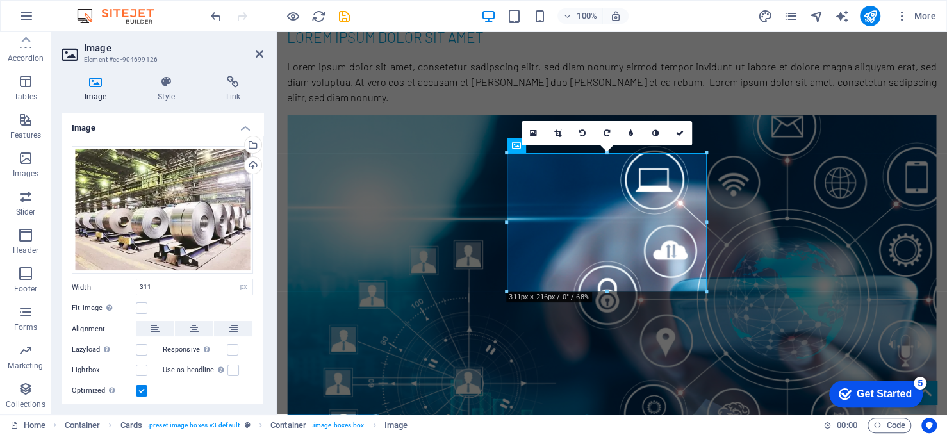
click at [147, 388] on label at bounding box center [142, 391] width 12 height 12
click at [0, 0] on input "Optimized Images are compressed to improve page speed." at bounding box center [0, 0] width 0 height 0
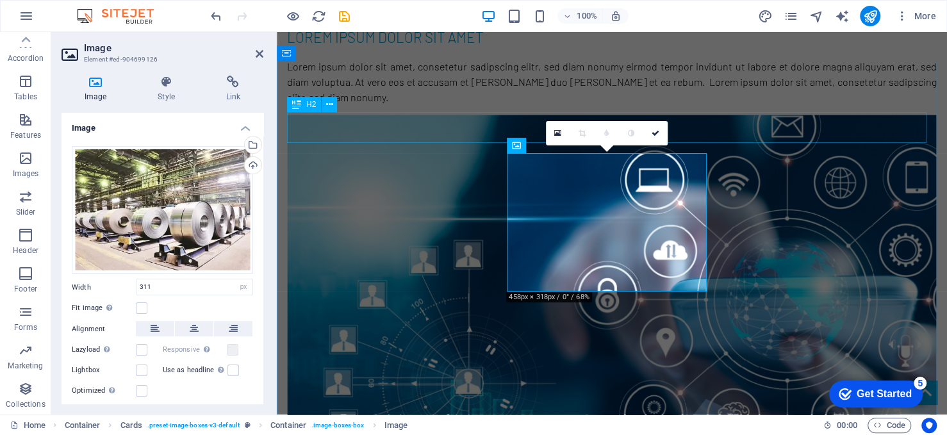
drag, startPoint x: 743, startPoint y: 123, endPoint x: 705, endPoint y: 123, distance: 37.8
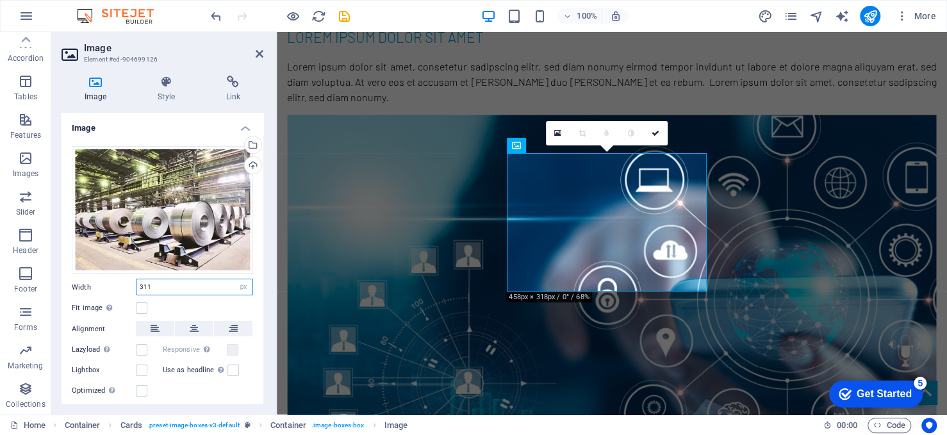
click at [192, 286] on input "311" at bounding box center [194, 286] width 116 height 15
click at [242, 284] on select "Default auto px rem % em vh vw" at bounding box center [244, 286] width 18 height 15
select select "%"
click at [235, 279] on select "Default auto px rem % em vh vw" at bounding box center [244, 286] width 18 height 15
type input "100"
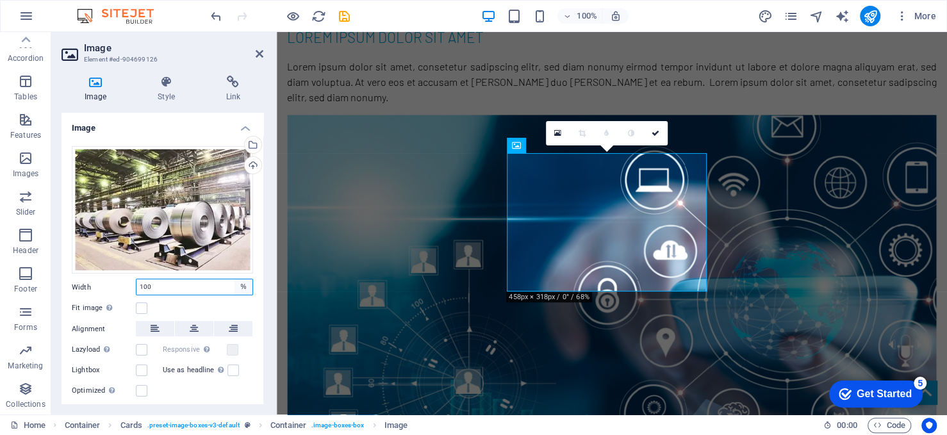
click at [243, 284] on select "Default auto px rem % em vh vw" at bounding box center [244, 286] width 18 height 15
select select "default"
click at [235, 279] on select "Default auto px rem % em vh vw" at bounding box center [244, 286] width 18 height 15
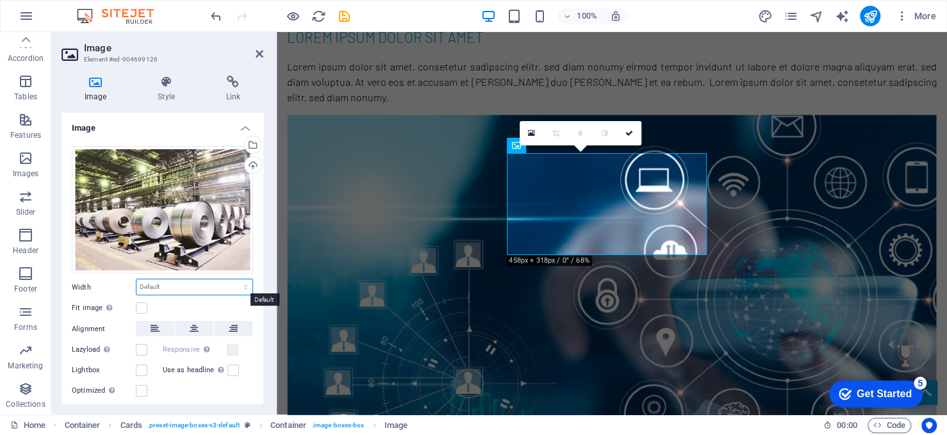
click at [242, 287] on select "Default auto px rem % em vh vw" at bounding box center [194, 286] width 116 height 15
select select "vh"
click at [232, 279] on select "Default auto px rem % em vh vw" at bounding box center [194, 286] width 116 height 15
type input "38.4"
click at [631, 129] on icon at bounding box center [629, 133] width 8 height 8
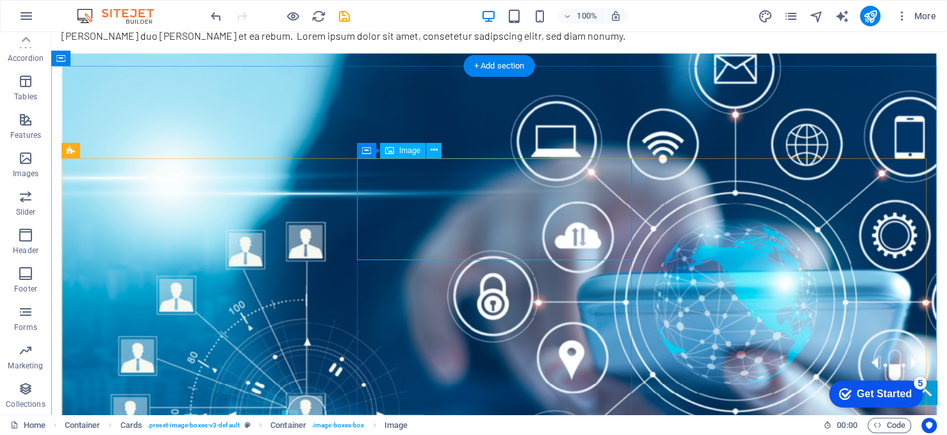
select select "vh"
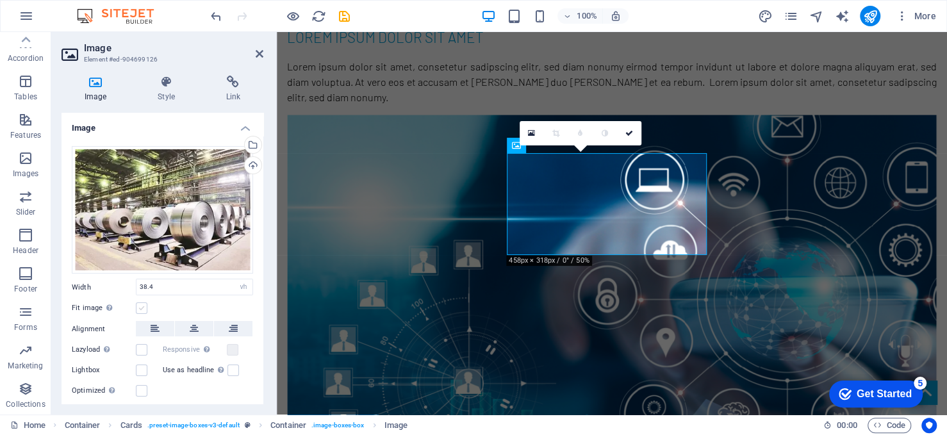
click at [137, 303] on label at bounding box center [142, 308] width 12 height 12
click at [0, 0] on input "Fit image Automatically fit image to a fixed width and height" at bounding box center [0, 0] width 0 height 0
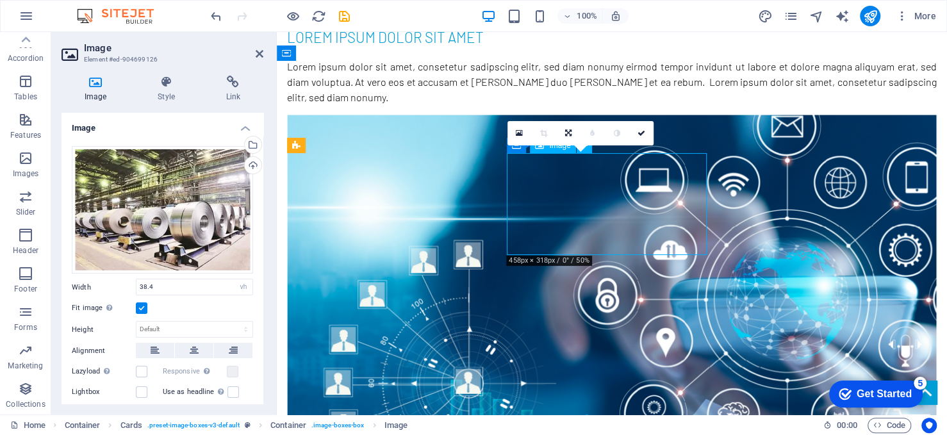
drag, startPoint x: 632, startPoint y: 190, endPoint x: 679, endPoint y: 234, distance: 64.4
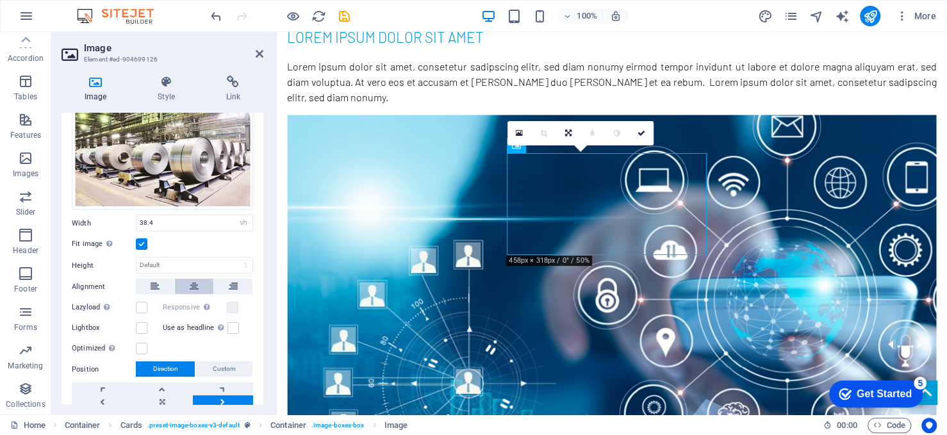
click at [199, 284] on button at bounding box center [194, 286] width 38 height 15
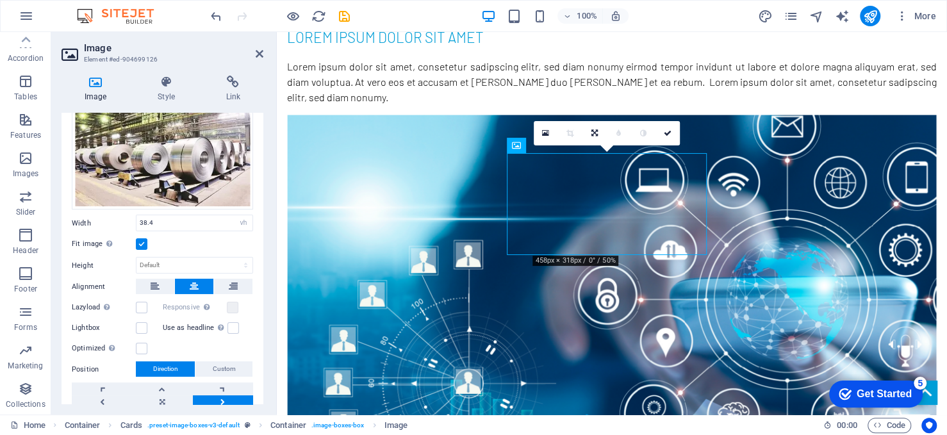
click at [591, 128] on link at bounding box center [594, 133] width 24 height 24
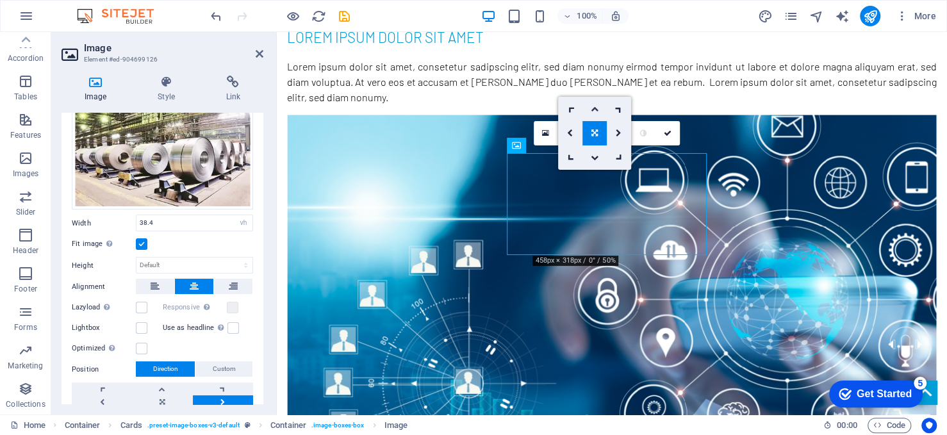
click at [593, 106] on icon at bounding box center [595, 109] width 8 height 8
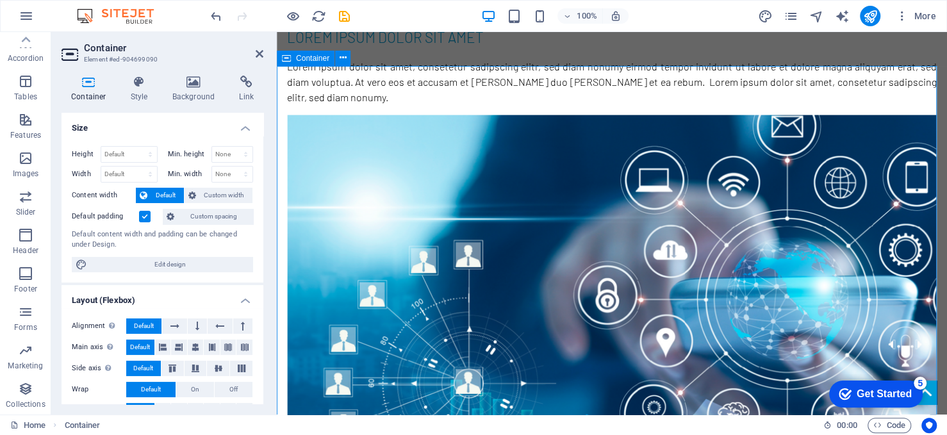
scroll to position [1542, 0]
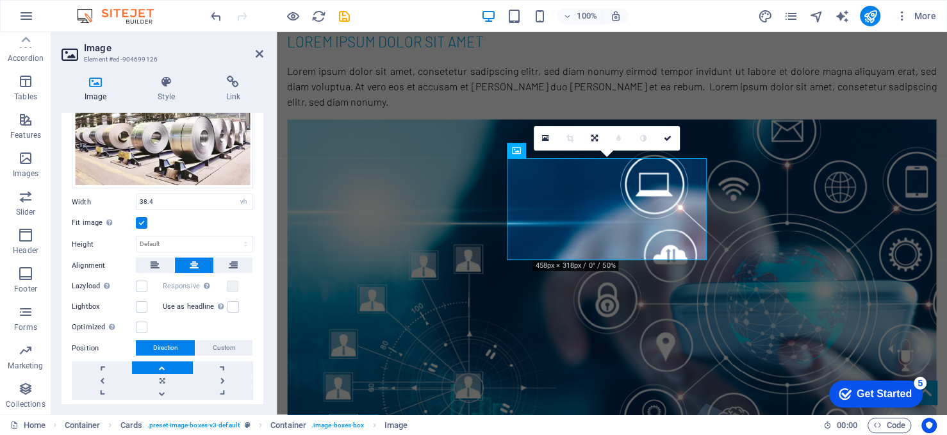
scroll to position [119, 0]
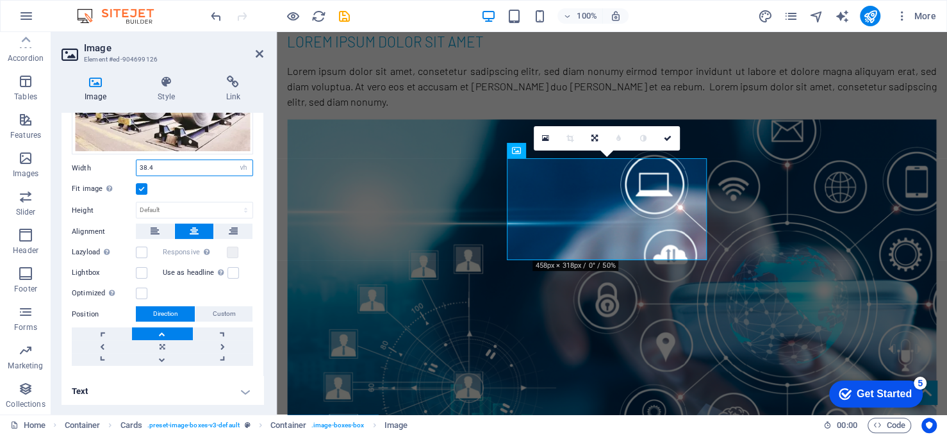
click at [160, 168] on input "38.4" at bounding box center [194, 167] width 116 height 15
click at [245, 165] on select "Default auto px rem % em vh vw" at bounding box center [244, 167] width 18 height 15
select select "%"
click at [235, 160] on select "Default auto px rem % em vh vw" at bounding box center [244, 167] width 18 height 15
type input "73.6"
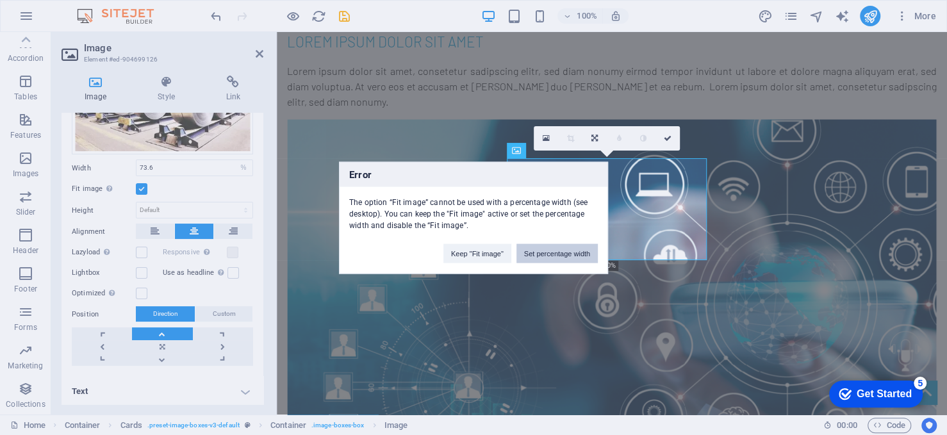
click at [553, 254] on button "Set percentage width" at bounding box center [556, 252] width 81 height 19
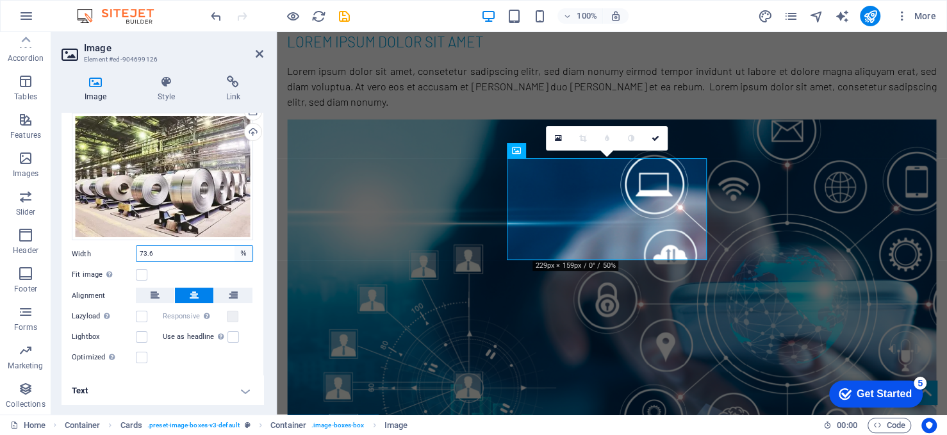
click at [238, 251] on select "Default auto px rem % em vh vw" at bounding box center [244, 253] width 18 height 15
click at [235, 246] on select "Default auto px rem % em vh vw" at bounding box center [244, 253] width 18 height 15
click at [247, 251] on select "Default auto px rem % em vh vw" at bounding box center [244, 253] width 18 height 15
select select "default"
click at [235, 246] on select "Default auto px rem % em vh vw" at bounding box center [244, 253] width 18 height 15
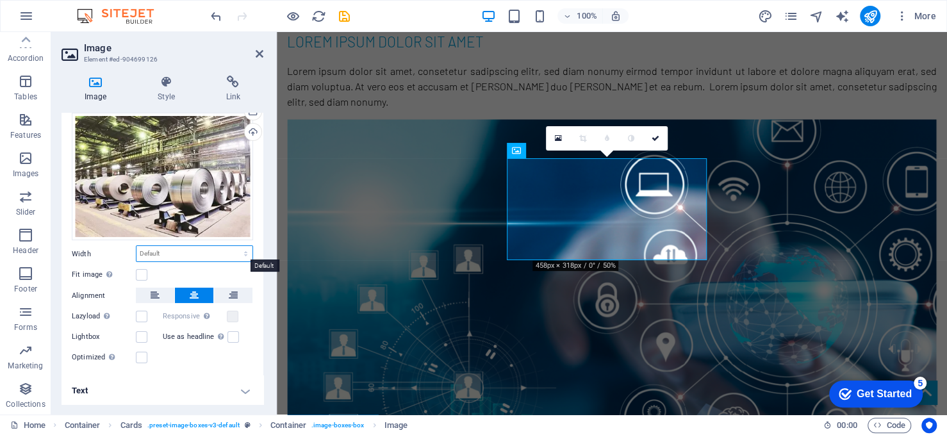
click at [165, 253] on select "Default auto px rem % em vh vw" at bounding box center [194, 253] width 116 height 15
select select "%"
click at [232, 246] on select "Default auto px rem % em vh vw" at bounding box center [194, 253] width 116 height 15
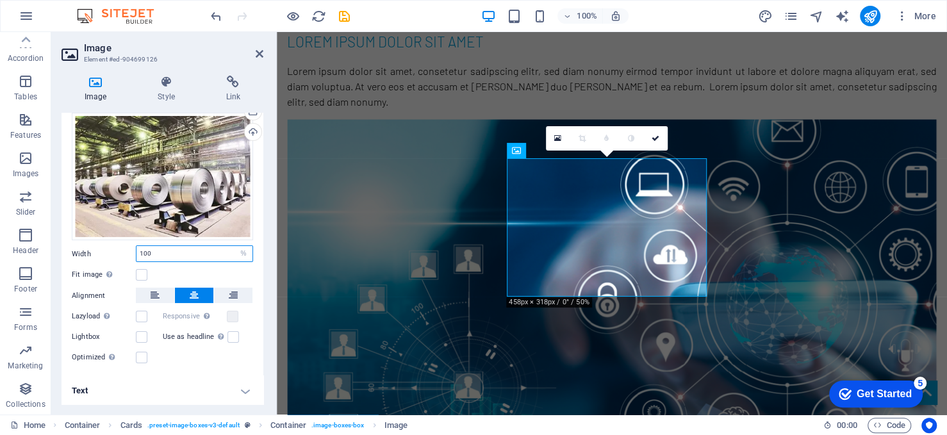
type input "100"
click at [655, 138] on icon at bounding box center [656, 139] width 8 height 8
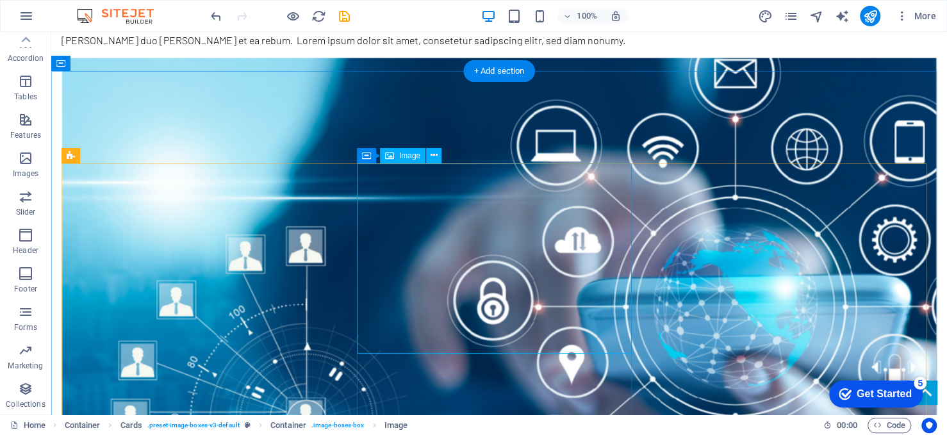
select select "%"
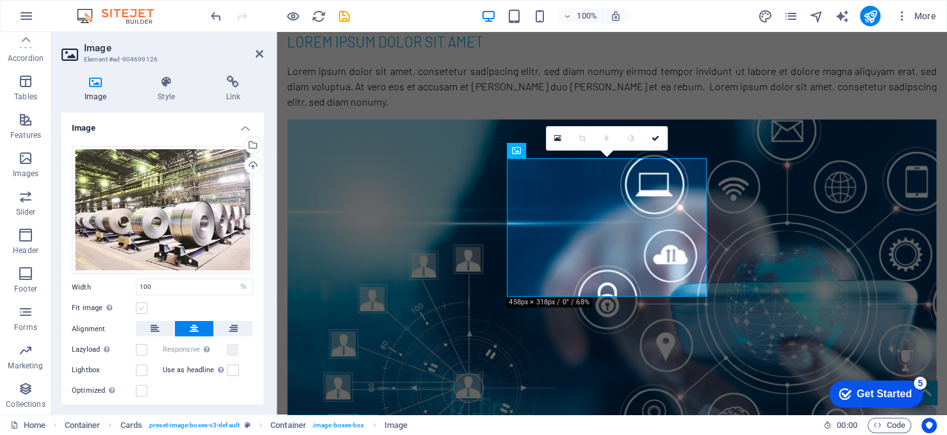
click at [144, 306] on label at bounding box center [142, 308] width 12 height 12
click at [0, 0] on input "Fit image Automatically fit image to a fixed width and height" at bounding box center [0, 0] width 0 height 0
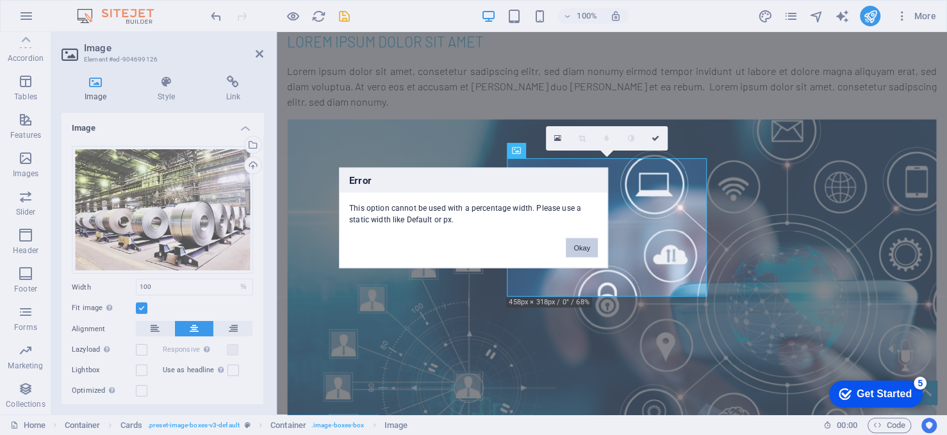
click at [584, 251] on button "Okay" at bounding box center [582, 247] width 32 height 19
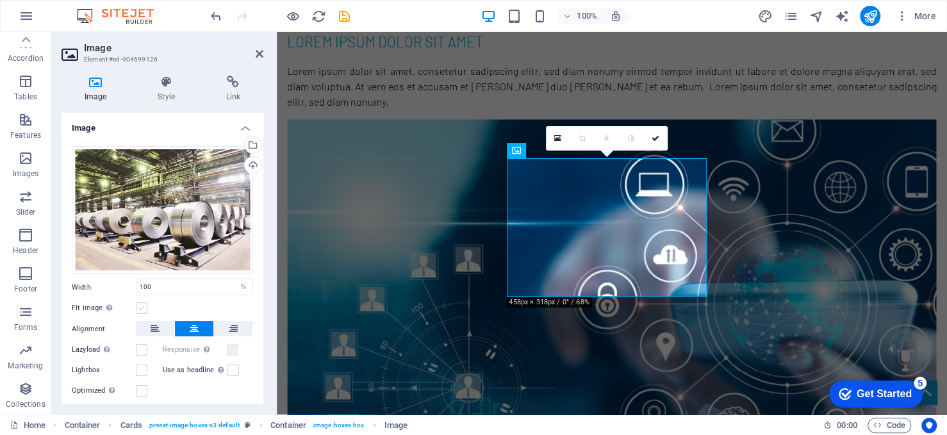
click at [145, 307] on label at bounding box center [142, 308] width 12 height 12
click at [0, 0] on input "Fit image Automatically fit image to a fixed width and height" at bounding box center [0, 0] width 0 height 0
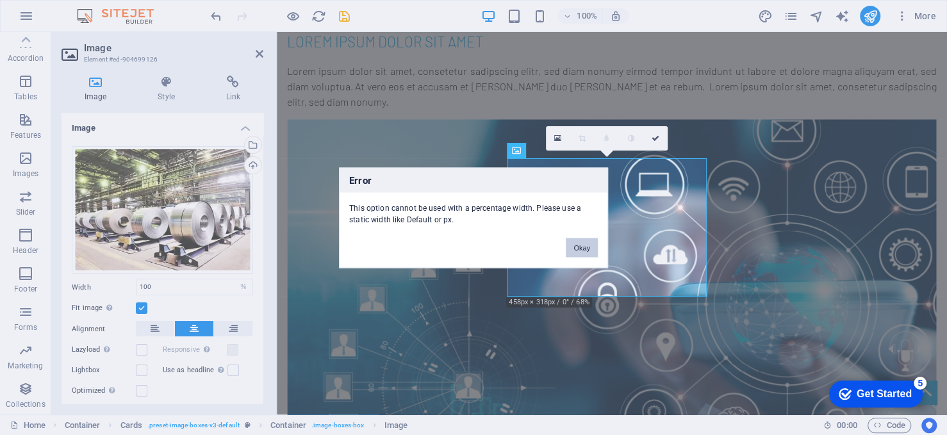
click at [577, 240] on button "Okay" at bounding box center [582, 247] width 32 height 19
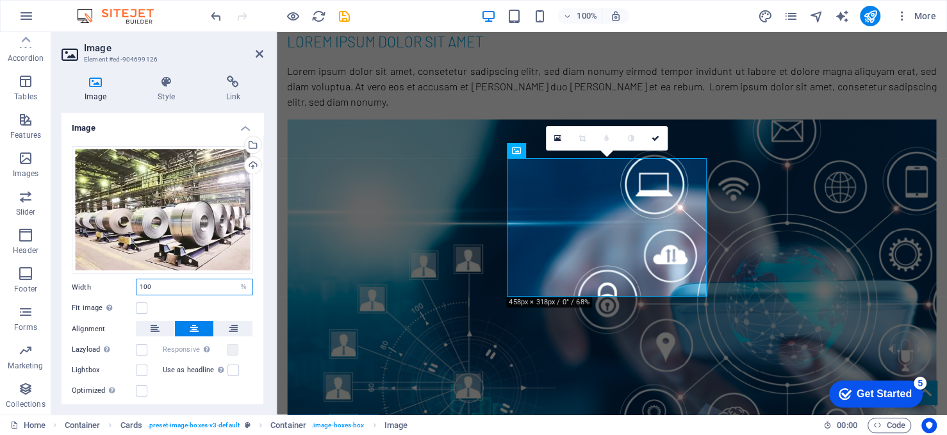
click at [160, 283] on input "100" at bounding box center [194, 286] width 116 height 15
click at [162, 283] on input "90" at bounding box center [194, 286] width 116 height 15
type input "9"
type input "100"
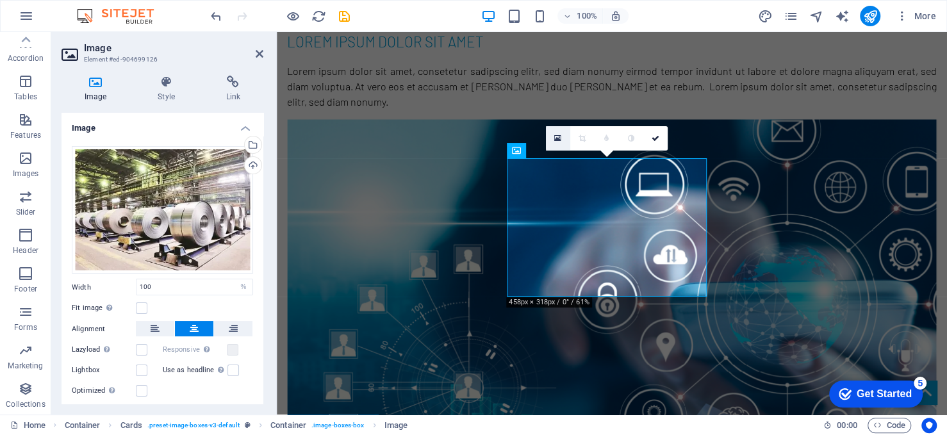
click at [559, 140] on icon at bounding box center [557, 138] width 7 height 9
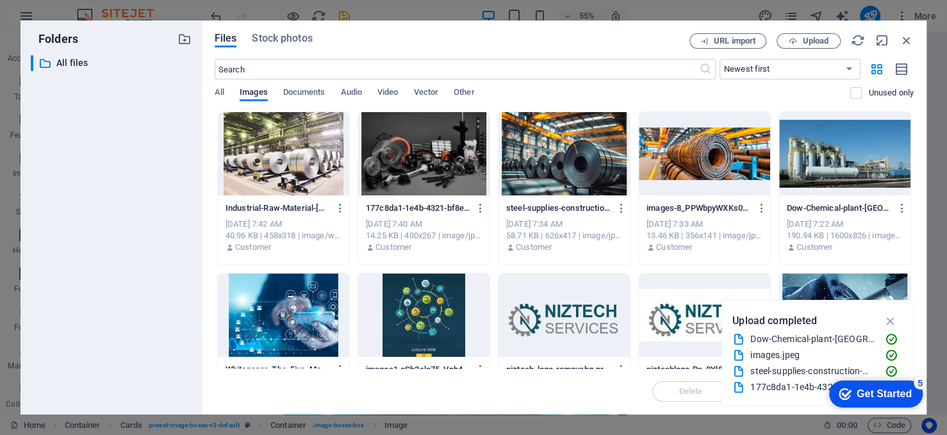
click at [523, 144] on div at bounding box center [563, 153] width 131 height 83
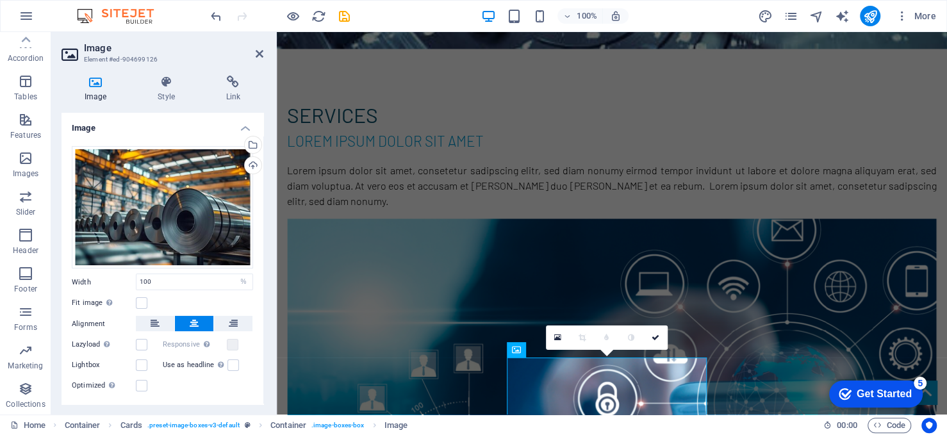
scroll to position [1529, 0]
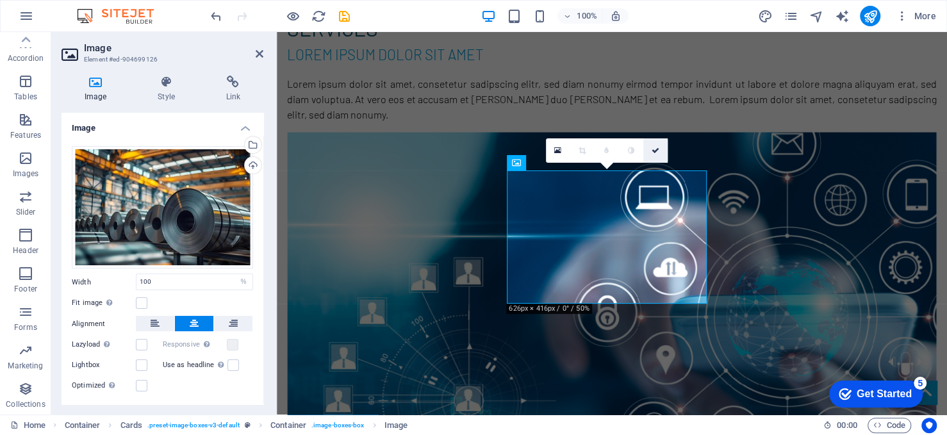
click at [657, 147] on icon at bounding box center [656, 151] width 8 height 8
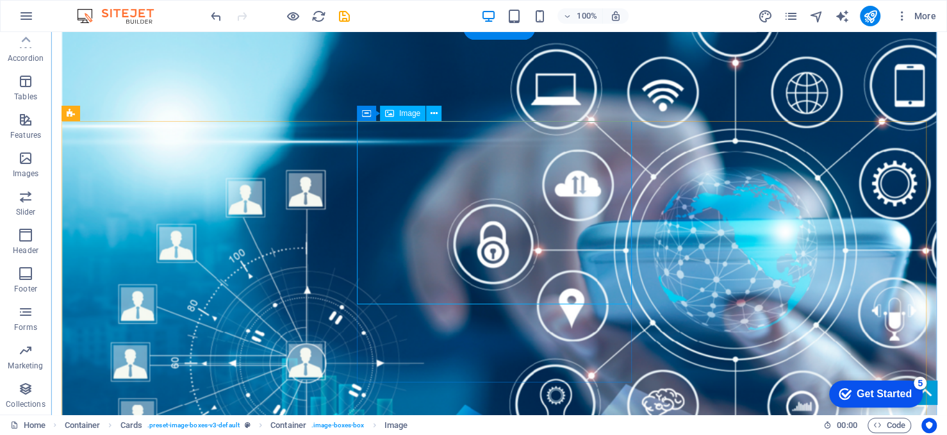
scroll to position [1657, 0]
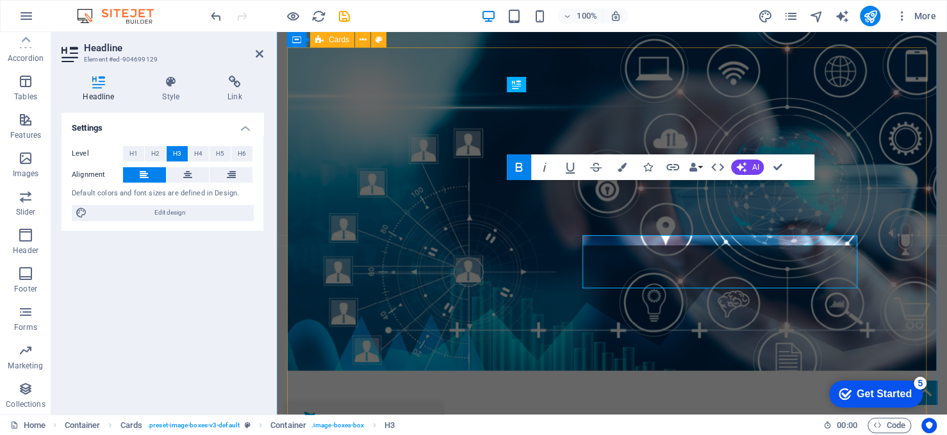
scroll to position [1652, 0]
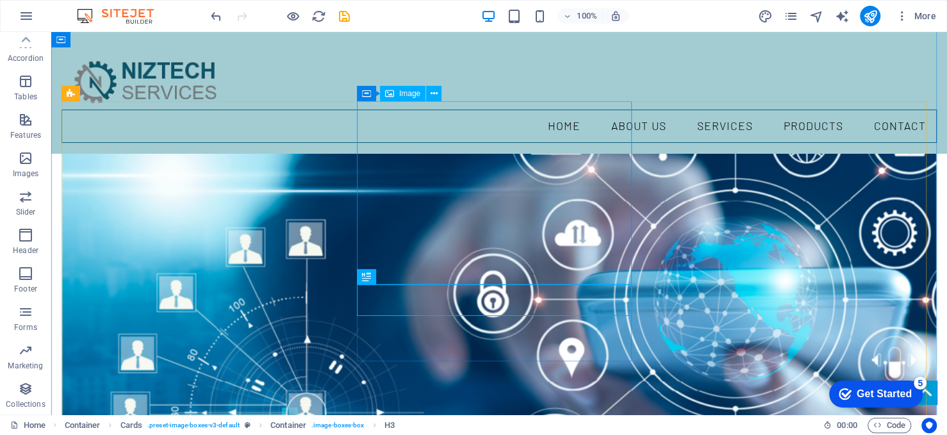
scroll to position [1451, 0]
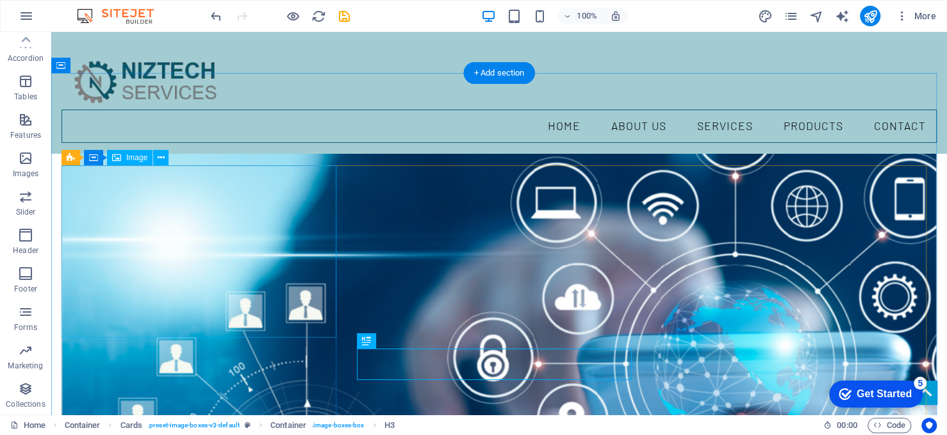
select select "%"
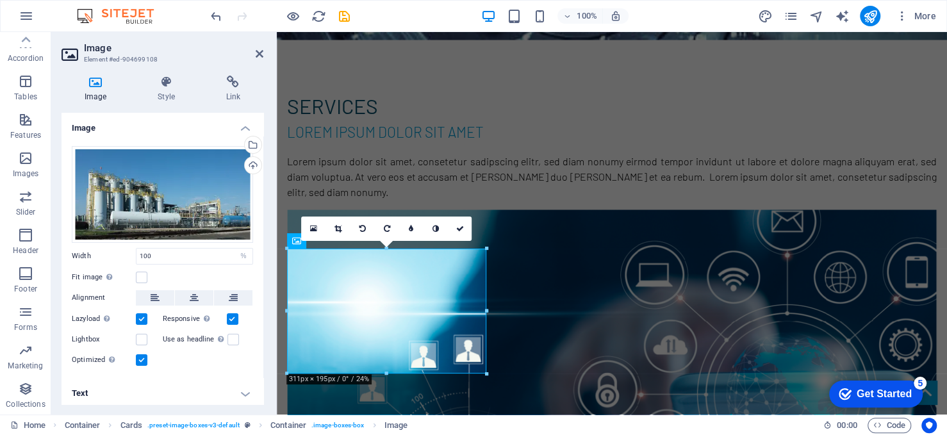
click at [147, 275] on div "Fit image Automatically fit image to a fixed width and height" at bounding box center [162, 277] width 181 height 15
click at [144, 275] on label at bounding box center [142, 278] width 12 height 12
click at [0, 0] on input "Fit image Automatically fit image to a fixed width and height" at bounding box center [0, 0] width 0 height 0
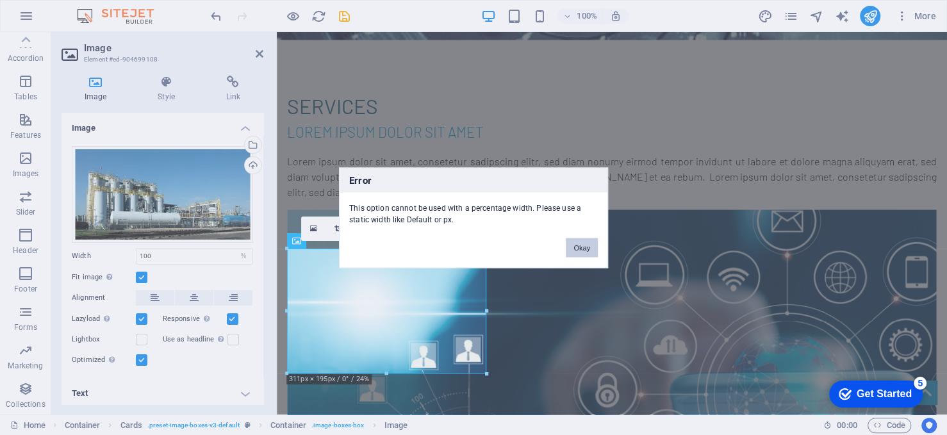
click at [582, 248] on button "Okay" at bounding box center [582, 247] width 32 height 19
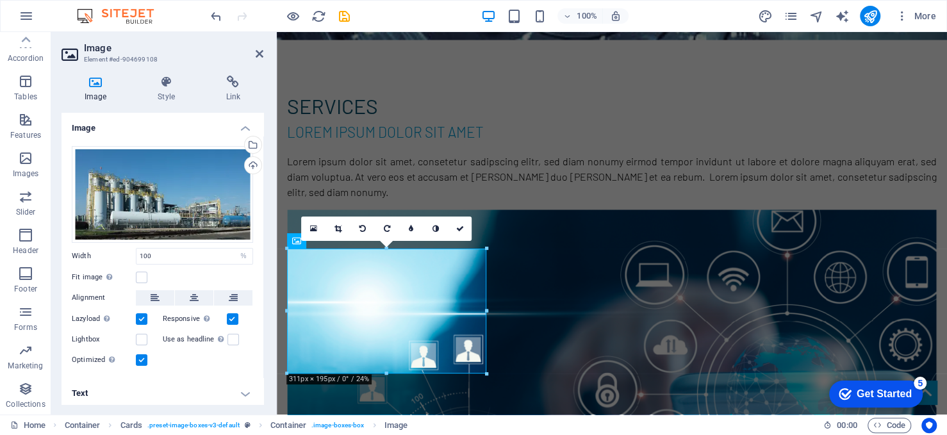
click at [234, 317] on label at bounding box center [233, 319] width 12 height 12
click at [0, 0] on input "Responsive Automatically load retina image and smartphone optimized sizes." at bounding box center [0, 0] width 0 height 0
click at [138, 317] on label at bounding box center [142, 319] width 12 height 12
click at [0, 0] on input "Lazyload Loading images after the page loads improves page speed." at bounding box center [0, 0] width 0 height 0
click at [143, 359] on label at bounding box center [142, 360] width 12 height 12
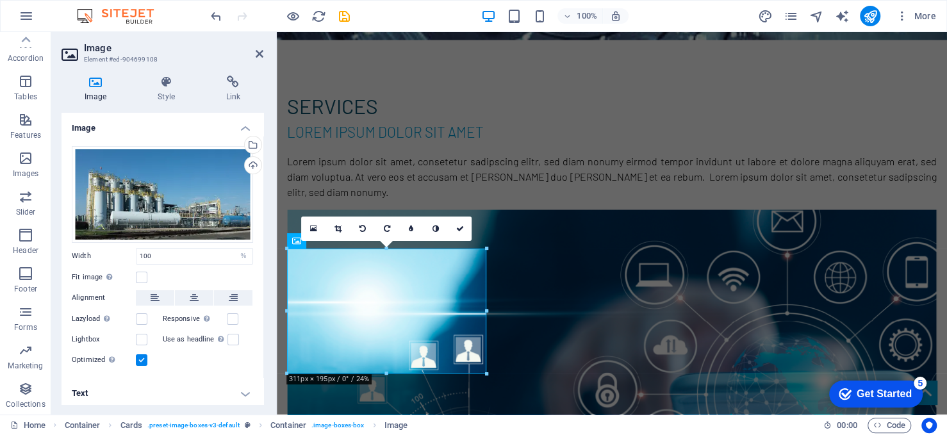
click at [0, 0] on input "Optimized Images are compressed to improve page speed." at bounding box center [0, 0] width 0 height 0
click at [142, 358] on label at bounding box center [142, 360] width 12 height 12
click at [0, 0] on input "Optimized Images are compressed to improve page speed." at bounding box center [0, 0] width 0 height 0
click at [138, 317] on label at bounding box center [142, 319] width 12 height 12
click at [0, 0] on input "Lazyload Loading images after the page loads improves page speed." at bounding box center [0, 0] width 0 height 0
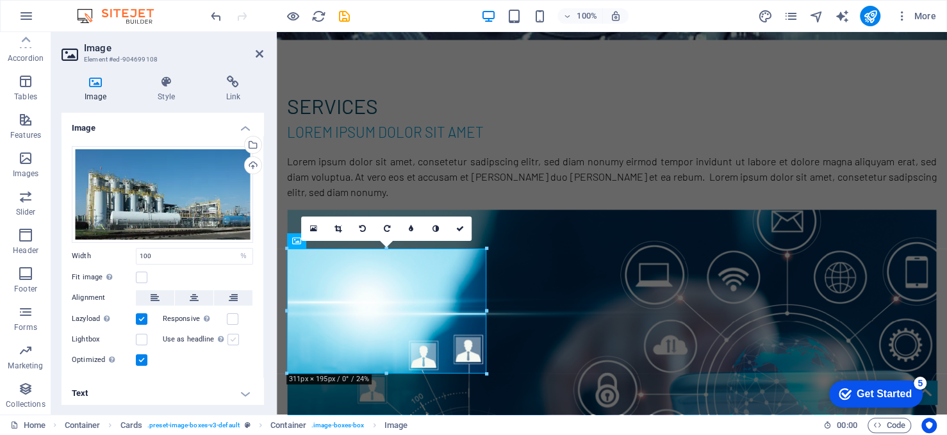
click at [228, 335] on label at bounding box center [233, 340] width 12 height 12
click at [0, 0] on input "Use as headline The image will be wrapped in an H1 headline tag. Useful for giv…" at bounding box center [0, 0] width 0 height 0
click at [228, 335] on label at bounding box center [233, 340] width 12 height 12
click at [0, 0] on input "Use as headline The image will be wrapped in an H1 headline tag. Useful for giv…" at bounding box center [0, 0] width 0 height 0
click at [224, 319] on label "Responsive Automatically load retina image and smartphone optimized sizes." at bounding box center [195, 318] width 64 height 15
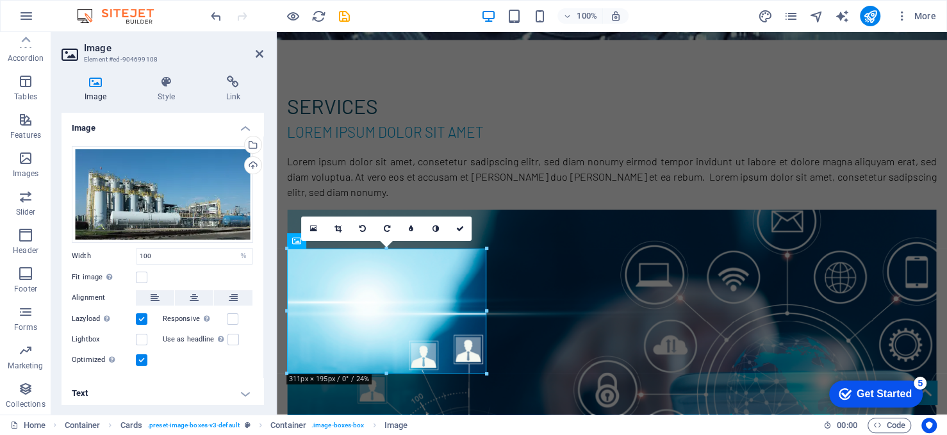
click at [0, 0] on input "Responsive Automatically load retina image and smartphone optimized sizes." at bounding box center [0, 0] width 0 height 0
click at [142, 334] on label at bounding box center [142, 340] width 12 height 12
click at [0, 0] on input "Lightbox" at bounding box center [0, 0] width 0 height 0
click at [142, 334] on label at bounding box center [142, 340] width 12 height 12
click at [0, 0] on input "Lightbox" at bounding box center [0, 0] width 0 height 0
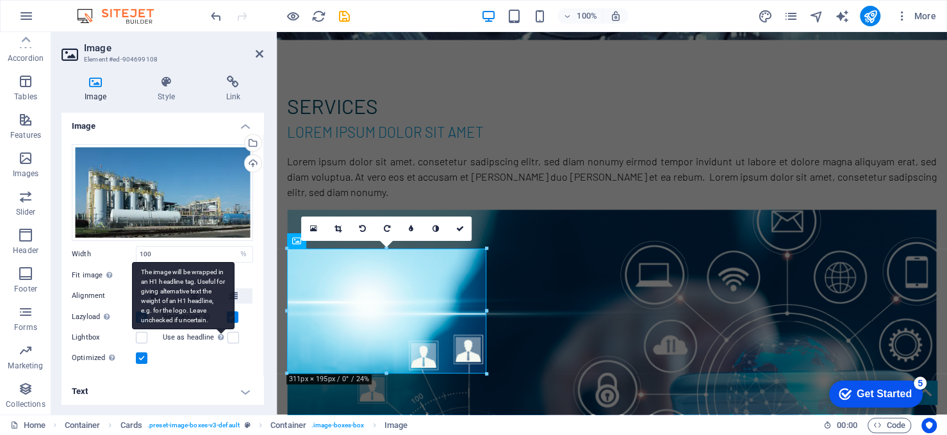
scroll to position [2, 0]
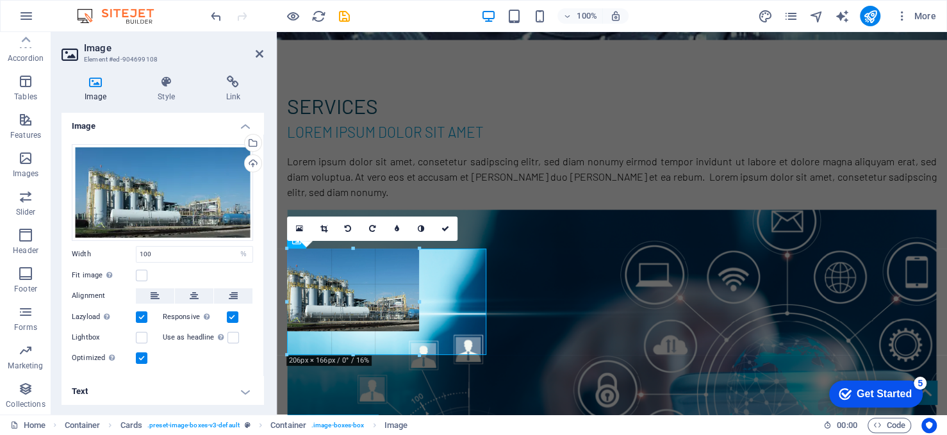
drag, startPoint x: 383, startPoint y: 373, endPoint x: 496, endPoint y: 354, distance: 114.3
type input "206"
select select "px"
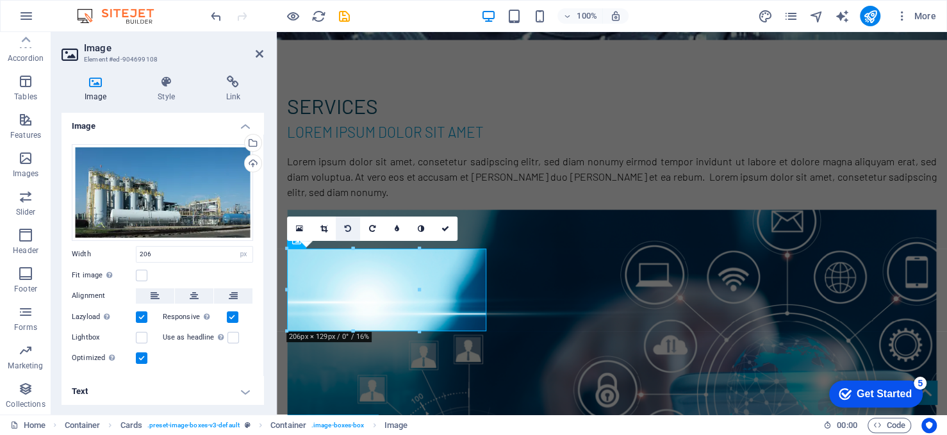
click at [346, 229] on icon at bounding box center [348, 229] width 6 height 8
click at [345, 227] on icon at bounding box center [348, 229] width 6 height 8
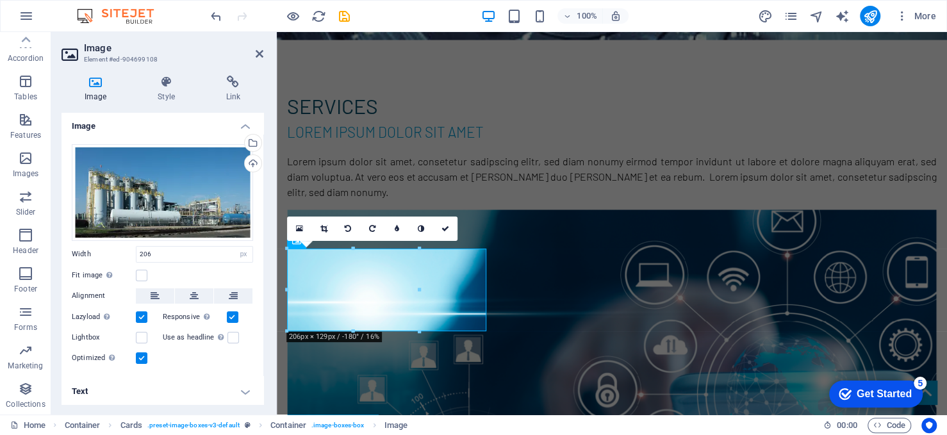
click at [345, 227] on icon at bounding box center [348, 229] width 6 height 8
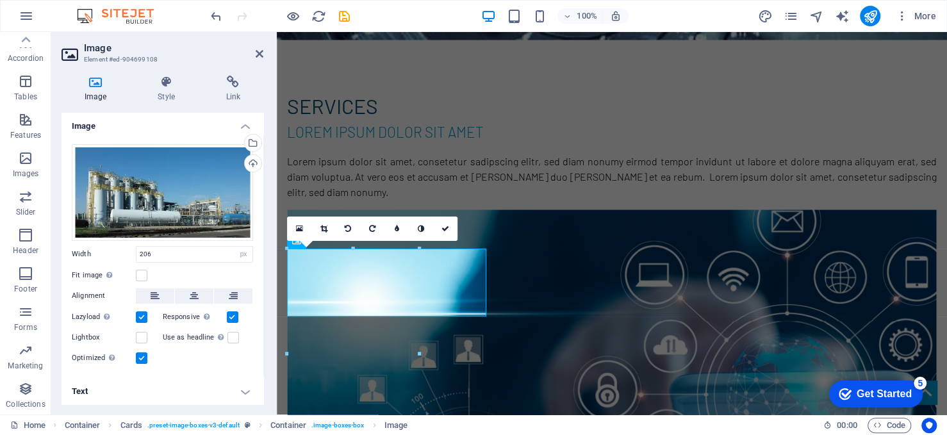
click at [345, 227] on icon at bounding box center [348, 229] width 6 height 8
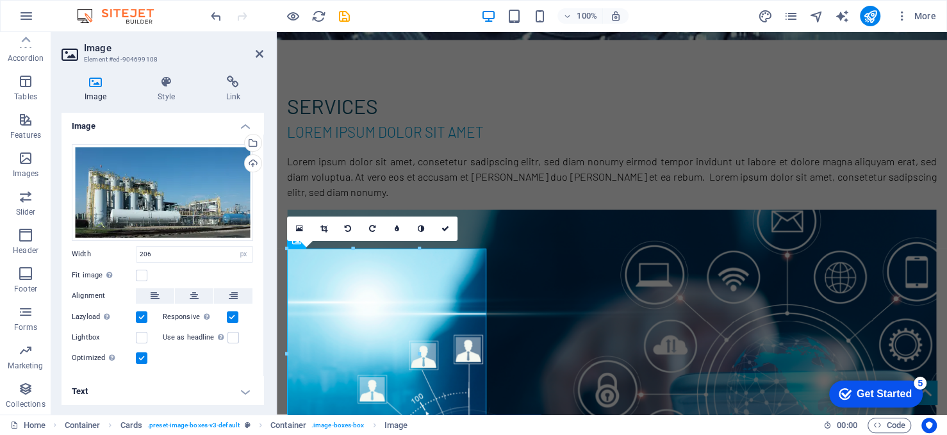
click at [345, 227] on icon at bounding box center [348, 229] width 6 height 8
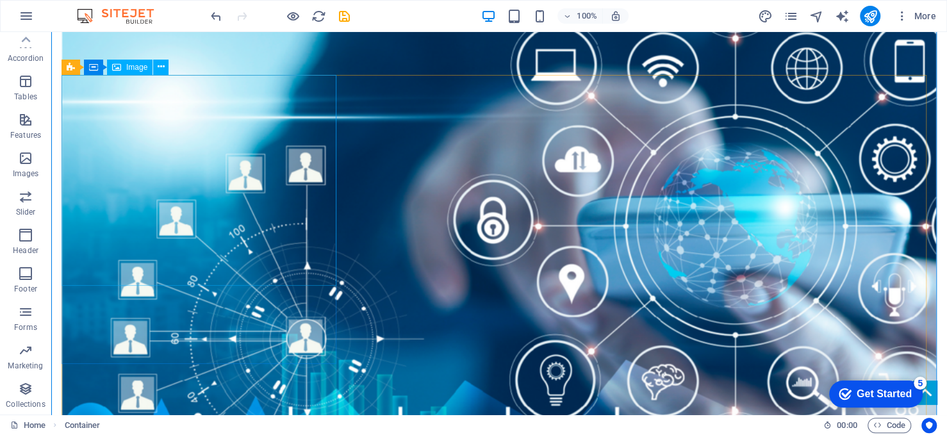
scroll to position [1643, 0]
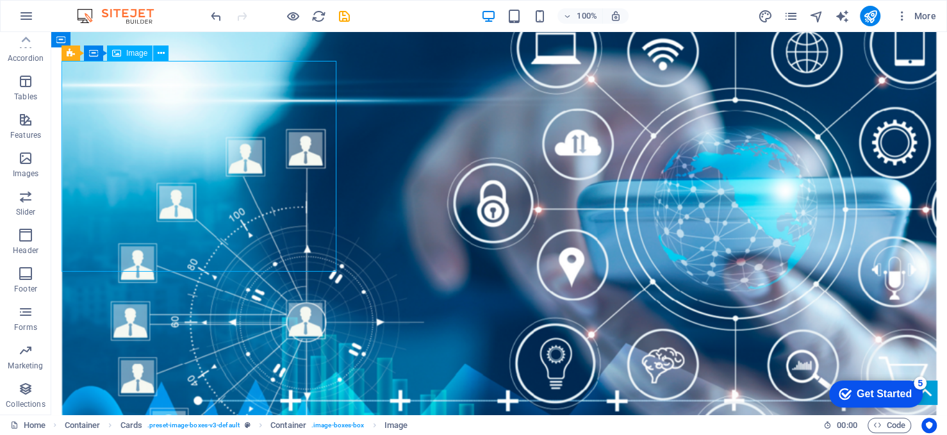
select select "px"
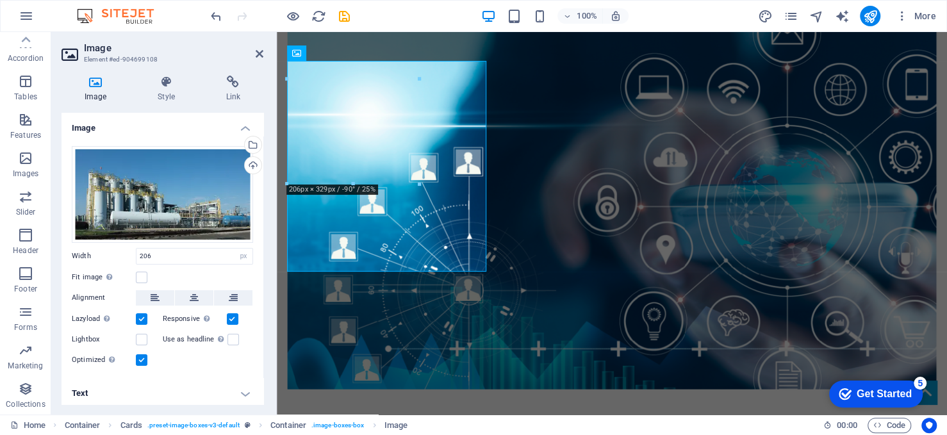
click at [164, 208] on div "Drag files here, click to choose files or select files from Files or our free s…" at bounding box center [162, 194] width 181 height 97
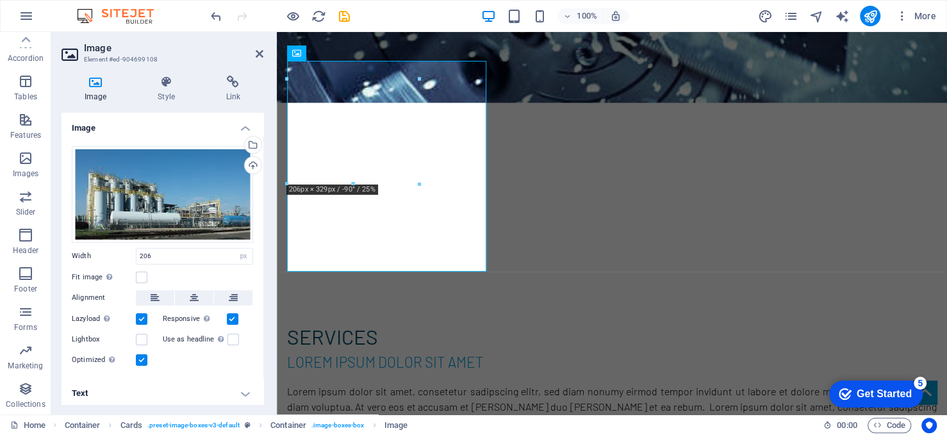
scroll to position [1843, 0]
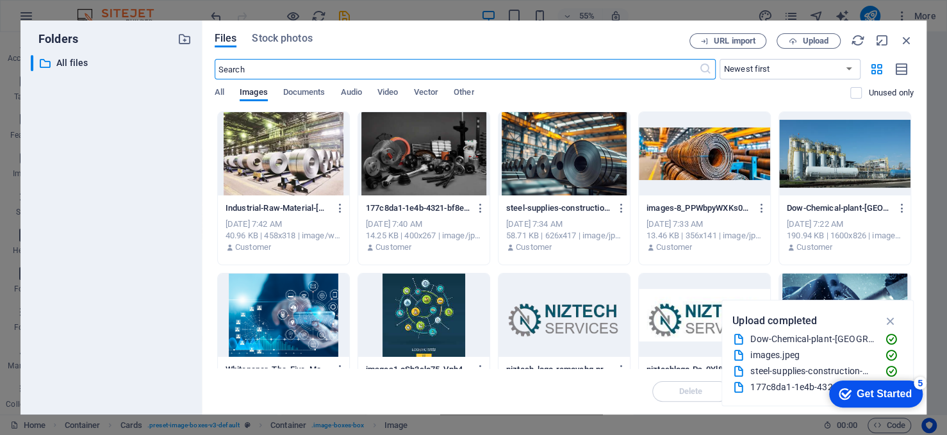
click at [824, 159] on div at bounding box center [844, 153] width 131 height 83
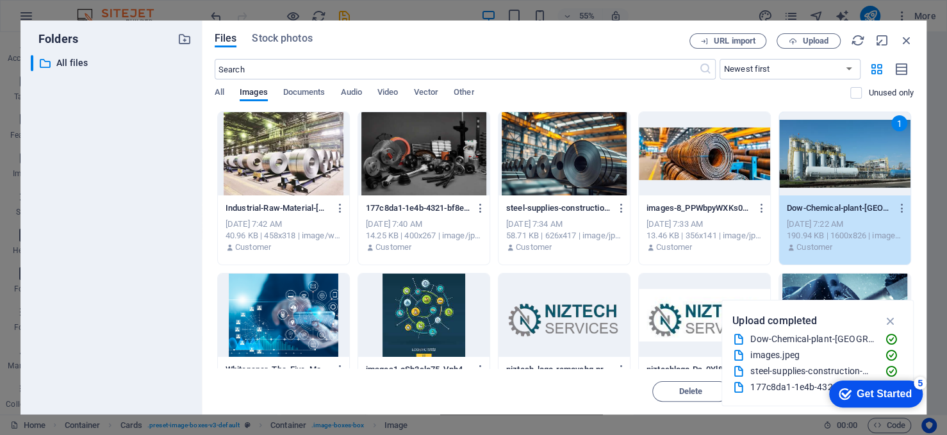
click at [824, 159] on div "1" at bounding box center [844, 153] width 131 height 83
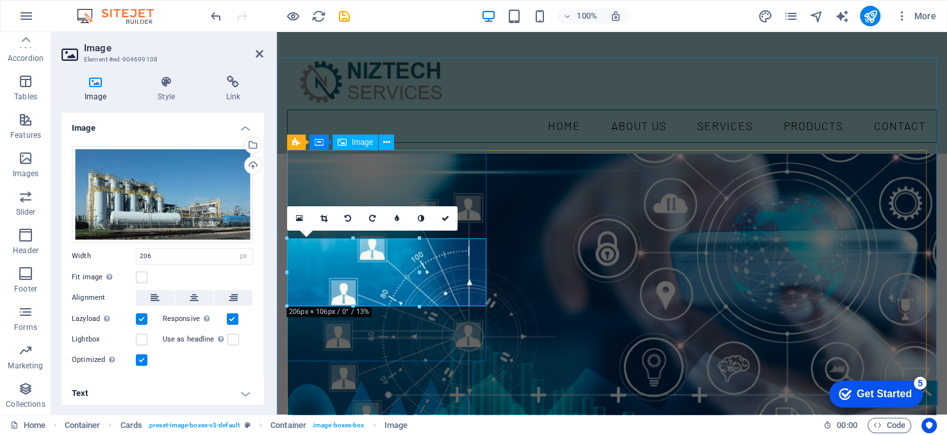
scroll to position [1446, 0]
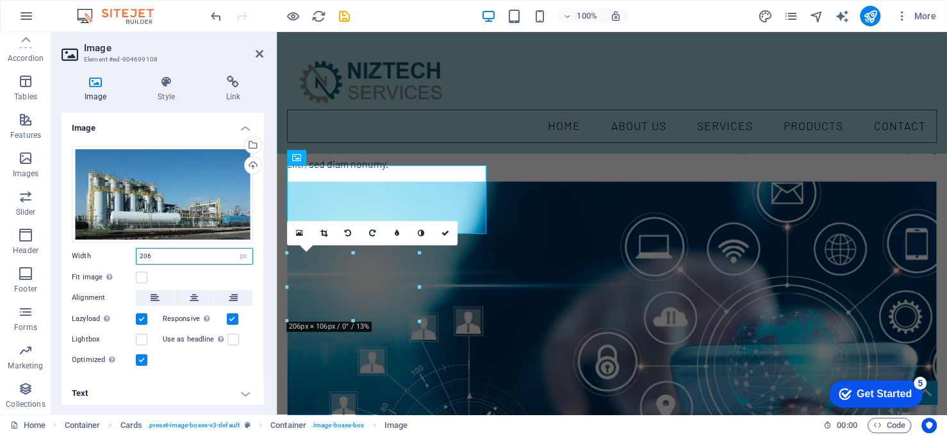
click at [169, 258] on input "206" at bounding box center [194, 256] width 116 height 15
drag, startPoint x: 169, startPoint y: 258, endPoint x: 114, endPoint y: 249, distance: 55.2
click at [115, 250] on div "Width 206 Default auto px rem % em vh vw" at bounding box center [162, 256] width 181 height 17
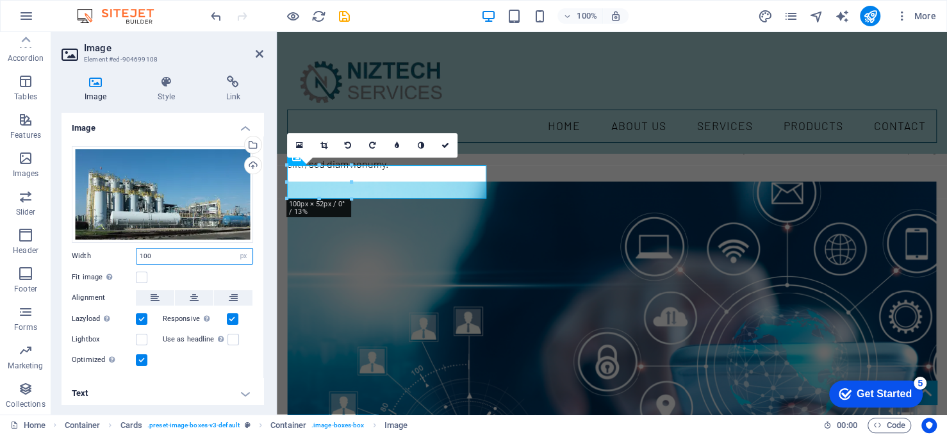
click at [155, 251] on input "100" at bounding box center [194, 256] width 116 height 15
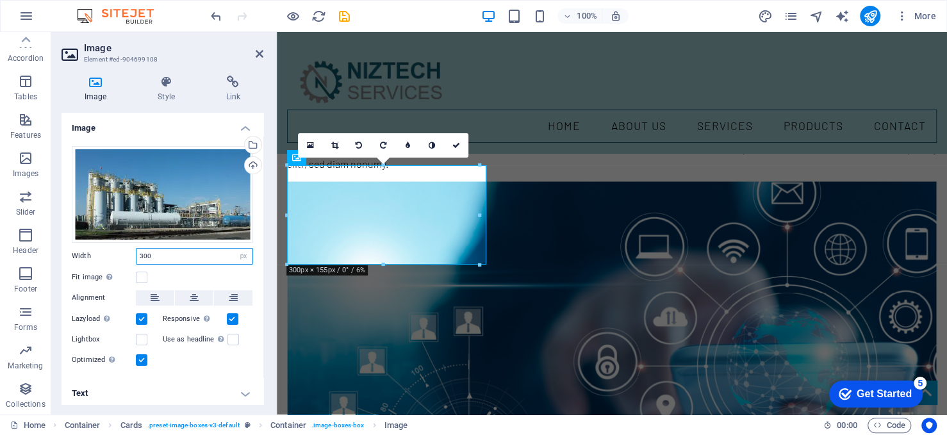
click at [155, 251] on input "300" at bounding box center [194, 256] width 116 height 15
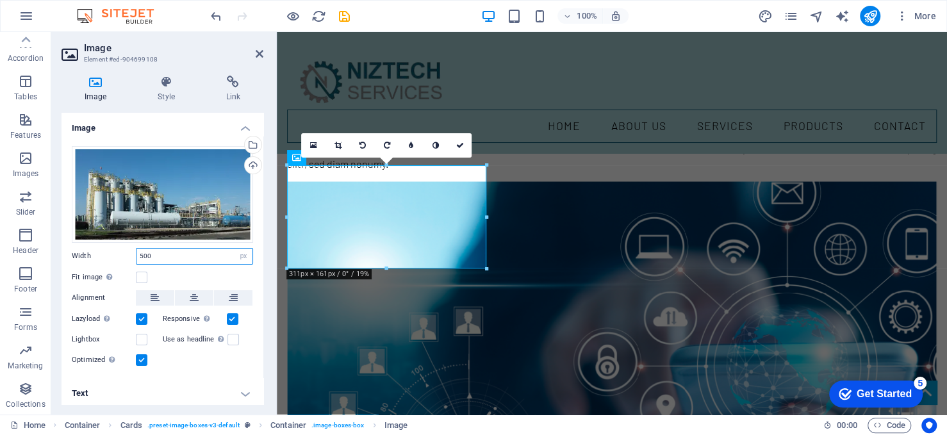
click at [156, 251] on input "500" at bounding box center [194, 256] width 116 height 15
type input "1000"
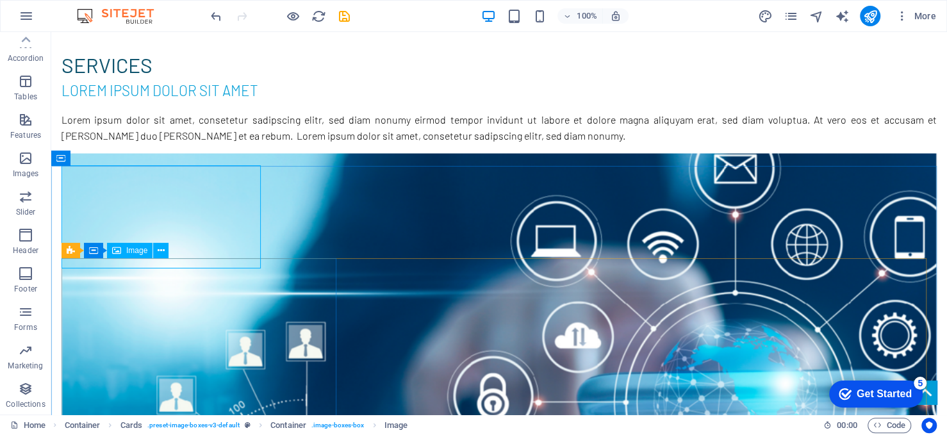
select select "px"
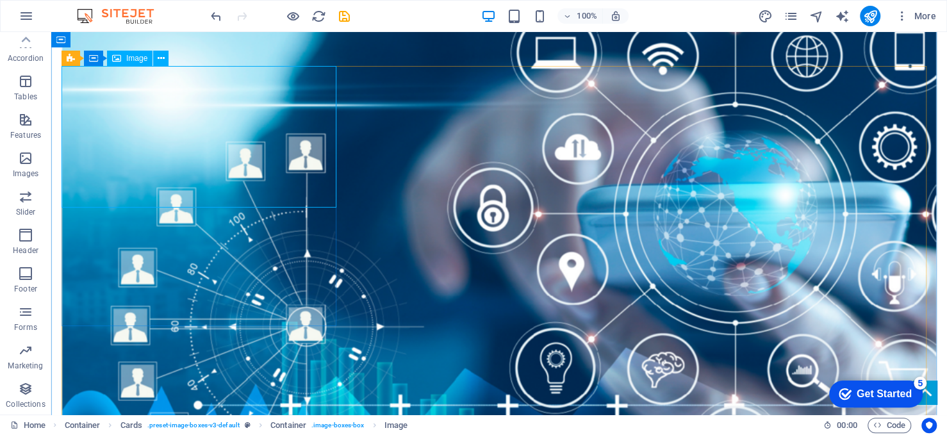
select select "px"
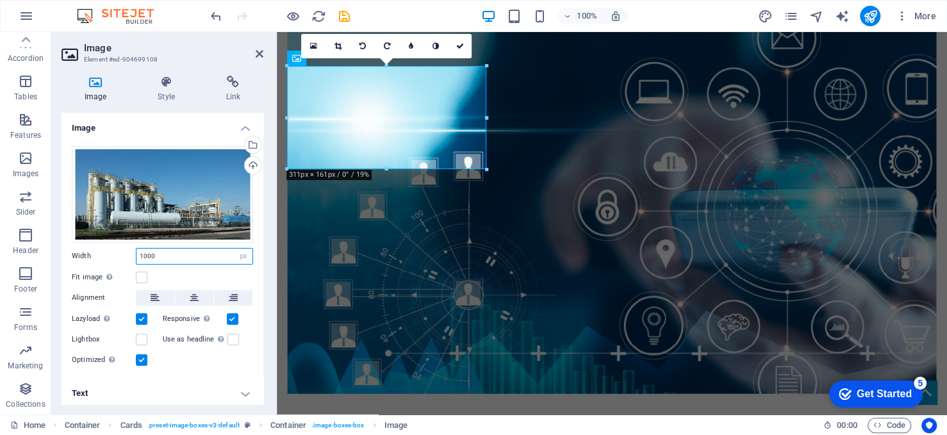
drag, startPoint x: 159, startPoint y: 254, endPoint x: 134, endPoint y: 251, distance: 25.3
click at [134, 251] on div "Width 1000 Default auto px rem % em vh vw" at bounding box center [162, 256] width 181 height 17
type input "1500"
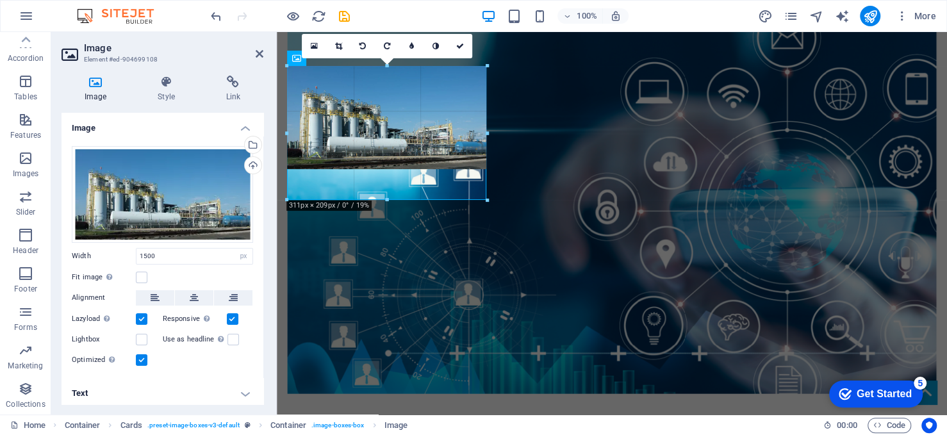
drag, startPoint x: 384, startPoint y: 167, endPoint x: 383, endPoint y: 198, distance: 30.8
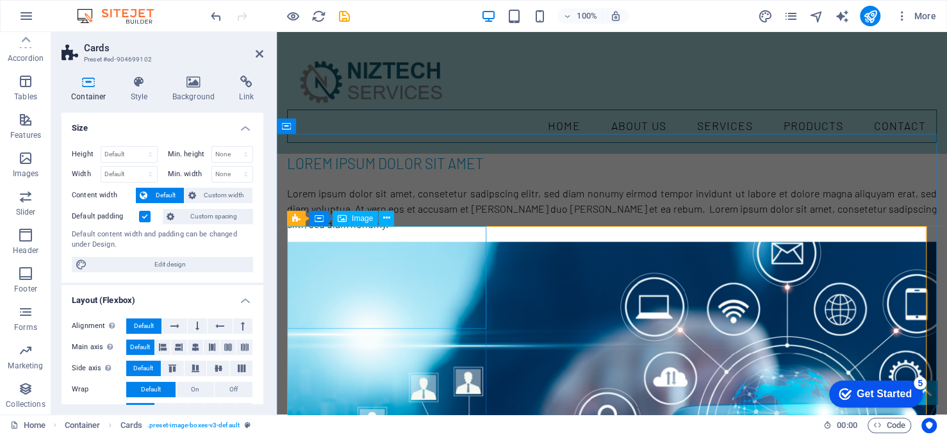
scroll to position [1313, 0]
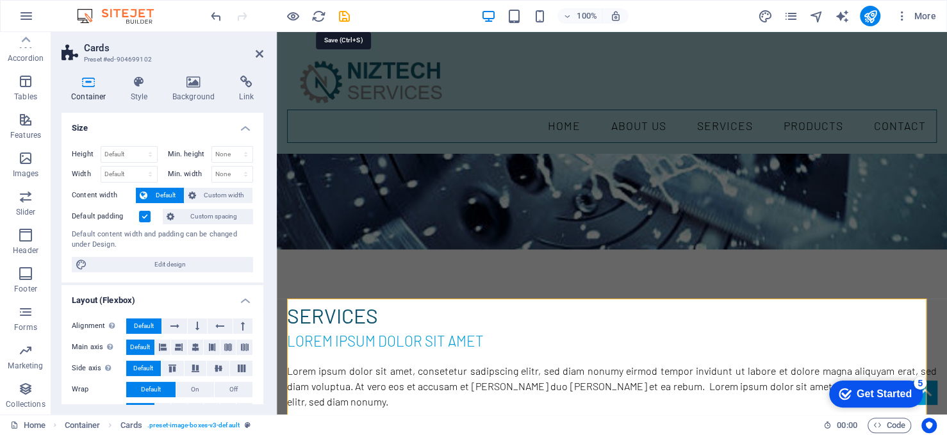
select select "rem"
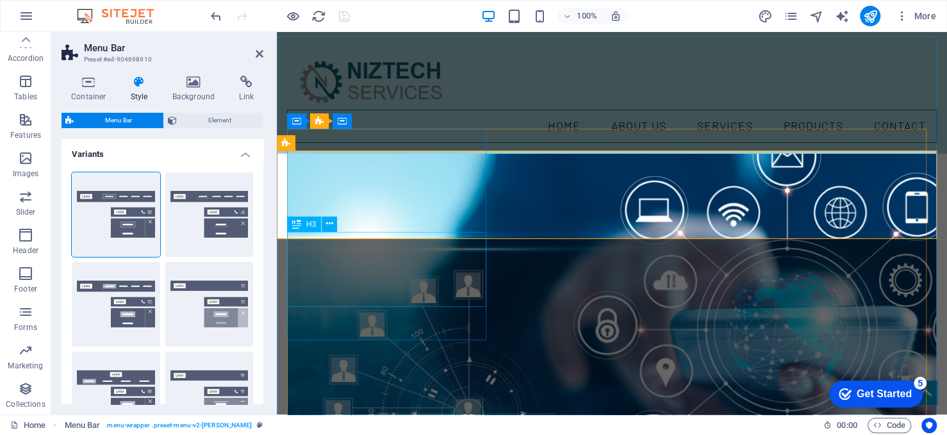
scroll to position [1474, 0]
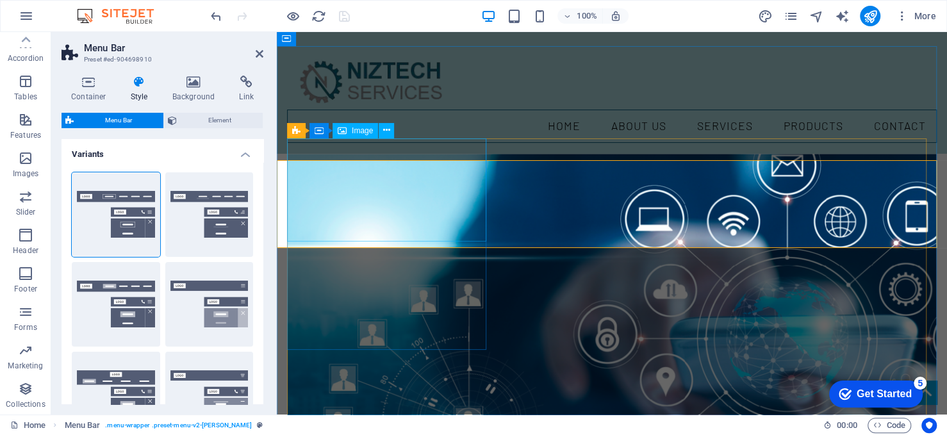
select select "px"
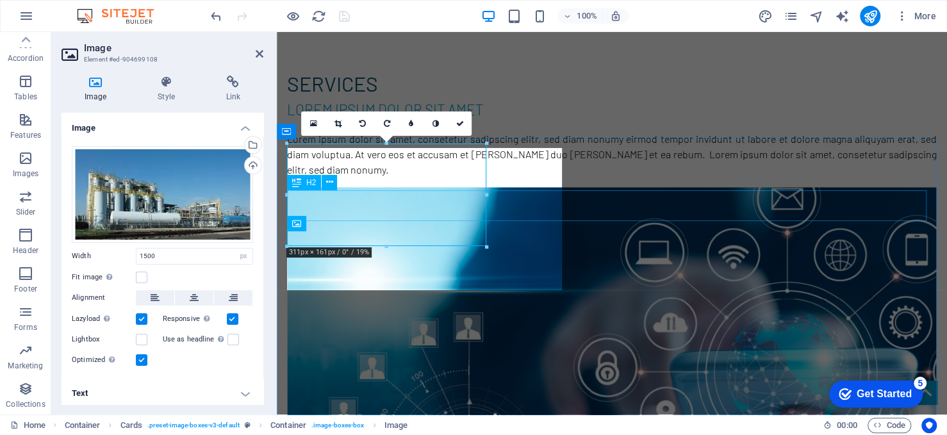
scroll to position [1469, 0]
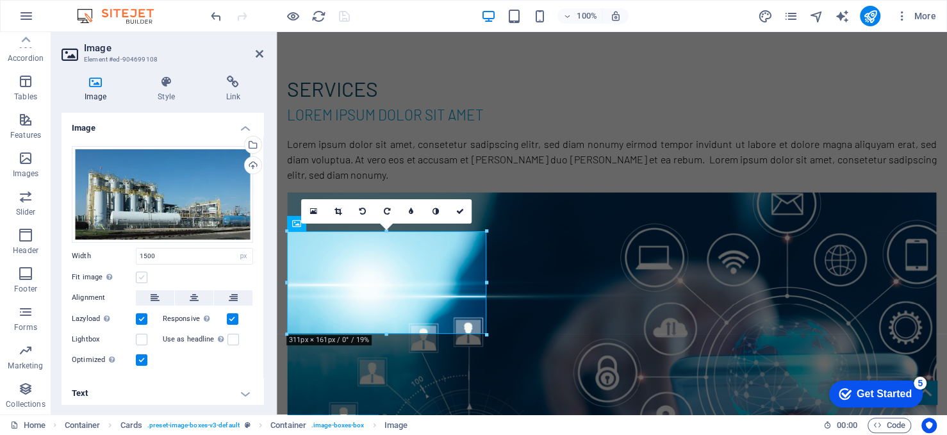
click at [144, 273] on label at bounding box center [142, 278] width 12 height 12
click at [0, 0] on input "Fit image Automatically fit image to a fixed width and height" at bounding box center [0, 0] width 0 height 0
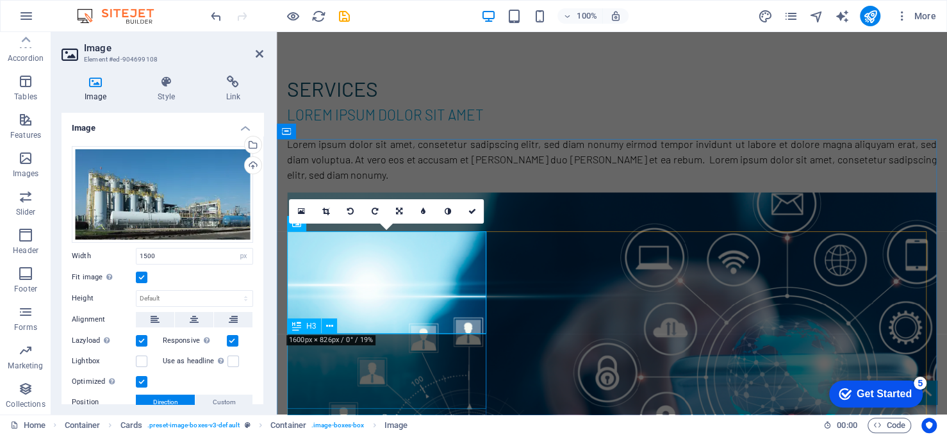
scroll to position [1533, 0]
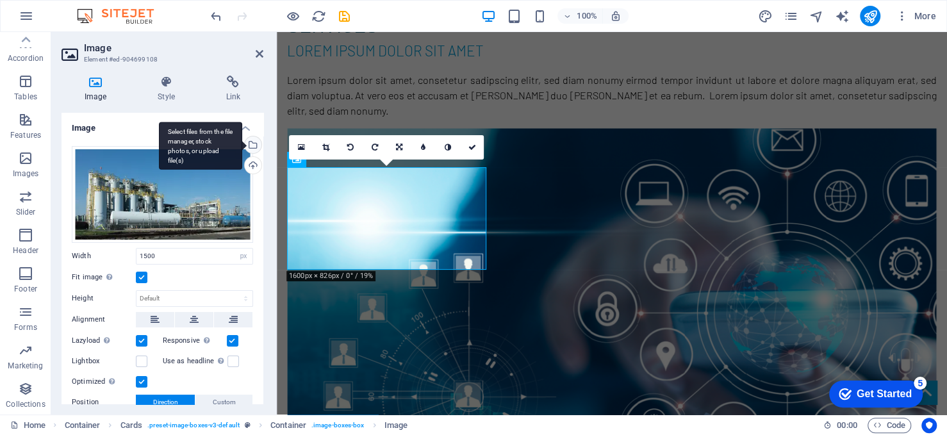
click at [249, 142] on div "Select files from the file manager, stock photos, or upload file(s)" at bounding box center [251, 145] width 19 height 19
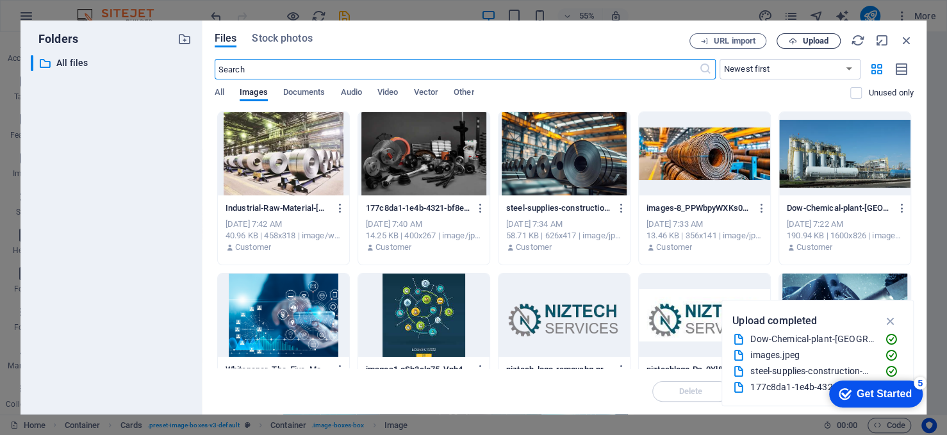
click at [807, 40] on span "Upload" at bounding box center [815, 41] width 26 height 8
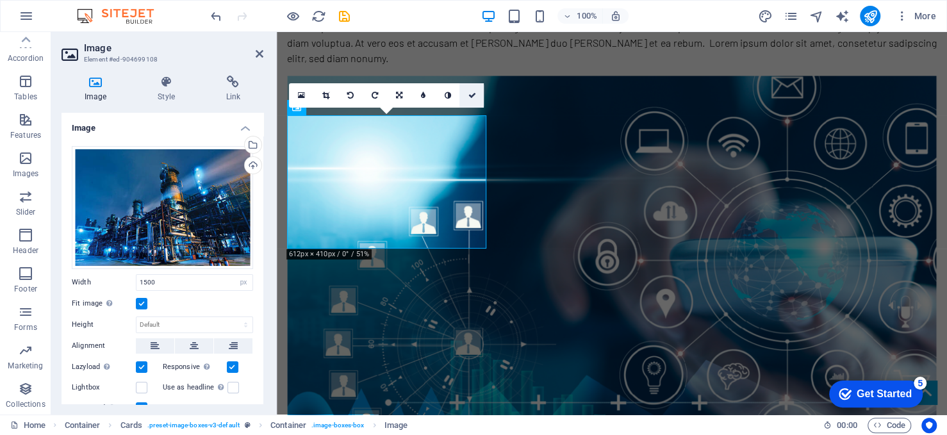
click at [472, 90] on link at bounding box center [471, 95] width 24 height 24
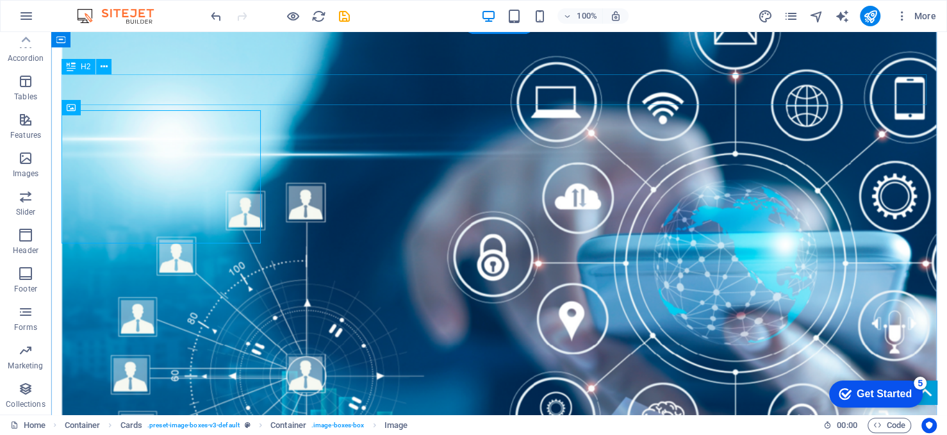
scroll to position [1589, 0]
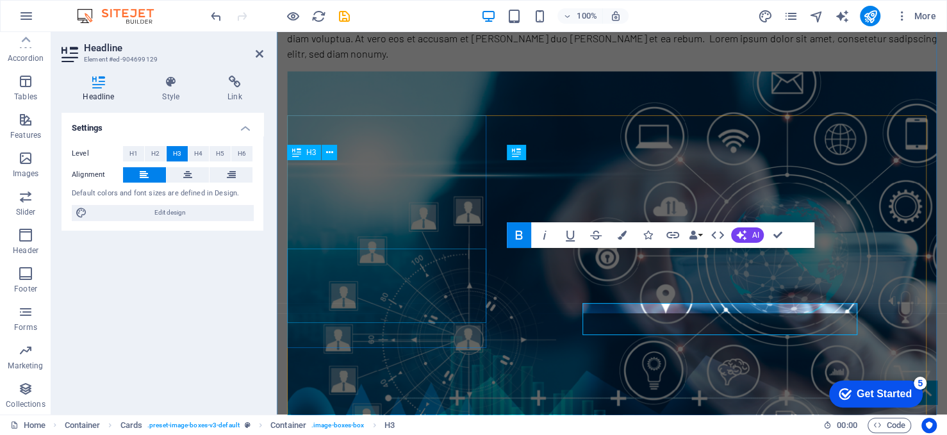
scroll to position [1584, 0]
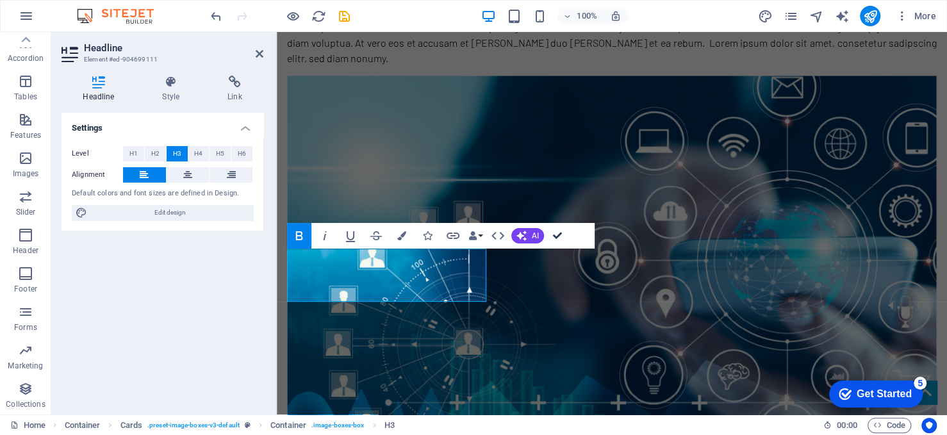
scroll to position [1639, 0]
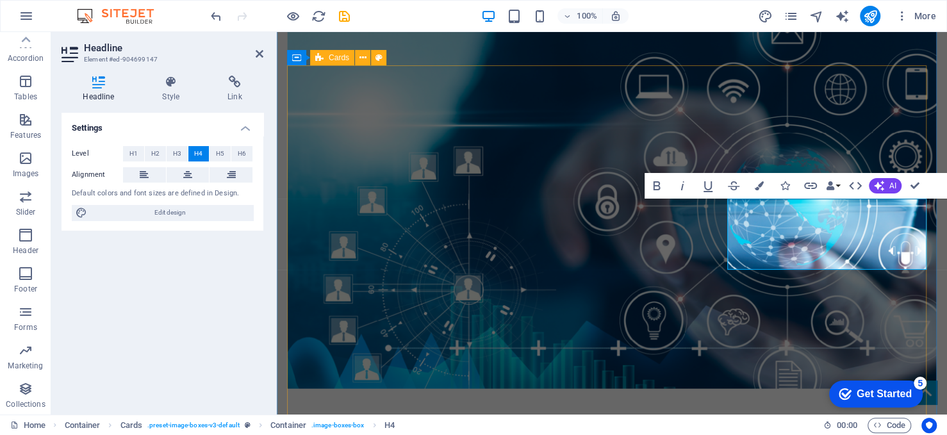
scroll to position [1634, 0]
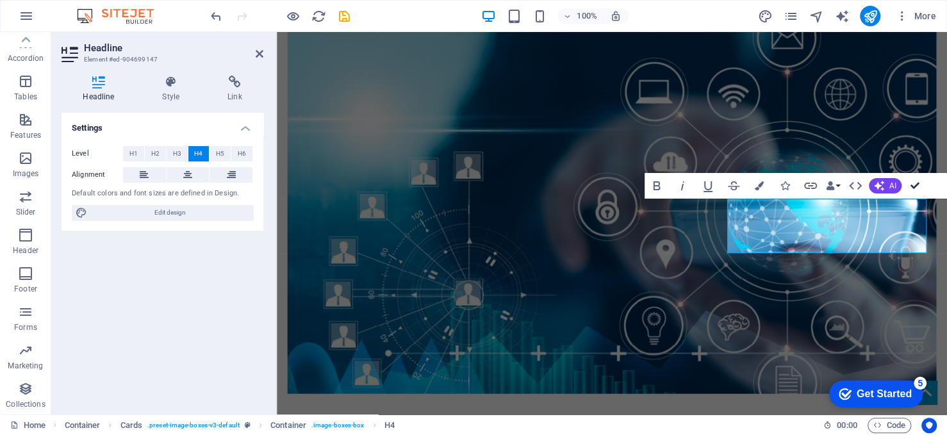
scroll to position [1689, 0]
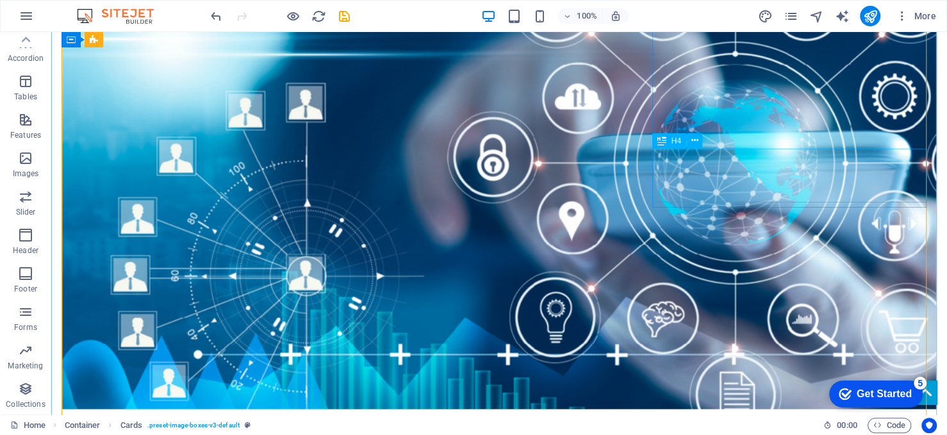
scroll to position [1740, 0]
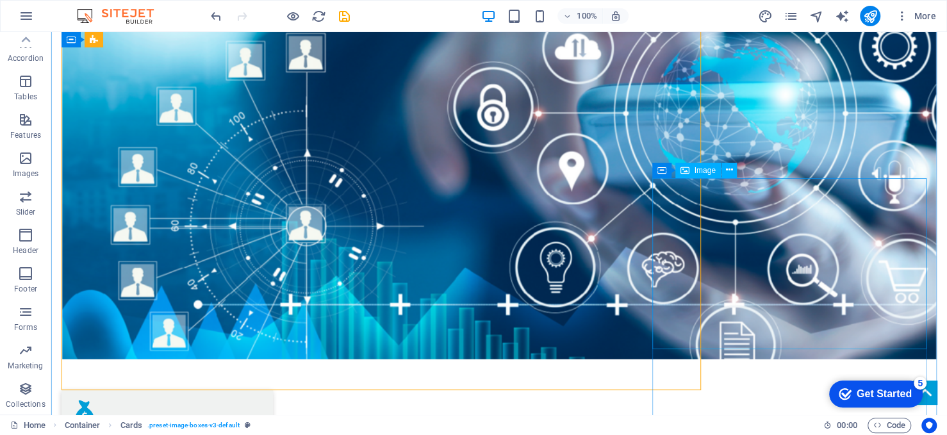
scroll to position [1790, 0]
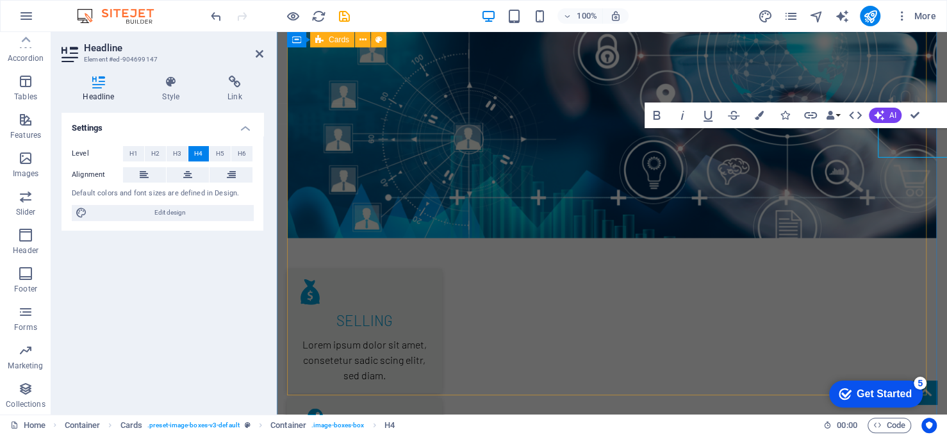
scroll to position [1785, 0]
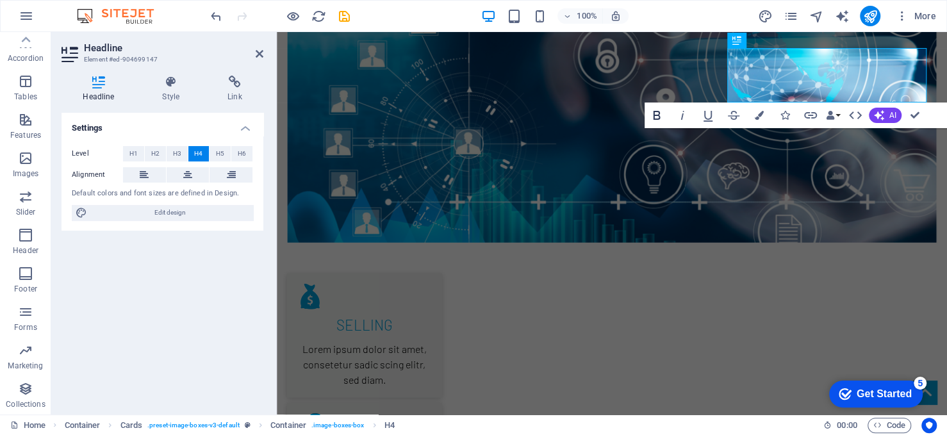
click at [662, 115] on icon "button" at bounding box center [656, 115] width 15 height 15
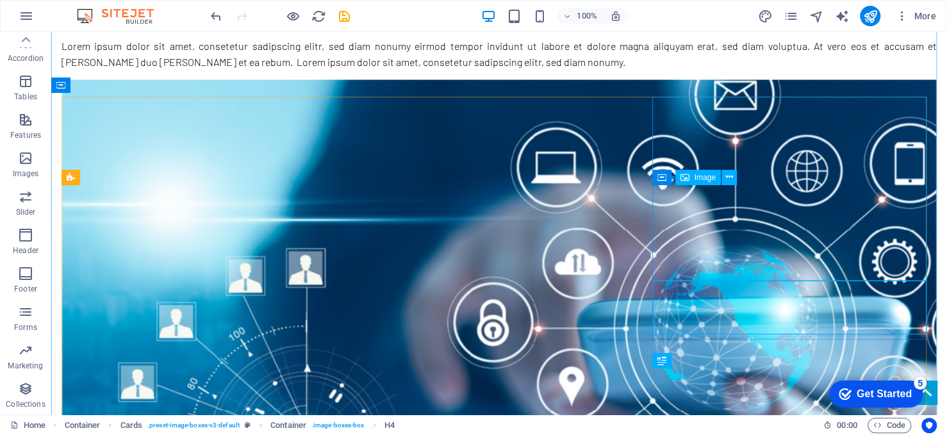
scroll to position [1584, 0]
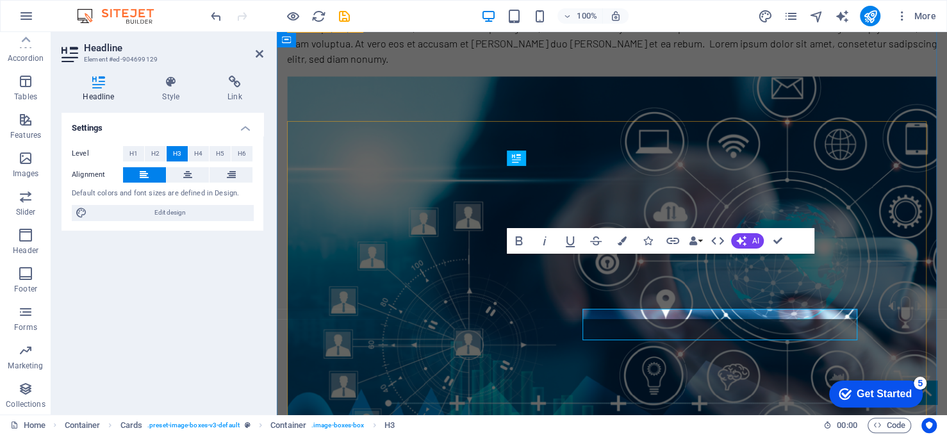
scroll to position [1579, 0]
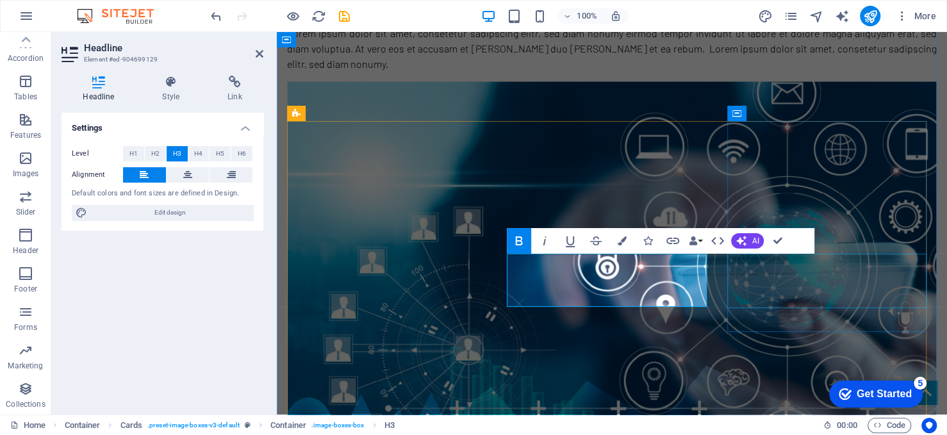
drag, startPoint x: 833, startPoint y: 273, endPoint x: 1053, endPoint y: 274, distance: 219.8
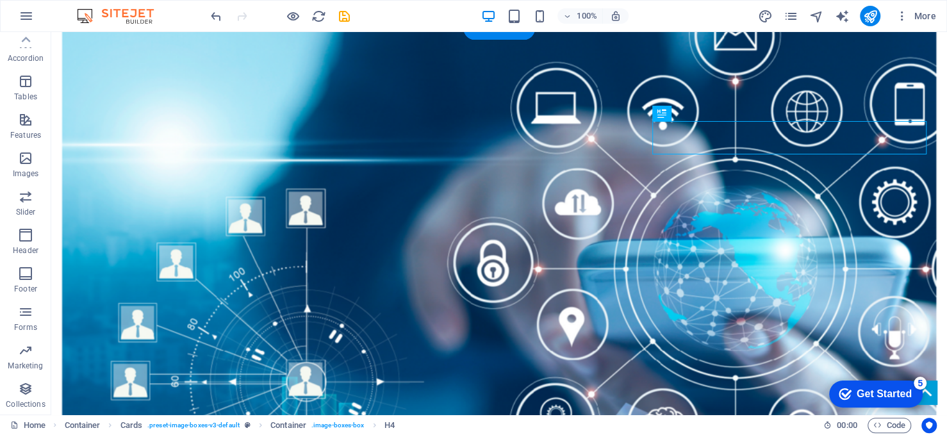
select select "%"
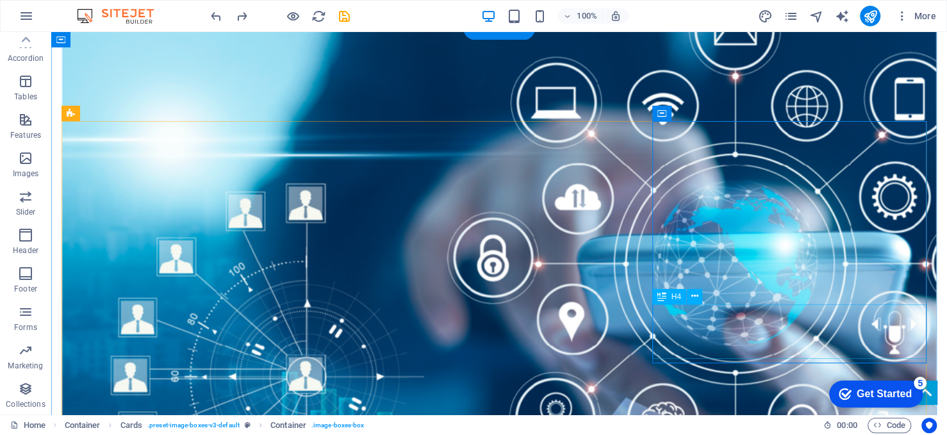
drag, startPoint x: 728, startPoint y: 343, endPoint x: 504, endPoint y: 342, distance: 224.3
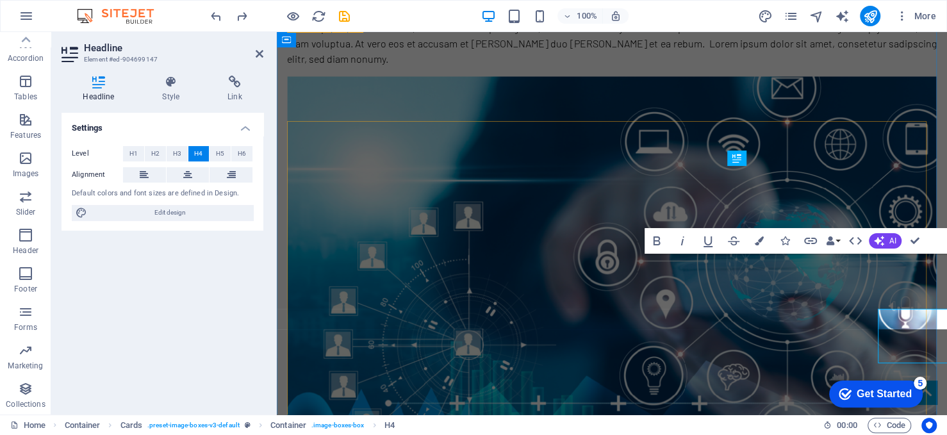
scroll to position [1579, 0]
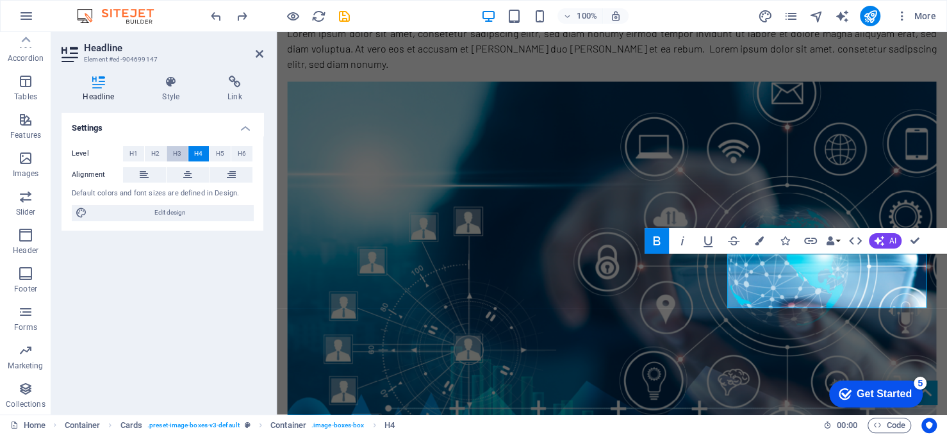
click at [176, 149] on span "H3" at bounding box center [177, 153] width 8 height 15
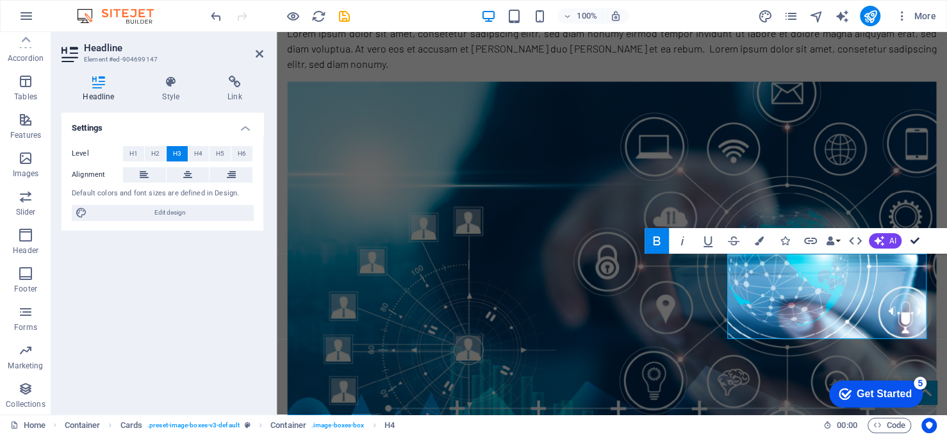
drag, startPoint x: 914, startPoint y: 237, endPoint x: 882, endPoint y: 226, distance: 33.2
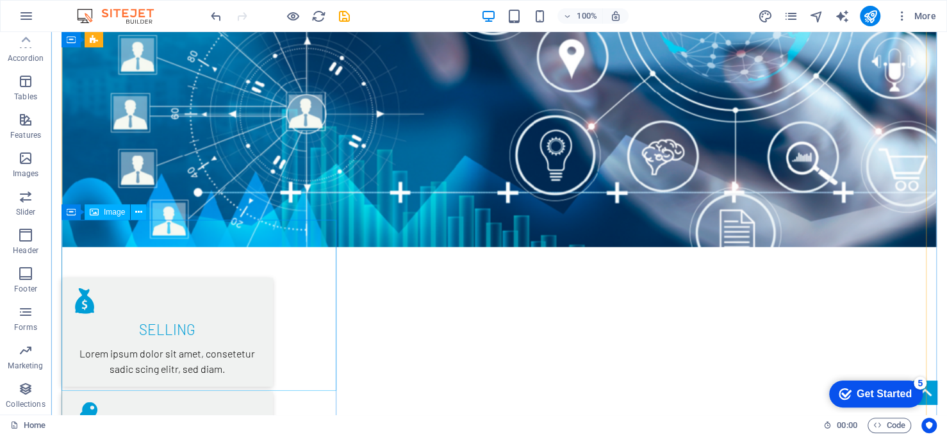
scroll to position [1968, 0]
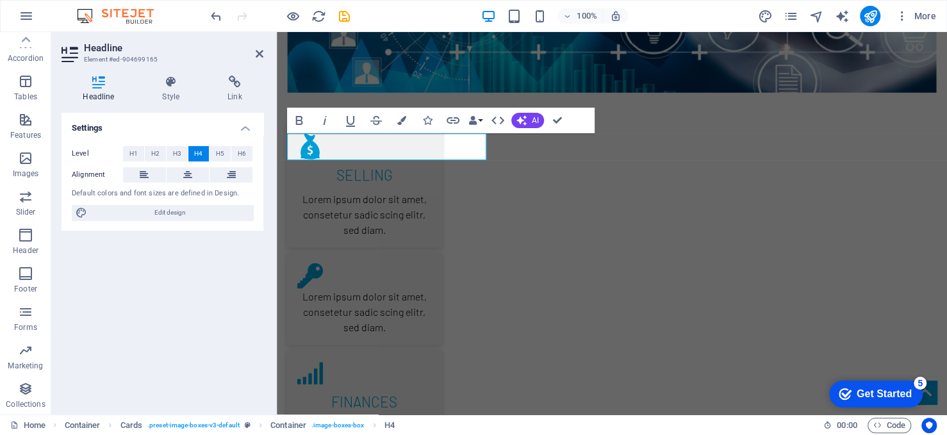
scroll to position [1935, 0]
click at [178, 151] on span "H3" at bounding box center [177, 153] width 8 height 15
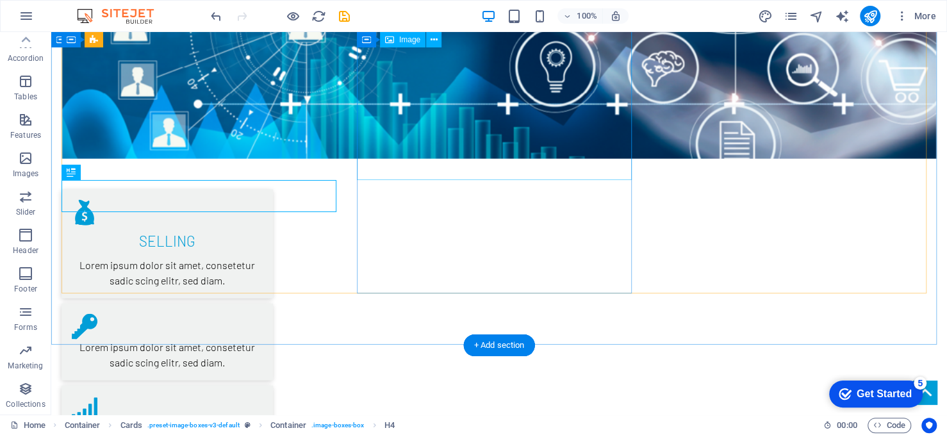
scroll to position [1968, 0]
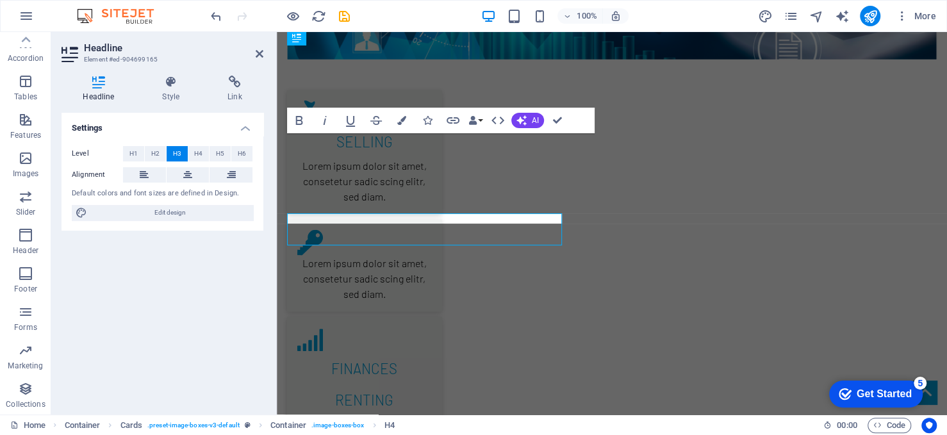
scroll to position [1935, 0]
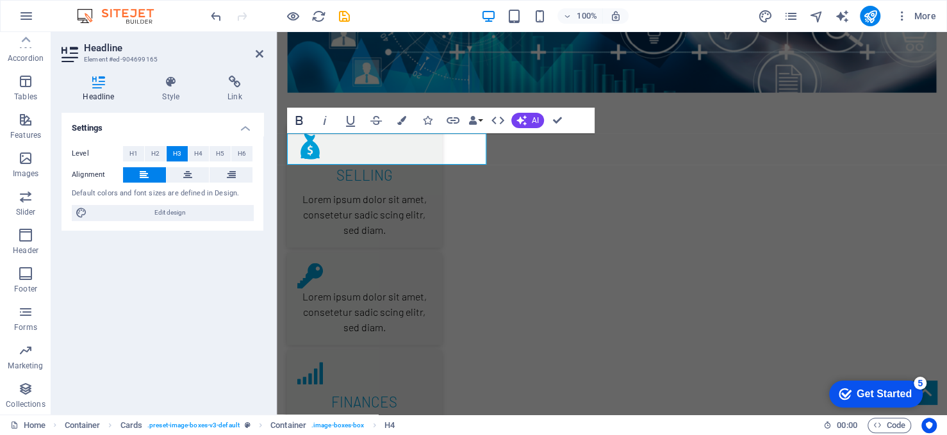
click at [295, 125] on icon "button" at bounding box center [299, 120] width 15 height 15
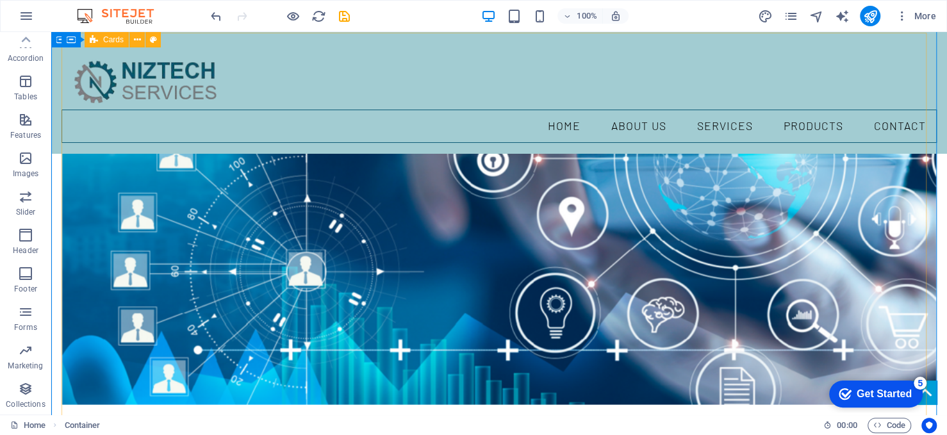
scroll to position [1584, 0]
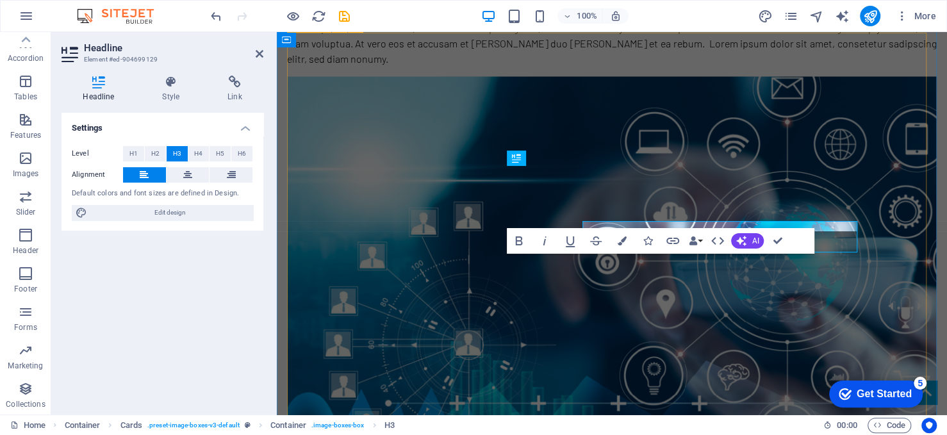
scroll to position [1579, 0]
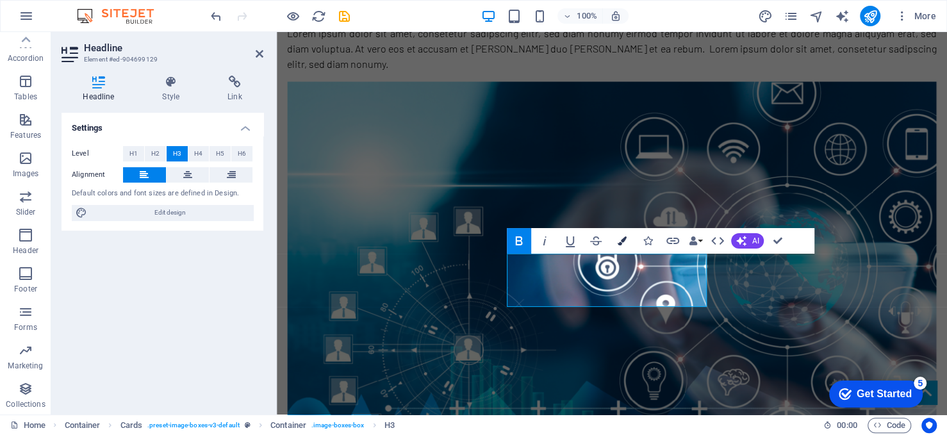
click at [623, 238] on icon "button" at bounding box center [621, 240] width 9 height 9
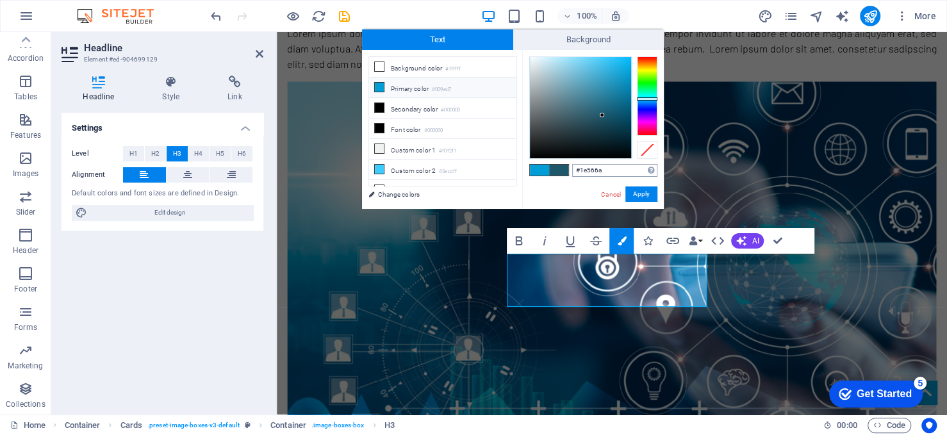
click at [582, 172] on input "#1e566a" at bounding box center [614, 170] width 85 height 13
click at [613, 170] on input "#1e566a" at bounding box center [614, 170] width 85 height 13
drag, startPoint x: 613, startPoint y: 171, endPoint x: 572, endPoint y: 172, distance: 40.4
click at [572, 172] on input "#1e566a" at bounding box center [614, 170] width 85 height 13
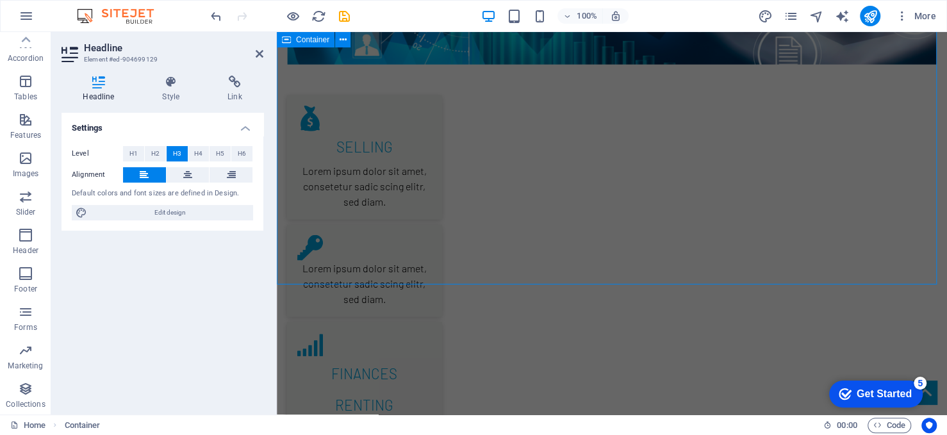
scroll to position [1996, 0]
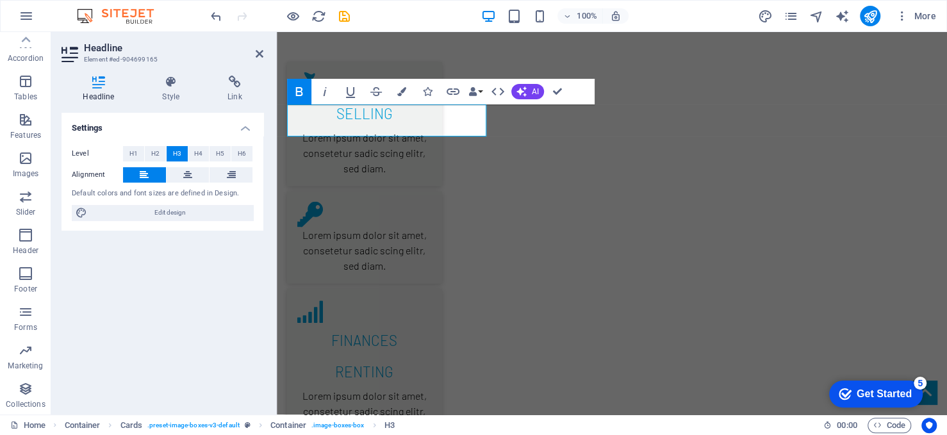
scroll to position [1963, 0]
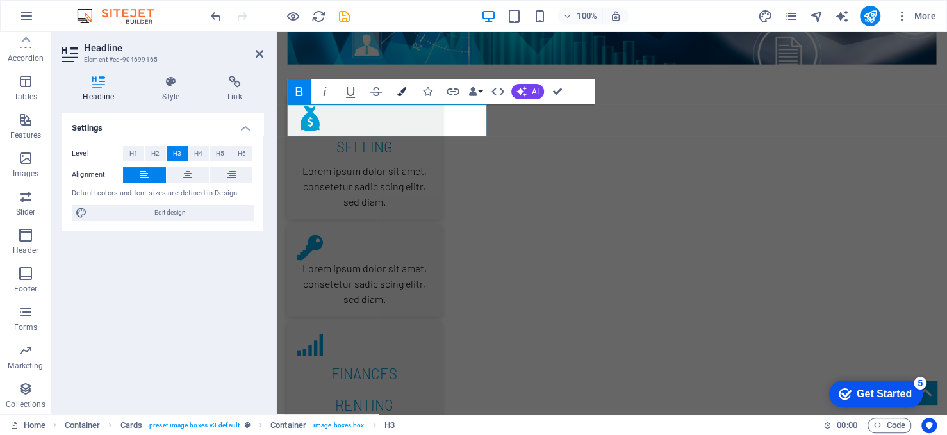
click at [403, 98] on button "Colors" at bounding box center [402, 92] width 24 height 26
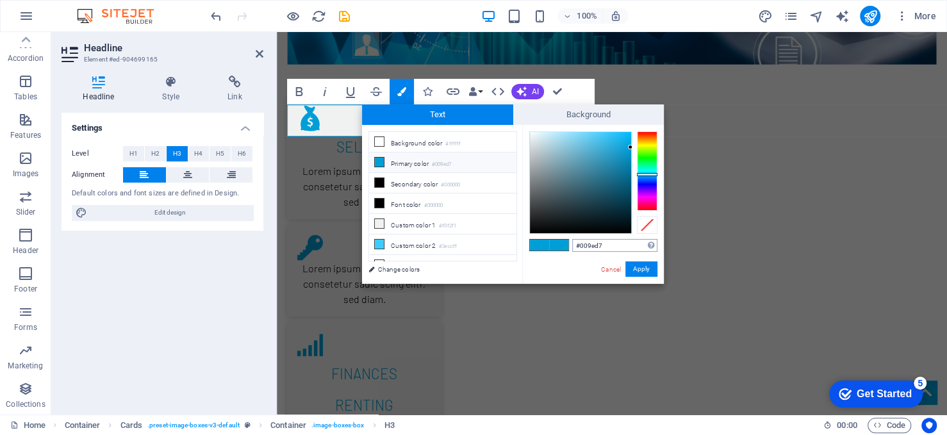
click at [604, 245] on input "#009ed7" at bounding box center [614, 245] width 85 height 13
type input "#1e566a"
click at [638, 265] on button "Apply" at bounding box center [641, 268] width 32 height 15
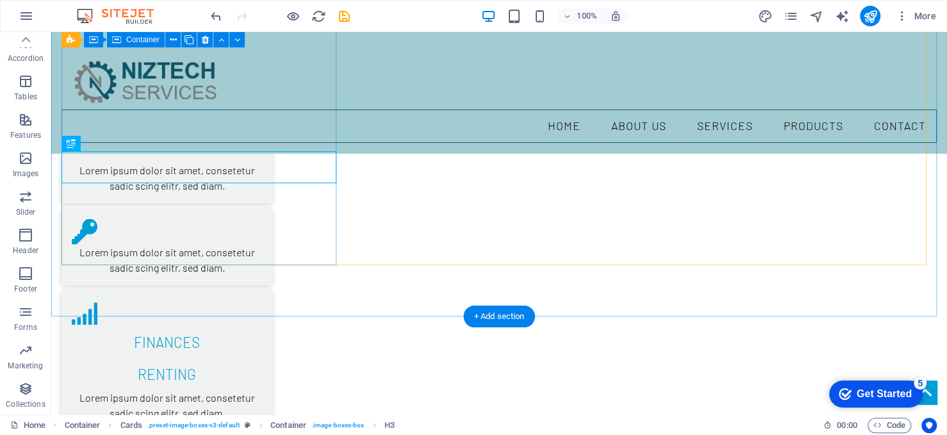
scroll to position [1932, 0]
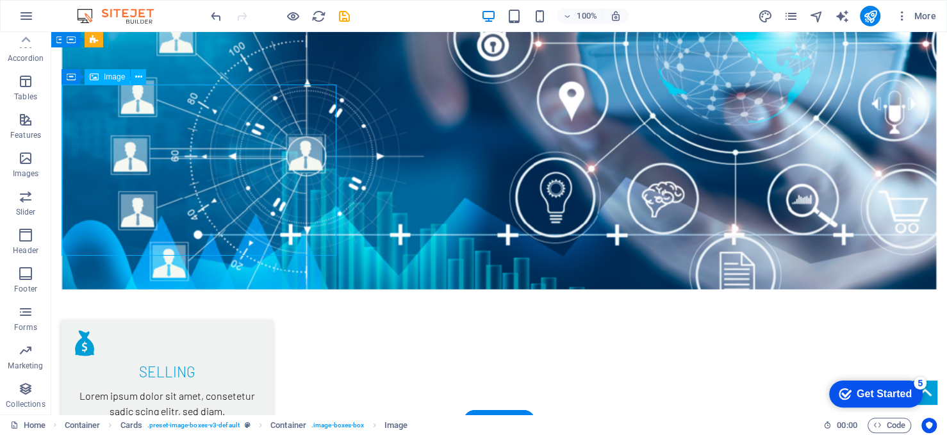
scroll to position [1771, 0]
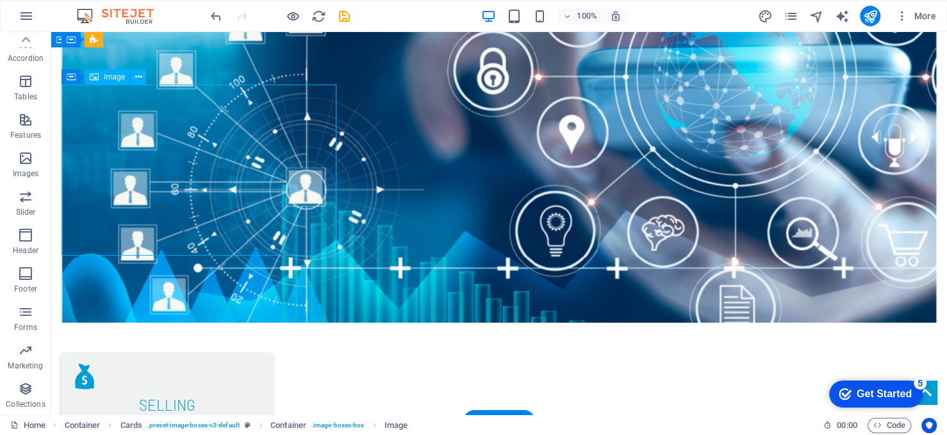
select select "%"
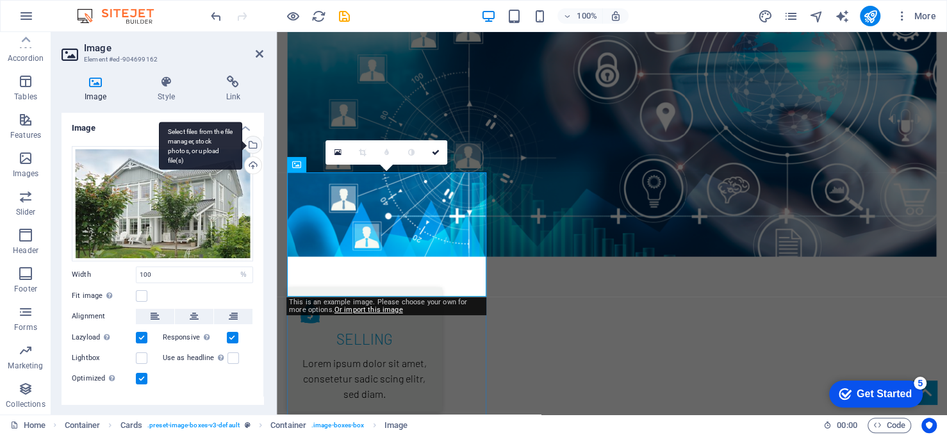
click at [251, 142] on div "Select files from the file manager, stock photos, or upload file(s)" at bounding box center [251, 145] width 19 height 19
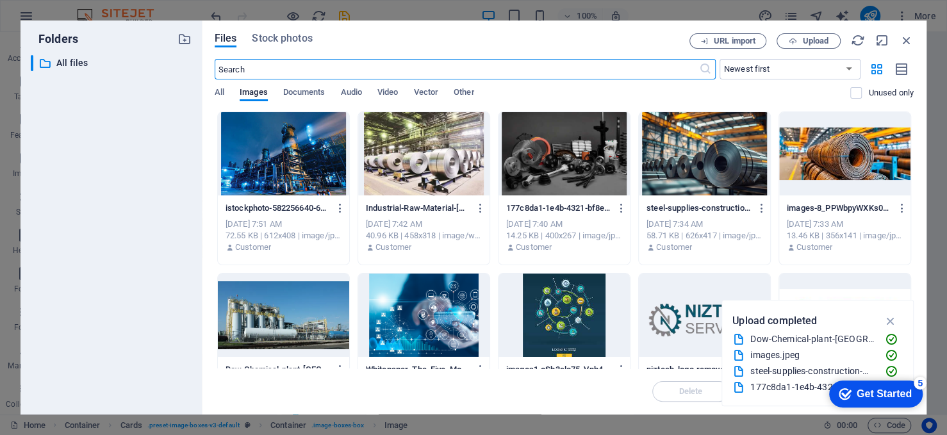
scroll to position [1975, 0]
click at [824, 44] on span "Upload" at bounding box center [815, 41] width 26 height 8
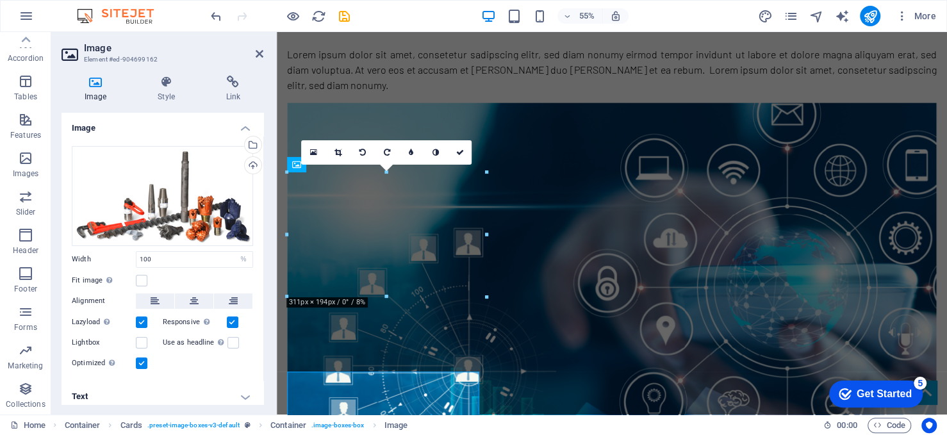
scroll to position [1771, 0]
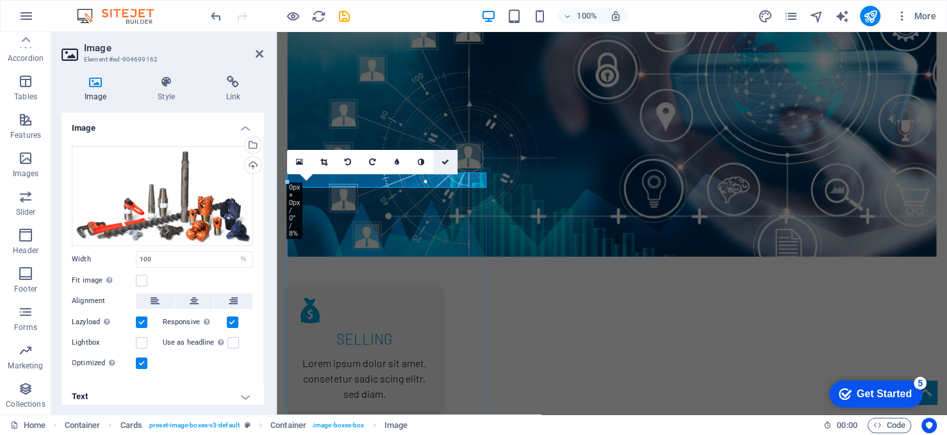
click at [449, 162] on link at bounding box center [445, 162] width 24 height 24
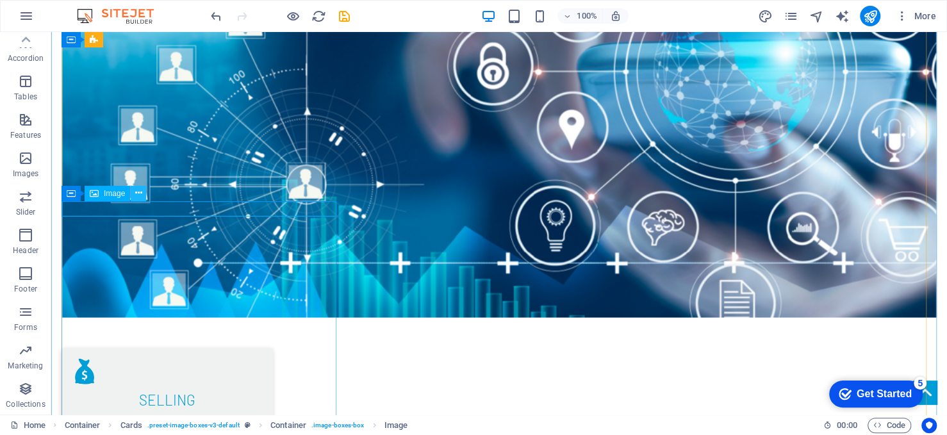
click at [140, 192] on icon at bounding box center [138, 192] width 7 height 13
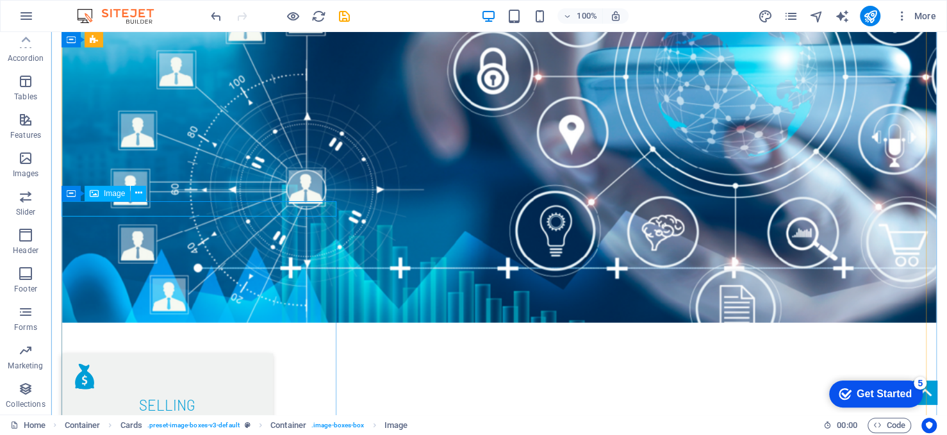
select select "%"
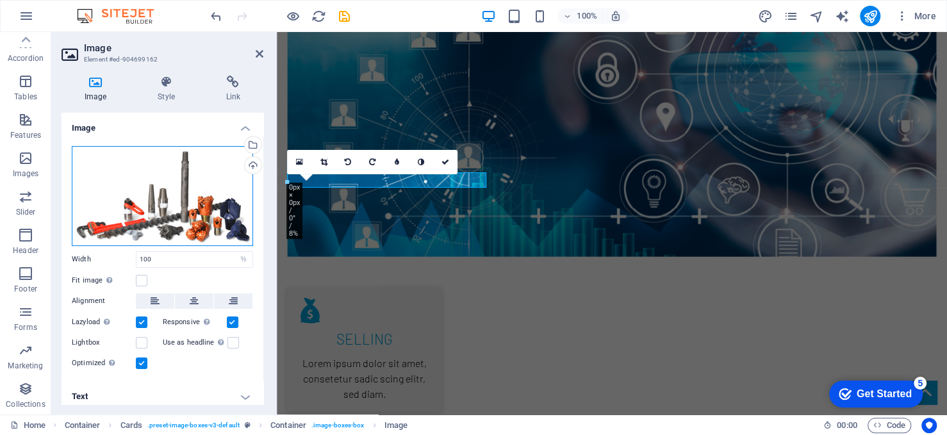
click at [222, 199] on div "Drag files here, click to choose files or select files from Files or our free s…" at bounding box center [162, 196] width 181 height 100
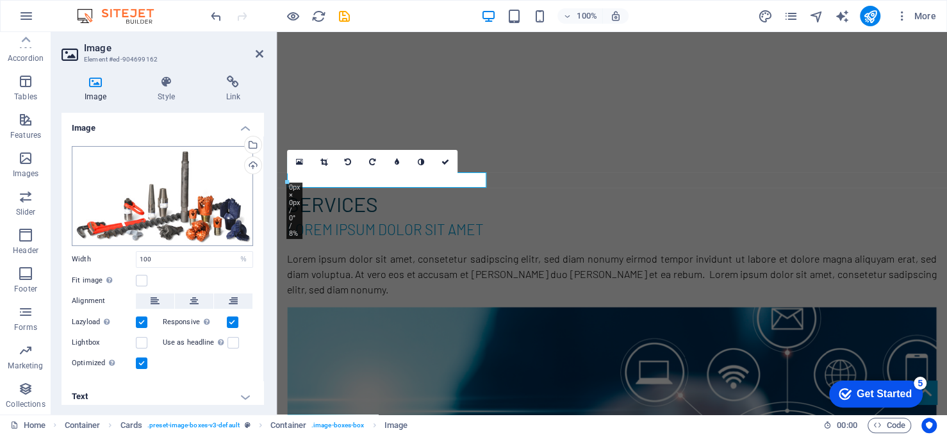
scroll to position [1975, 0]
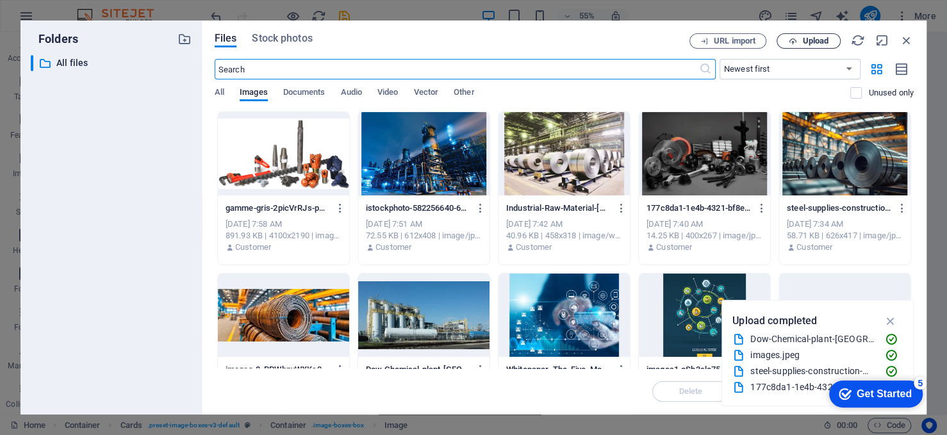
click at [810, 38] on span "Upload" at bounding box center [815, 41] width 26 height 8
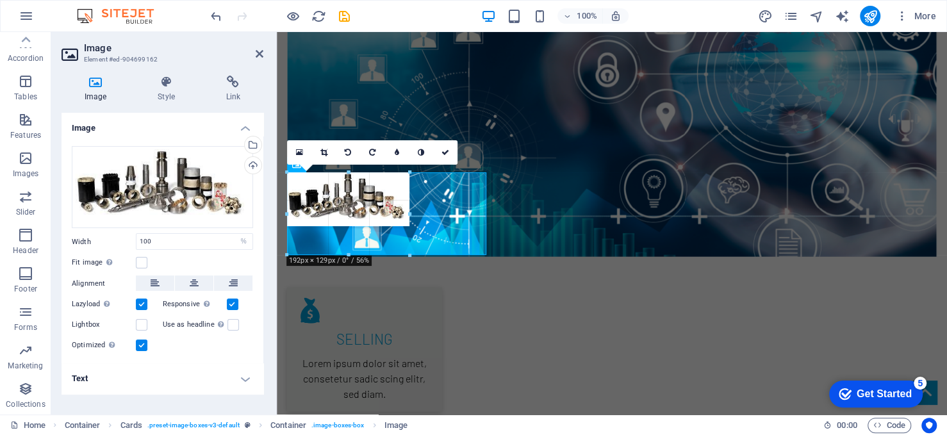
drag, startPoint x: 385, startPoint y: 260, endPoint x: 400, endPoint y: 255, distance: 16.2
type input "191"
select select "px"
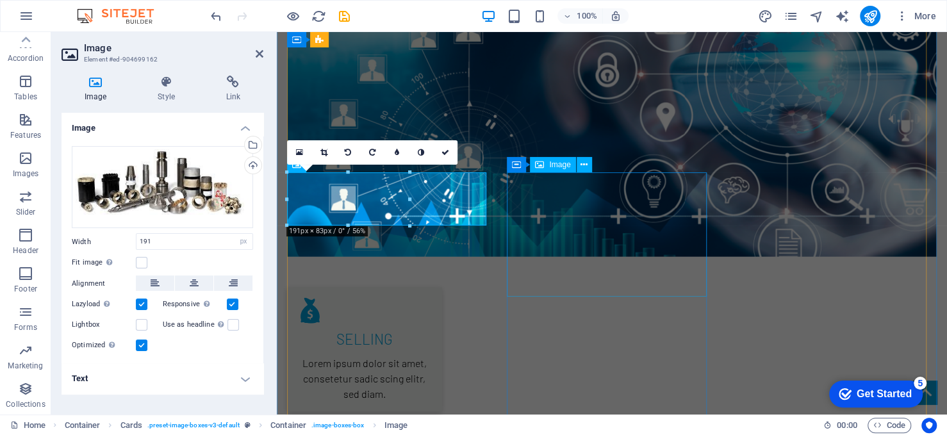
type input "100"
select select "%"
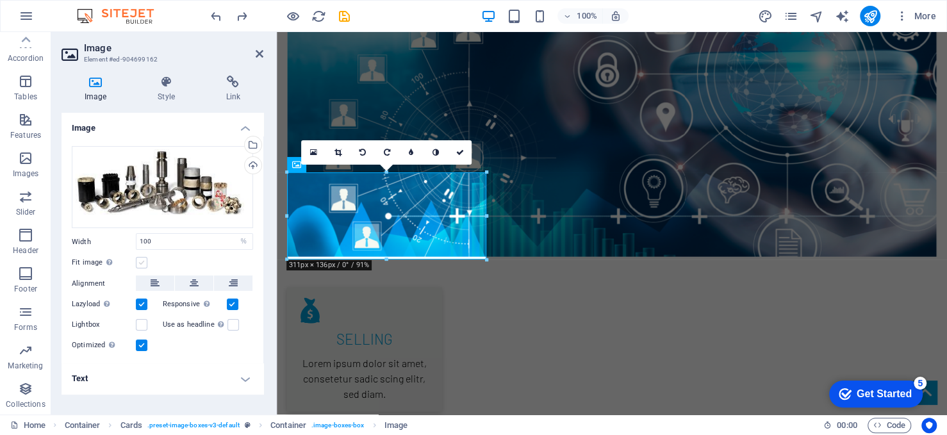
click at [141, 264] on label at bounding box center [142, 263] width 12 height 12
click at [0, 0] on input "Fit image Automatically fit image to a fixed width and height" at bounding box center [0, 0] width 0 height 0
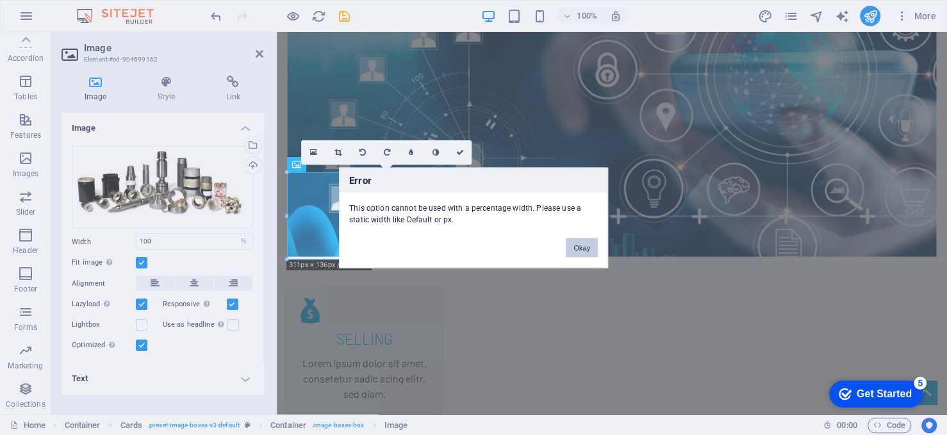
click at [589, 249] on button "Okay" at bounding box center [582, 247] width 32 height 19
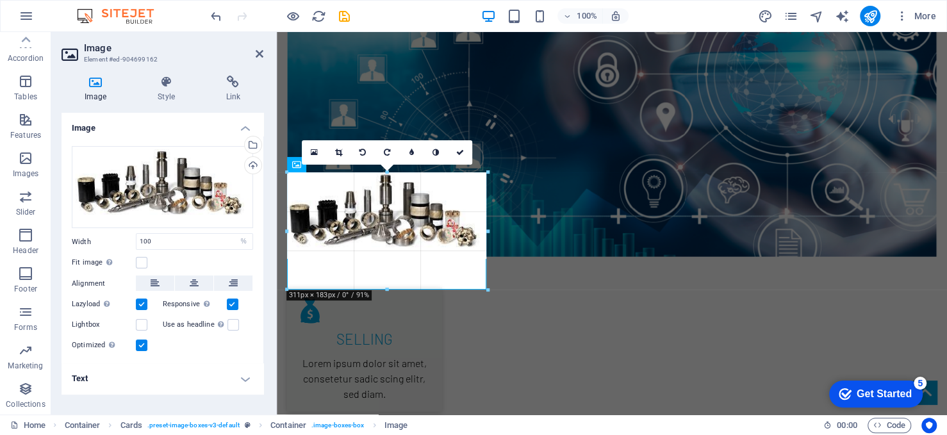
drag, startPoint x: 385, startPoint y: 259, endPoint x: 381, endPoint y: 290, distance: 30.4
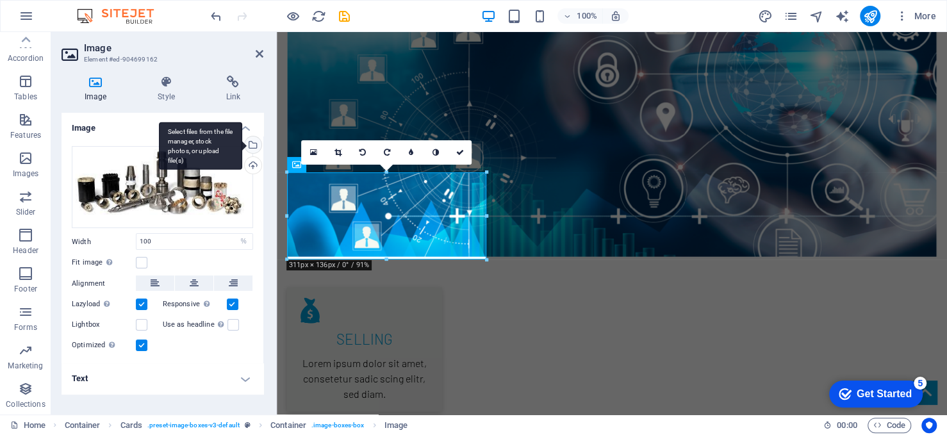
click at [242, 146] on div "Select files from the file manager, stock photos, or upload file(s)" at bounding box center [200, 146] width 83 height 48
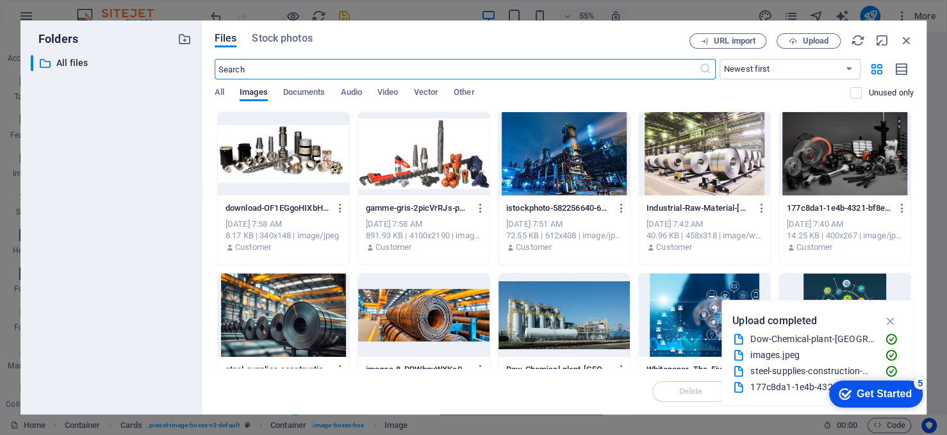
scroll to position [1975, 0]
click at [427, 153] on div at bounding box center [423, 153] width 131 height 83
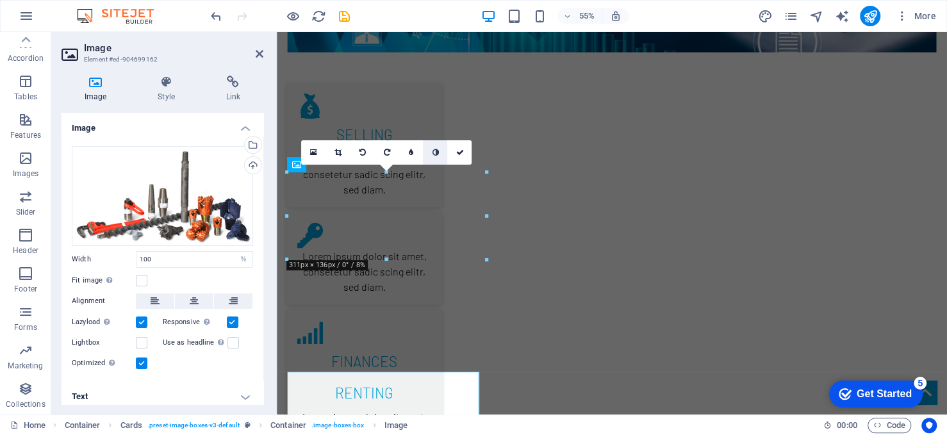
scroll to position [1771, 0]
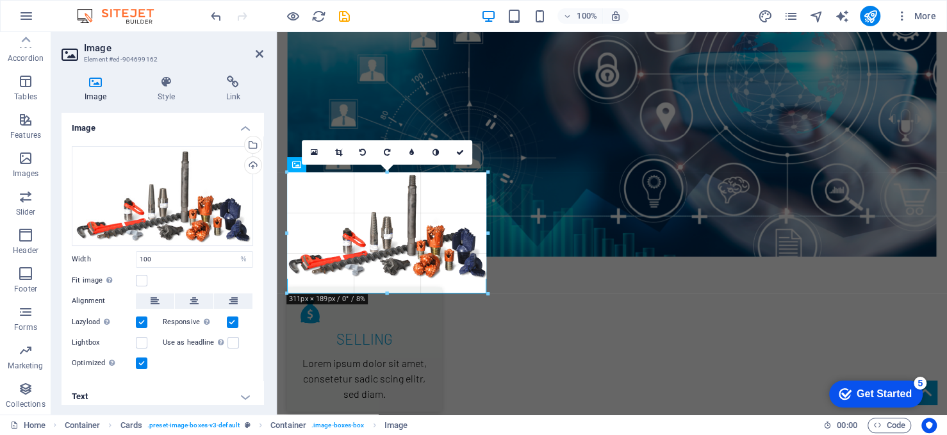
drag, startPoint x: 386, startPoint y: 279, endPoint x: 112, endPoint y: 262, distance: 274.8
click at [389, 294] on div at bounding box center [387, 294] width 201 height 4
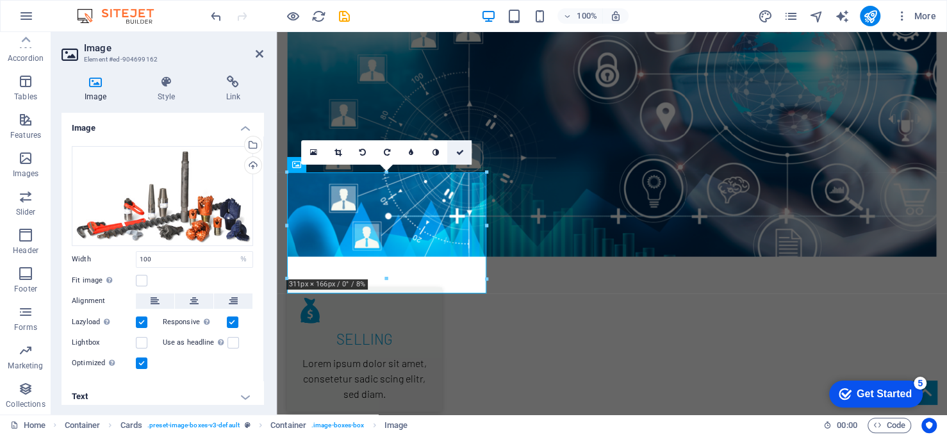
click at [463, 151] on link at bounding box center [459, 152] width 24 height 24
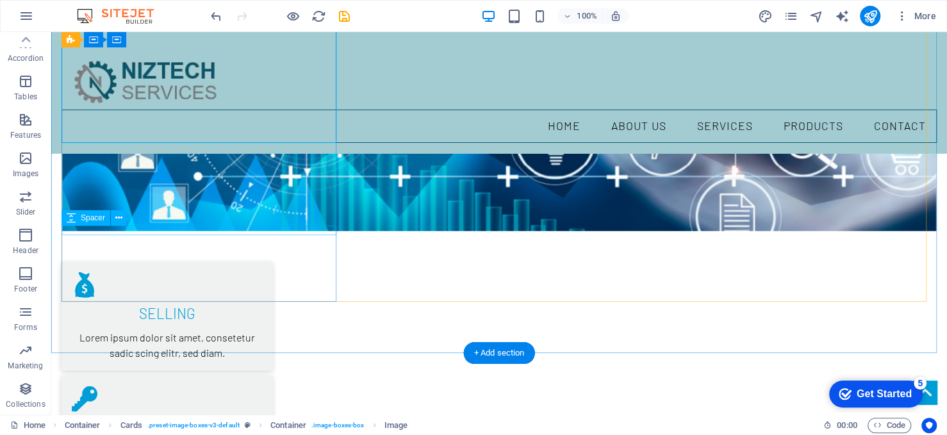
scroll to position [1776, 0]
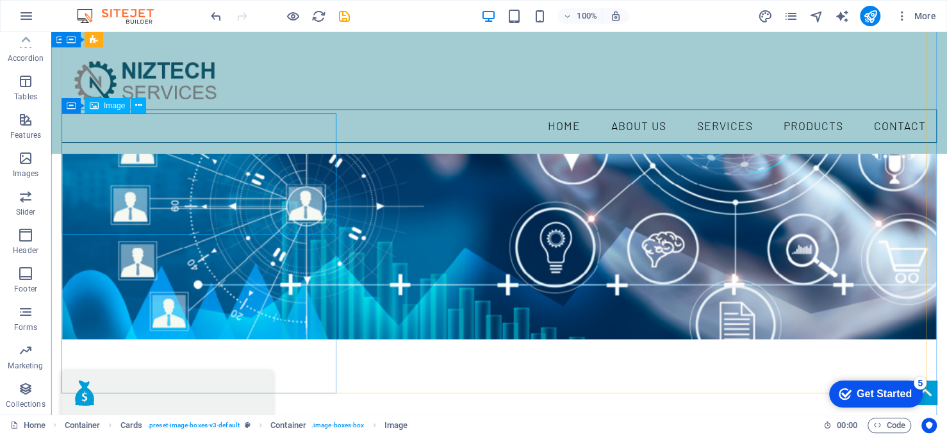
select select "%"
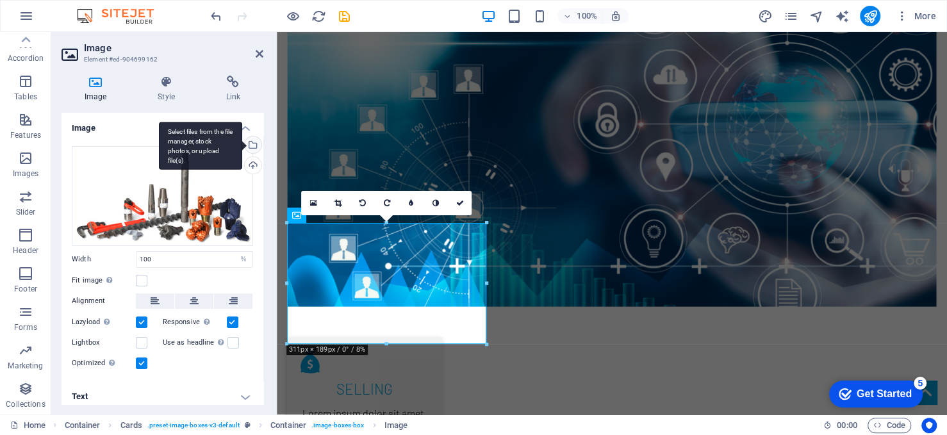
click at [251, 144] on div "Select files from the file manager, stock photos, or upload file(s)" at bounding box center [251, 145] width 19 height 19
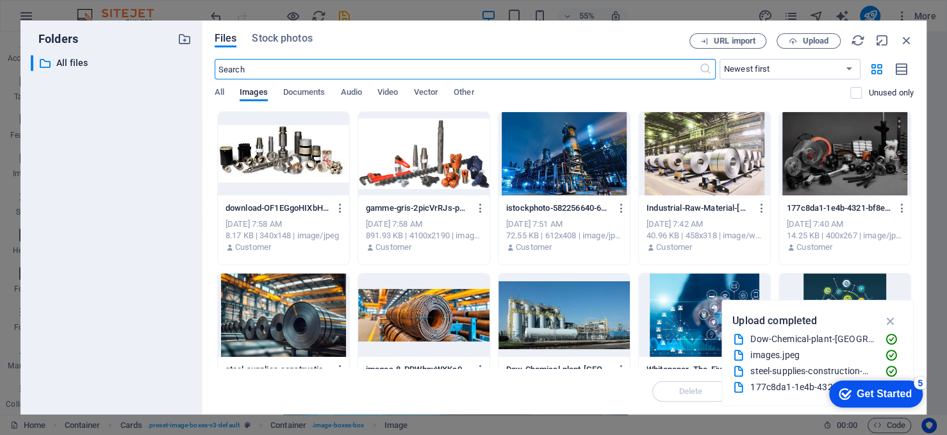
scroll to position [1925, 0]
click at [807, 38] on span "Upload" at bounding box center [815, 41] width 26 height 8
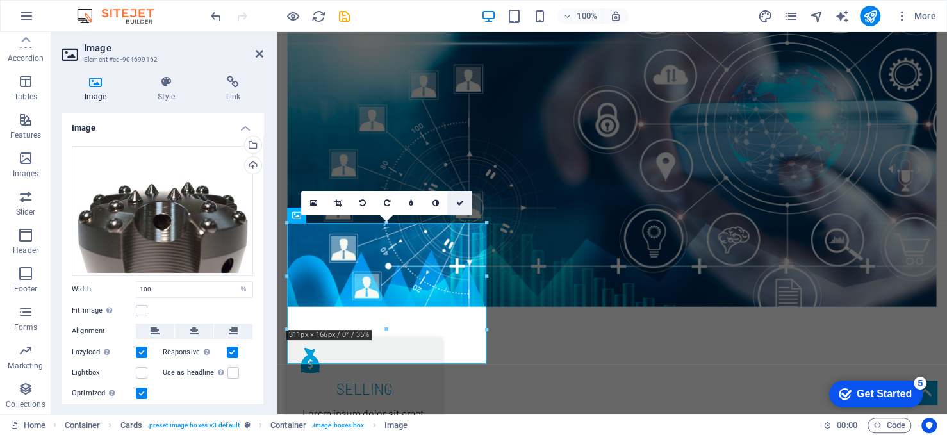
click at [463, 202] on icon at bounding box center [460, 203] width 8 height 8
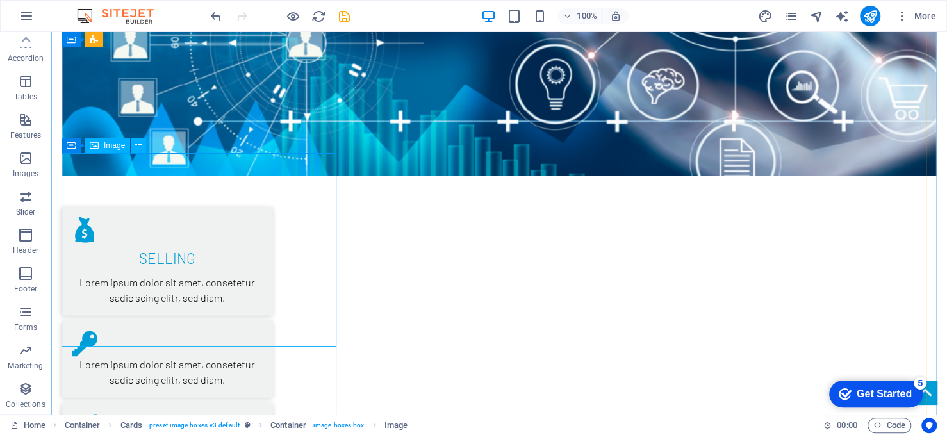
scroll to position [1918, 0]
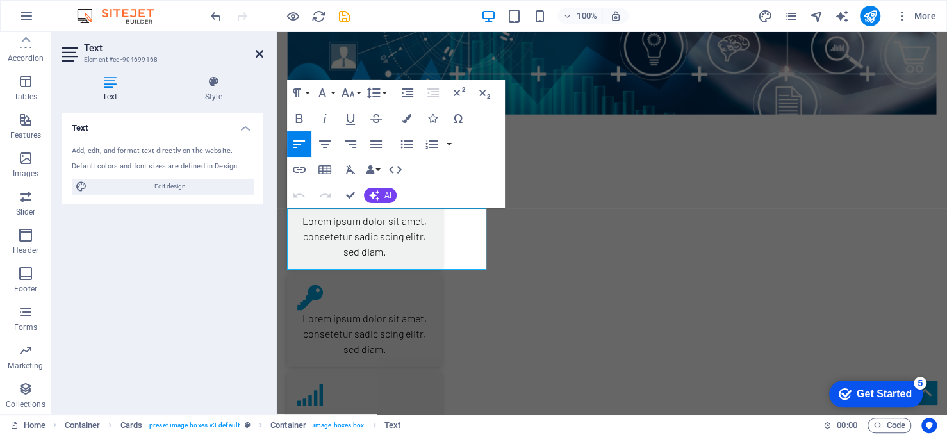
click at [260, 52] on icon at bounding box center [260, 54] width 8 height 10
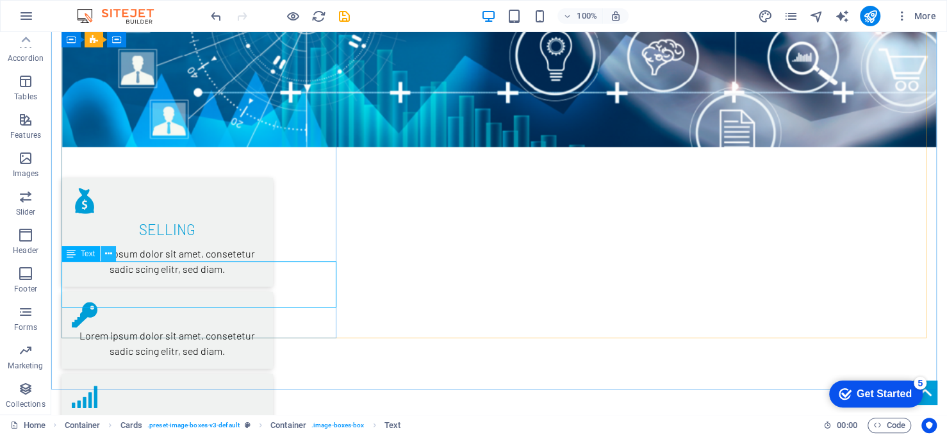
click at [105, 253] on icon at bounding box center [108, 253] width 7 height 13
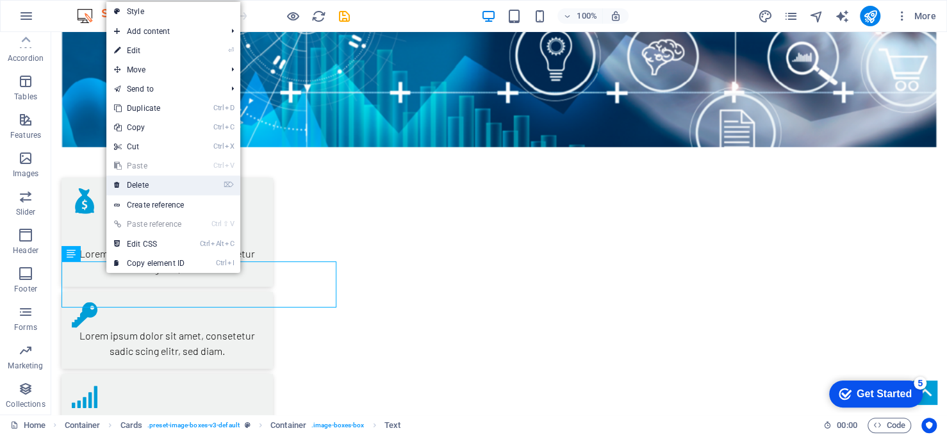
click at [147, 184] on link "⌦ Delete" at bounding box center [149, 185] width 86 height 19
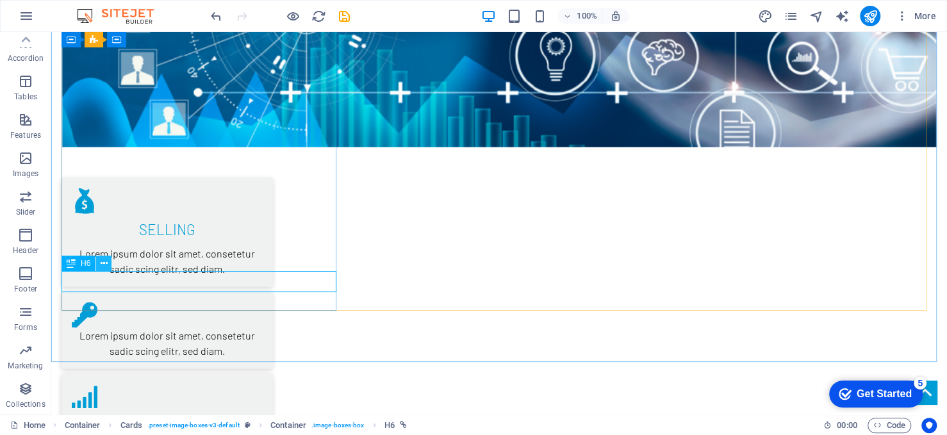
click at [109, 264] on button at bounding box center [103, 263] width 15 height 15
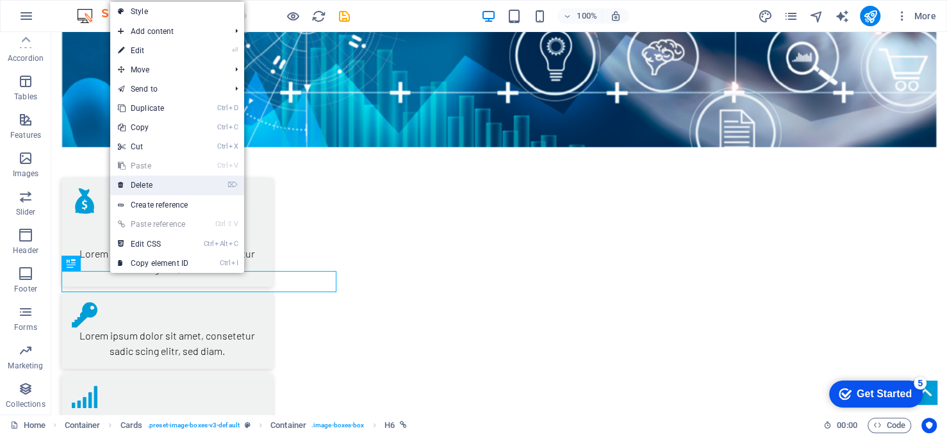
click at [146, 187] on link "⌦ Delete" at bounding box center [153, 185] width 86 height 19
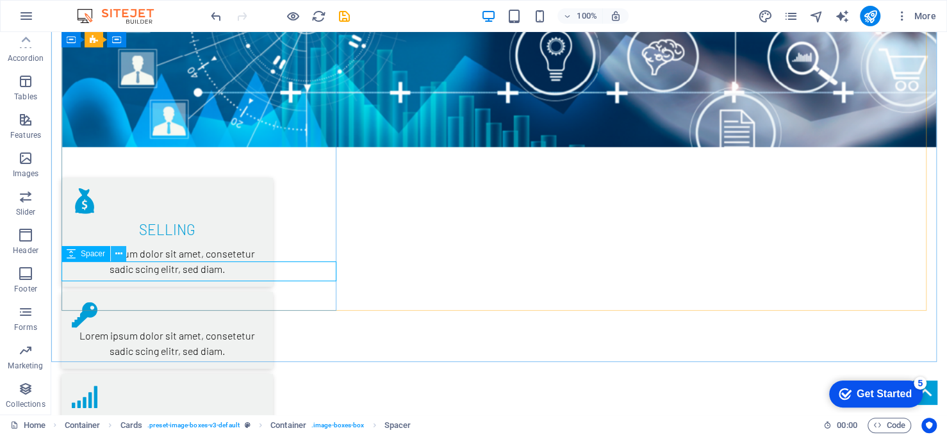
click at [115, 256] on icon at bounding box center [118, 253] width 7 height 13
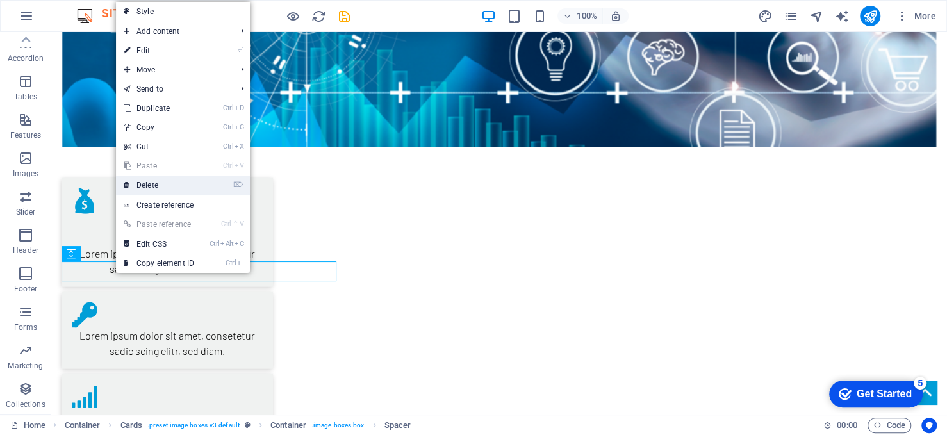
click at [150, 188] on link "⌦ Delete" at bounding box center [159, 185] width 86 height 19
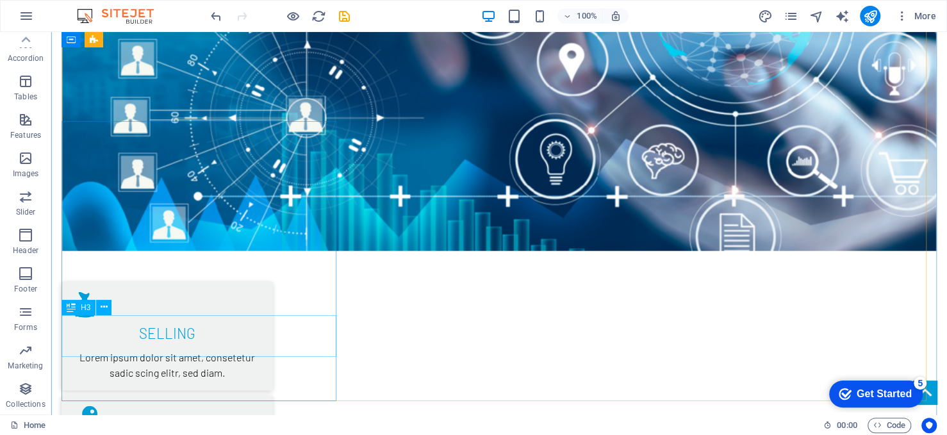
scroll to position [1882, 0]
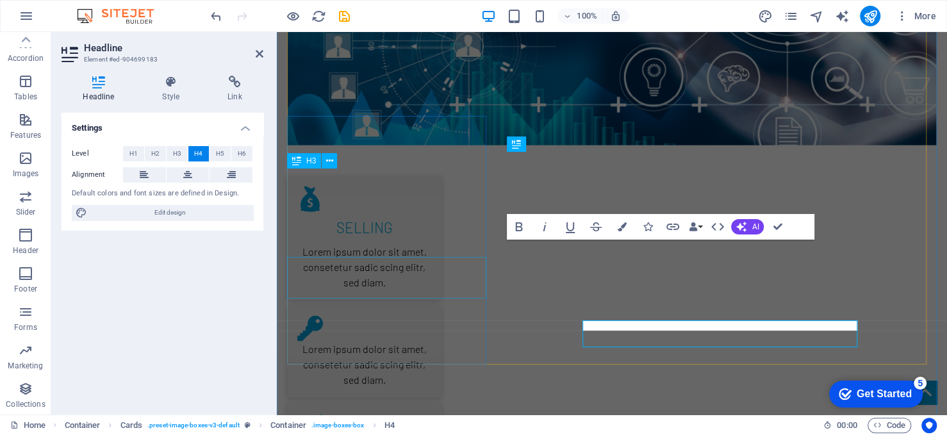
scroll to position [1828, 0]
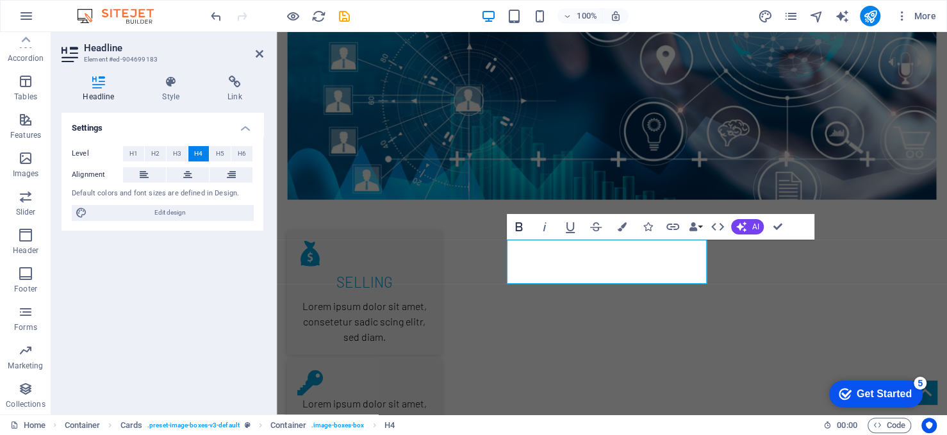
click at [516, 227] on icon "button" at bounding box center [519, 226] width 7 height 9
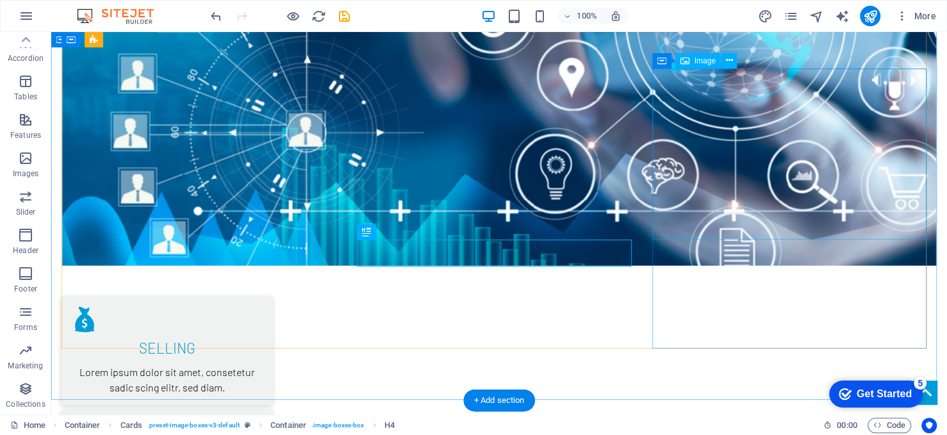
scroll to position [1909, 0]
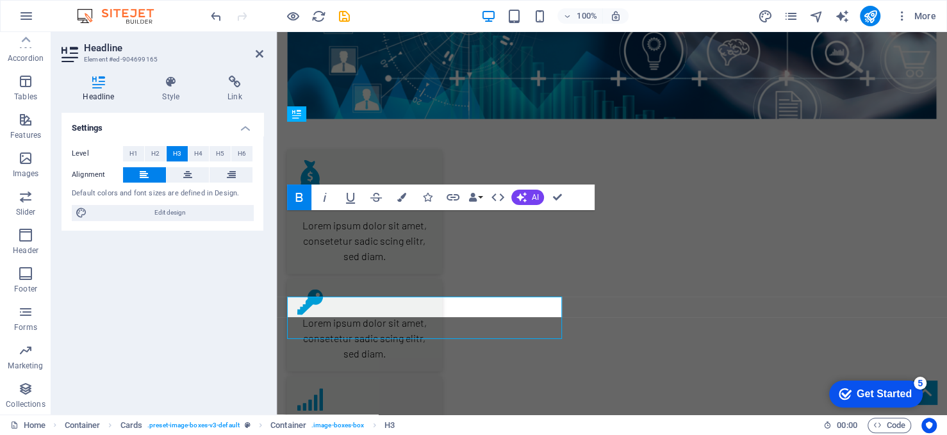
scroll to position [1875, 0]
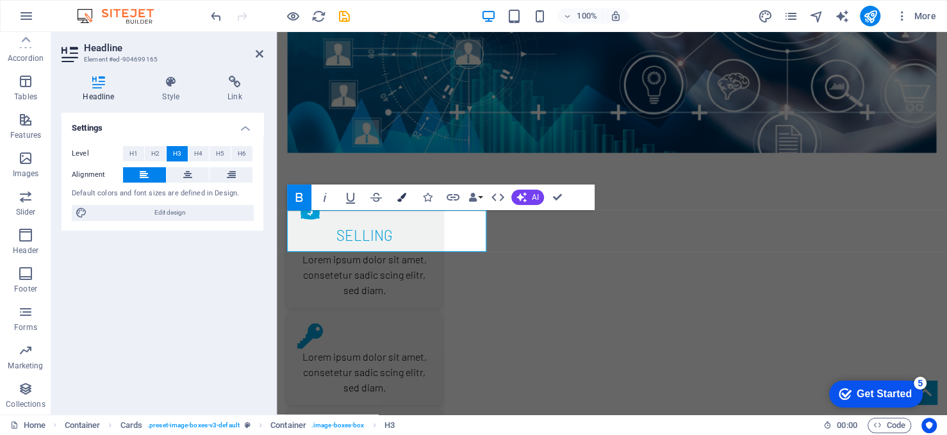
click at [398, 197] on icon "button" at bounding box center [401, 197] width 9 height 9
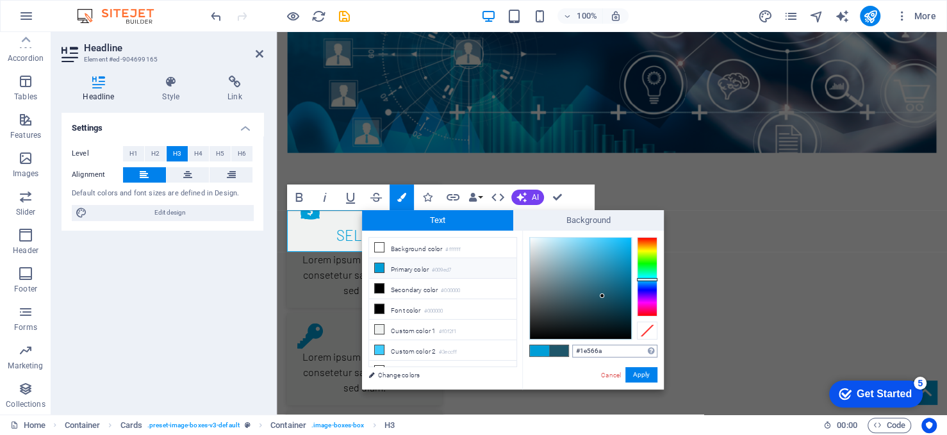
click at [591, 352] on input "#1e566a" at bounding box center [614, 351] width 85 height 13
click at [647, 375] on button "Apply" at bounding box center [641, 374] width 32 height 15
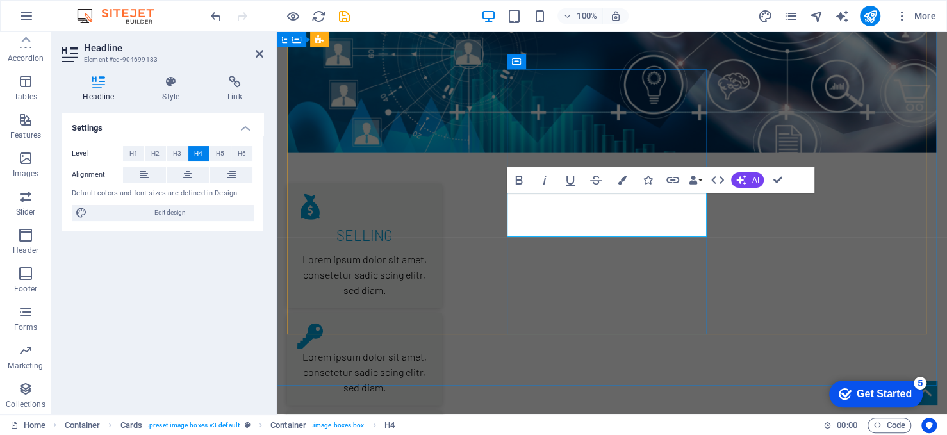
click at [623, 179] on icon "button" at bounding box center [621, 180] width 9 height 9
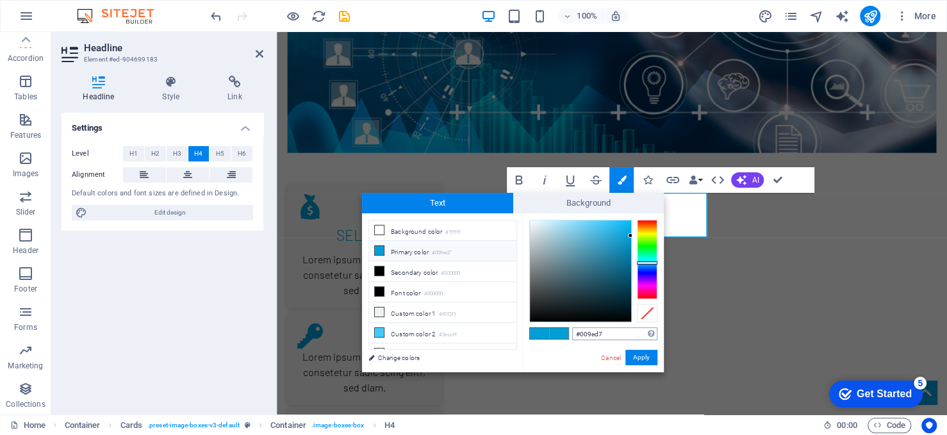
click at [590, 333] on input "#009ed7" at bounding box center [614, 333] width 85 height 13
click at [591, 333] on input "#009ed7" at bounding box center [614, 333] width 85 height 13
type input "#1e566a"
click at [636, 351] on button "Apply" at bounding box center [641, 357] width 32 height 15
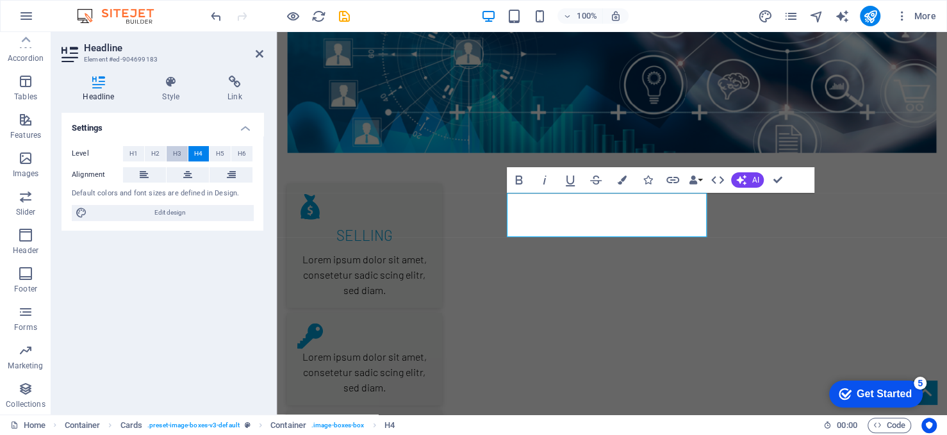
click at [174, 151] on span "H3" at bounding box center [177, 153] width 8 height 15
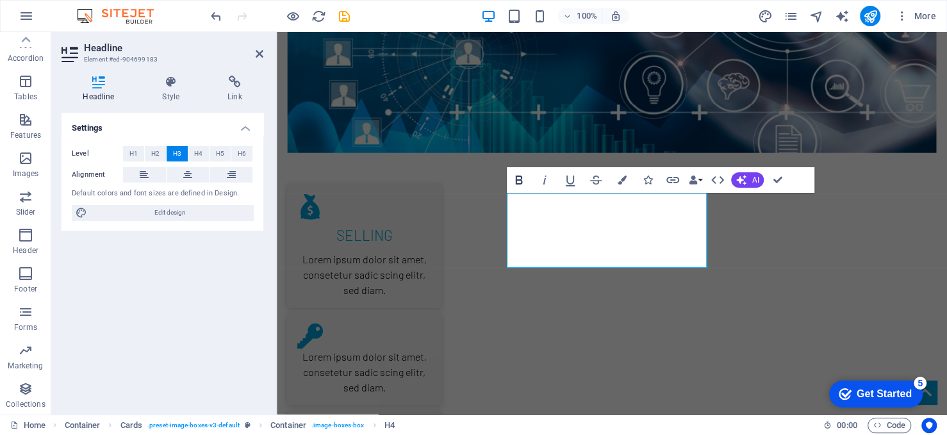
click at [521, 183] on icon "button" at bounding box center [519, 180] width 7 height 9
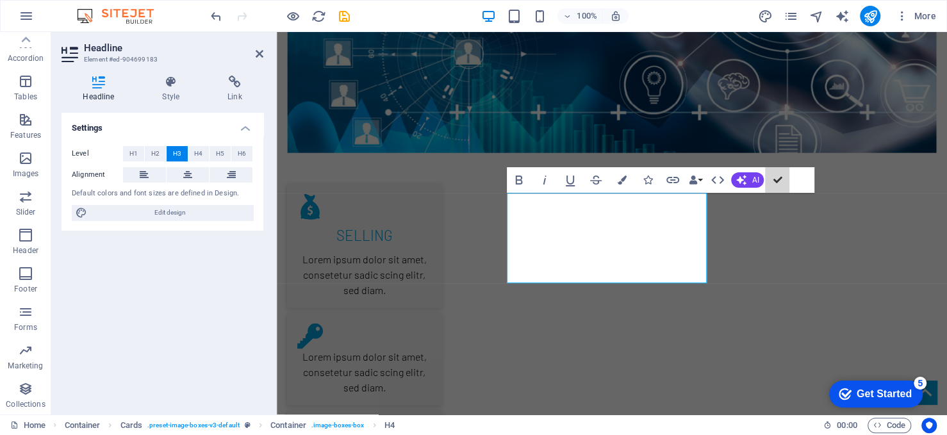
scroll to position [1909, 0]
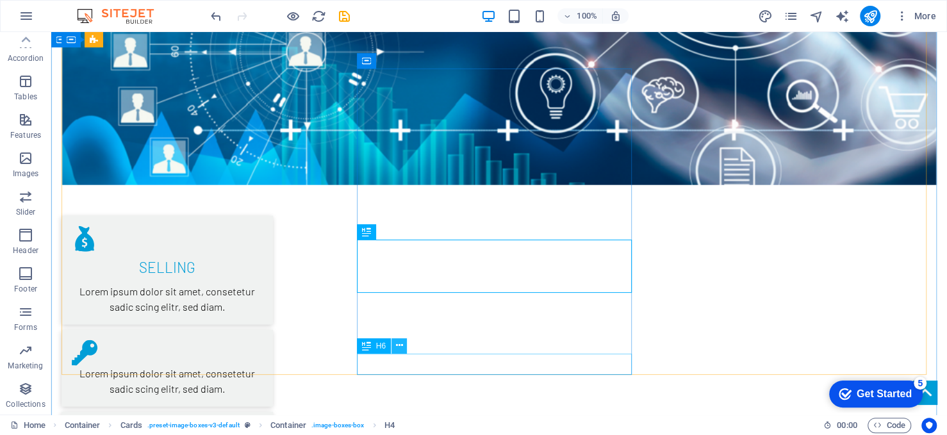
click at [399, 348] on icon at bounding box center [399, 345] width 7 height 13
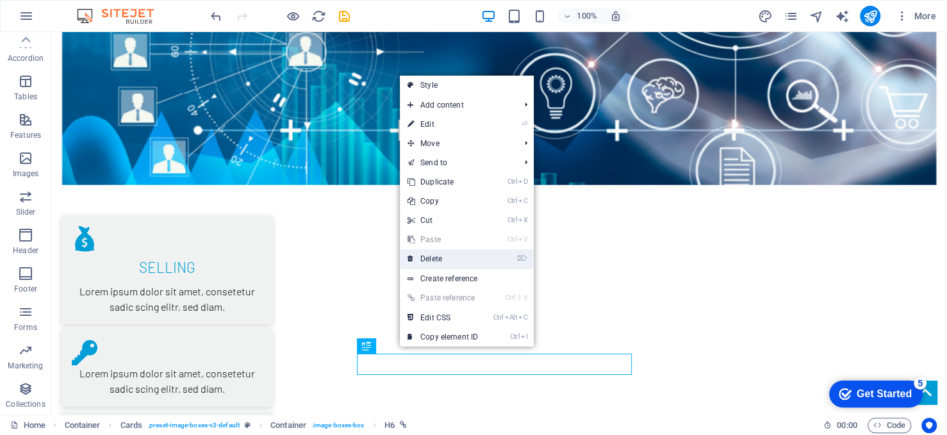
click at [445, 261] on link "⌦ Delete" at bounding box center [443, 258] width 86 height 19
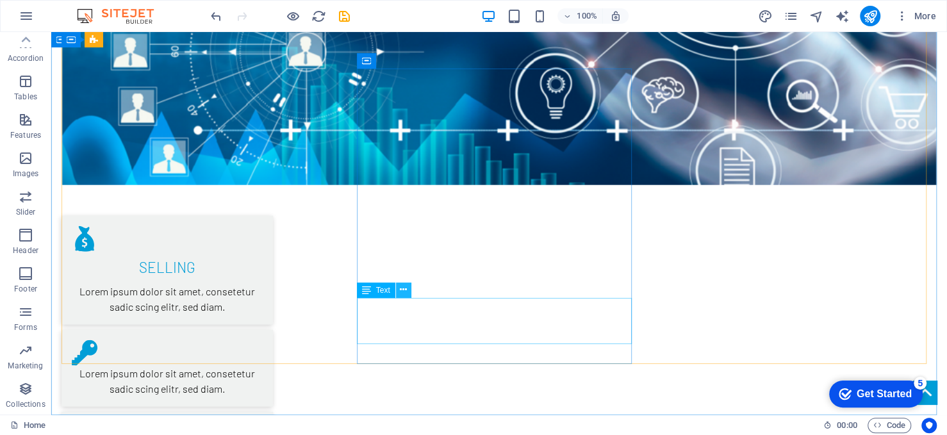
click at [407, 292] on button at bounding box center [403, 290] width 15 height 15
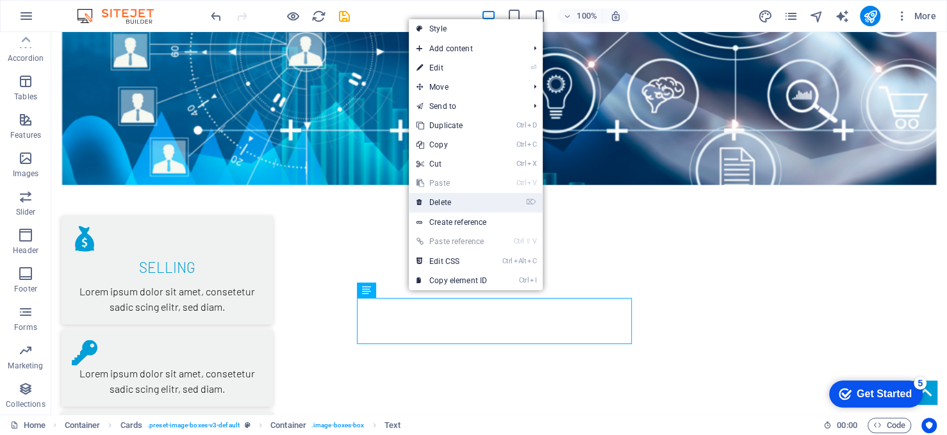
click at [442, 205] on link "⌦ Delete" at bounding box center [452, 202] width 86 height 19
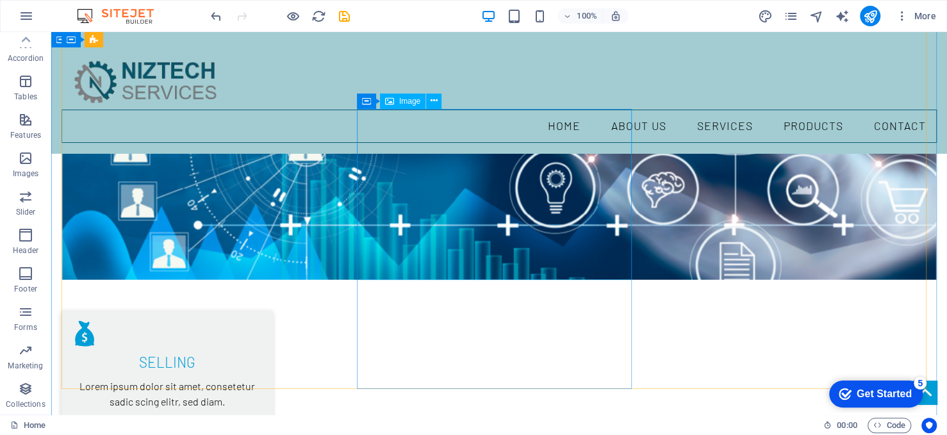
select select "%"
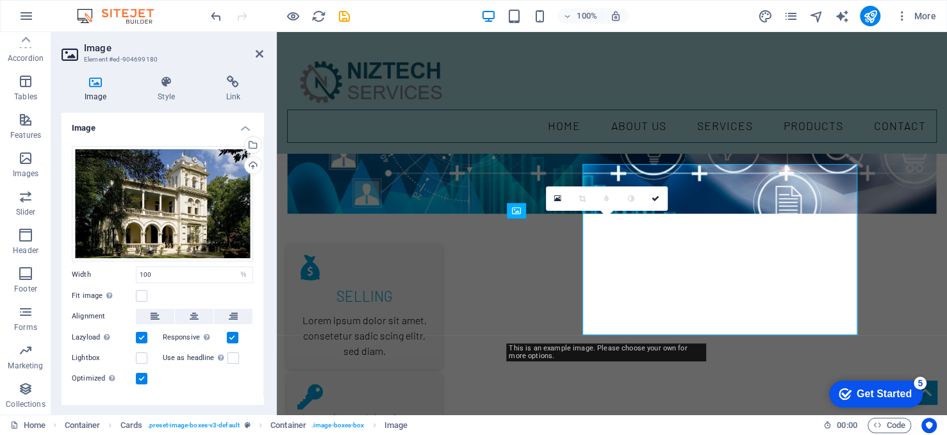
scroll to position [1725, 0]
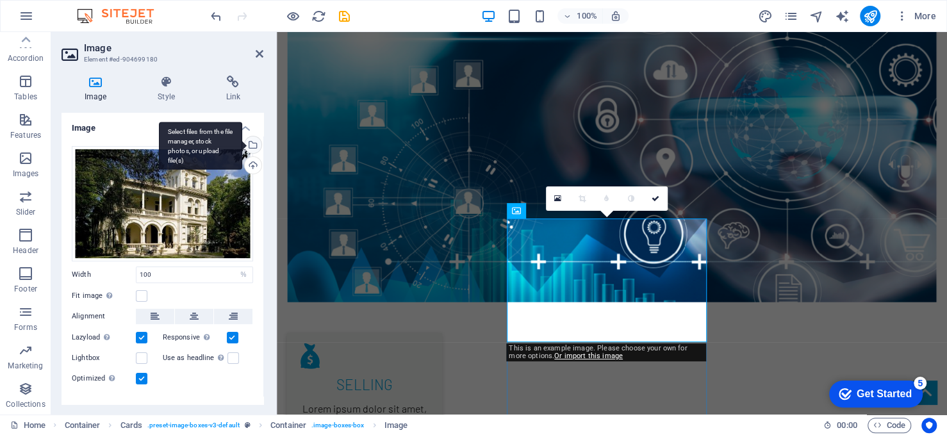
click at [253, 145] on div "Select files from the file manager, stock photos, or upload file(s)" at bounding box center [251, 145] width 19 height 19
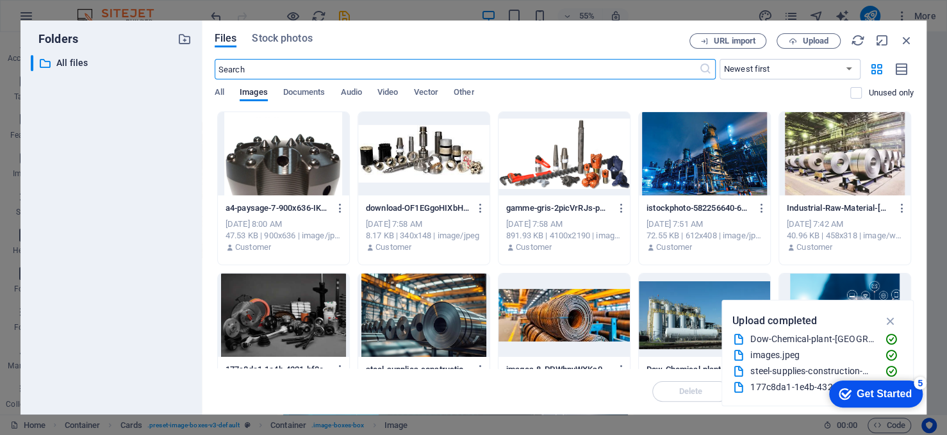
scroll to position [1930, 0]
click at [814, 39] on span "Upload" at bounding box center [815, 41] width 26 height 8
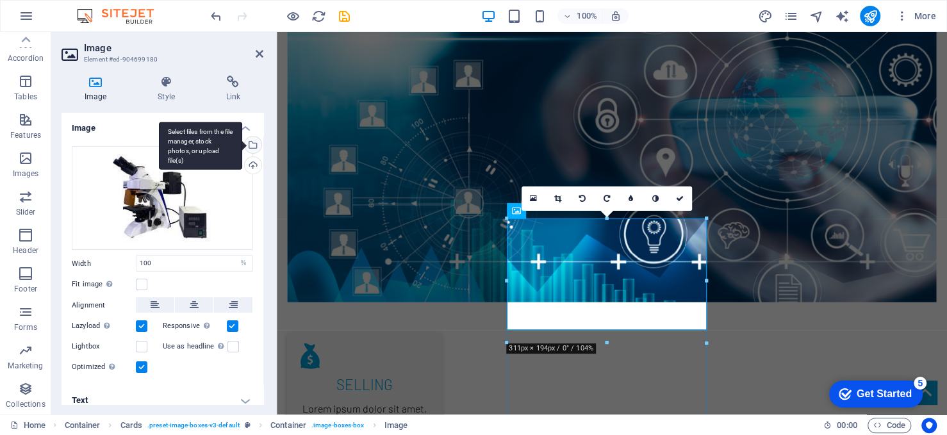
click at [249, 142] on div "Select files from the file manager, stock photos, or upload file(s)" at bounding box center [251, 145] width 19 height 19
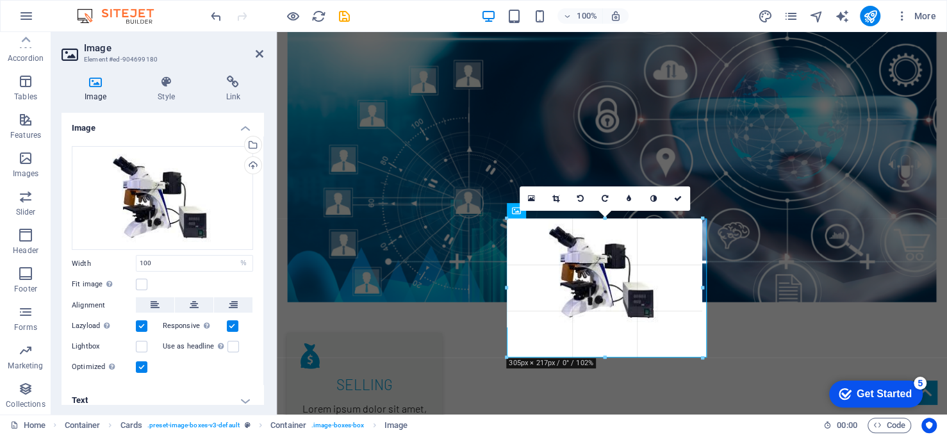
drag, startPoint x: 605, startPoint y: 331, endPoint x: 609, endPoint y: 358, distance: 27.8
type input "305"
select select "px"
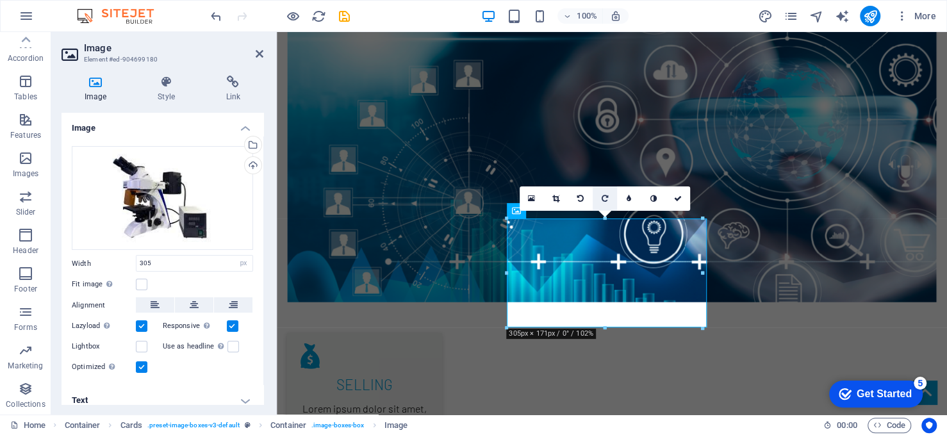
click at [600, 201] on link at bounding box center [605, 198] width 24 height 24
click at [671, 195] on link at bounding box center [678, 198] width 24 height 24
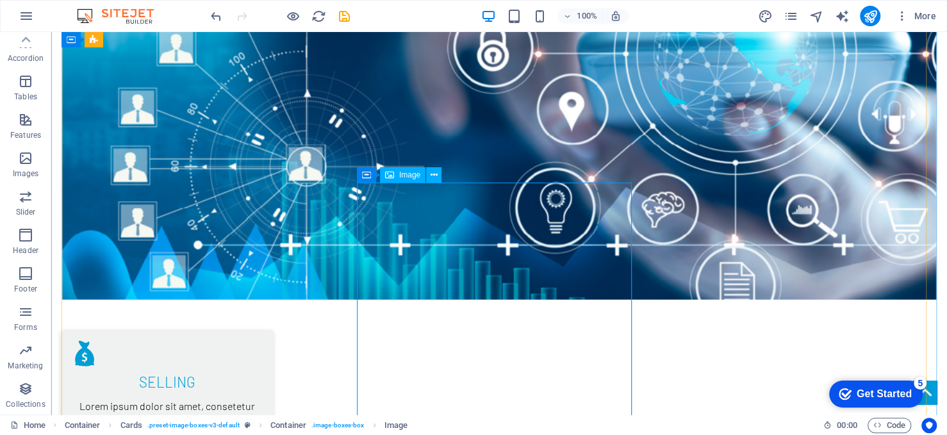
select select "px"
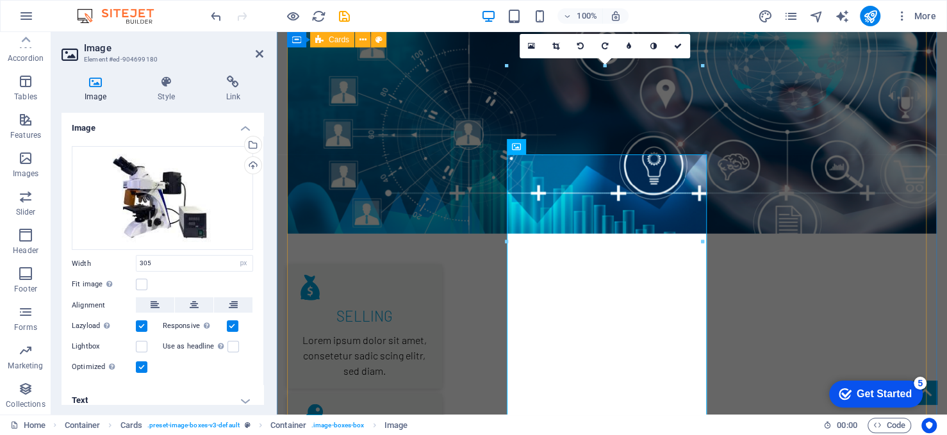
scroll to position [1790, 0]
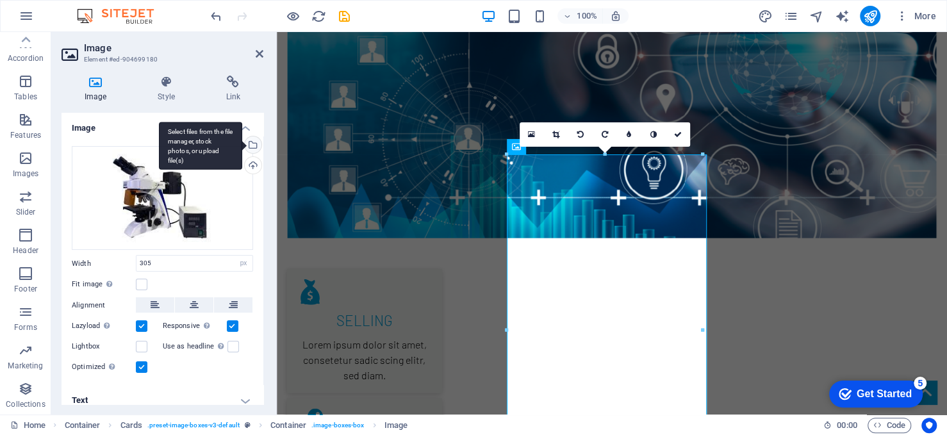
click at [252, 149] on div "Select files from the file manager, stock photos, or upload file(s)" at bounding box center [251, 145] width 19 height 19
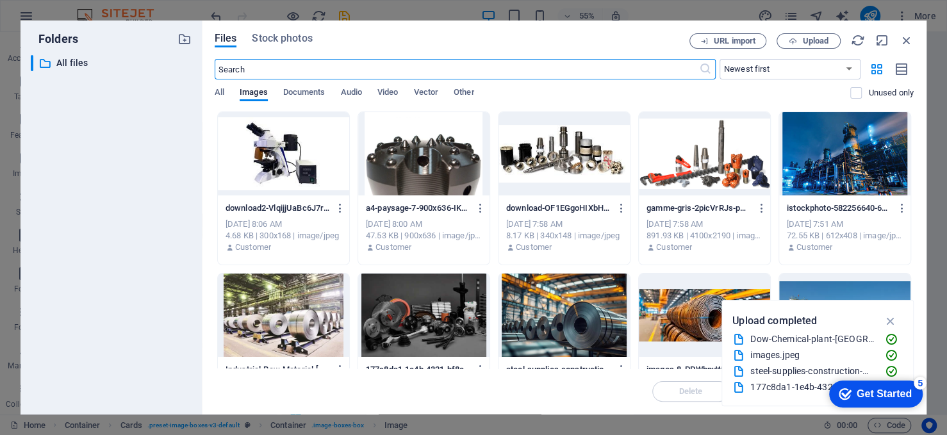
scroll to position [1994, 0]
click at [818, 40] on span "Upload" at bounding box center [815, 41] width 26 height 8
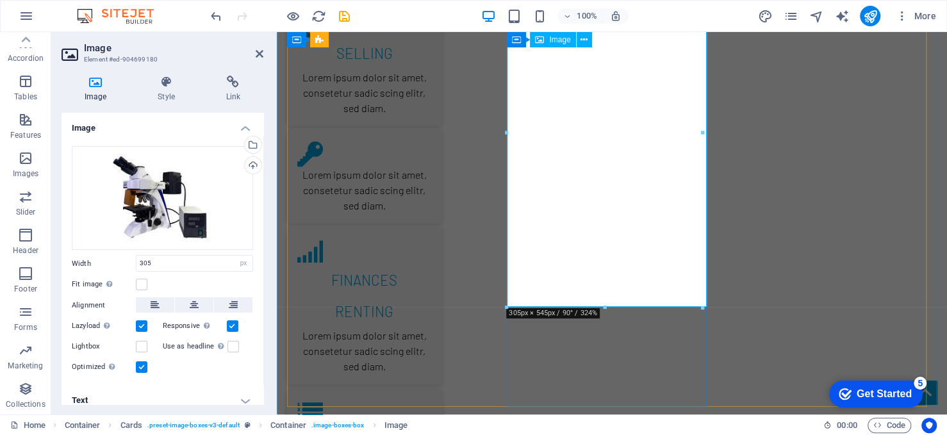
scroll to position [2110, 0]
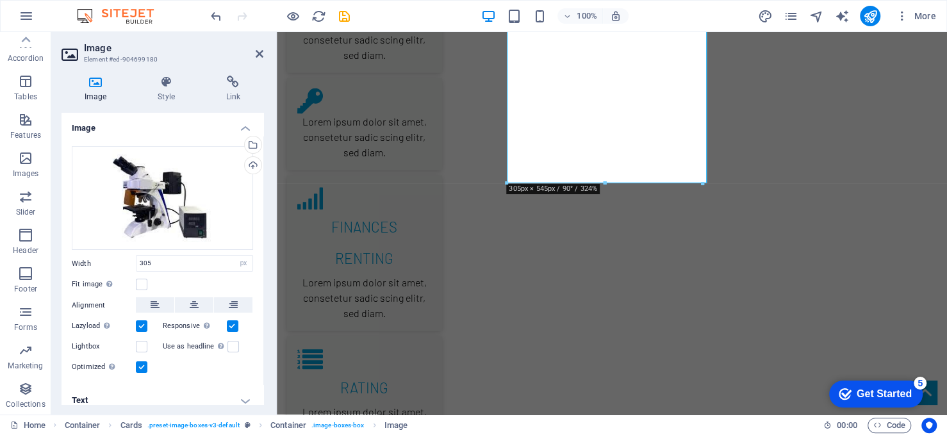
click at [265, 53] on aside "Image Element #ed-904699180 Image Style Link Image Drag files here, click to ch…" at bounding box center [164, 223] width 226 height 383
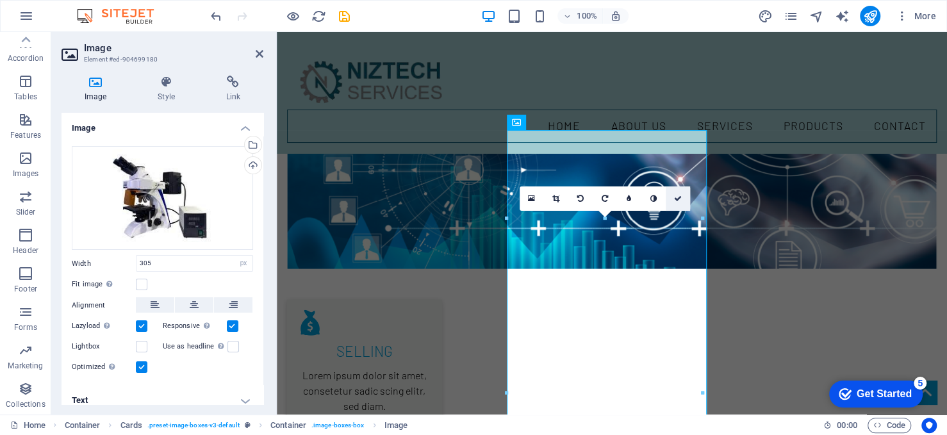
click at [683, 201] on link at bounding box center [678, 198] width 24 height 24
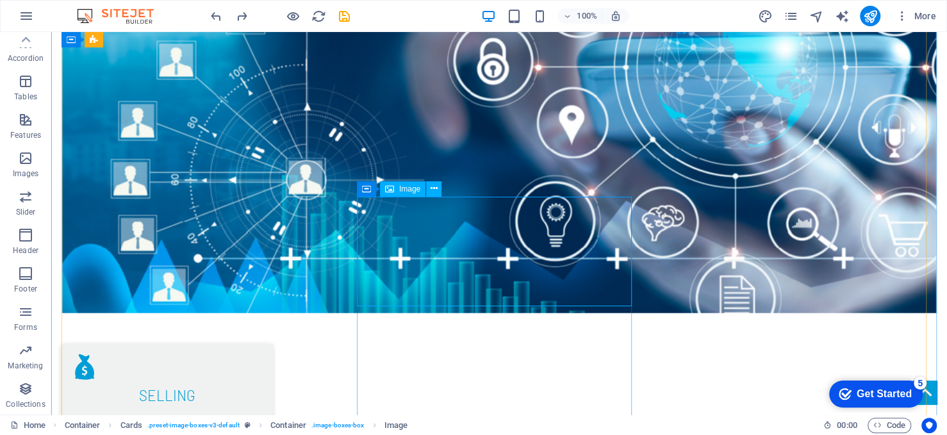
click at [407, 192] on span "Image" at bounding box center [409, 189] width 21 height 8
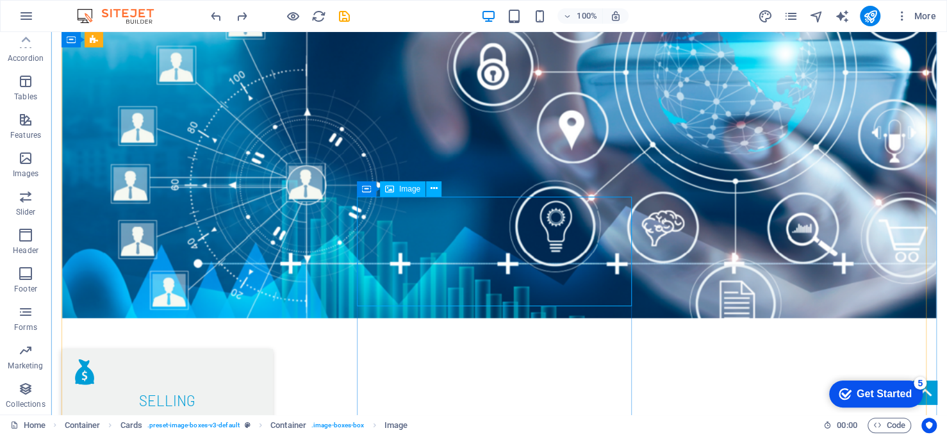
select select "px"
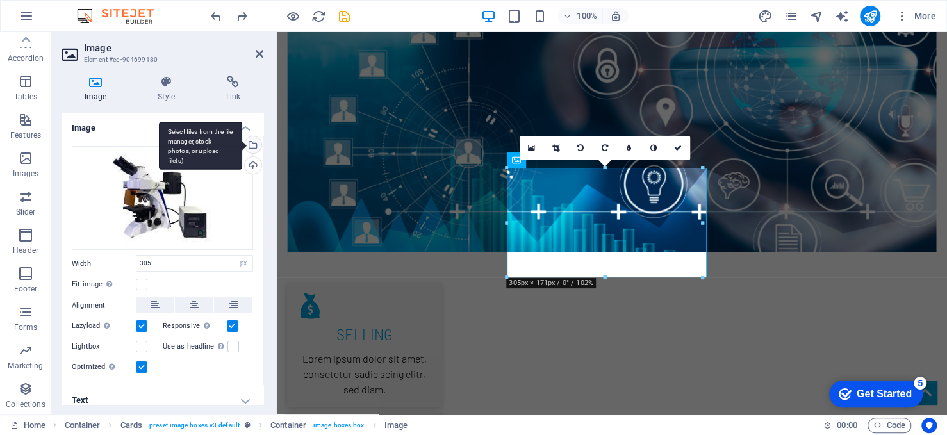
click at [242, 140] on div "Select files from the file manager, stock photos, or upload file(s)" at bounding box center [200, 146] width 83 height 48
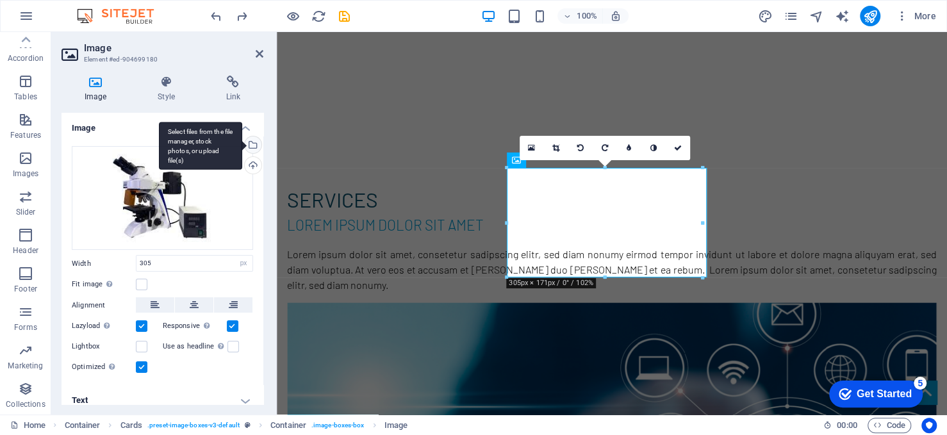
scroll to position [1980, 0]
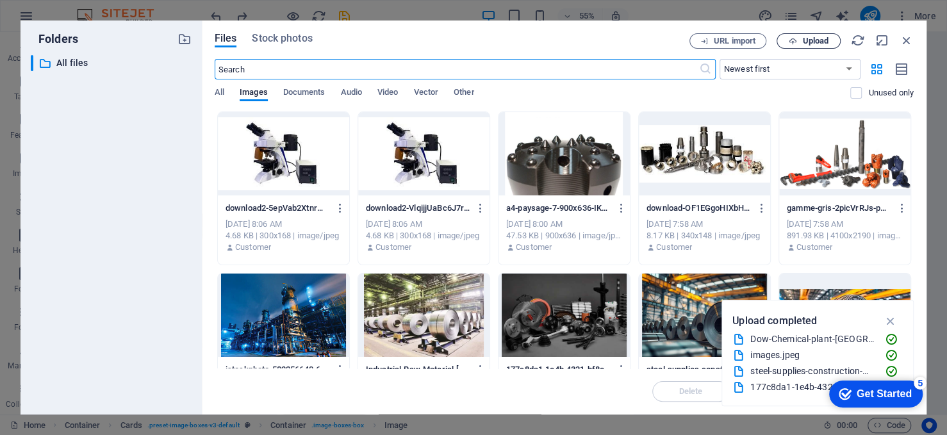
click at [819, 37] on span "Upload" at bounding box center [815, 41] width 26 height 8
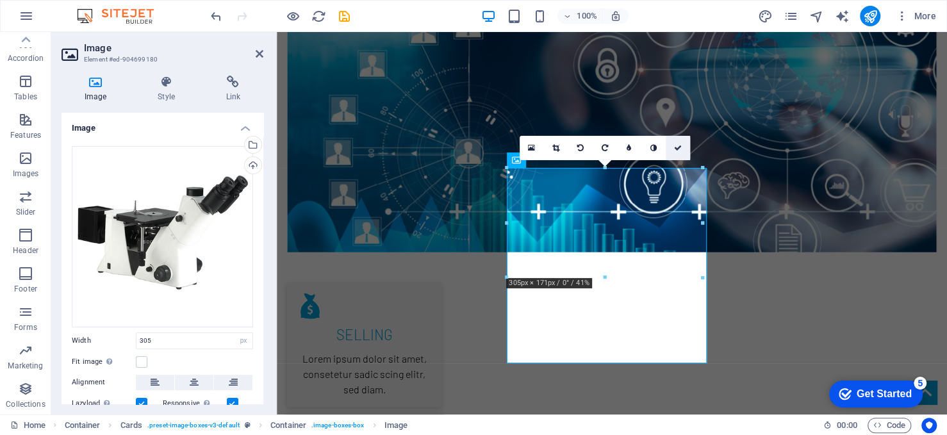
click at [675, 146] on icon at bounding box center [678, 148] width 8 height 8
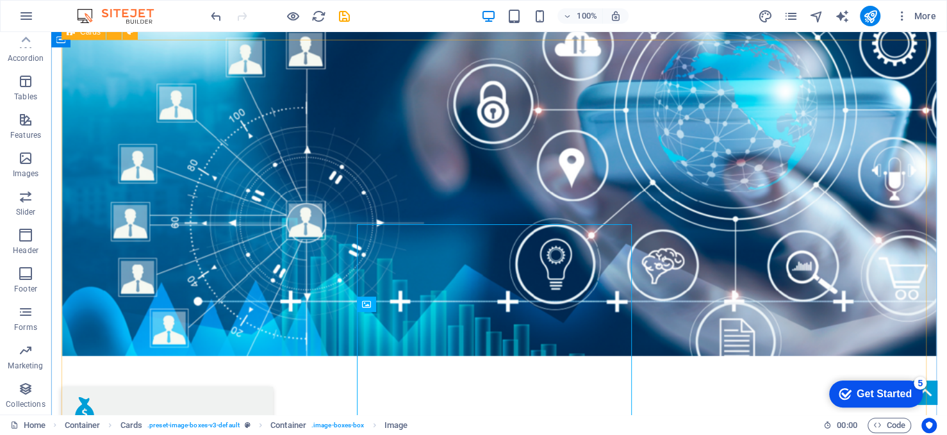
scroll to position [1781, 0]
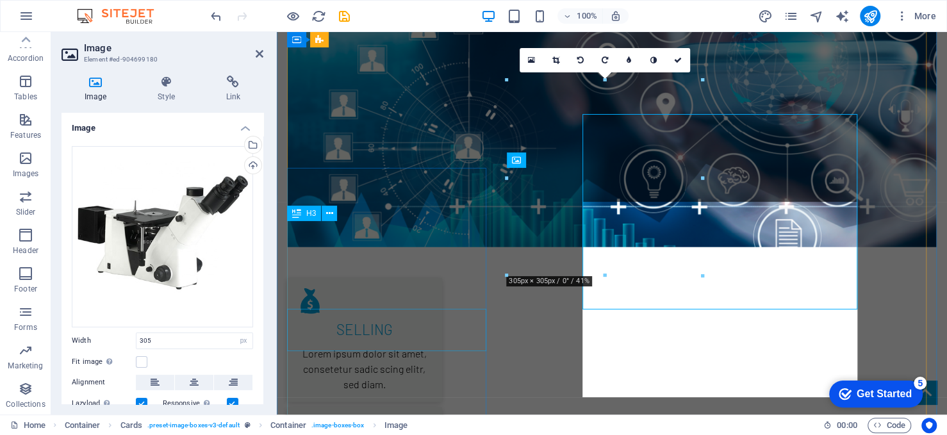
scroll to position [1775, 0]
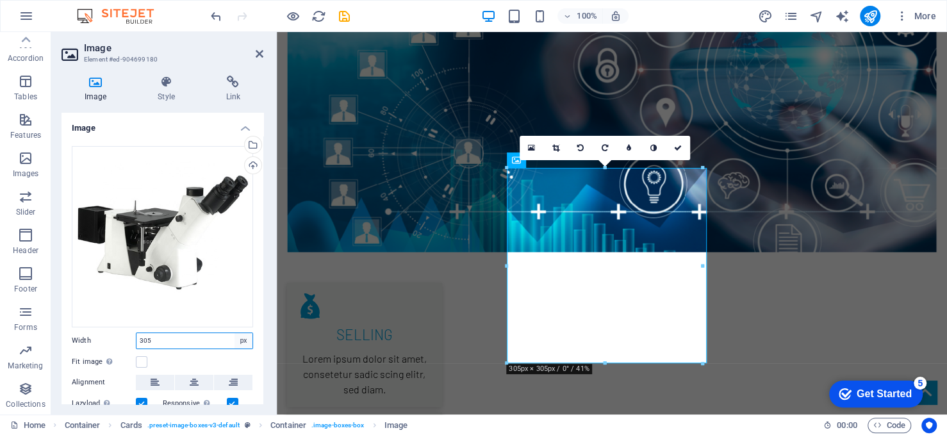
click at [235, 340] on select "Default auto px rem % em vh vw" at bounding box center [244, 340] width 18 height 15
select select "%"
click at [235, 333] on select "Default auto px rem % em vh vw" at bounding box center [244, 340] width 18 height 15
type input "98.1"
click at [138, 358] on label at bounding box center [142, 362] width 12 height 12
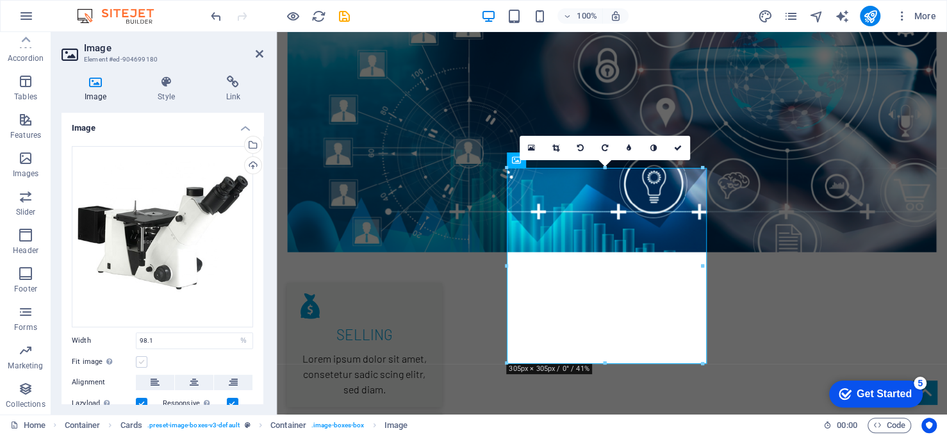
click at [0, 0] on input "Fit image Automatically fit image to a fixed width and height" at bounding box center [0, 0] width 0 height 0
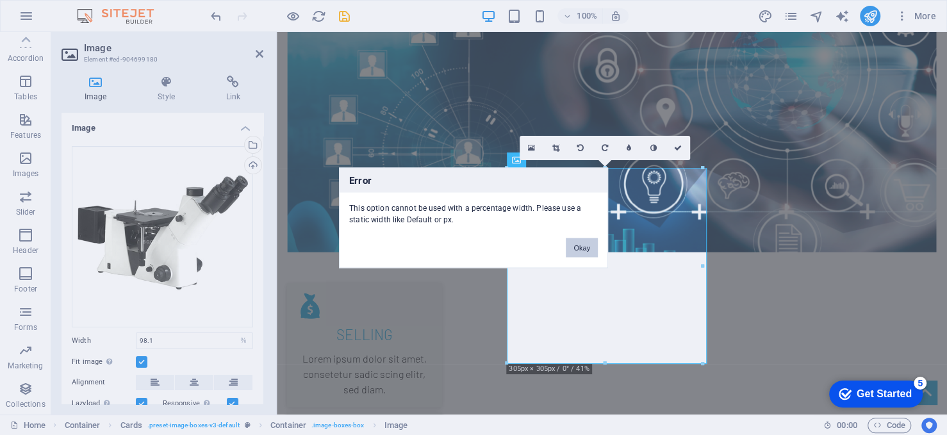
click at [576, 247] on button "Okay" at bounding box center [582, 247] width 32 height 19
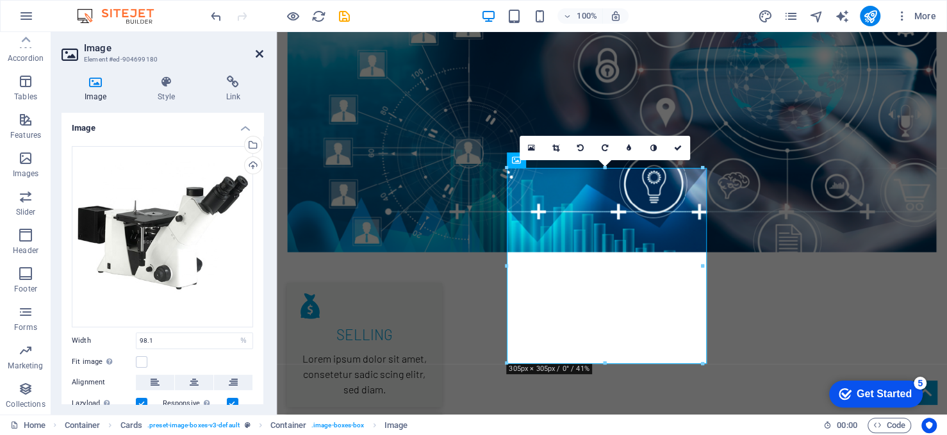
click at [261, 54] on icon at bounding box center [260, 54] width 8 height 10
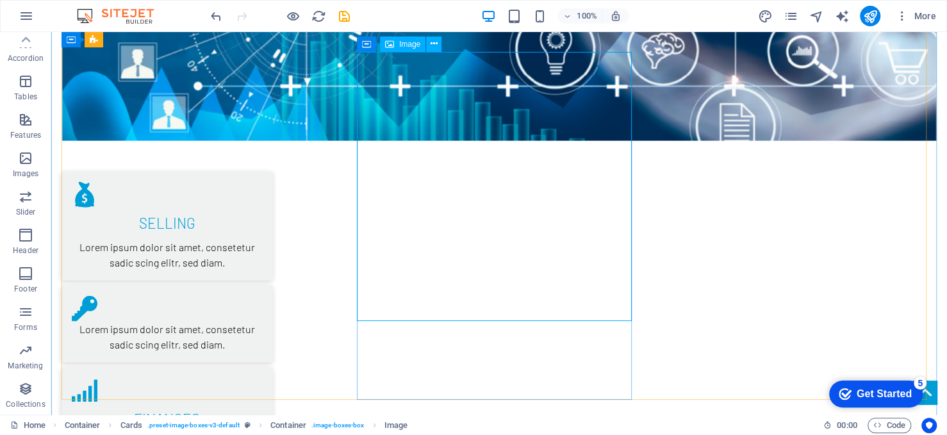
scroll to position [1973, 0]
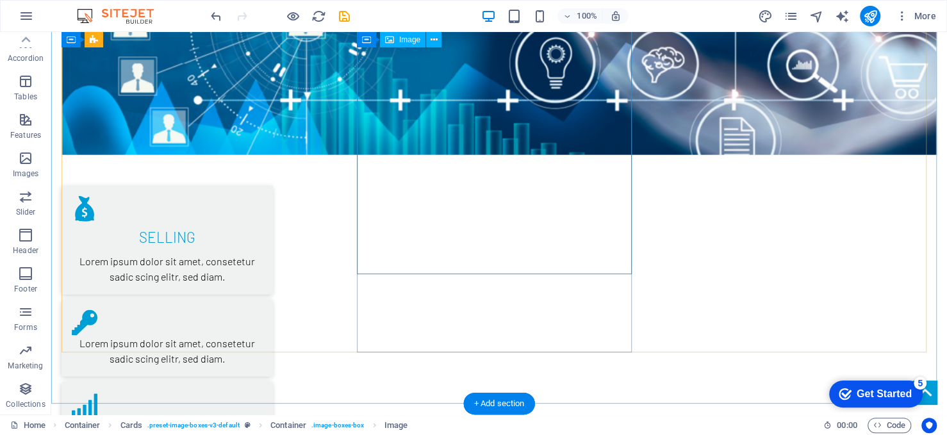
select select "%"
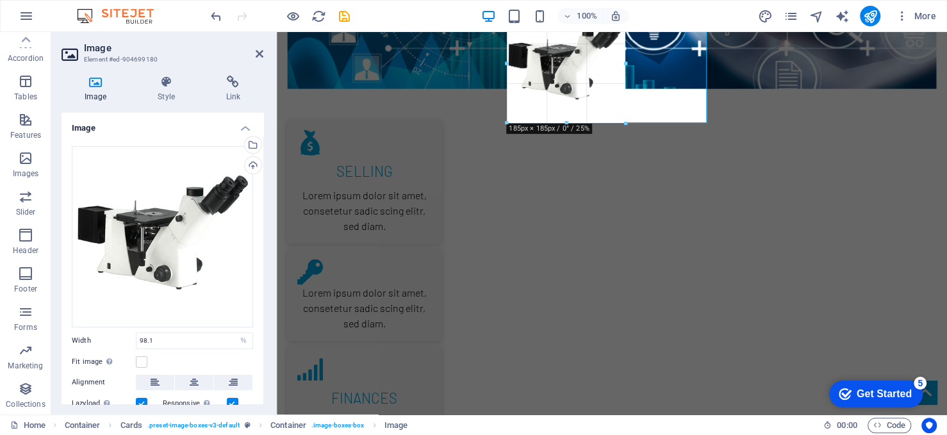
drag, startPoint x: 604, startPoint y: 201, endPoint x: 629, endPoint y: 123, distance: 81.3
type input "185"
select select "px"
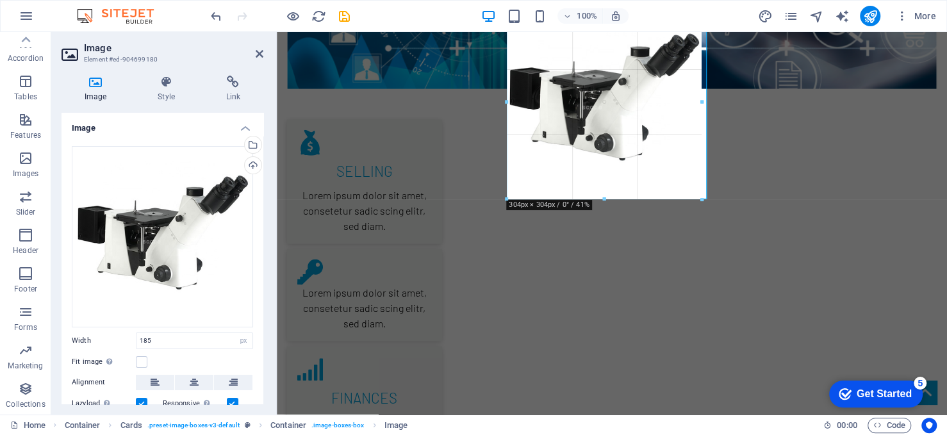
drag, startPoint x: 624, startPoint y: 62, endPoint x: 703, endPoint y: 64, distance: 78.9
type input "304"
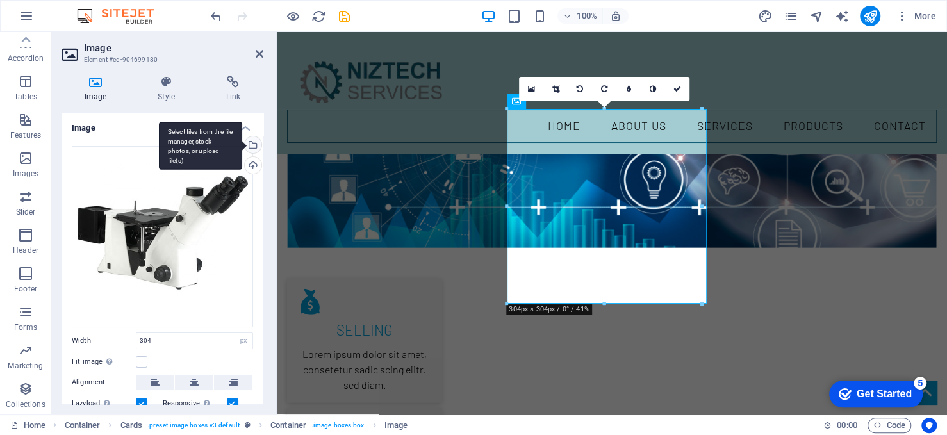
click at [256, 142] on div "Select files from the file manager, stock photos, or upload file(s)" at bounding box center [251, 145] width 19 height 19
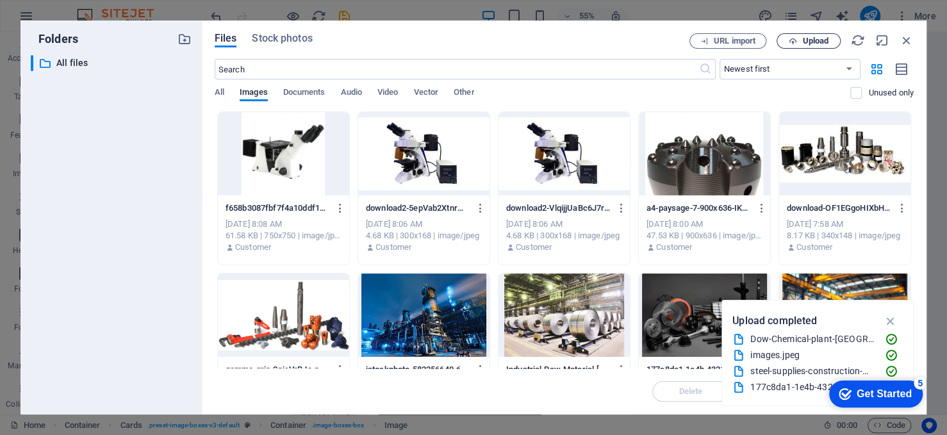
click at [807, 38] on span "Upload" at bounding box center [815, 41] width 26 height 8
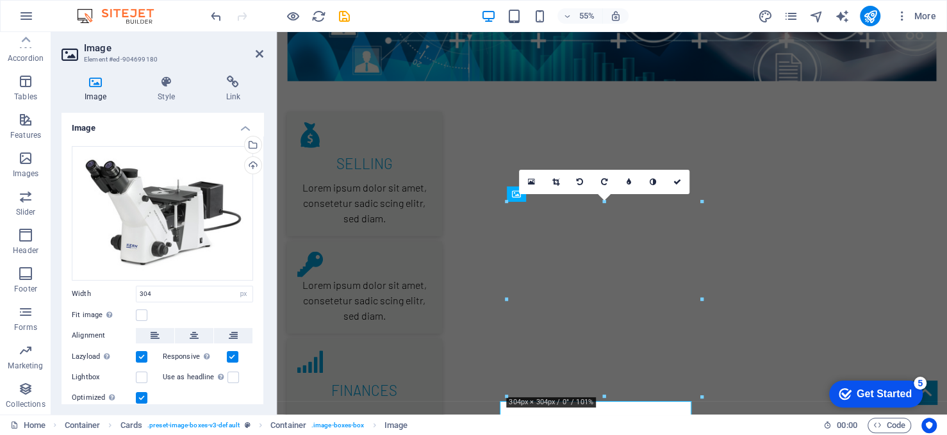
scroll to position [1742, 0]
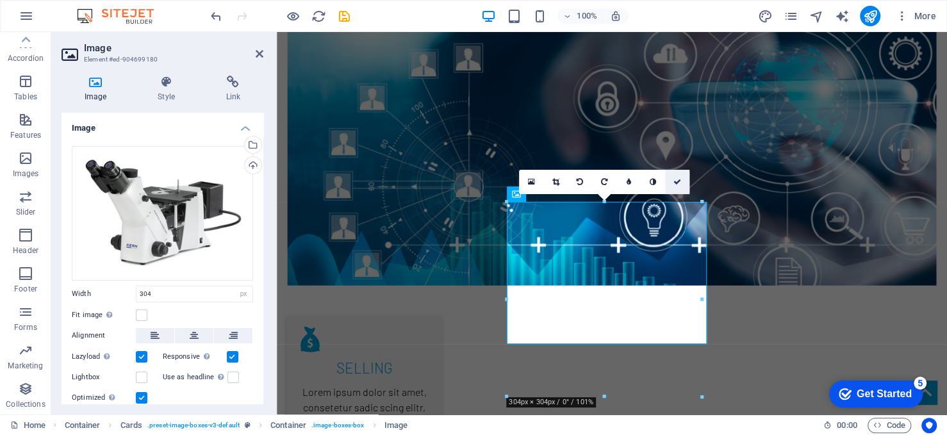
click at [677, 184] on icon at bounding box center [677, 182] width 8 height 8
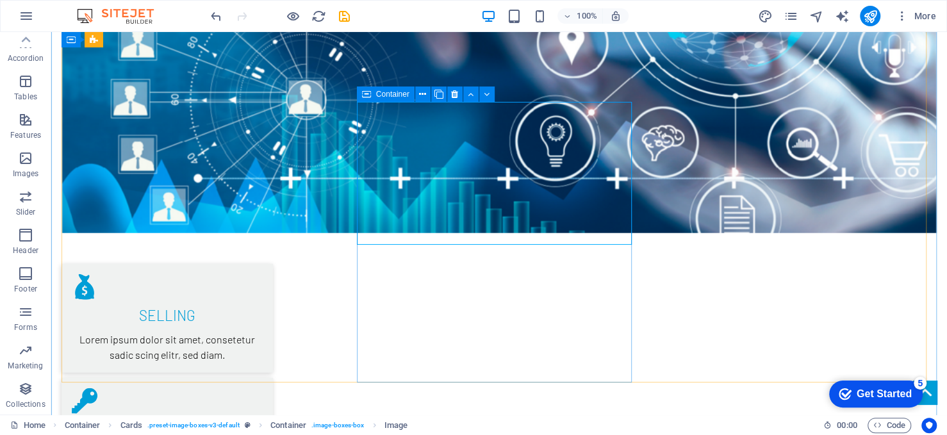
scroll to position [1875, 0]
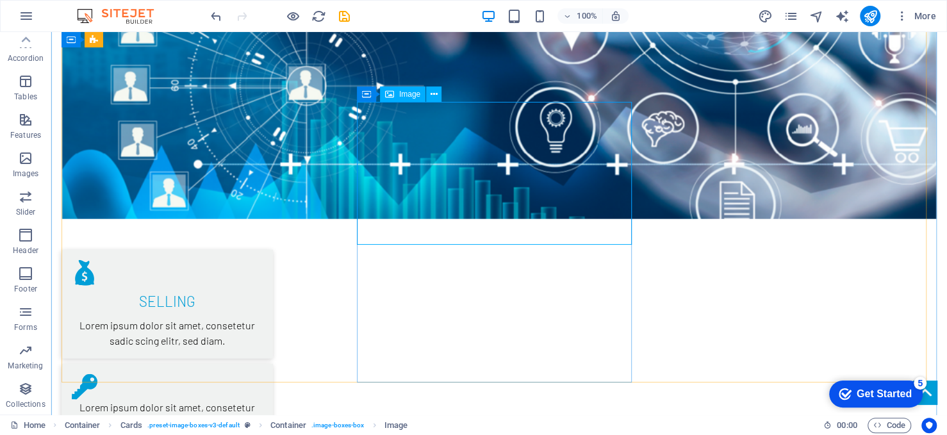
click at [406, 91] on span "Image" at bounding box center [409, 94] width 21 height 8
select select "px"
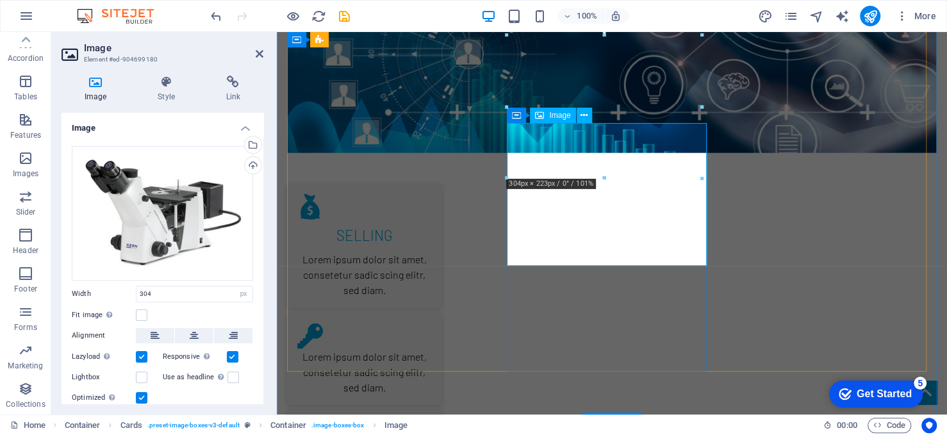
scroll to position [1820, 0]
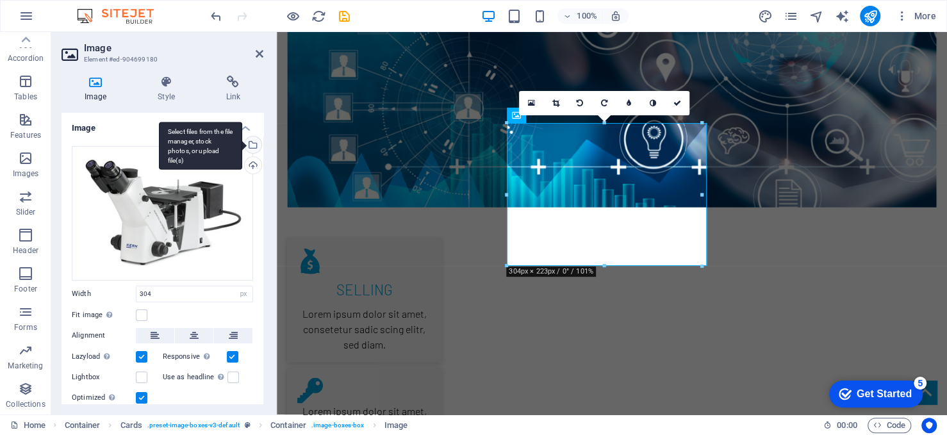
click at [242, 147] on div "Select files from the file manager, stock photos, or upload file(s)" at bounding box center [200, 146] width 83 height 48
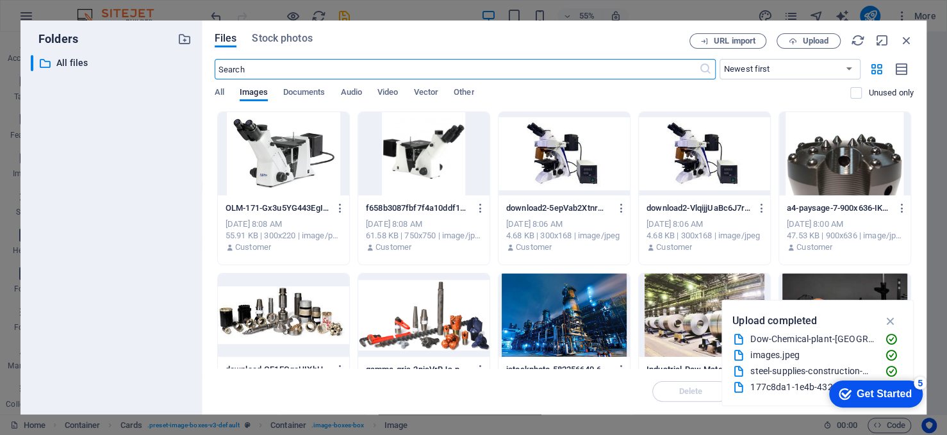
scroll to position [2020, 0]
click at [804, 37] on span "Upload" at bounding box center [815, 41] width 26 height 8
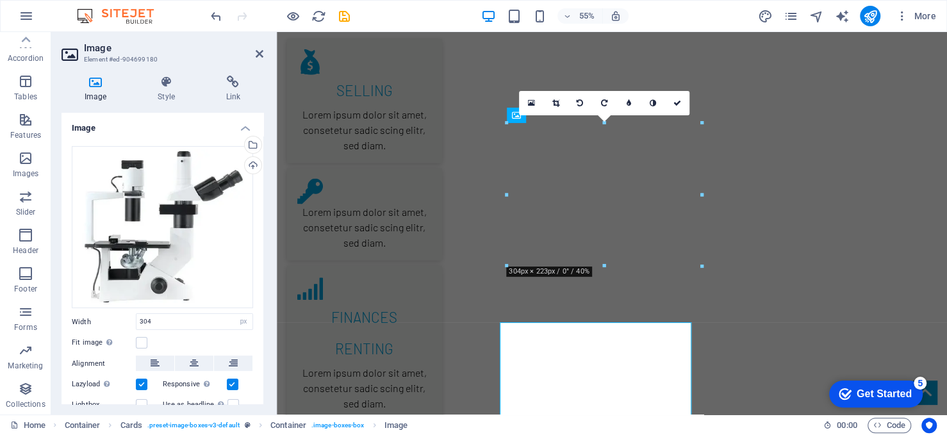
scroll to position [1820, 0]
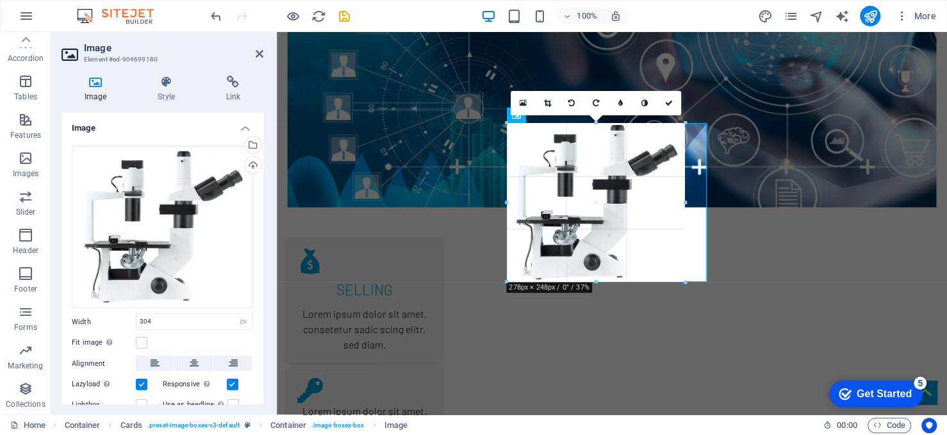
drag, startPoint x: 602, startPoint y: 296, endPoint x: 607, endPoint y: 280, distance: 16.8
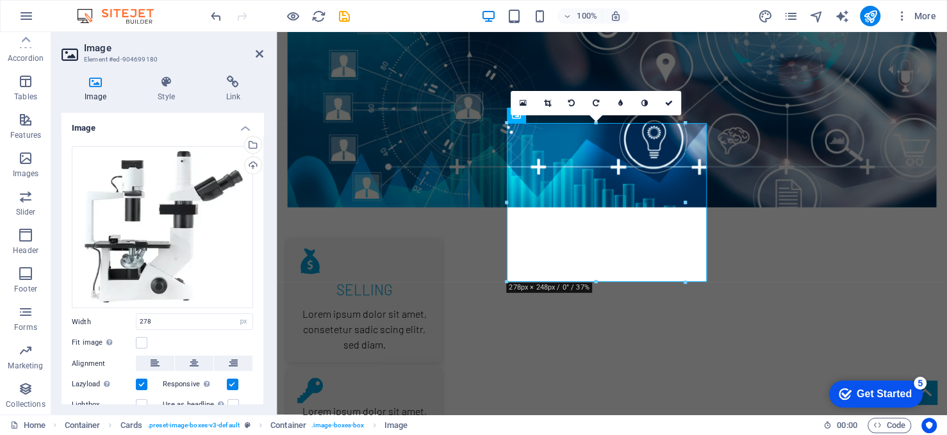
type input "304"
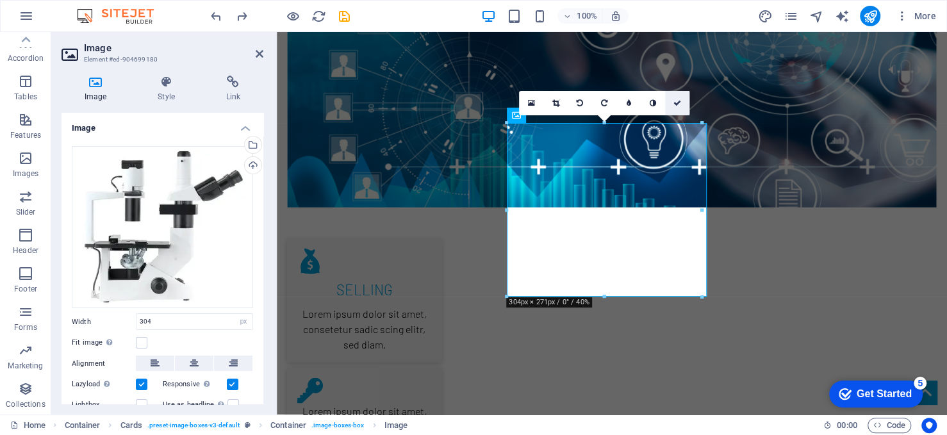
click at [675, 100] on icon at bounding box center [677, 103] width 8 height 8
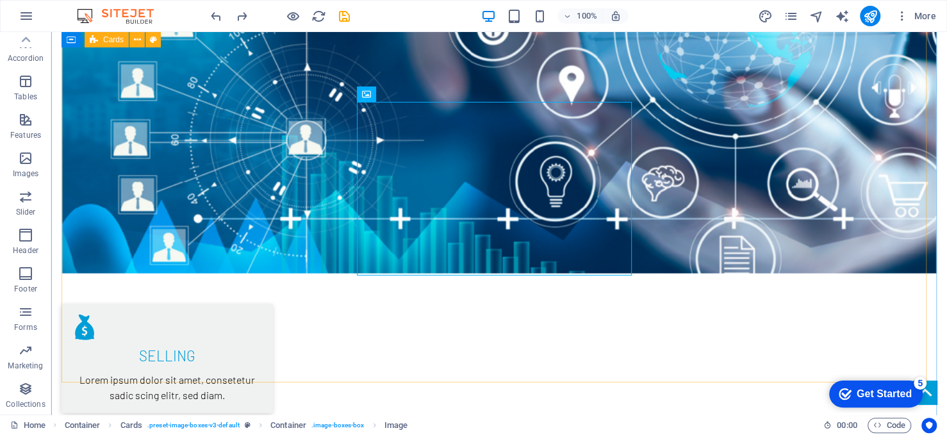
scroll to position [1875, 0]
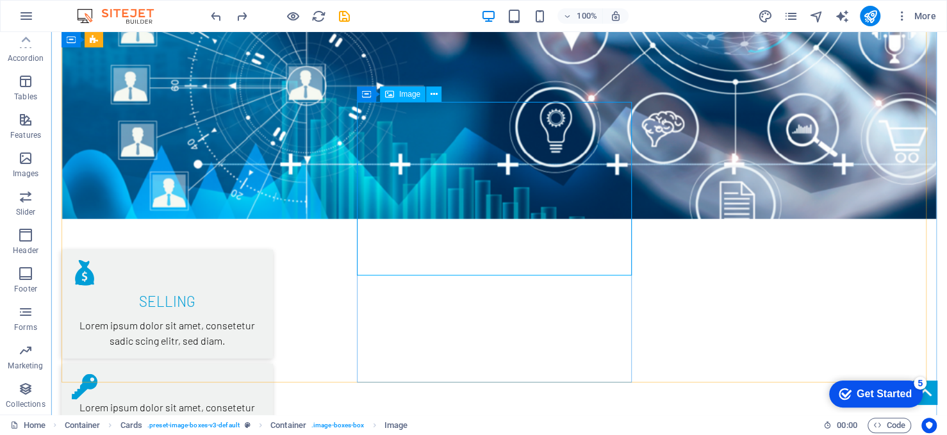
select select "px"
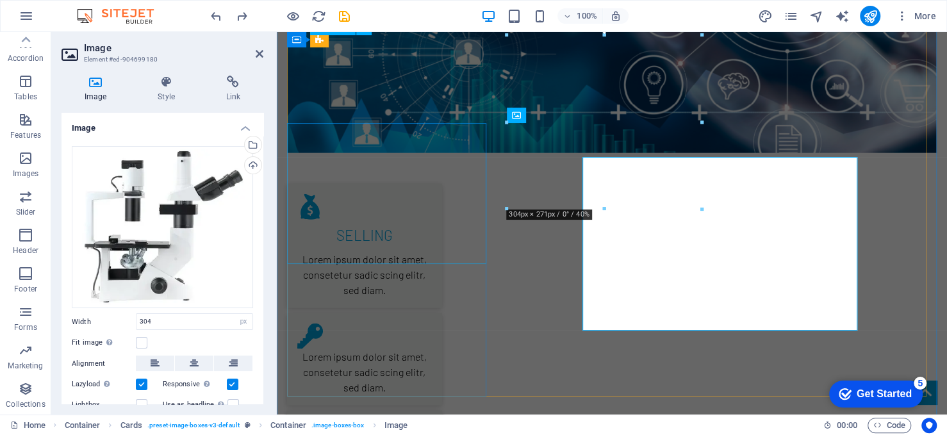
scroll to position [1820, 0]
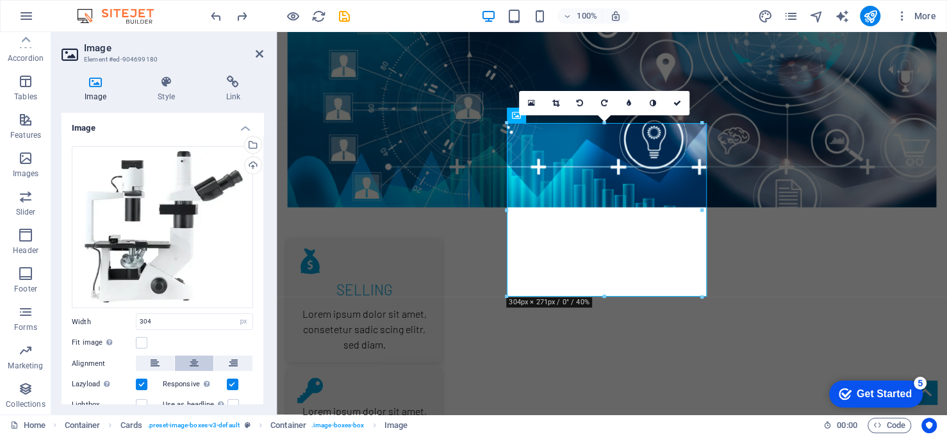
click at [188, 357] on button at bounding box center [194, 363] width 38 height 15
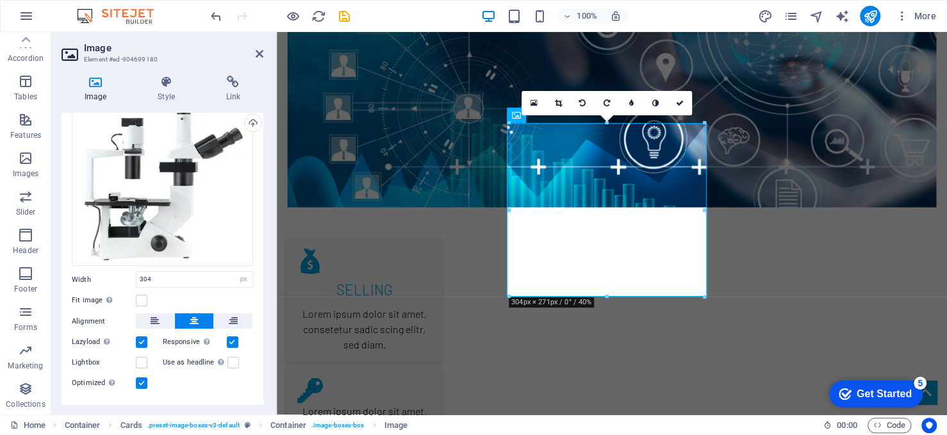
scroll to position [64, 0]
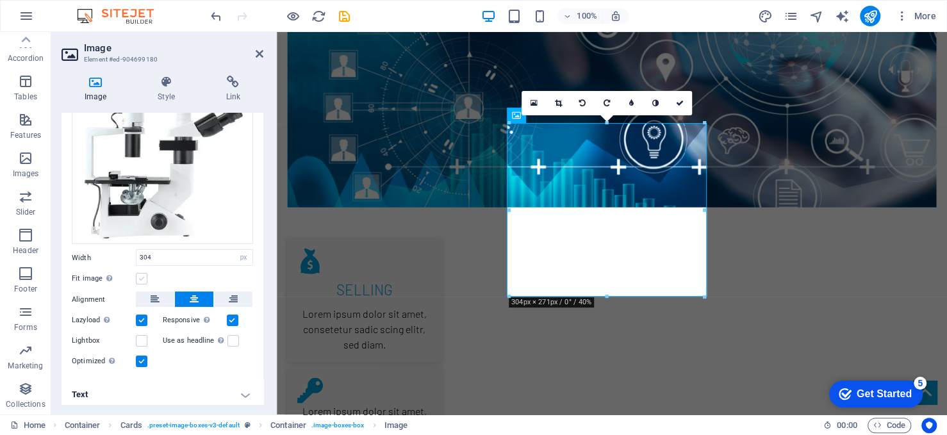
click at [143, 277] on label at bounding box center [142, 279] width 12 height 12
click at [0, 0] on input "Fit image Automatically fit image to a fixed width and height" at bounding box center [0, 0] width 0 height 0
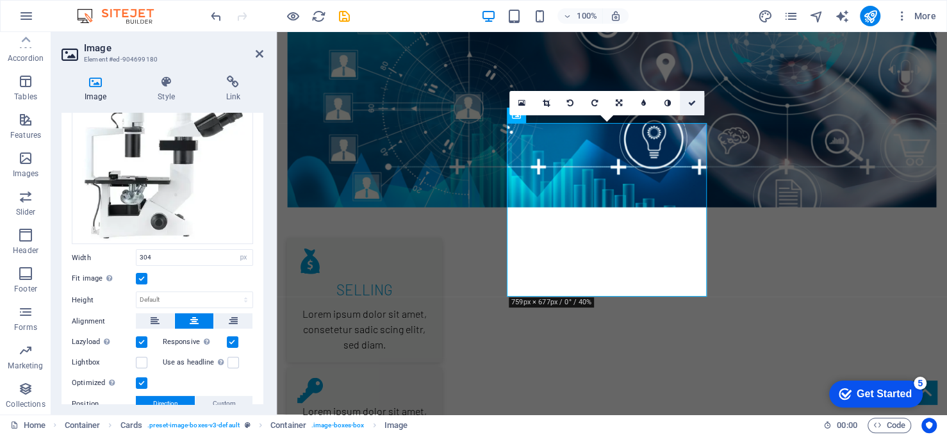
click at [693, 102] on icon at bounding box center [692, 103] width 8 height 8
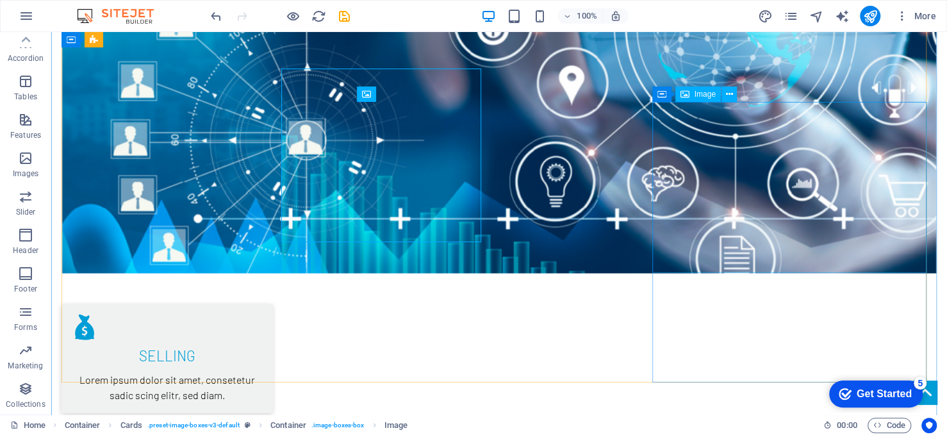
scroll to position [1875, 0]
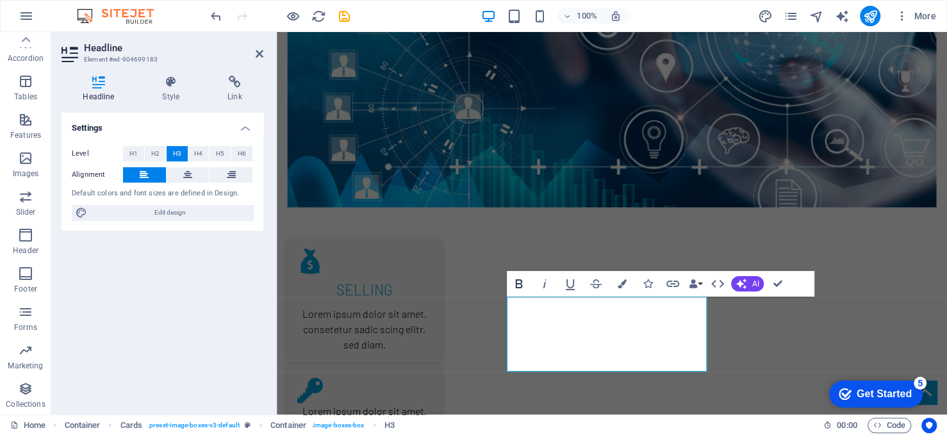
click at [521, 281] on icon "button" at bounding box center [519, 283] width 7 height 9
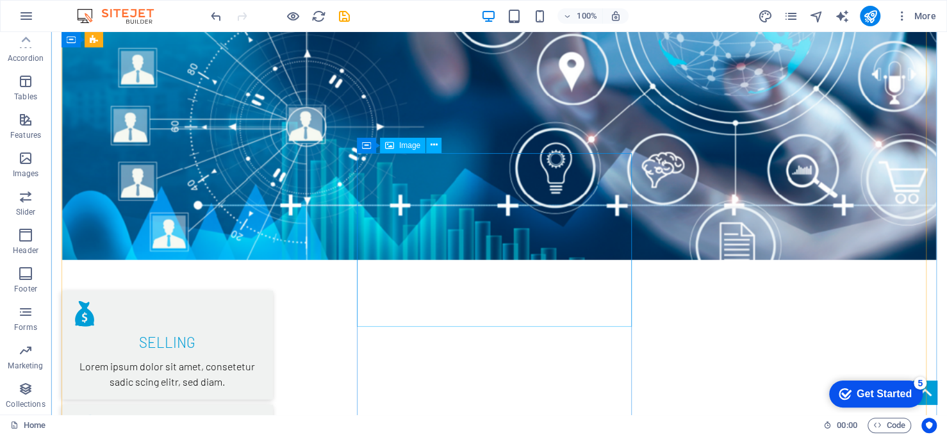
scroll to position [1854, 0]
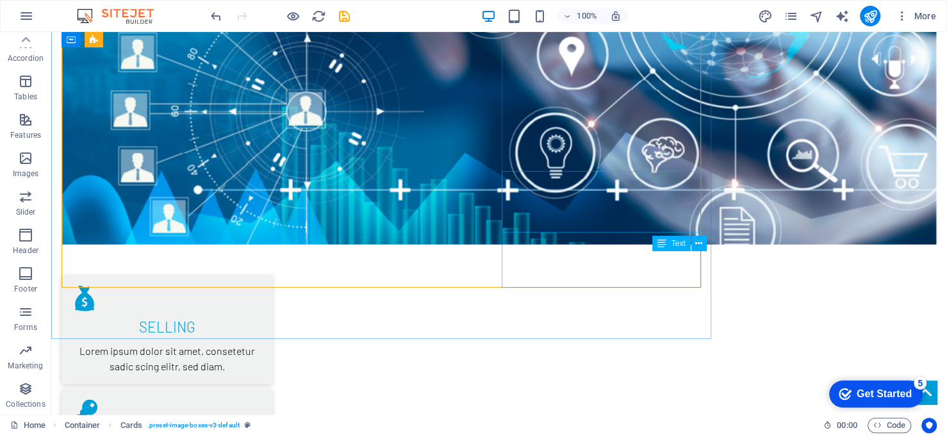
scroll to position [1929, 0]
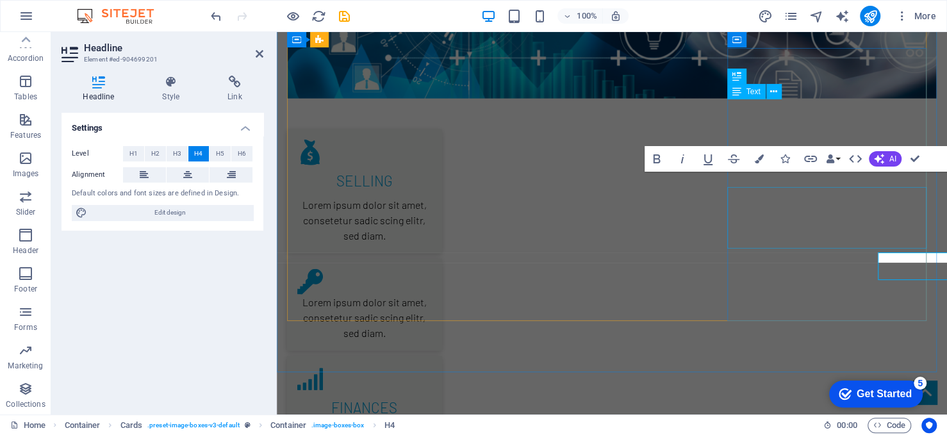
scroll to position [1896, 0]
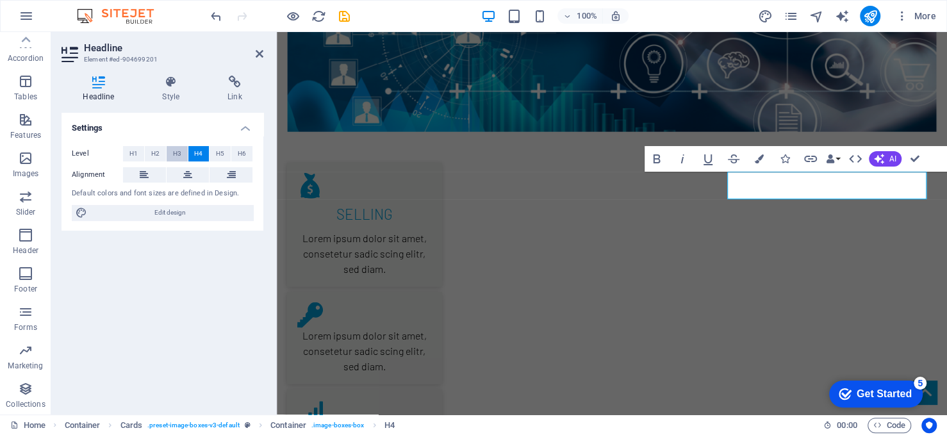
click at [173, 153] on span "H3" at bounding box center [177, 153] width 8 height 15
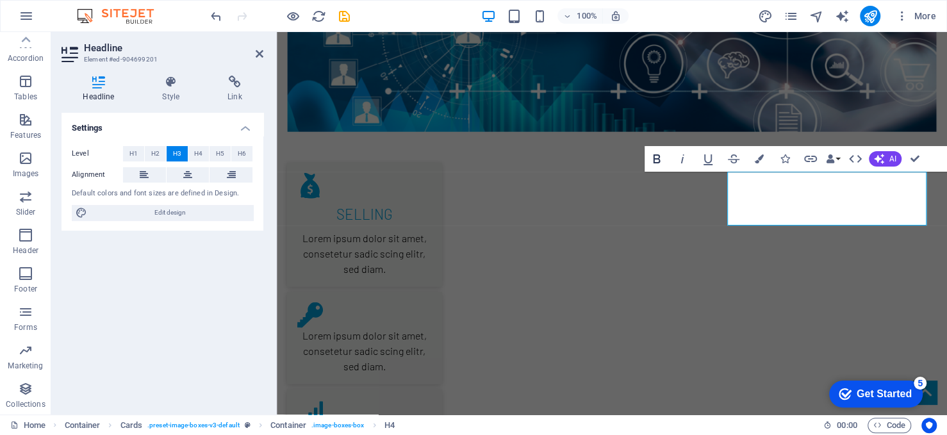
click at [654, 161] on icon "button" at bounding box center [656, 158] width 15 height 15
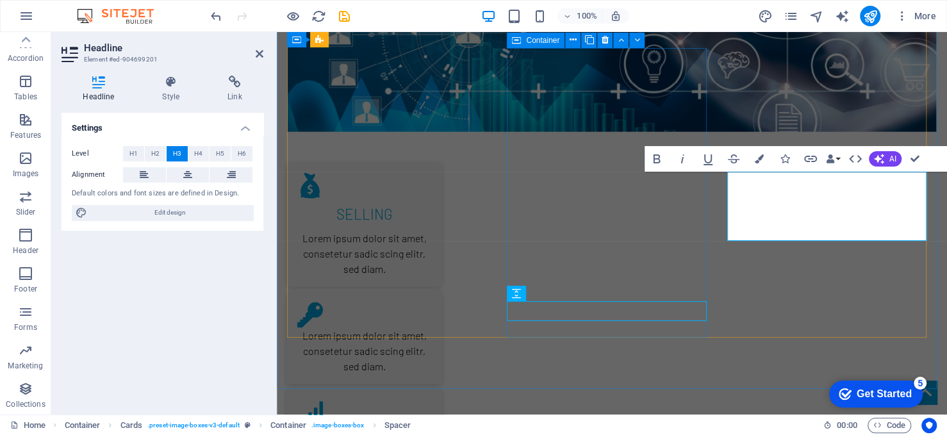
scroll to position [1929, 0]
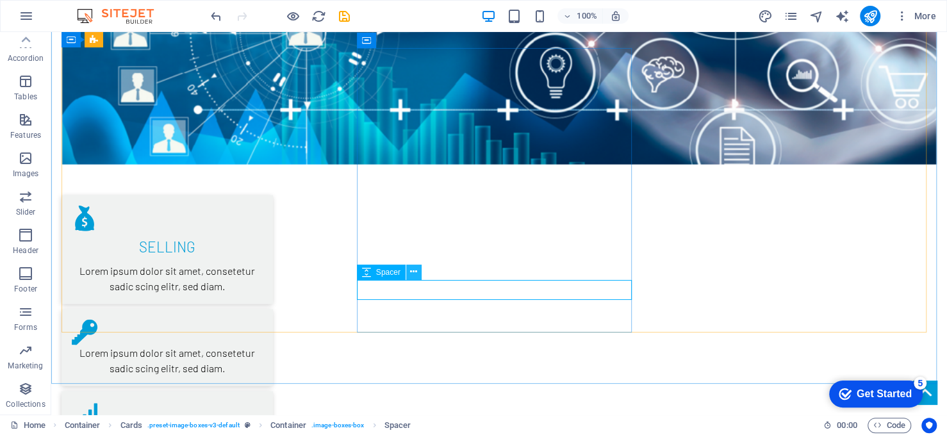
click at [414, 272] on icon at bounding box center [413, 271] width 7 height 13
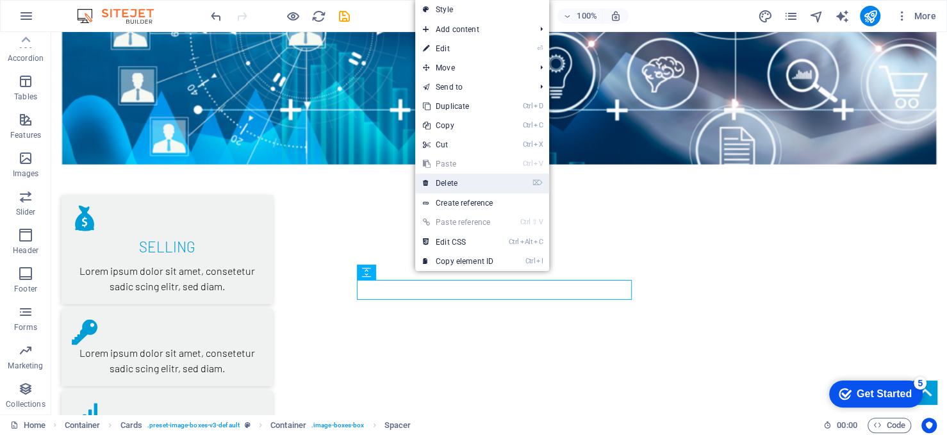
drag, startPoint x: 460, startPoint y: 185, endPoint x: 409, endPoint y: 154, distance: 60.1
click at [460, 185] on link "⌦ Delete" at bounding box center [458, 183] width 86 height 19
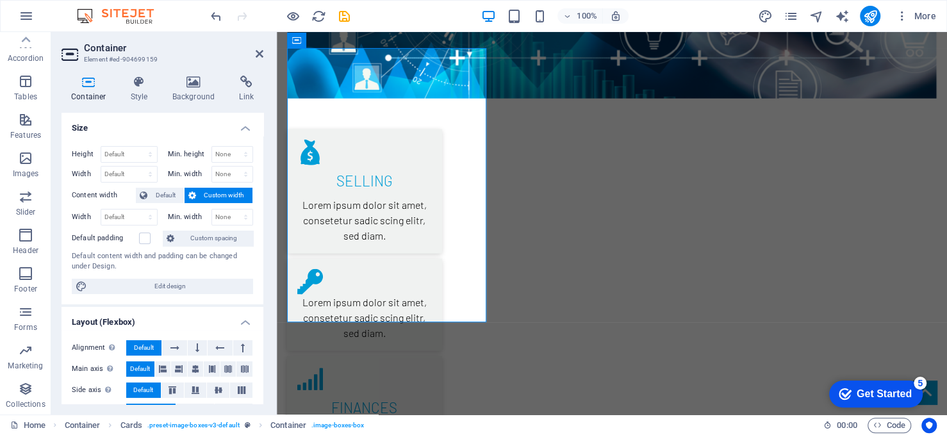
scroll to position [1896, 0]
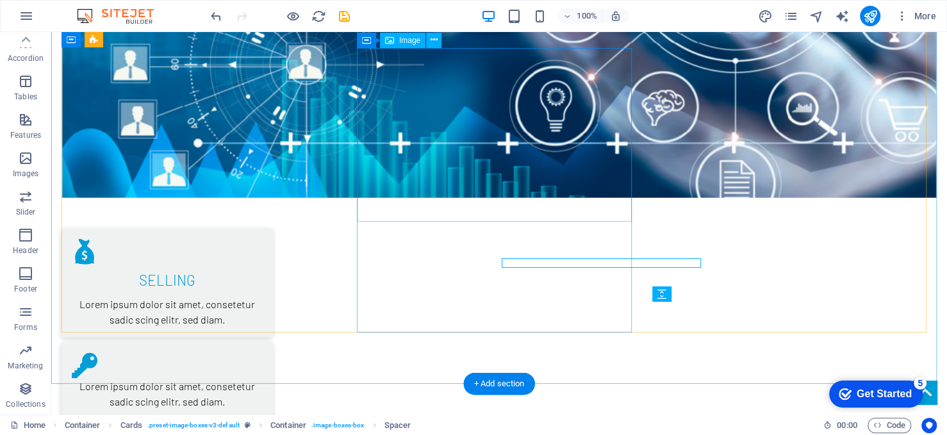
scroll to position [1929, 0]
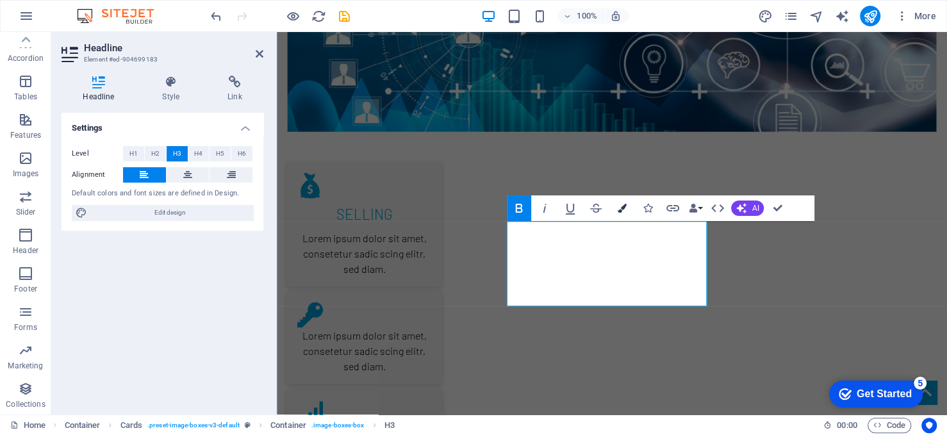
click at [619, 207] on icon "button" at bounding box center [621, 208] width 9 height 9
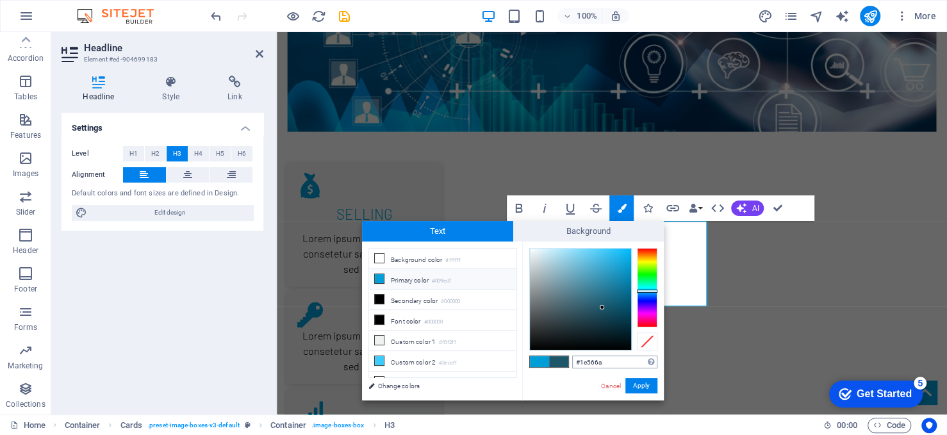
click at [600, 357] on input "#1e566a" at bounding box center [614, 362] width 85 height 13
click at [647, 384] on button "Apply" at bounding box center [641, 385] width 32 height 15
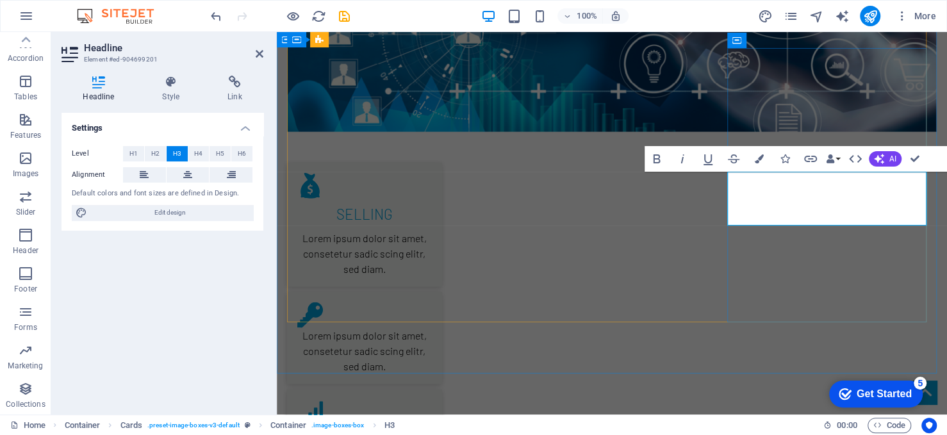
click at [758, 160] on icon "button" at bounding box center [759, 158] width 9 height 9
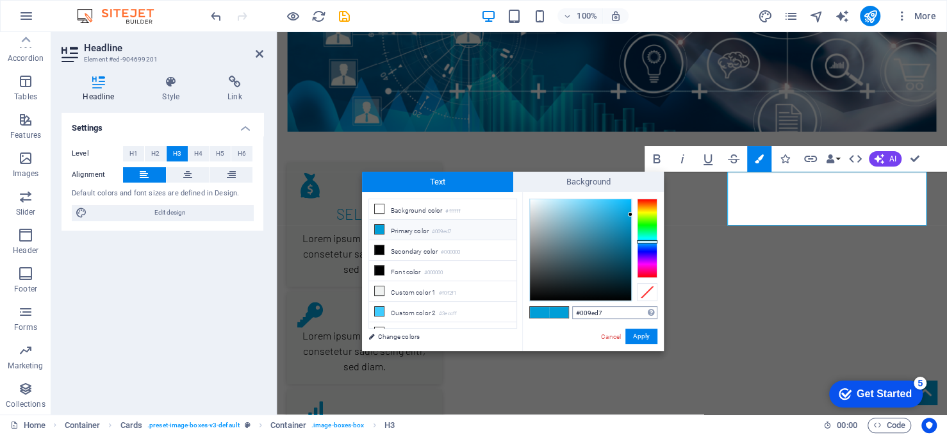
click at [610, 312] on input "#009ed7" at bounding box center [614, 312] width 85 height 13
type input "#1e566a"
click at [639, 334] on button "Apply" at bounding box center [641, 336] width 32 height 15
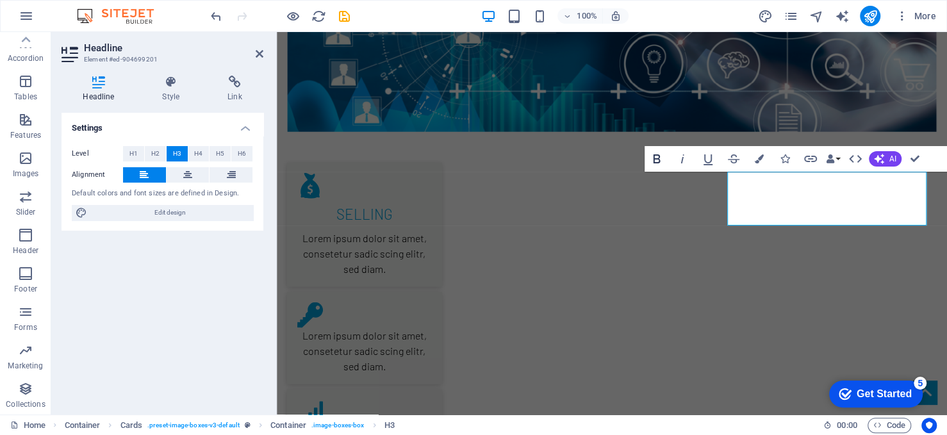
click at [659, 159] on icon "button" at bounding box center [656, 158] width 7 height 9
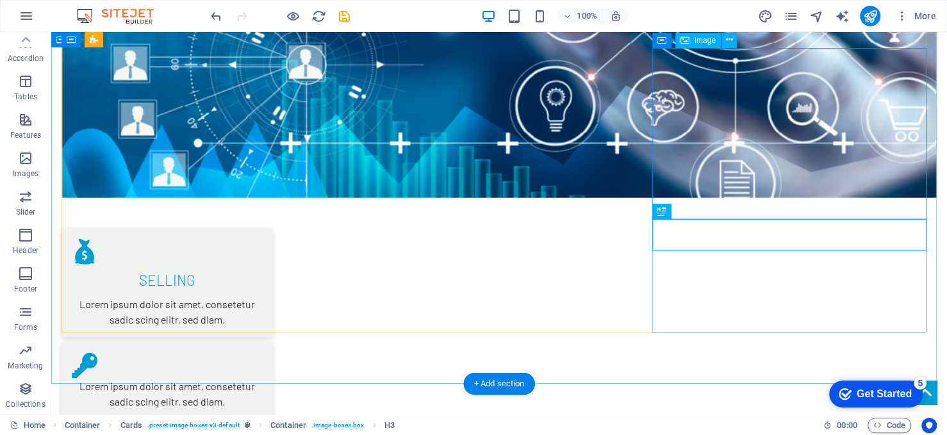
scroll to position [1929, 0]
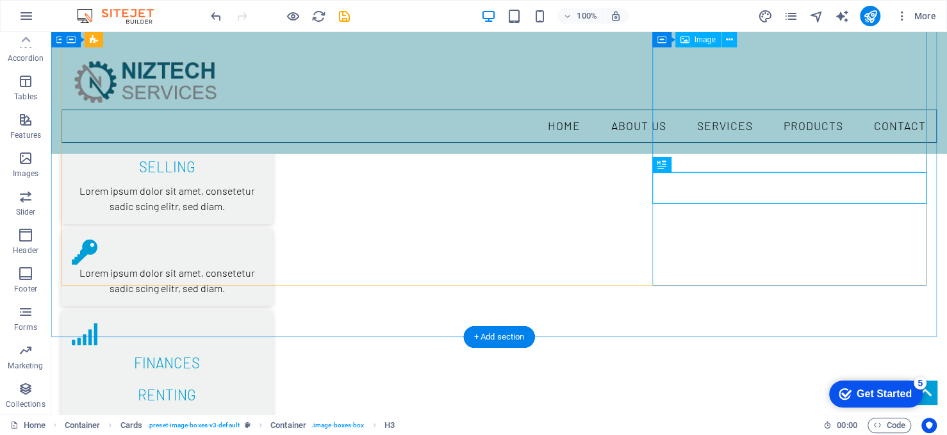
scroll to position [1848, 0]
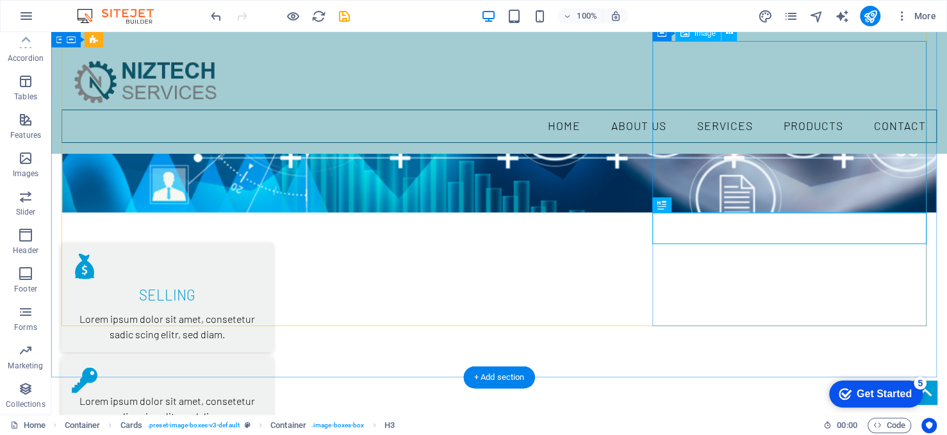
select select "%"
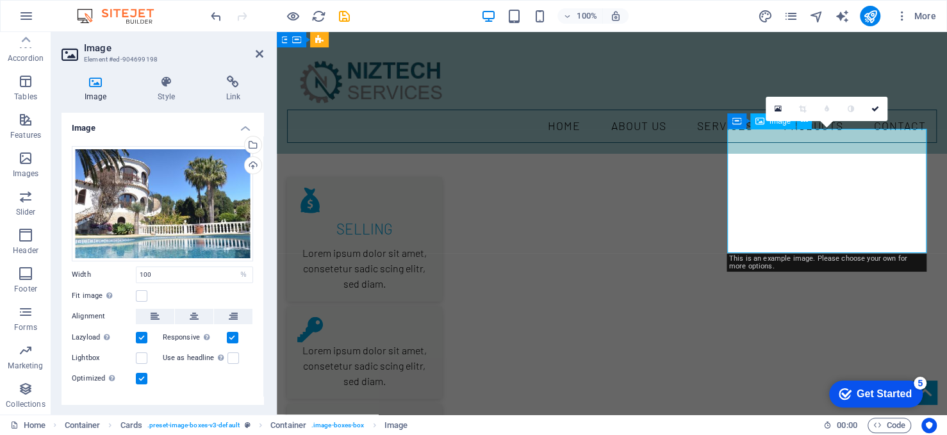
scroll to position [1815, 0]
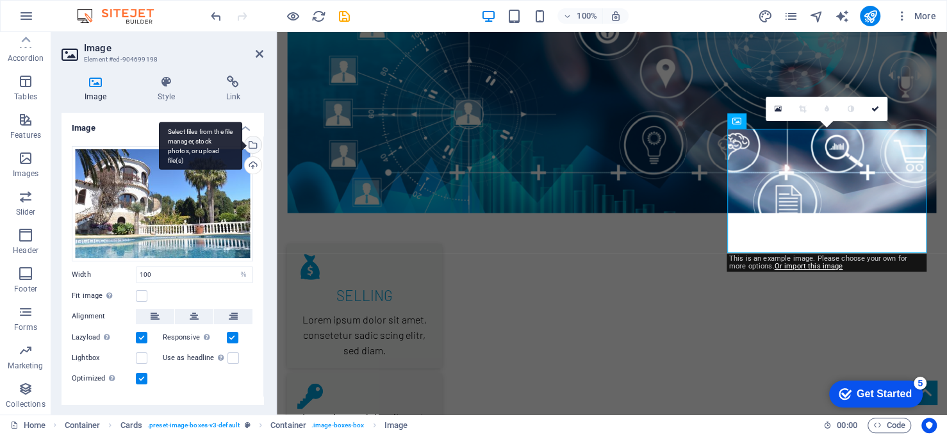
click at [249, 138] on div "Select files from the file manager, stock photos, or upload file(s)" at bounding box center [251, 145] width 19 height 19
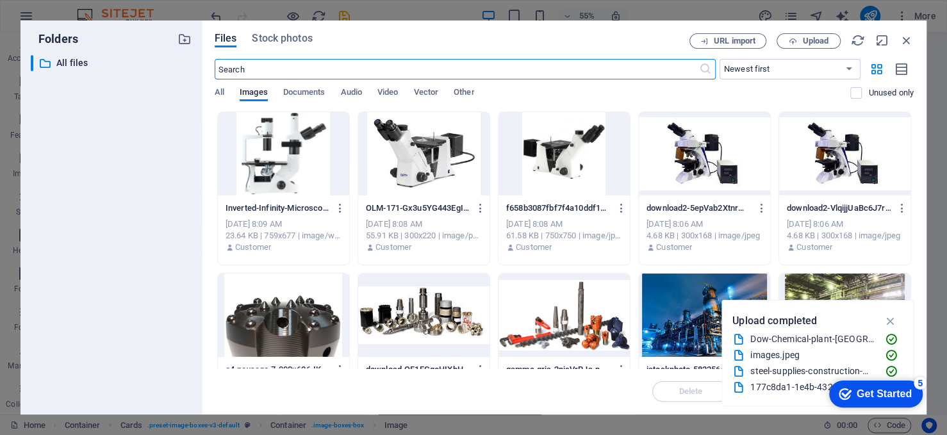
scroll to position [2014, 0]
click at [816, 33] on div "Files Stock photos URL import Upload ​ Newest first Oldest first Name (A-Z) Nam…" at bounding box center [564, 218] width 725 height 394
click at [814, 46] on button "Upload" at bounding box center [809, 40] width 64 height 15
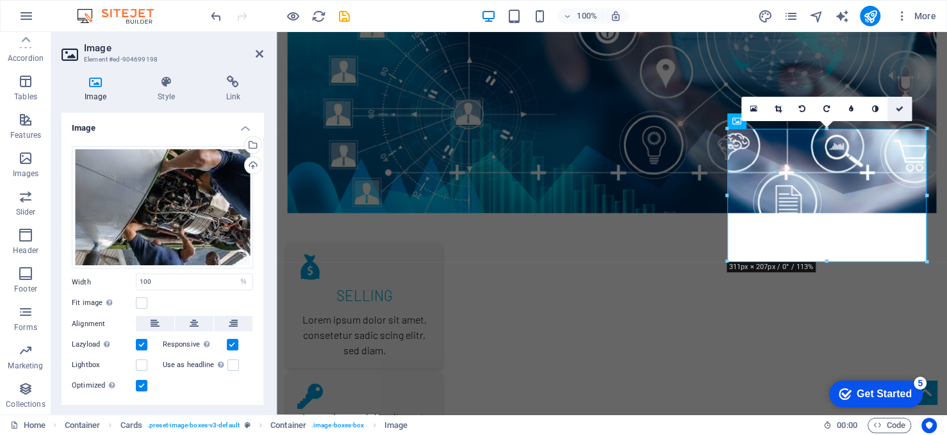
click at [894, 108] on link at bounding box center [899, 109] width 24 height 24
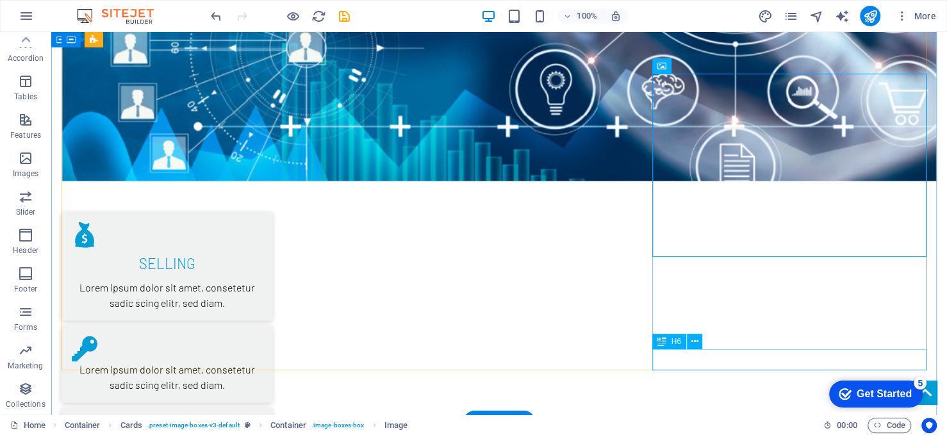
scroll to position [1933, 0]
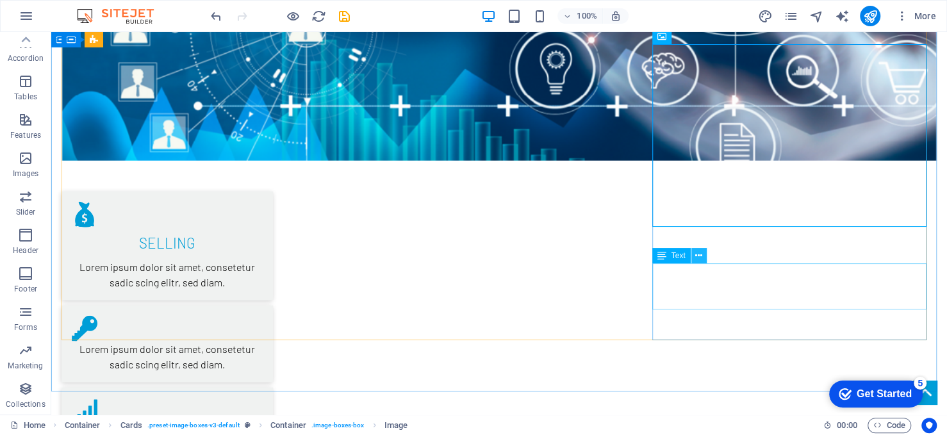
click at [700, 258] on icon at bounding box center [698, 255] width 7 height 13
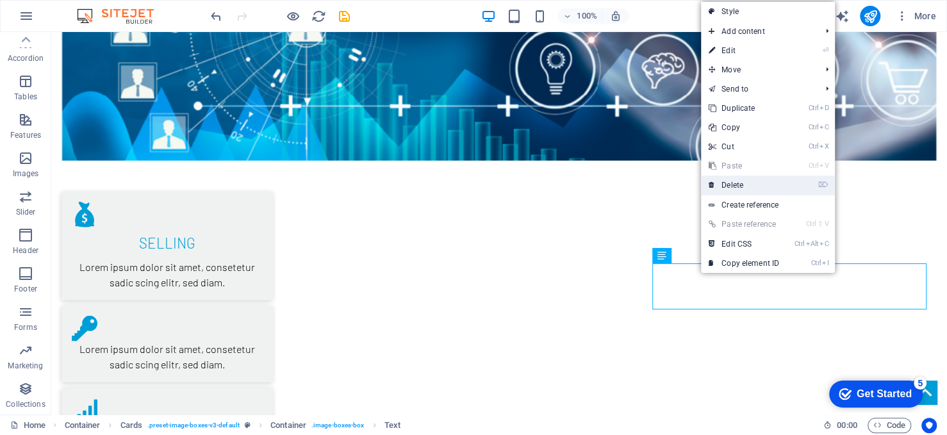
click at [747, 186] on link "⌦ Delete" at bounding box center [744, 185] width 86 height 19
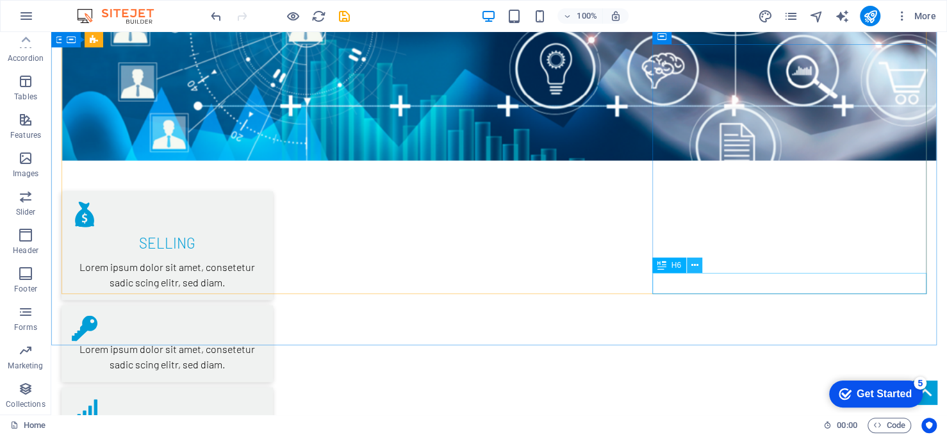
click at [696, 263] on icon at bounding box center [694, 265] width 7 height 13
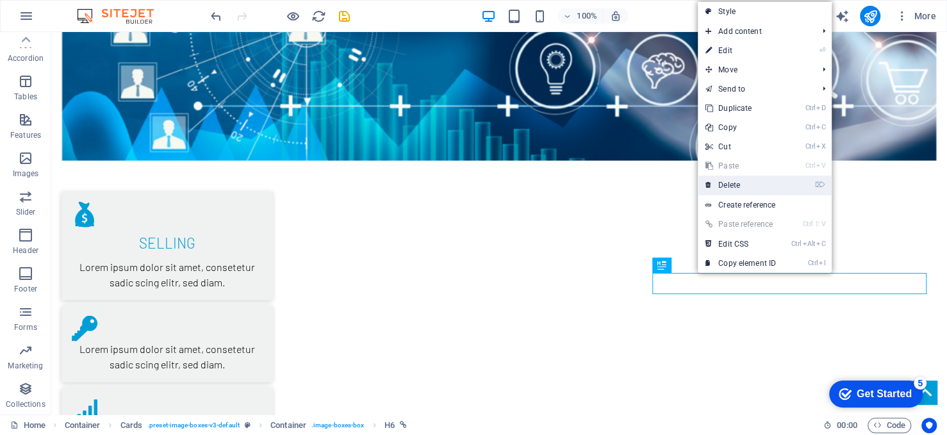
click at [732, 188] on link "⌦ Delete" at bounding box center [741, 185] width 86 height 19
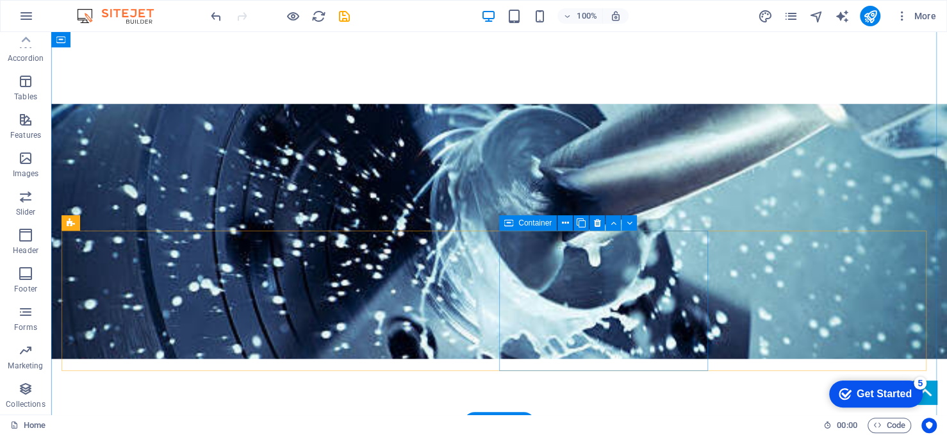
scroll to position [1036, 0]
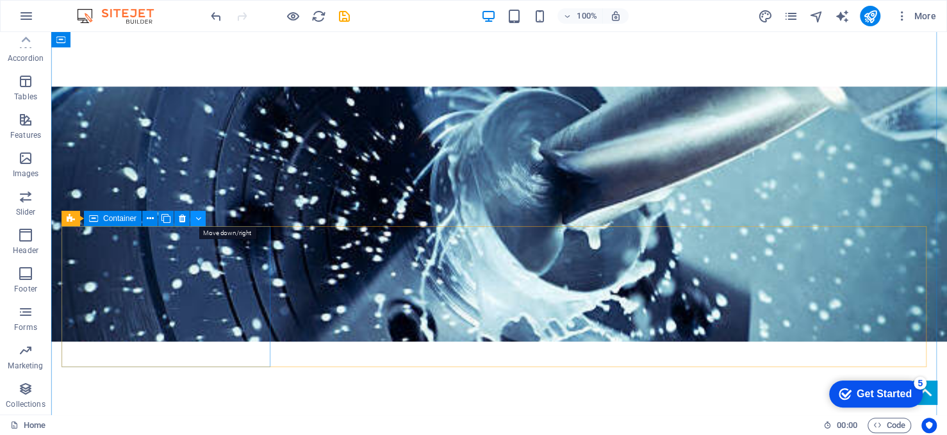
click at [199, 219] on icon at bounding box center [198, 218] width 6 height 13
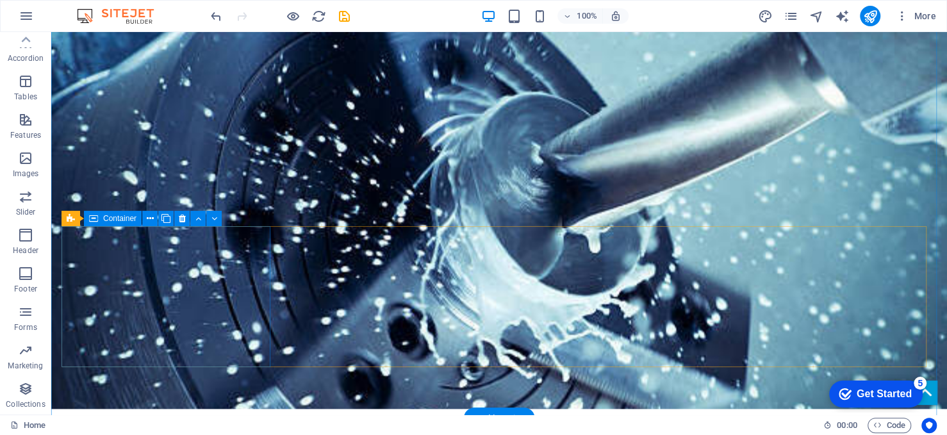
click at [181, 217] on icon at bounding box center [182, 218] width 7 height 13
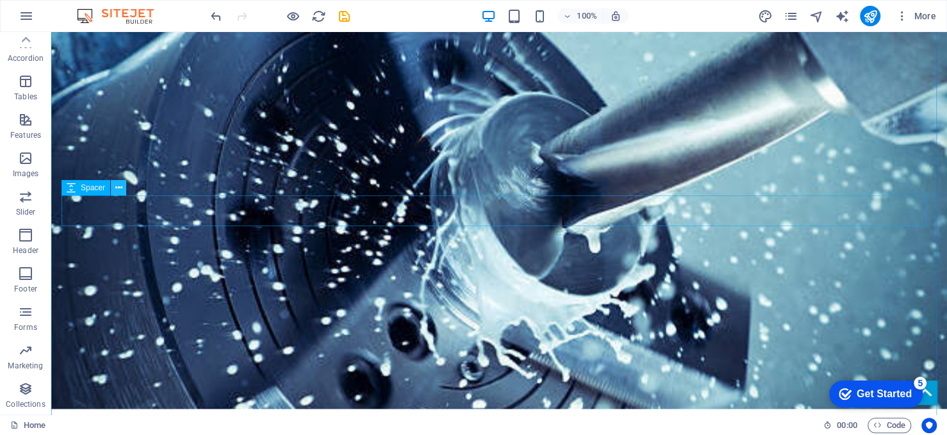
click at [121, 191] on icon at bounding box center [118, 187] width 7 height 13
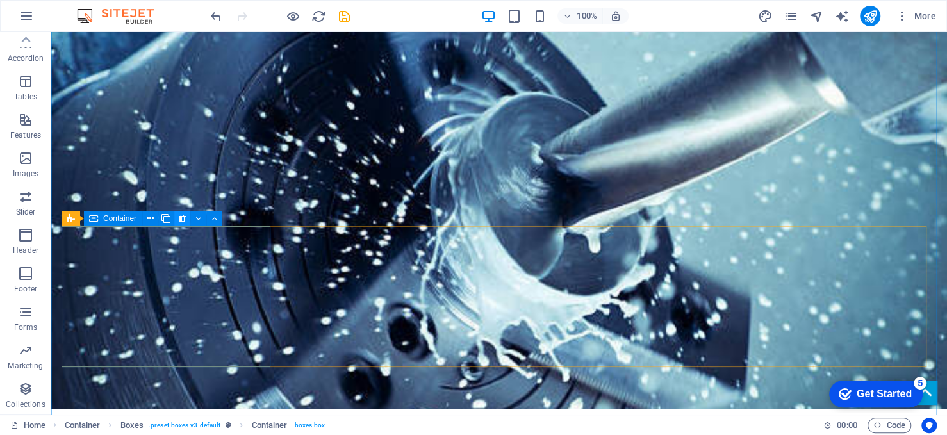
click at [181, 222] on icon at bounding box center [182, 218] width 7 height 13
click at [177, 220] on button at bounding box center [181, 218] width 15 height 15
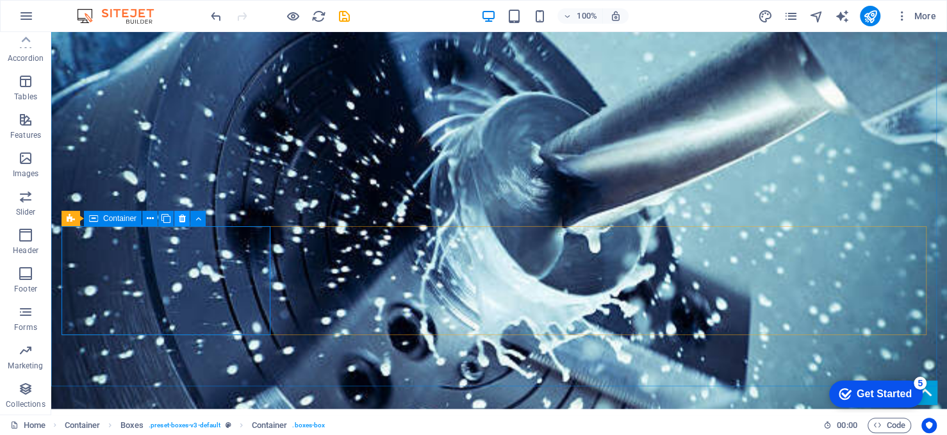
click at [177, 218] on button at bounding box center [181, 218] width 15 height 15
click at [183, 219] on icon at bounding box center [182, 218] width 7 height 13
click at [183, 220] on icon at bounding box center [182, 218] width 7 height 13
click at [196, 218] on icon at bounding box center [198, 218] width 6 height 13
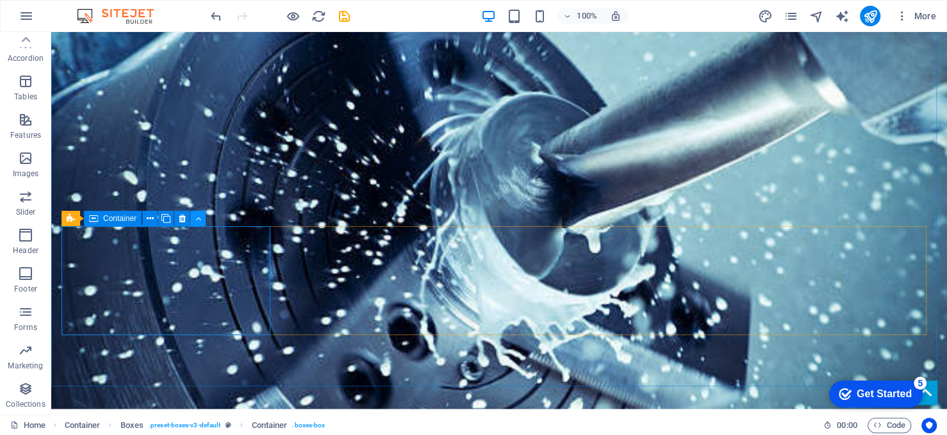
click at [196, 218] on icon at bounding box center [198, 218] width 6 height 13
click at [172, 218] on button at bounding box center [165, 218] width 15 height 15
click at [181, 218] on icon at bounding box center [182, 218] width 7 height 13
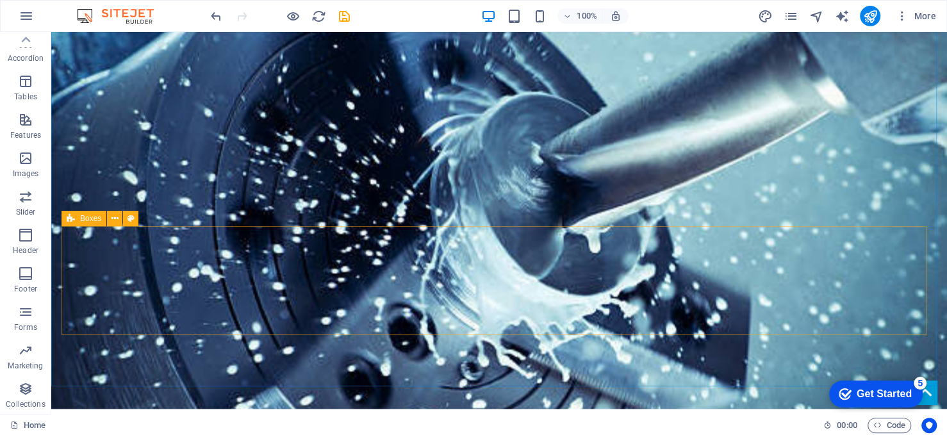
click at [70, 217] on icon at bounding box center [71, 218] width 8 height 15
click at [117, 220] on icon at bounding box center [114, 218] width 7 height 13
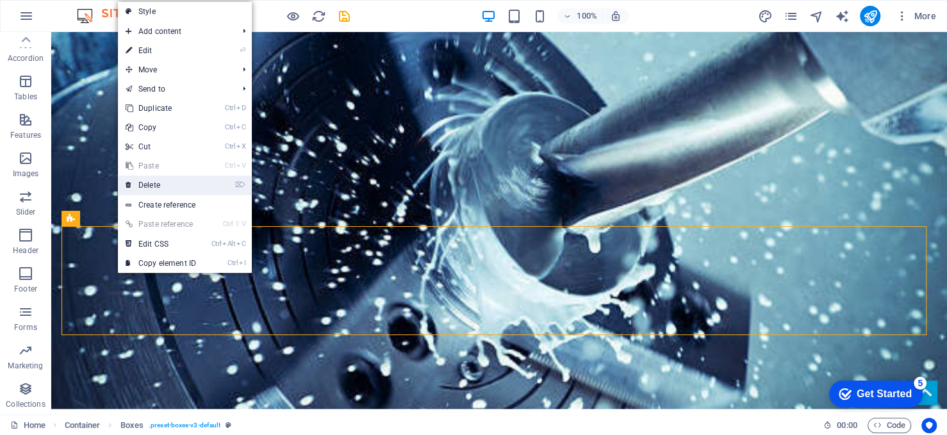
click at [154, 189] on link "⌦ Delete" at bounding box center [161, 185] width 86 height 19
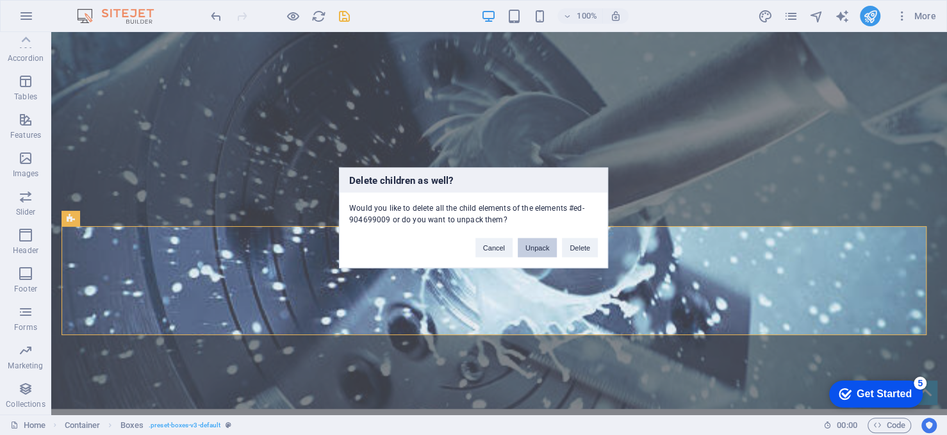
click at [543, 243] on button "Unpack" at bounding box center [537, 247] width 39 height 19
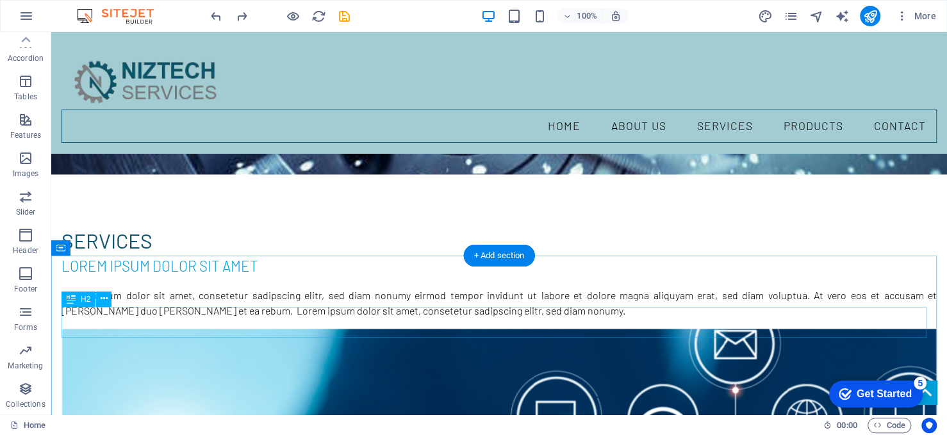
scroll to position [1006, 0]
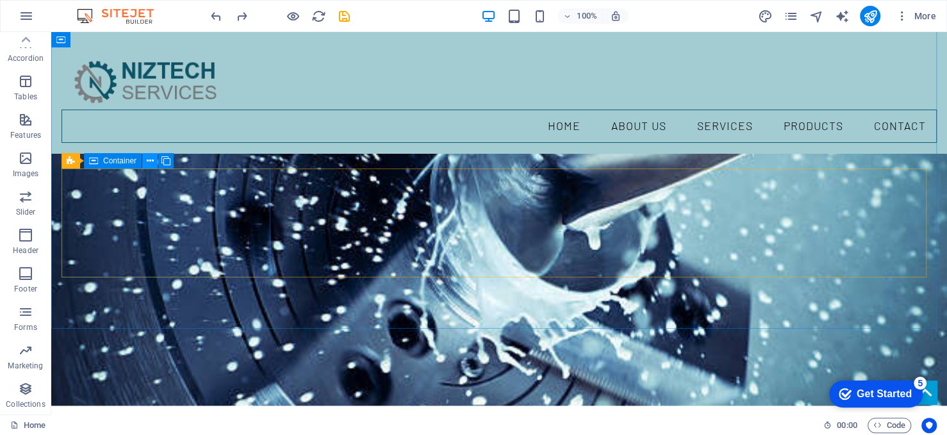
click at [151, 161] on icon at bounding box center [150, 160] width 7 height 13
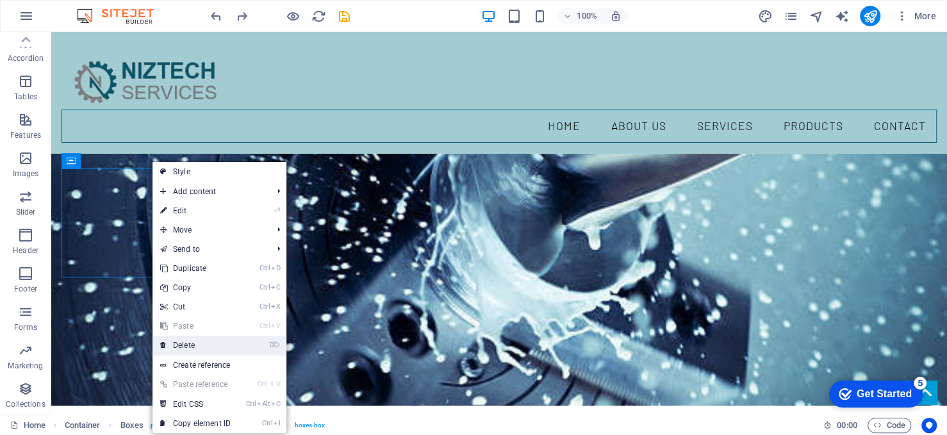
click at [202, 344] on link "⌦ Delete" at bounding box center [195, 345] width 86 height 19
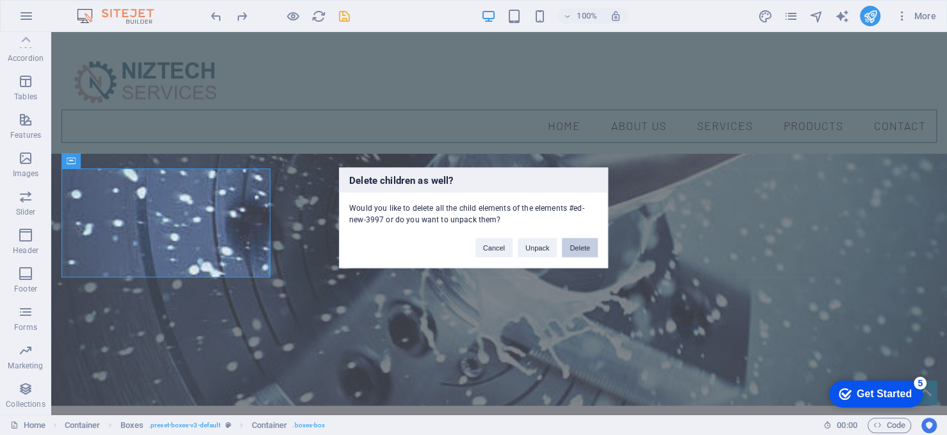
click at [577, 247] on button "Delete" at bounding box center [580, 247] width 36 height 19
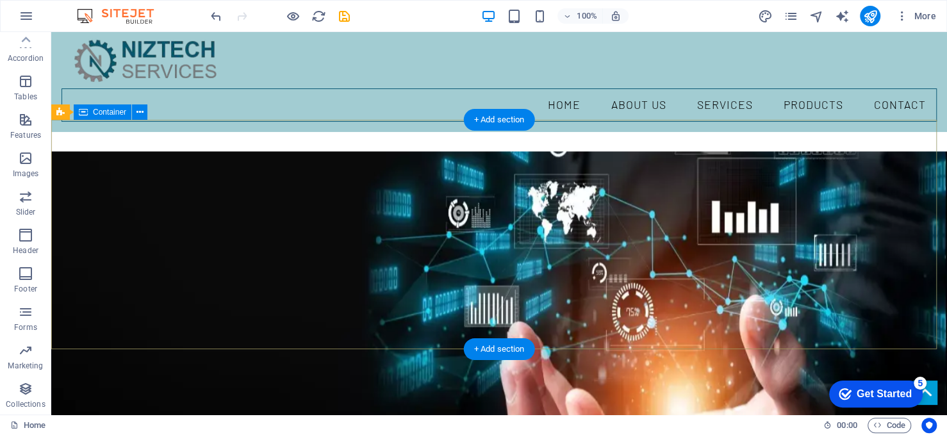
scroll to position [0, 0]
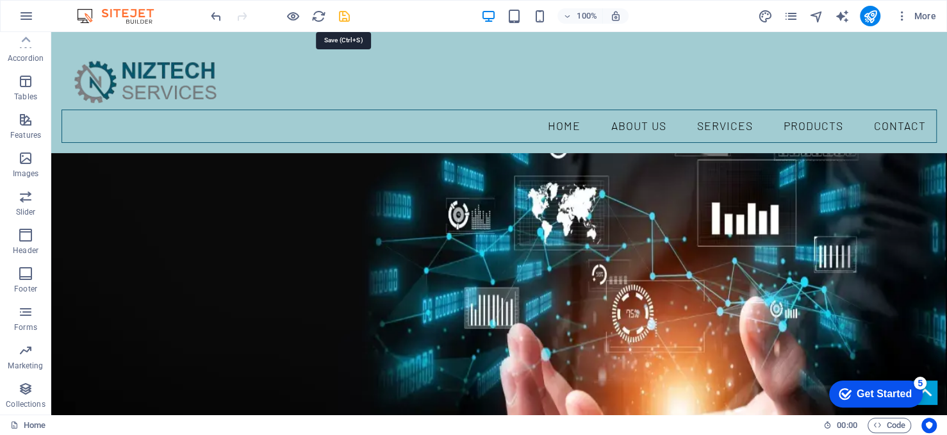
click at [343, 16] on icon "save" at bounding box center [344, 16] width 15 height 15
select select "rem"
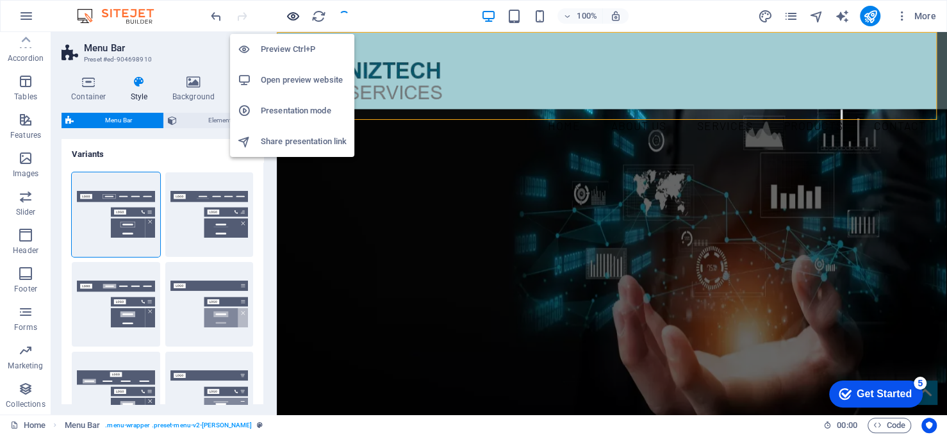
click at [290, 15] on icon "button" at bounding box center [293, 16] width 15 height 15
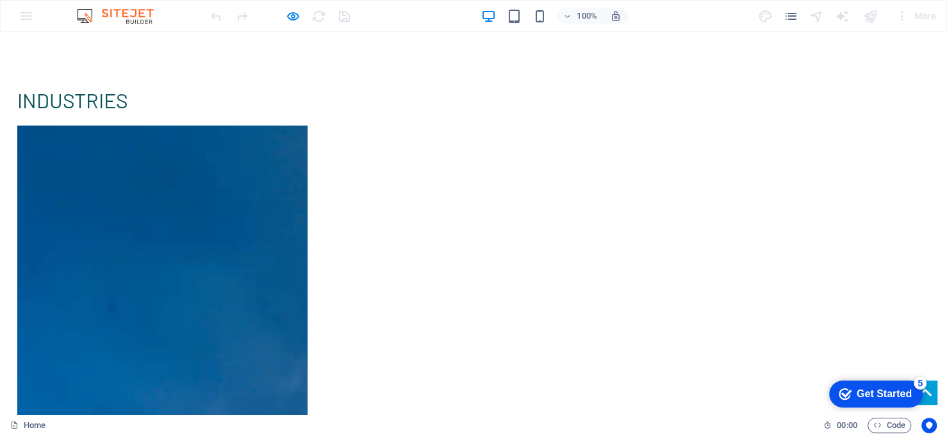
scroll to position [2518, 0]
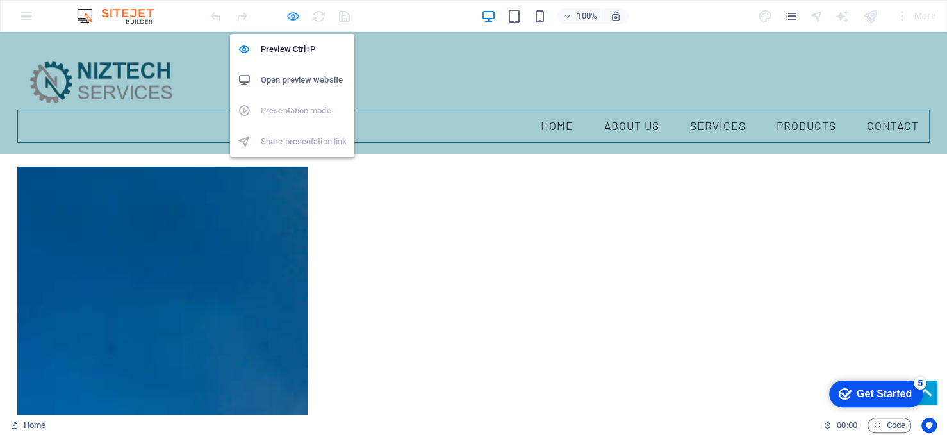
click at [293, 17] on icon "button" at bounding box center [293, 16] width 15 height 15
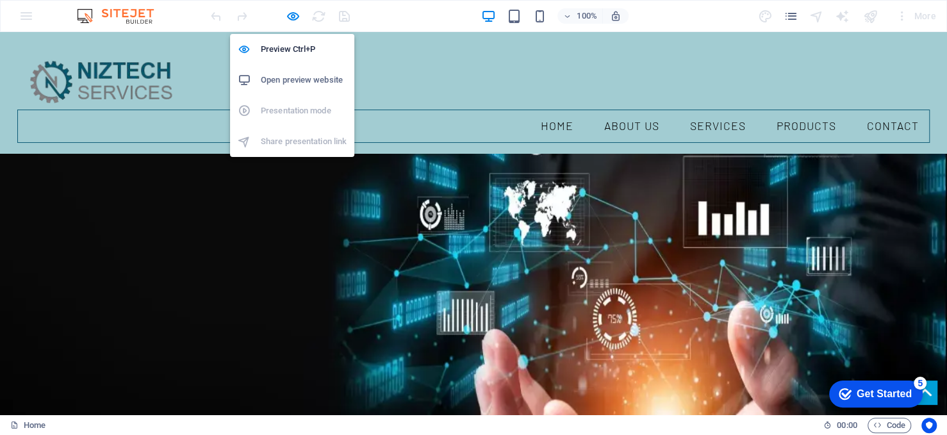
select select "rem"
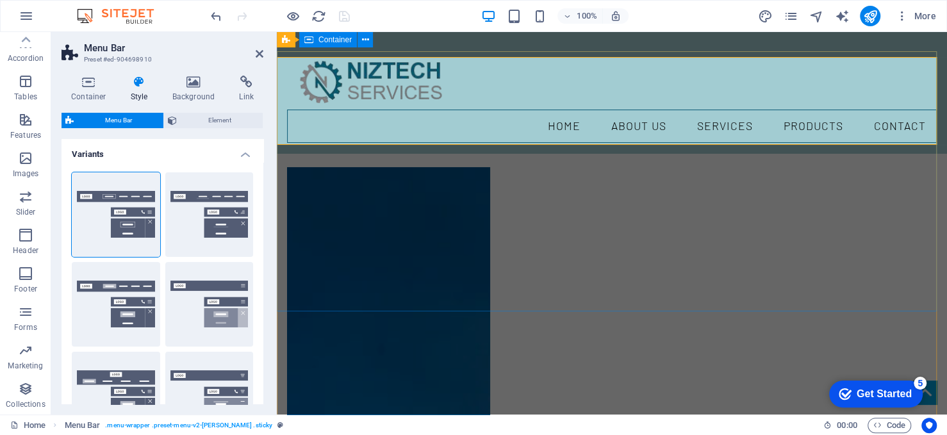
scroll to position [2490, 0]
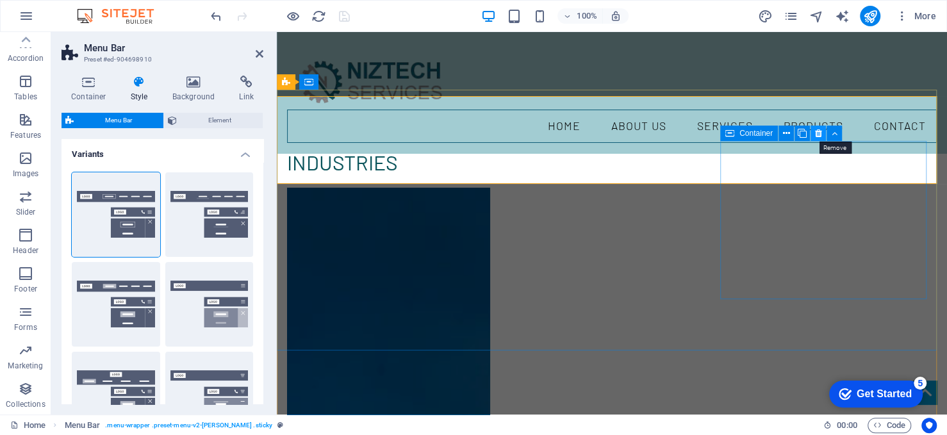
click at [814, 133] on icon at bounding box center [817, 133] width 7 height 13
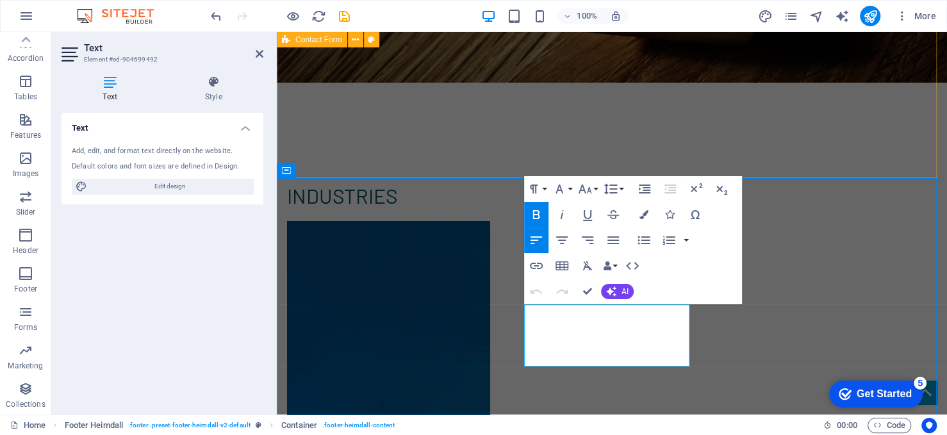
scroll to position [2518, 0]
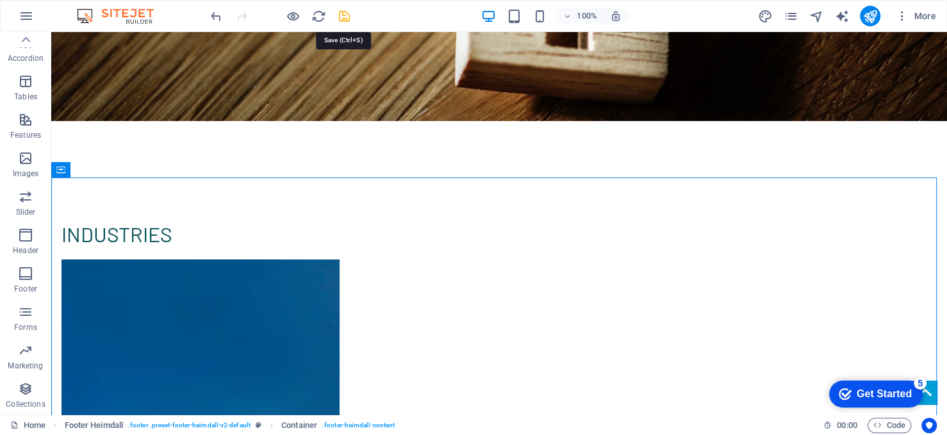
click at [340, 13] on icon "save" at bounding box center [344, 16] width 15 height 15
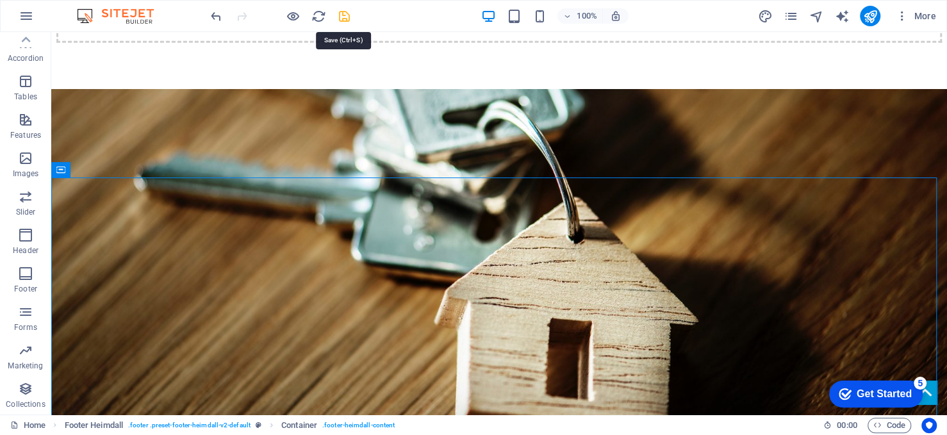
select select "rem"
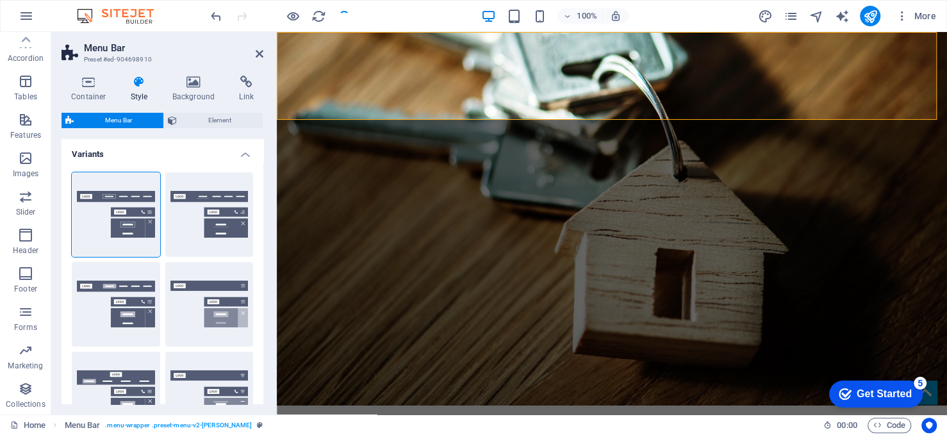
scroll to position [0, 0]
